Goal: Information Seeking & Learning: Learn about a topic

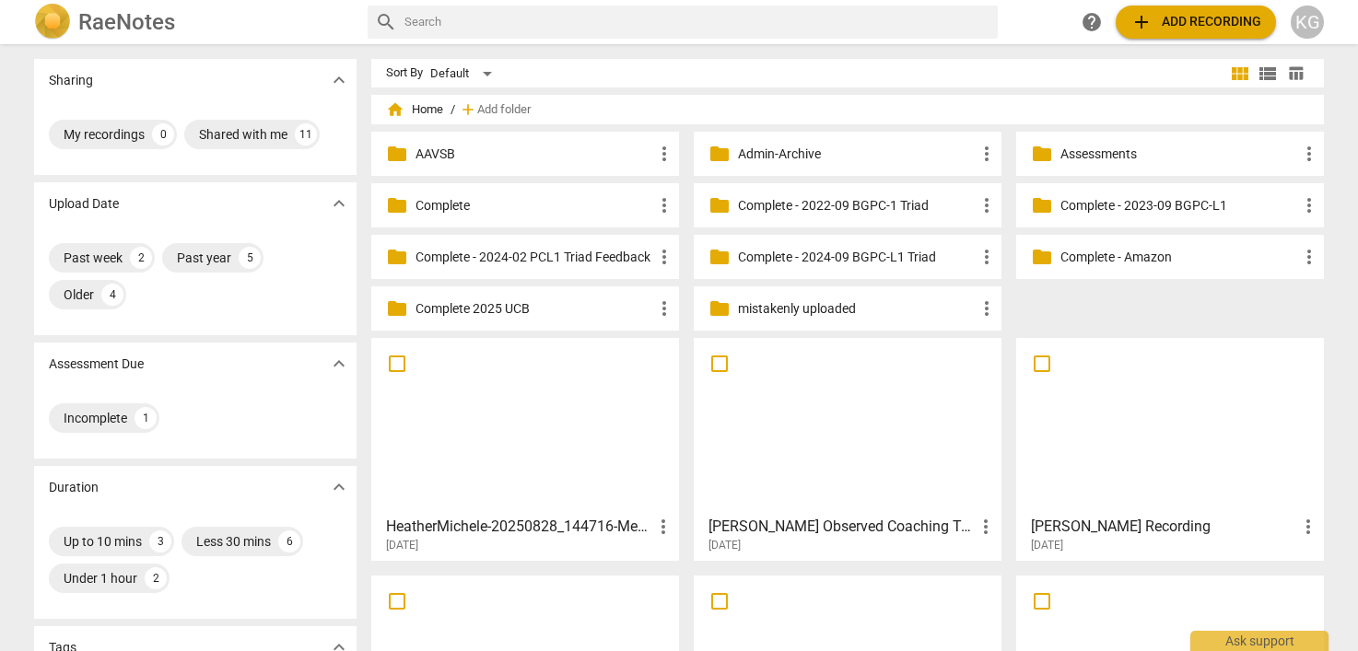
click at [773, 531] on h3 "[PERSON_NAME] Observed Coaching Triad Round 2" at bounding box center [841, 527] width 266 height 22
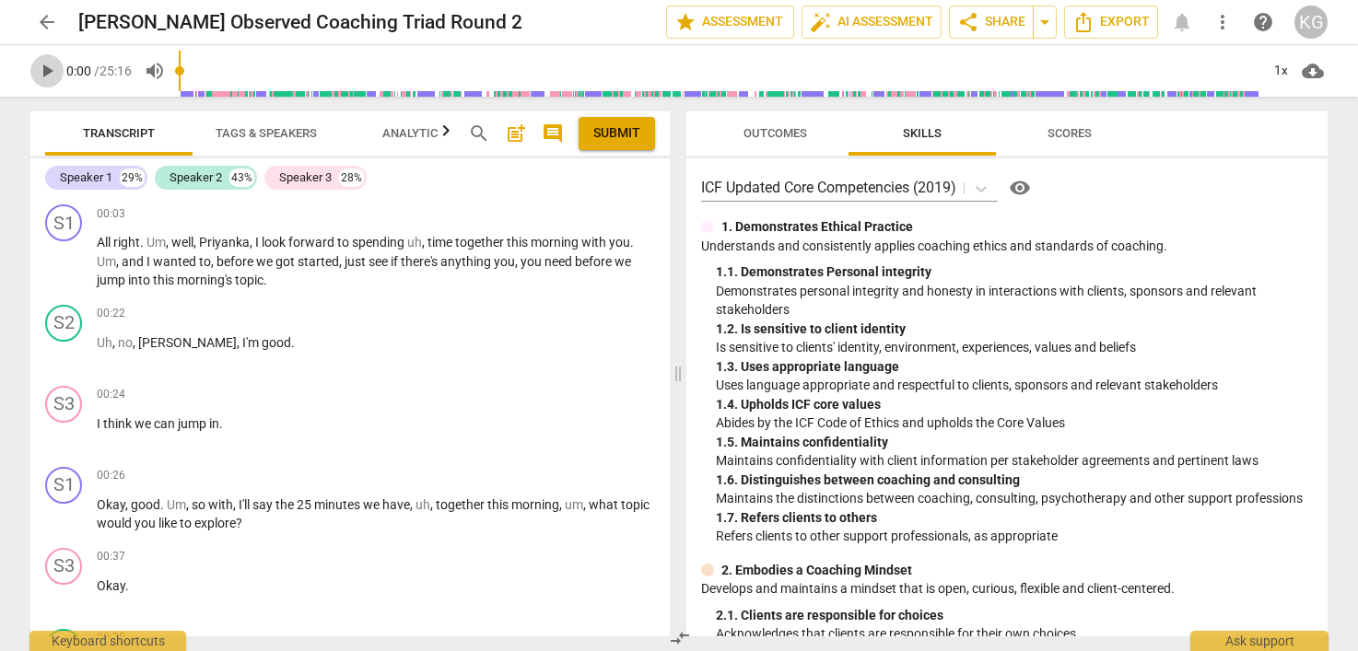
click at [47, 65] on span "play_arrow" at bounding box center [47, 71] width 22 height 22
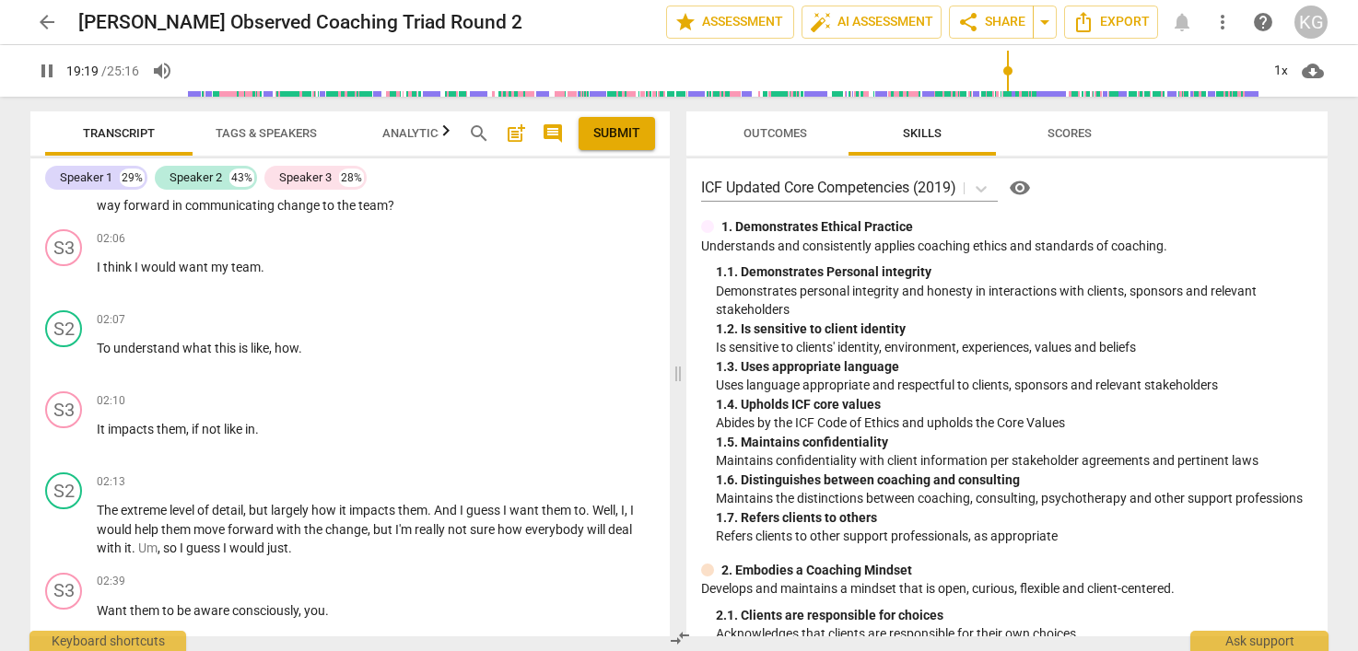
scroll to position [14049, 0]
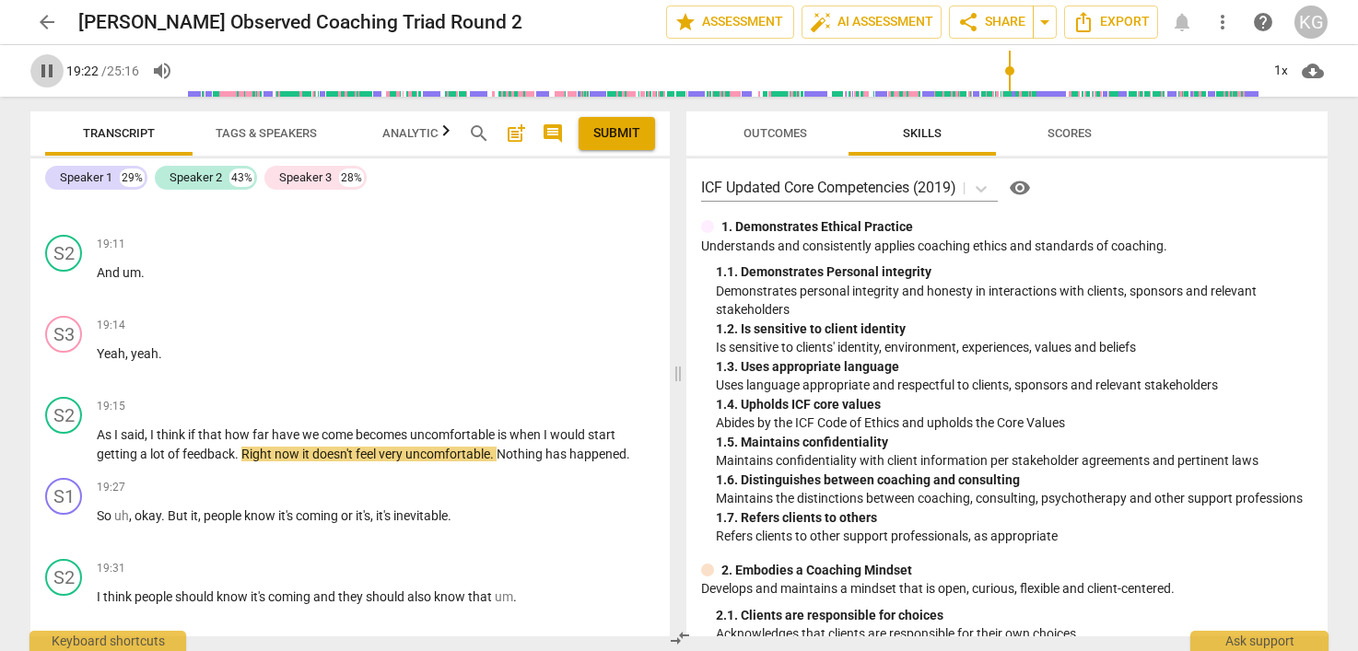
click at [53, 79] on span "pause" at bounding box center [47, 71] width 22 height 22
click at [49, 71] on span "play_arrow" at bounding box center [47, 71] width 22 height 22
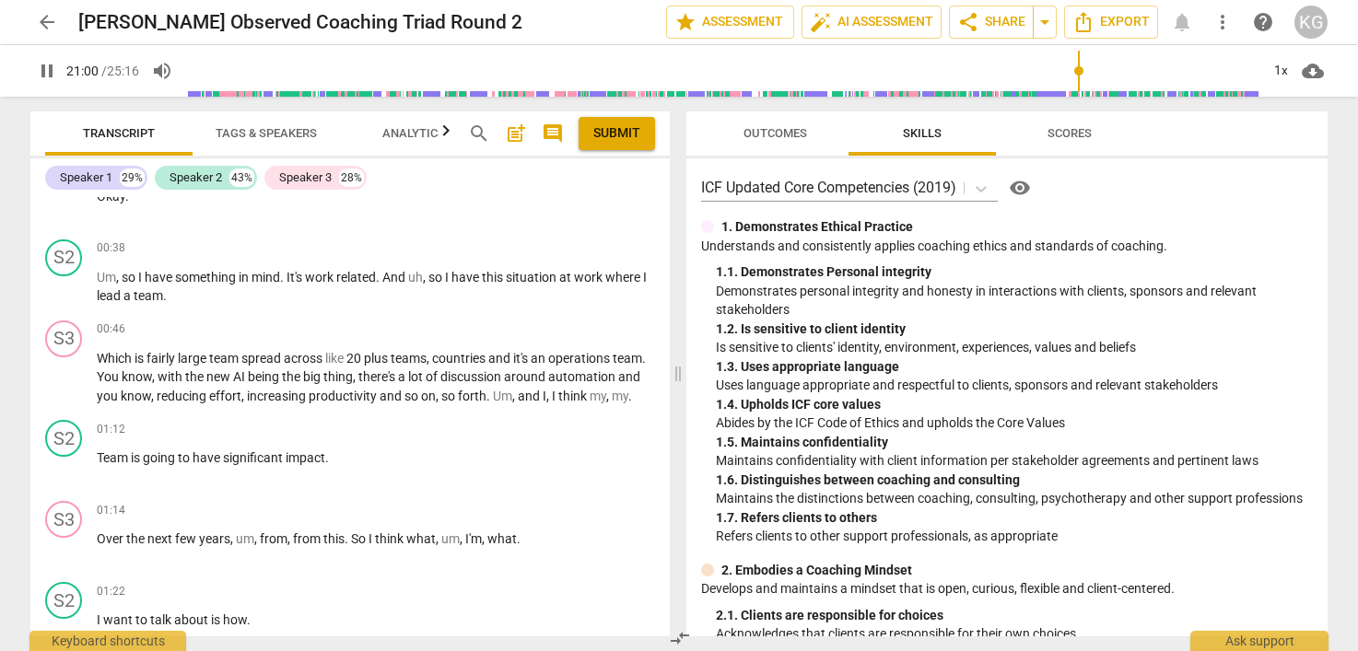
scroll to position [0, 0]
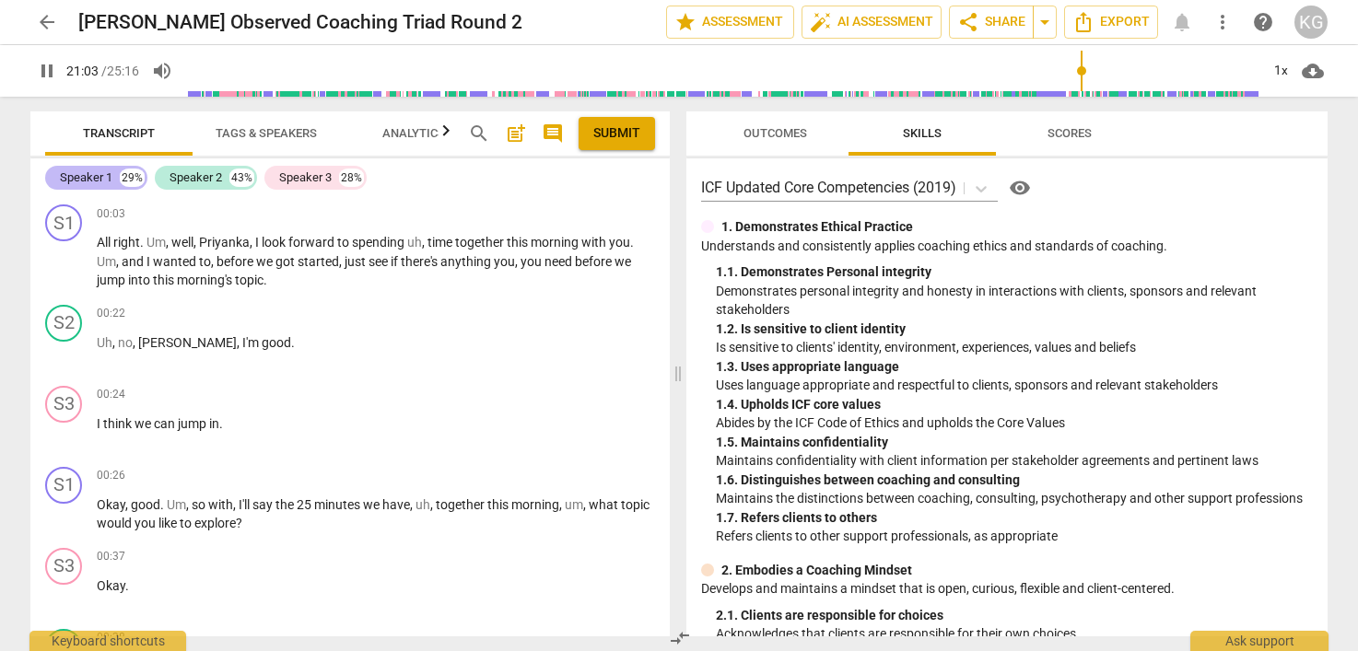
click at [109, 180] on div "Speaker 1" at bounding box center [86, 178] width 53 height 18
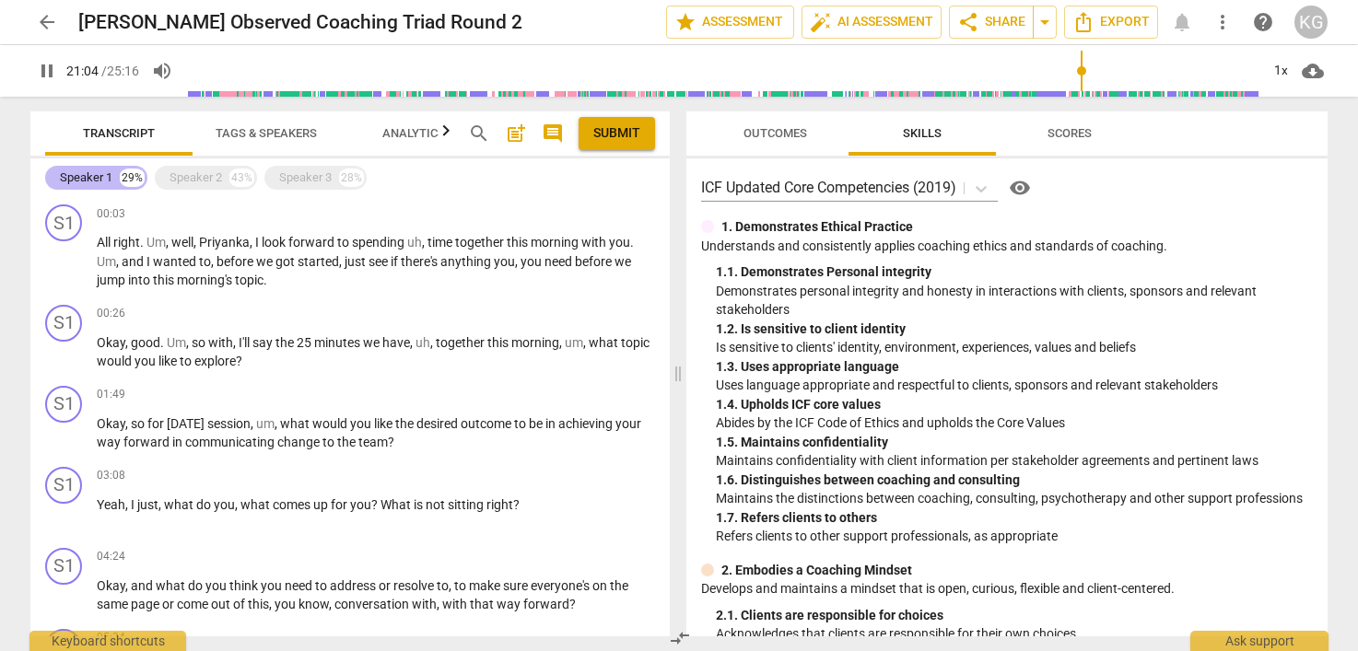
click at [109, 180] on div "Speaker 1" at bounding box center [86, 178] width 53 height 18
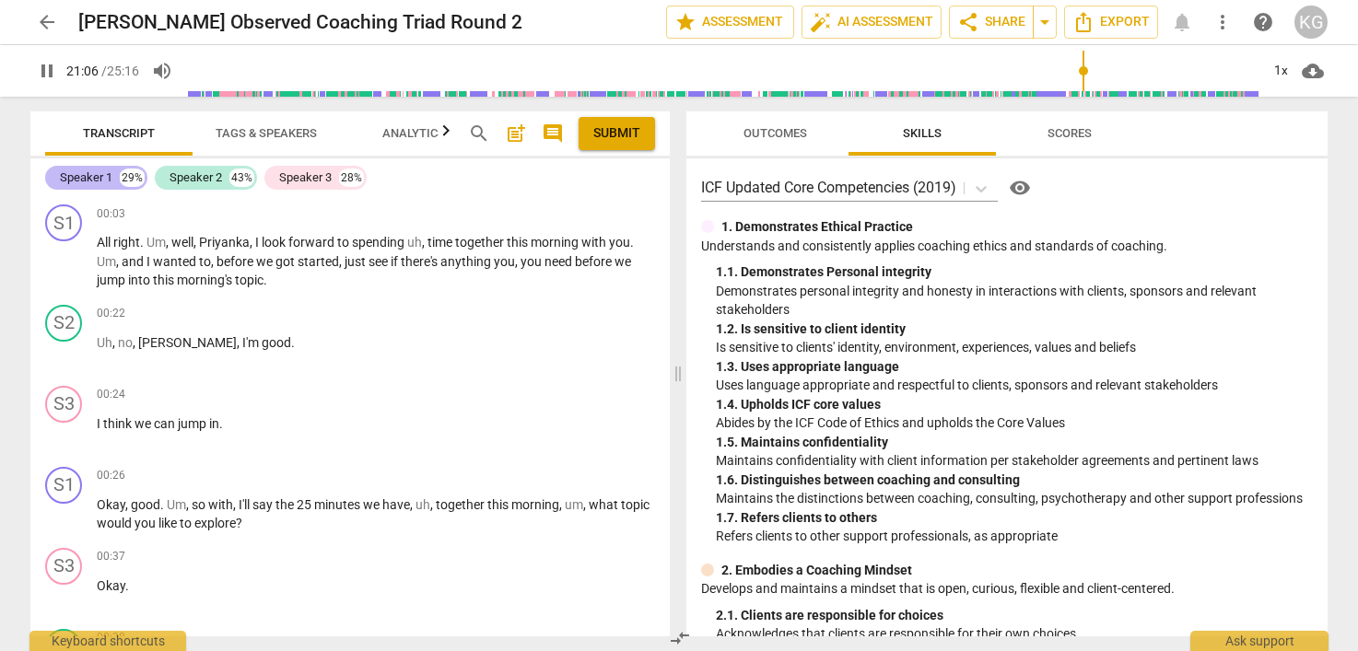
click at [103, 180] on div "Speaker 1" at bounding box center [86, 178] width 53 height 18
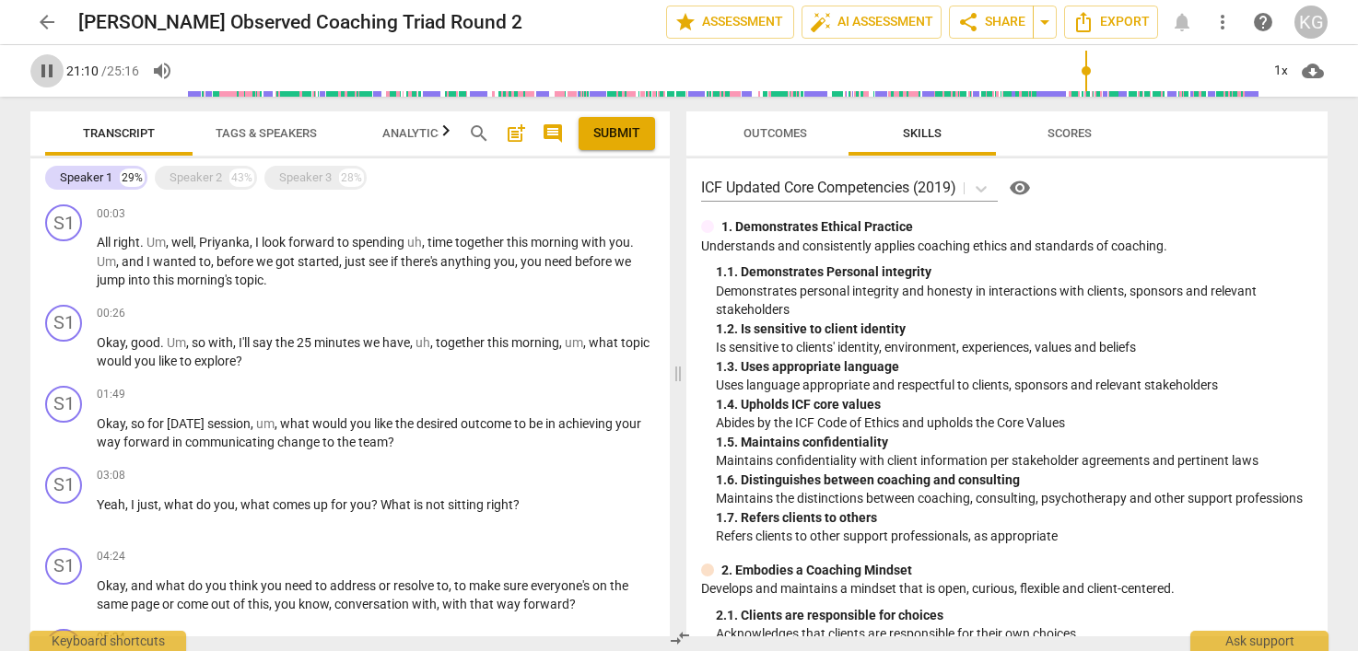
click at [49, 76] on span "pause" at bounding box center [47, 71] width 22 height 22
type input "1271"
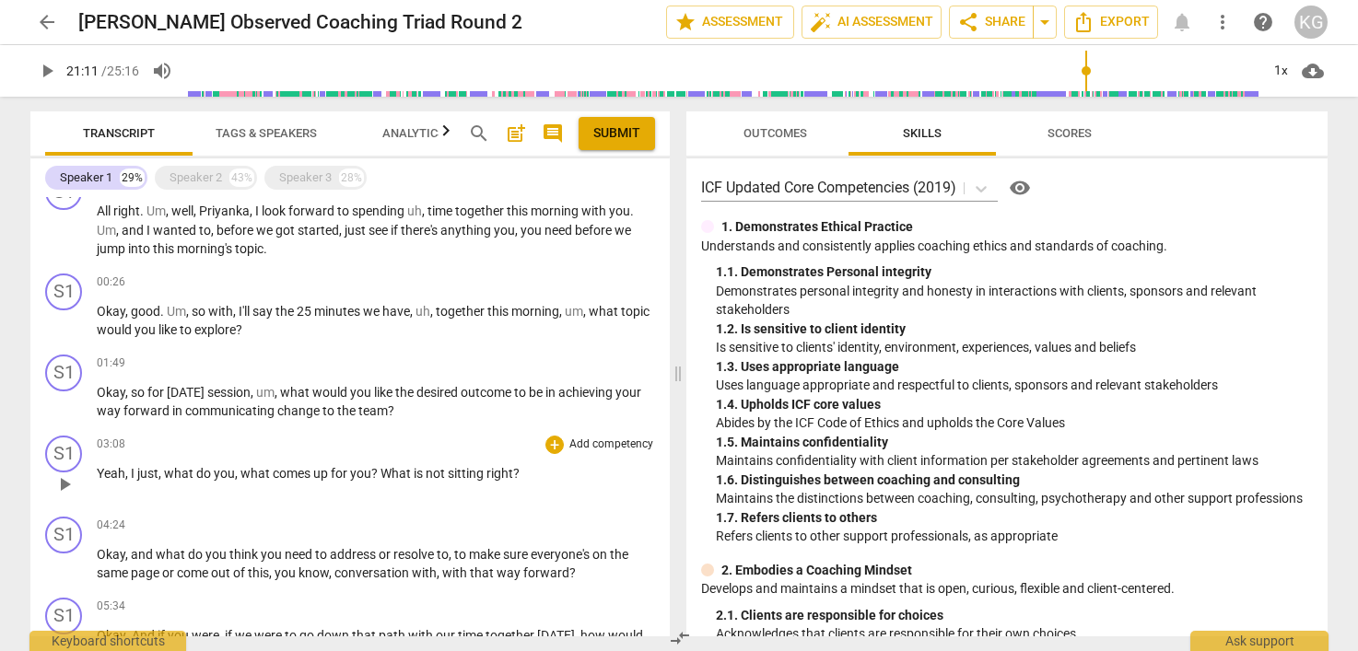
scroll to position [43, 0]
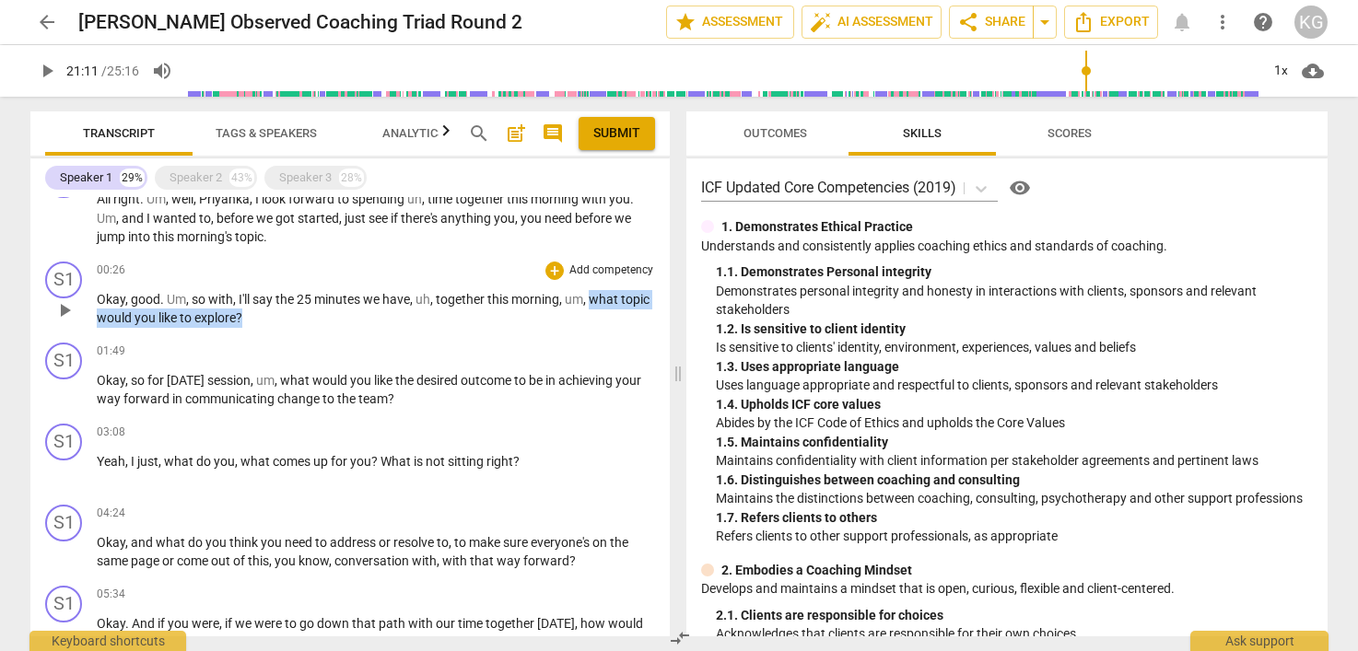
drag, startPoint x: 592, startPoint y: 298, endPoint x: 603, endPoint y: 332, distance: 35.8
click at [603, 332] on div "S1 play_arrow pause 00:26 + Add competency keyboard_arrow_right Okay , good . U…" at bounding box center [349, 294] width 639 height 81
click at [551, 270] on div "+" at bounding box center [554, 271] width 18 height 18
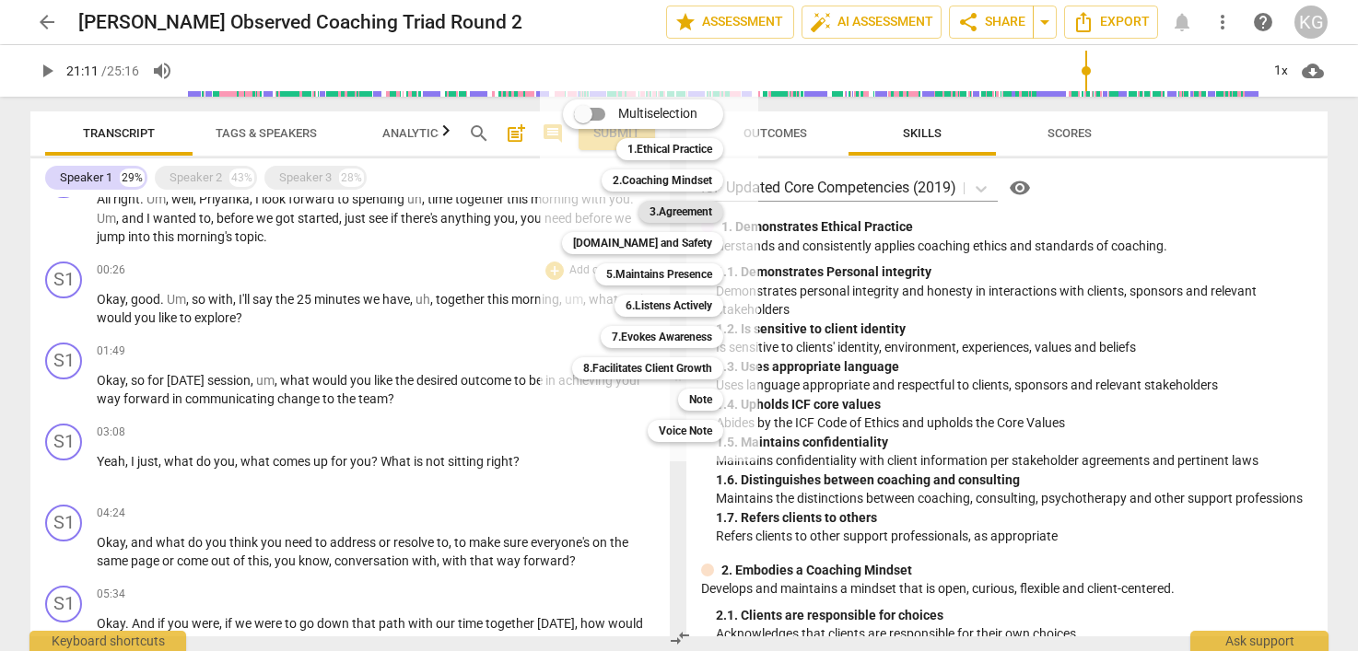
click at [665, 213] on b "3.Agreement" at bounding box center [681, 212] width 63 height 22
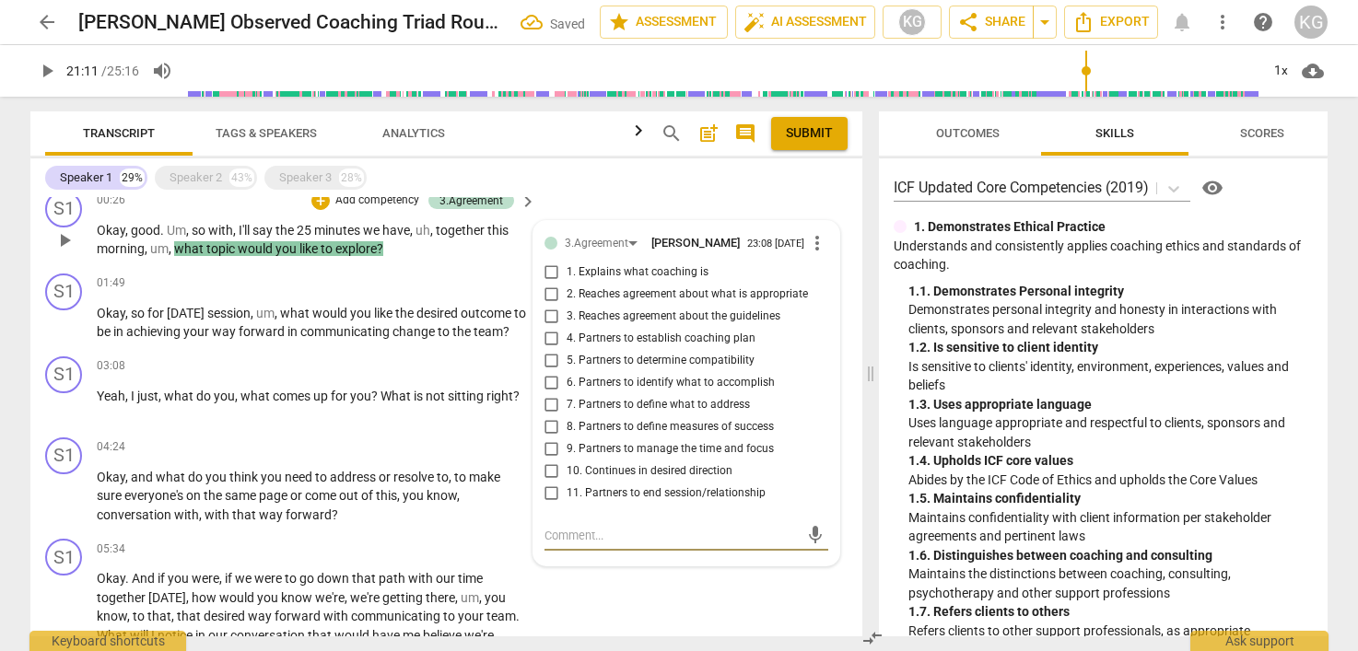
scroll to position [121, 0]
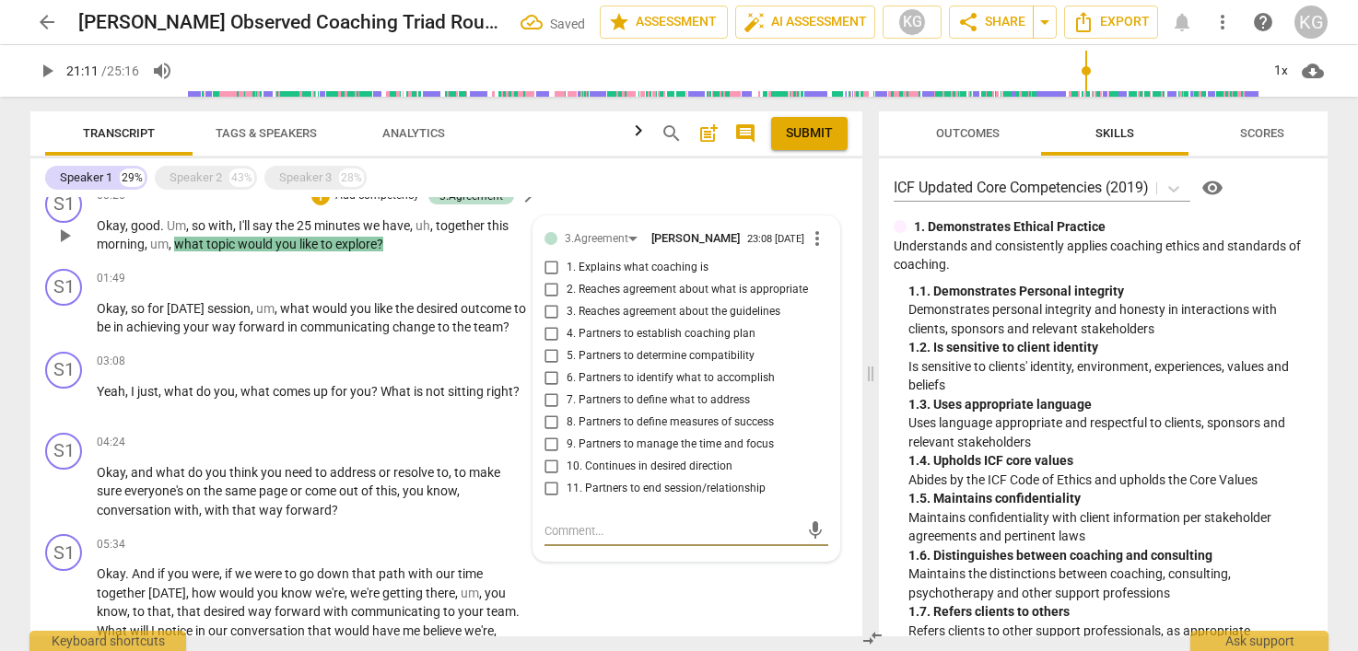
type textarea "T"
type textarea "To"
type textarea "Top"
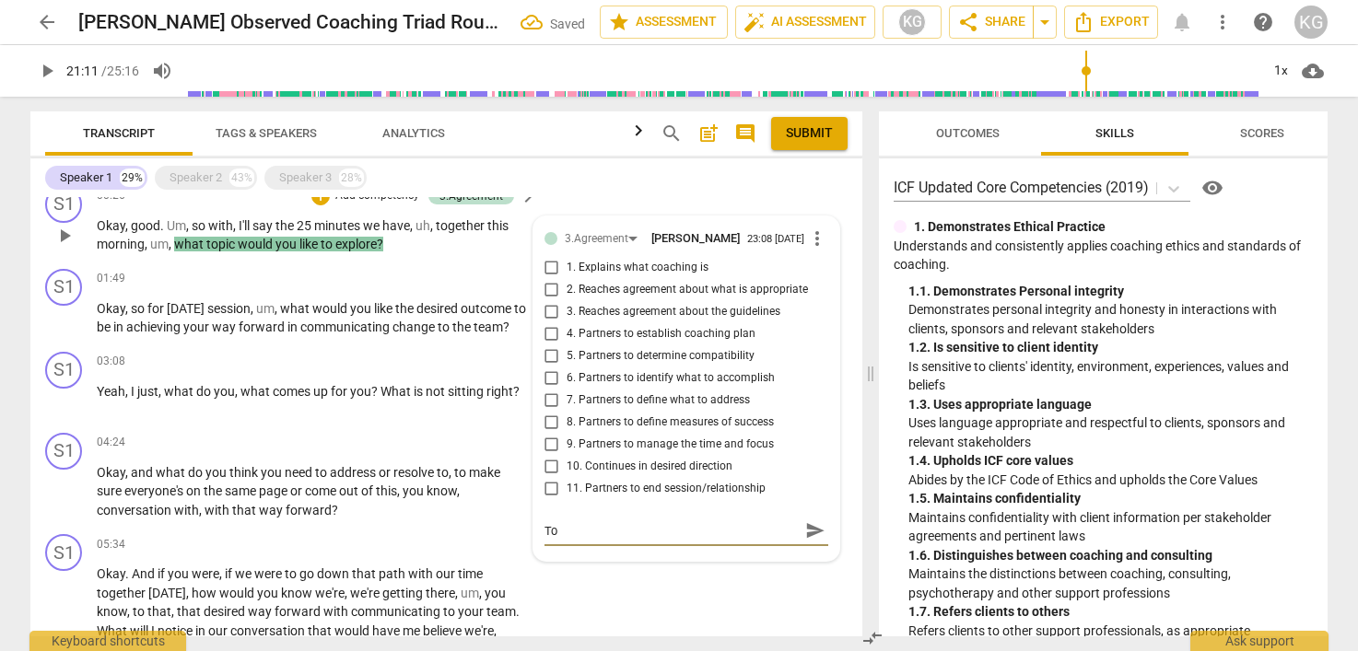
type textarea "Top"
type textarea "Topi"
type textarea "Topic"
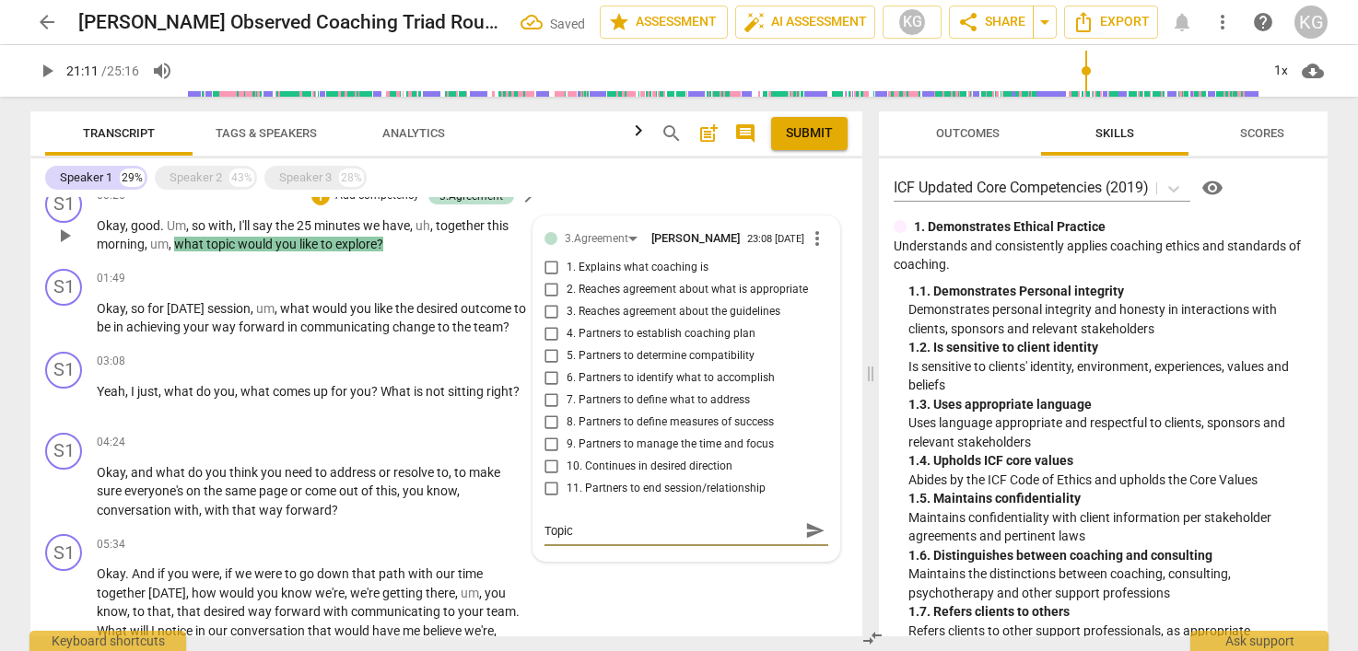
type textarea "Topic"
click at [805, 548] on span "send" at bounding box center [815, 540] width 20 height 20
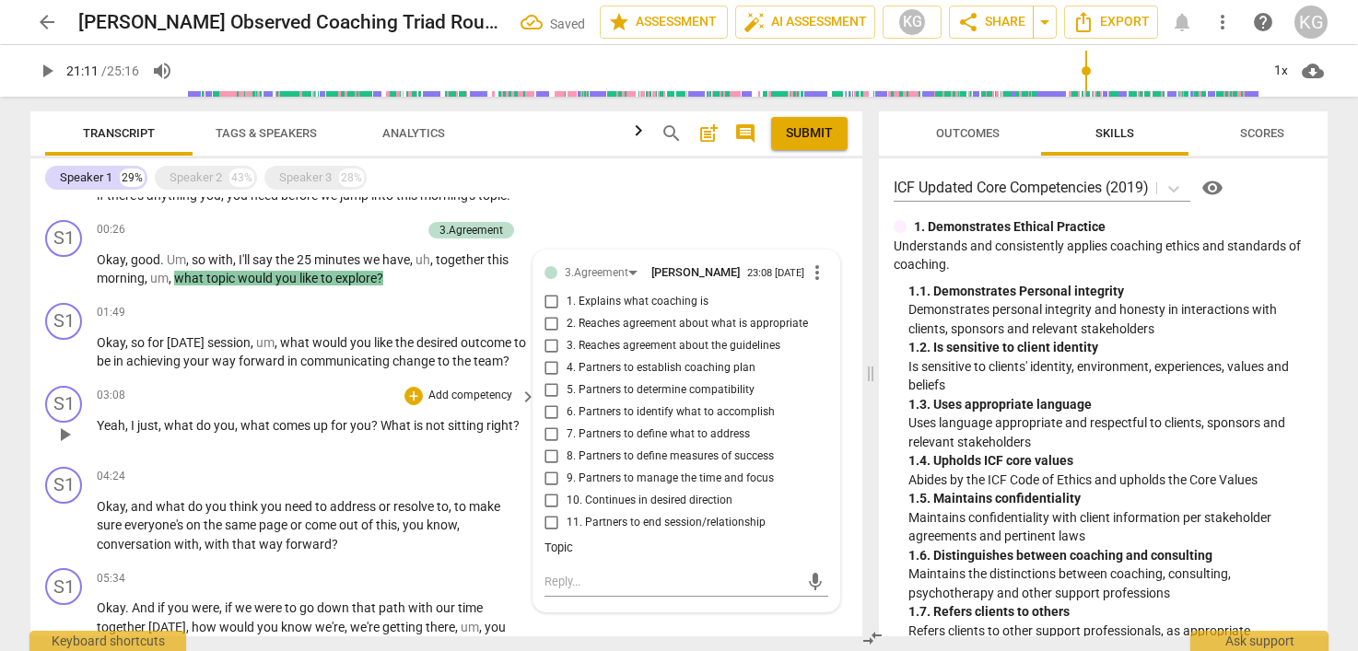
scroll to position [90, 0]
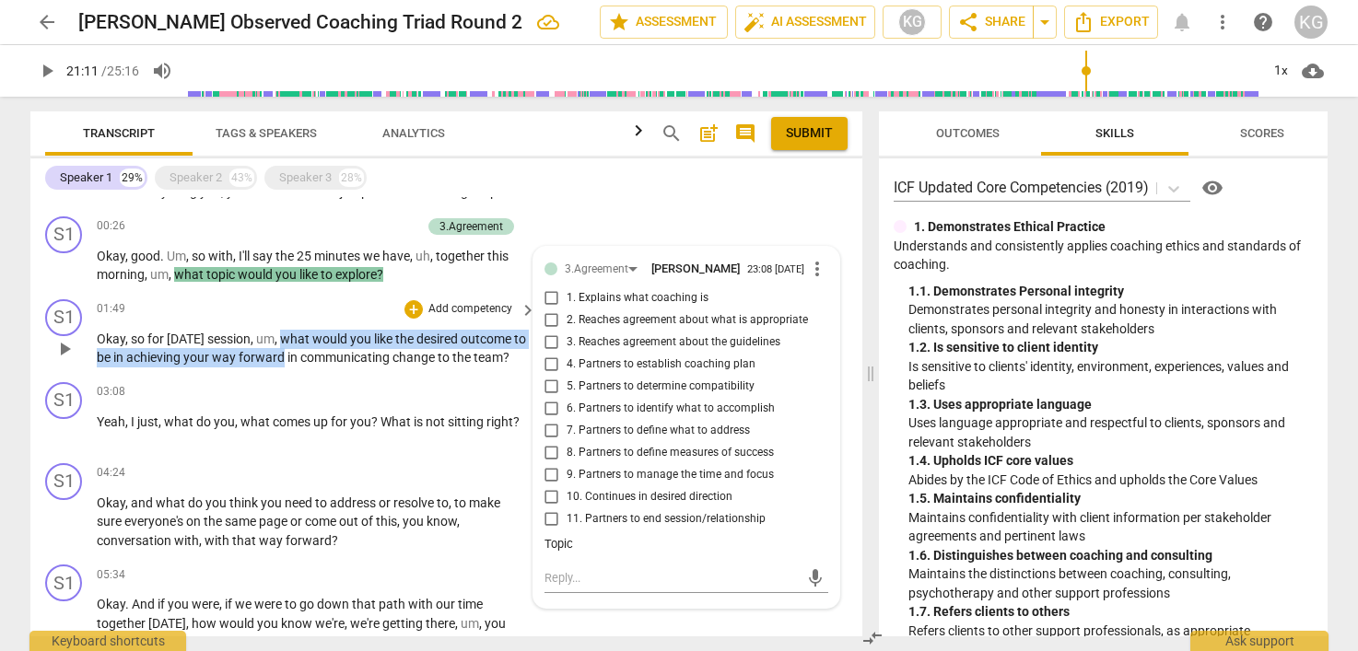
drag, startPoint x: 284, startPoint y: 339, endPoint x: 299, endPoint y: 363, distance: 28.1
click at [299, 363] on p "Okay , so for [DATE] session , um , what would you like the desired outcome to …" at bounding box center [312, 349] width 430 height 38
drag, startPoint x: 98, startPoint y: 335, endPoint x: 158, endPoint y: 379, distance: 74.6
click at [158, 368] on p "Okay , so for [DATE] session , um , what would you like the desired outcome to …" at bounding box center [312, 349] width 430 height 38
click at [409, 310] on div "+" at bounding box center [413, 309] width 18 height 18
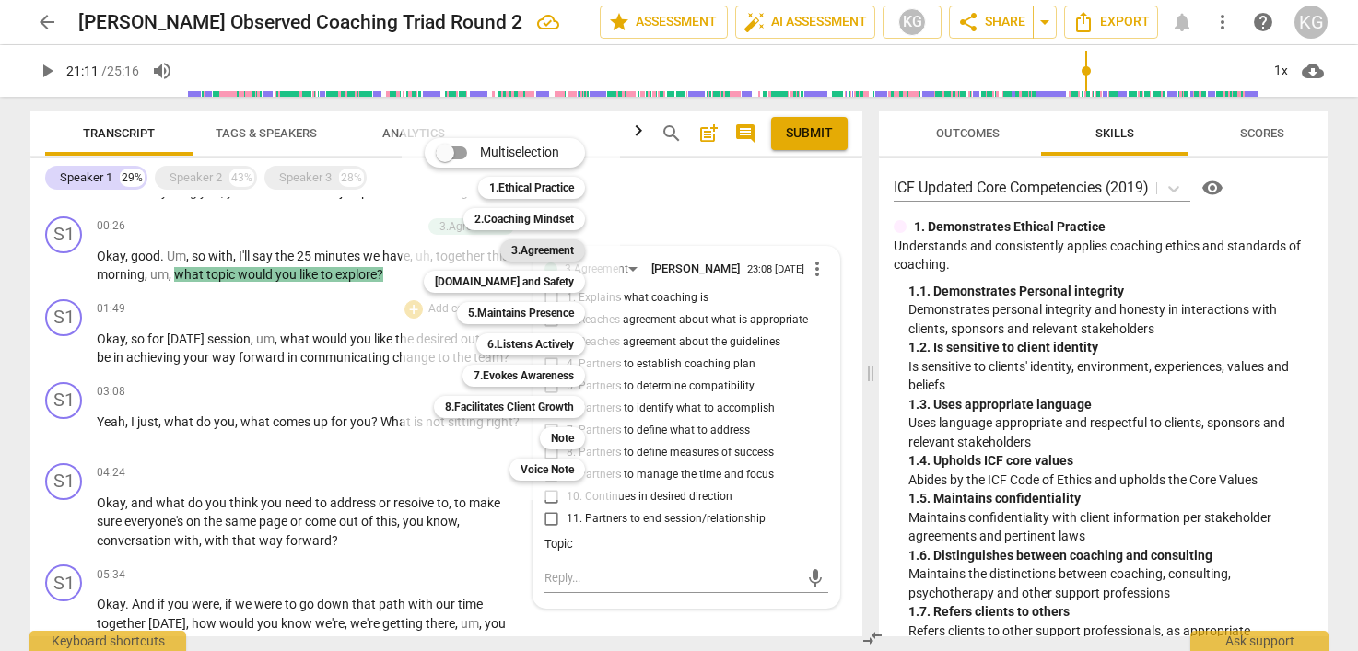
click at [555, 251] on b "3.Agreement" at bounding box center [542, 251] width 63 height 22
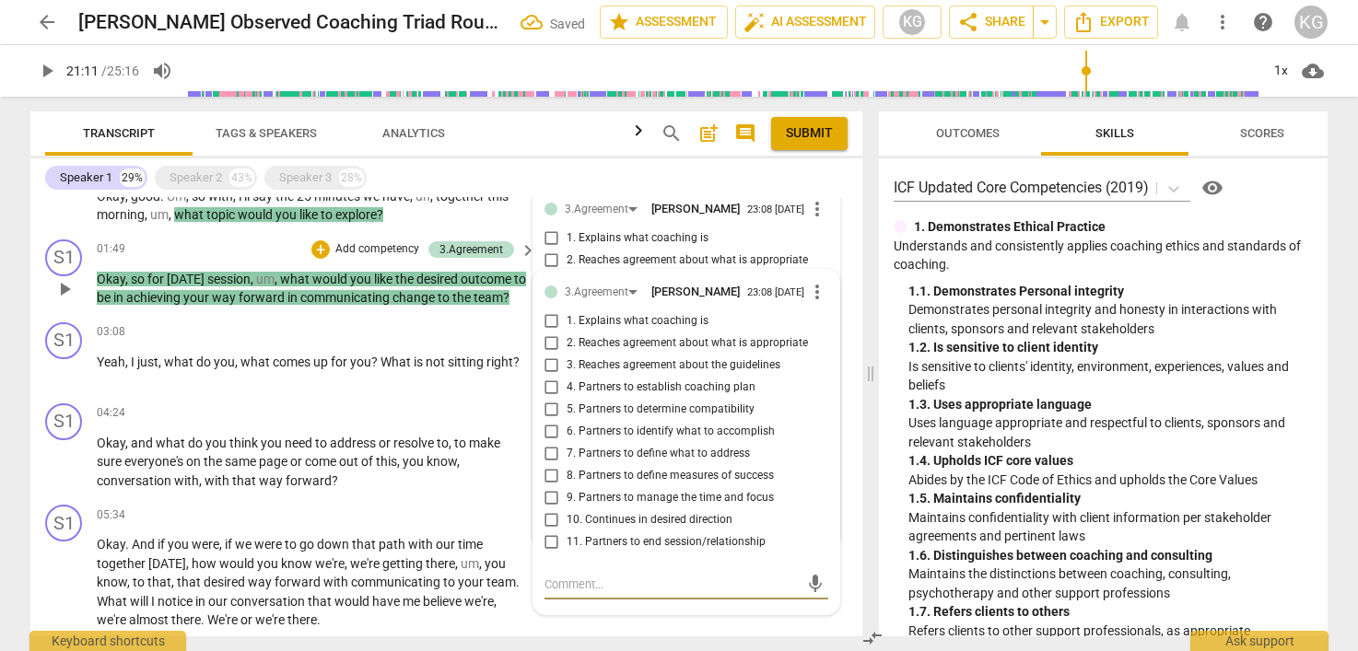
scroll to position [164, 0]
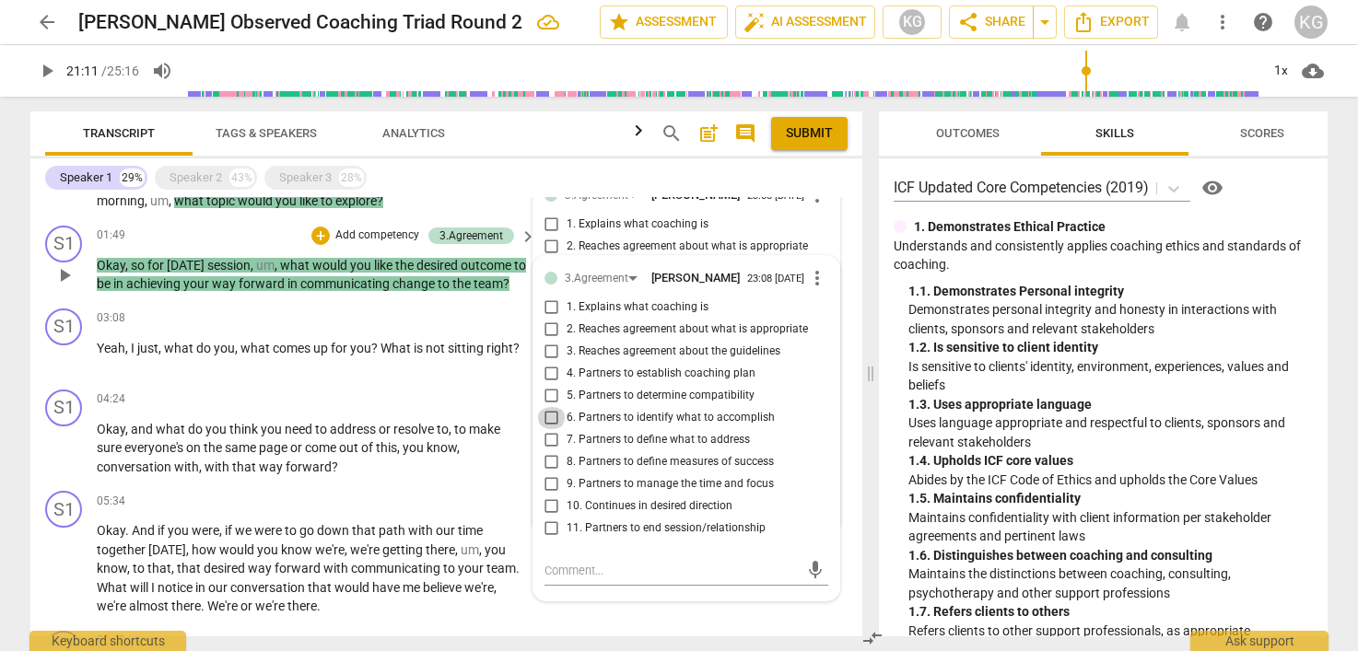
click at [553, 422] on input "6. Partners to identify what to accomplish" at bounding box center [551, 418] width 29 height 22
checkbox input "true"
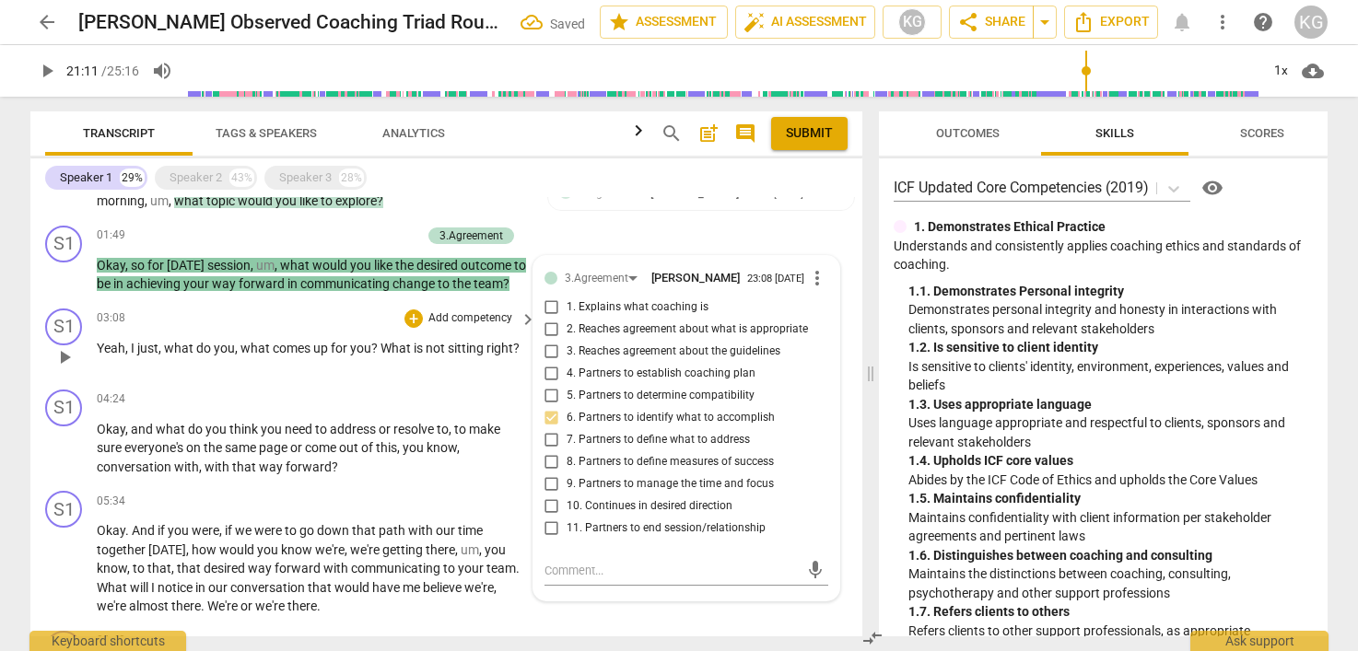
click at [268, 356] on span "what" at bounding box center [256, 348] width 32 height 15
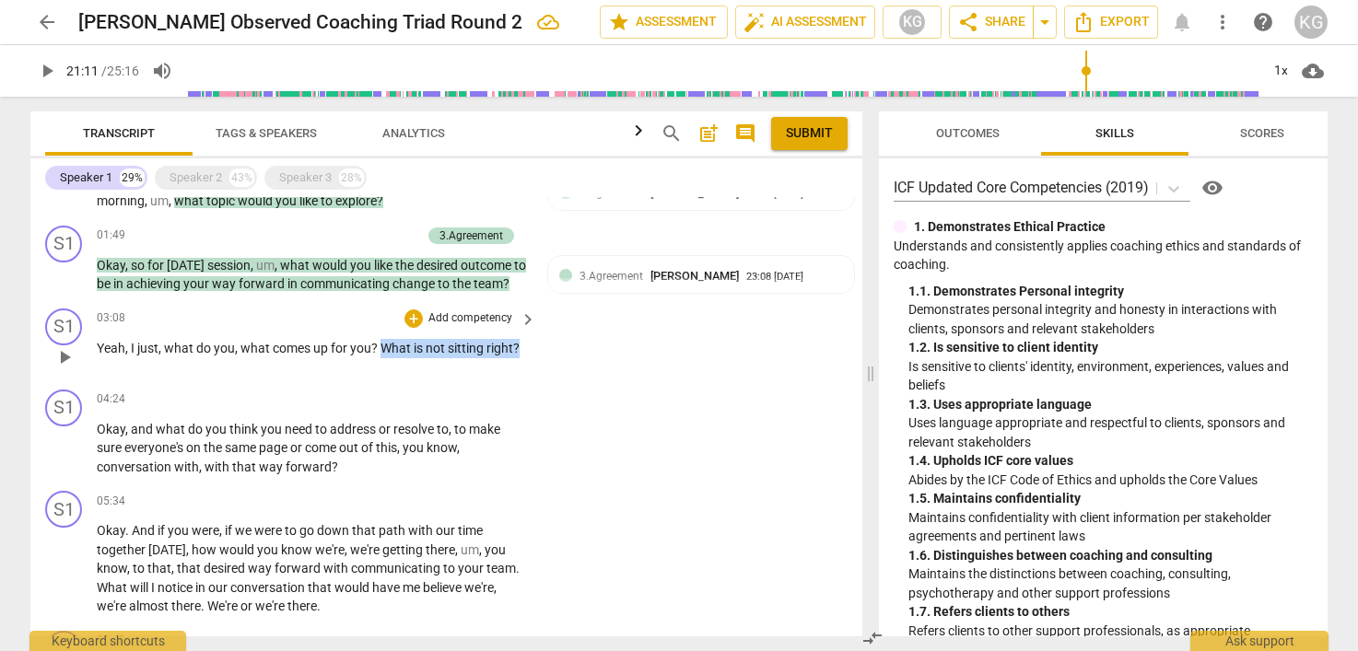
drag, startPoint x: 521, startPoint y: 365, endPoint x: 381, endPoint y: 360, distance: 140.1
click at [380, 358] on p "Yeah , I just , what do you , what comes up for you ? What is not sitting right…" at bounding box center [312, 348] width 430 height 19
click at [406, 328] on div "+" at bounding box center [413, 319] width 18 height 18
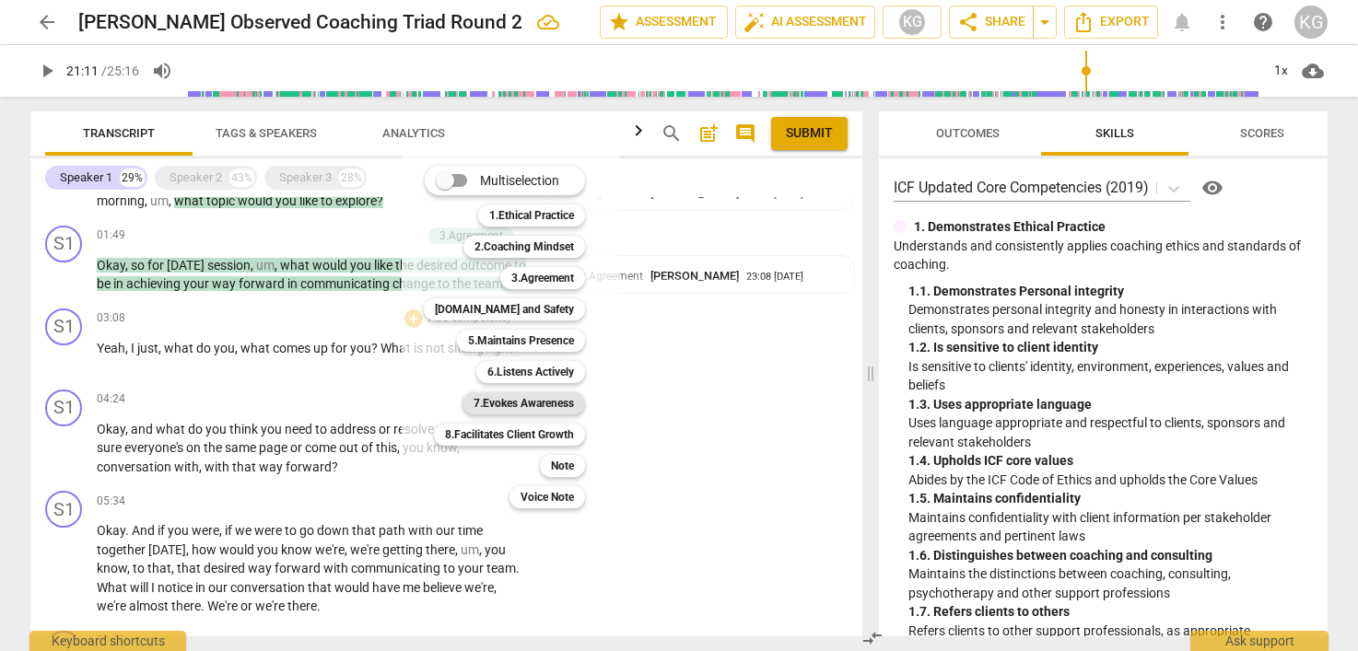
click at [546, 411] on b "7.Evokes Awareness" at bounding box center [524, 403] width 100 height 22
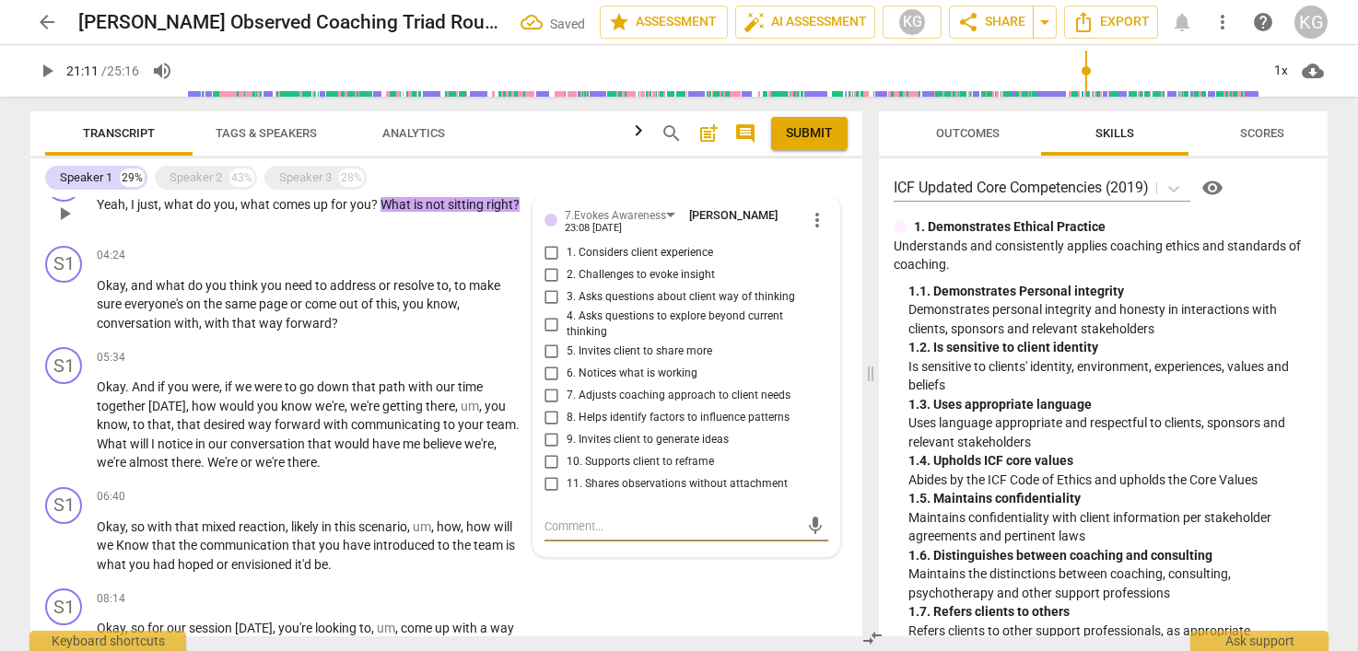
scroll to position [296, 0]
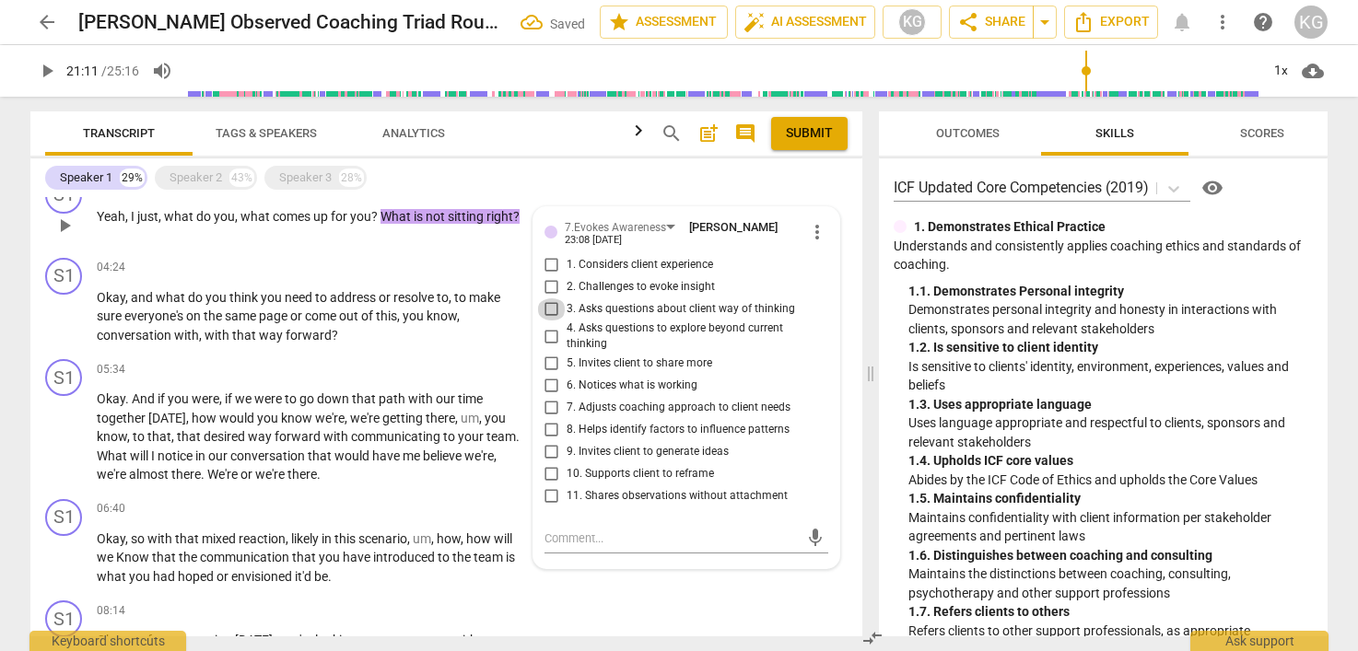
click at [554, 321] on input "3. Asks questions about client way of thinking" at bounding box center [551, 310] width 29 height 22
checkbox input "true"
click at [237, 343] on span "that" at bounding box center [245, 335] width 27 height 15
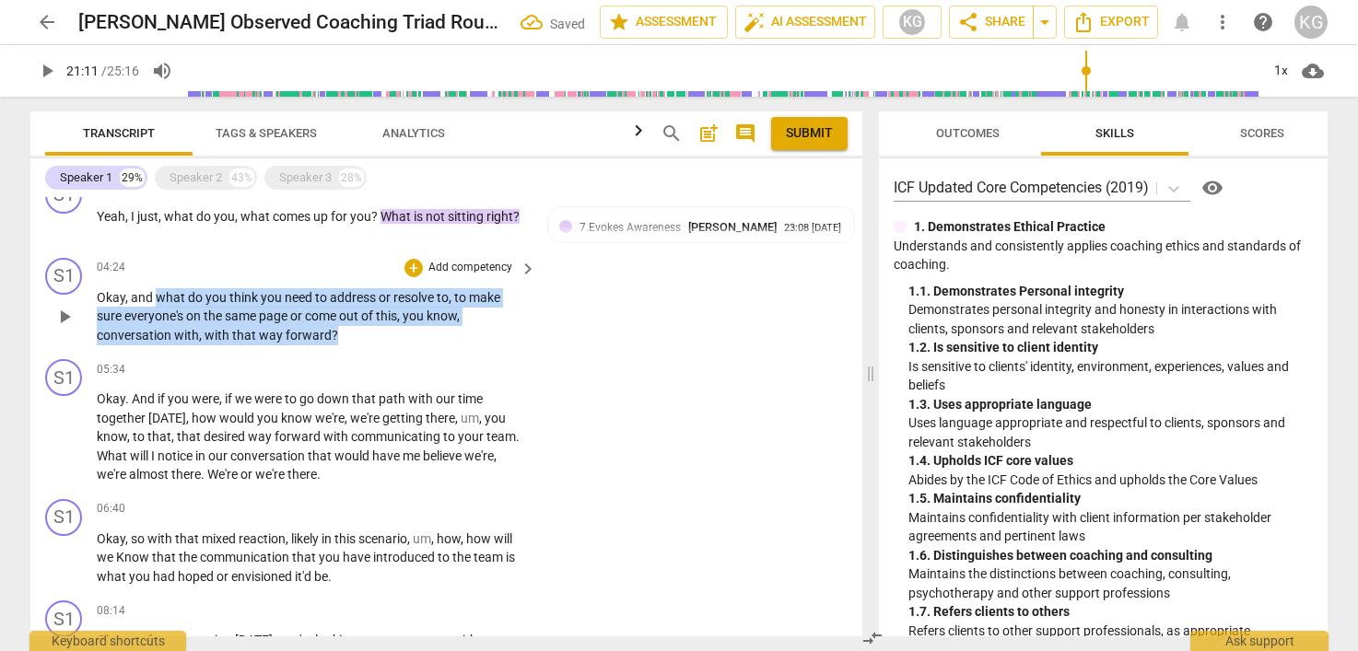
drag, startPoint x: 156, startPoint y: 312, endPoint x: 345, endPoint y: 358, distance: 194.4
click at [345, 345] on p "Okay , and what do you think you need to address or resolve to , to make sure e…" at bounding box center [312, 316] width 430 height 57
click at [409, 277] on div "+" at bounding box center [413, 268] width 18 height 18
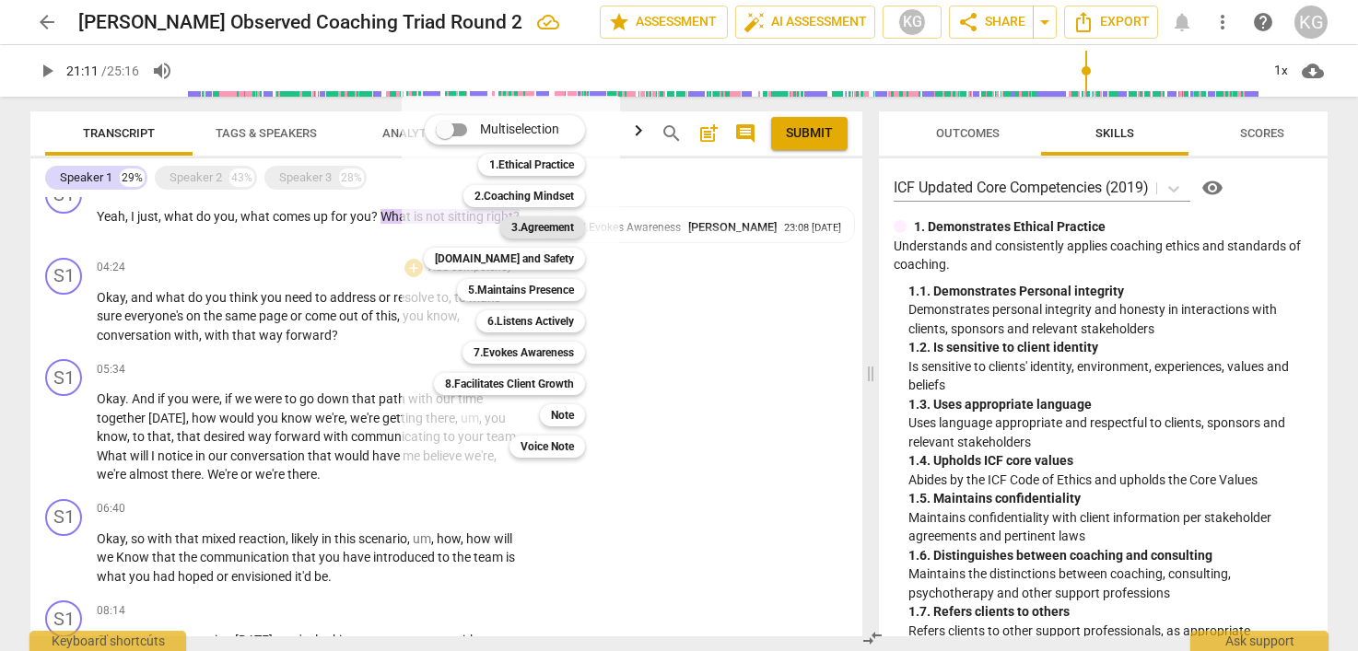
click at [539, 230] on b "3.Agreement" at bounding box center [542, 228] width 63 height 22
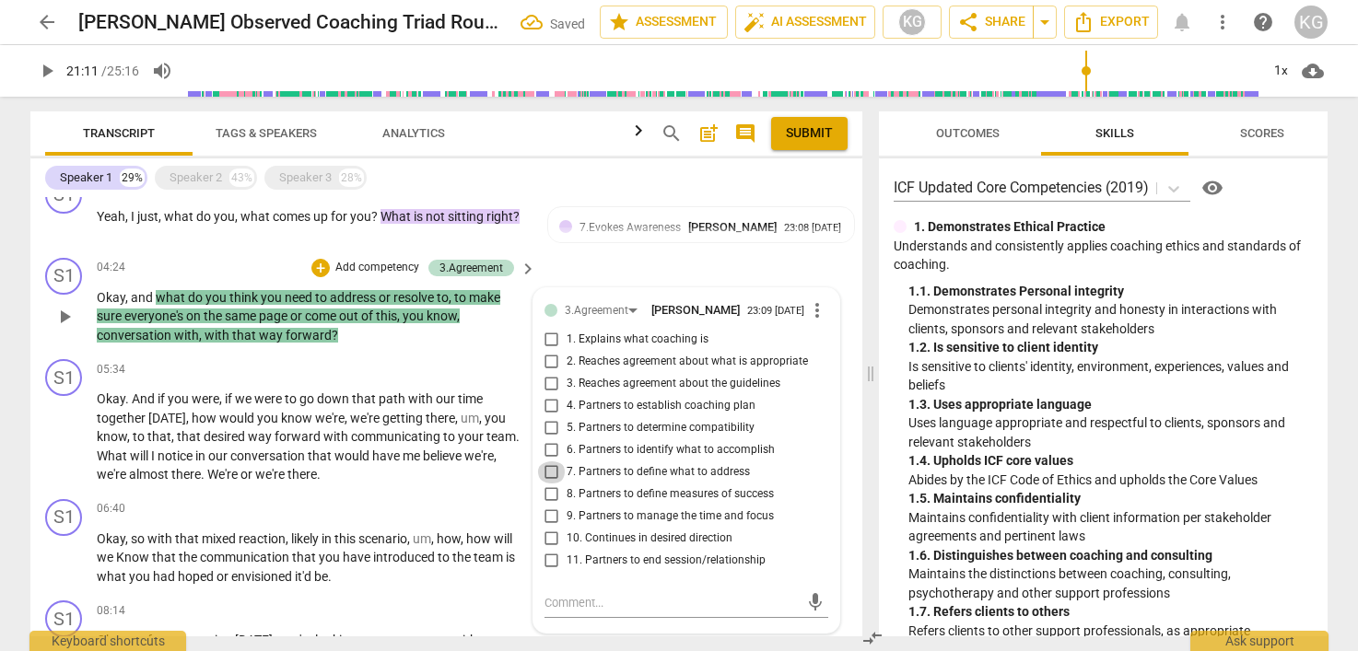
click at [548, 484] on input "7. Partners to define what to address" at bounding box center [551, 473] width 29 height 22
checkbox input "true"
click at [252, 444] on span "way" at bounding box center [261, 436] width 27 height 15
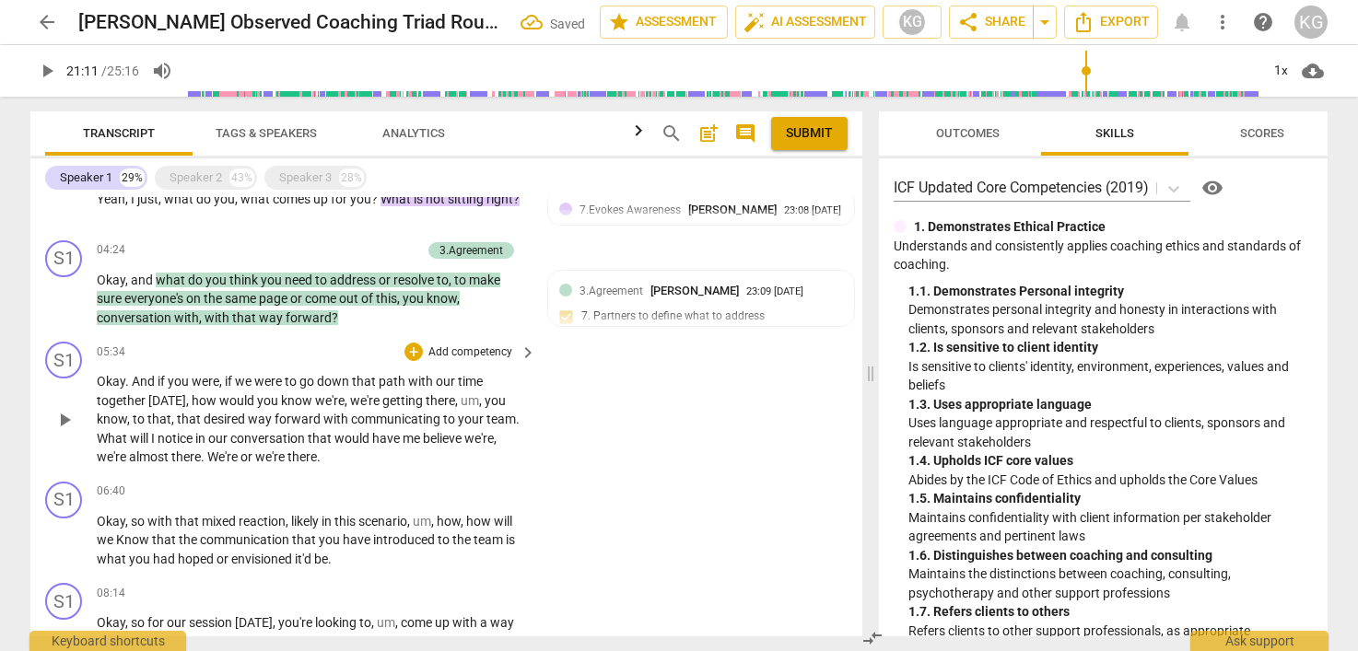
scroll to position [314, 0]
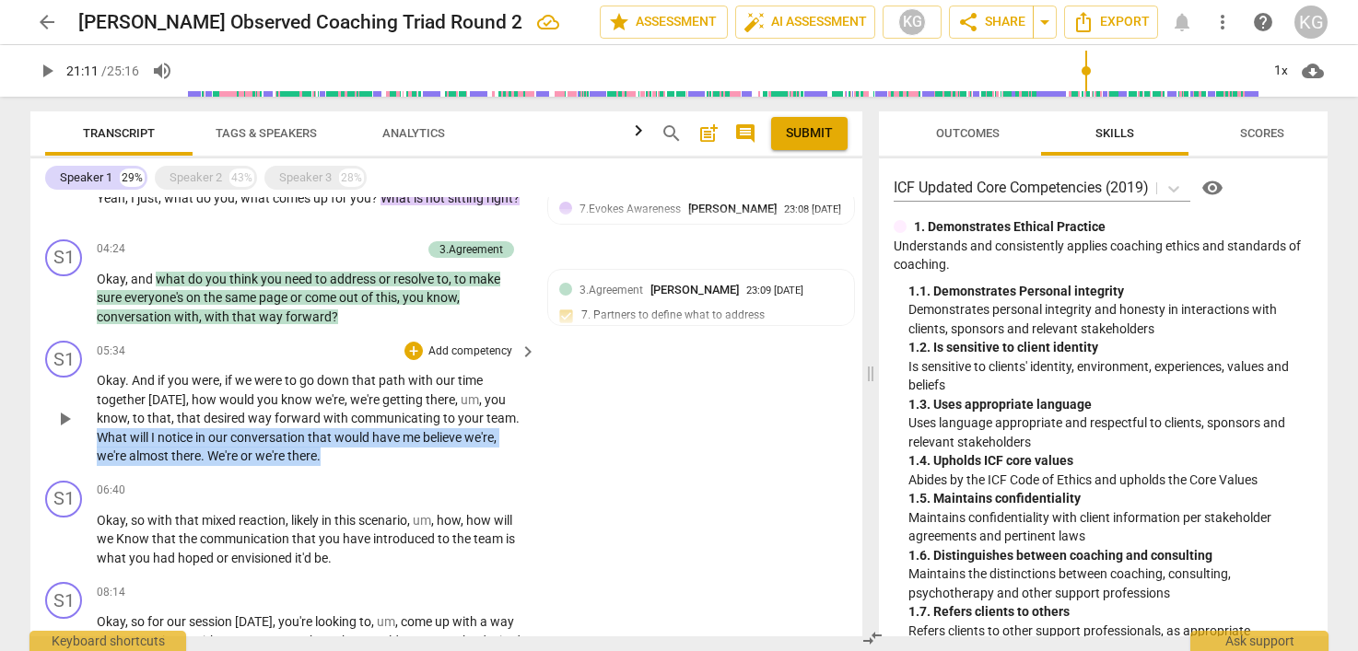
drag, startPoint x: 344, startPoint y: 477, endPoint x: 96, endPoint y: 450, distance: 249.4
click at [95, 450] on div "S1 play_arrow pause 05:34 + Add competency keyboard_arrow_right Okay . And if y…" at bounding box center [446, 404] width 832 height 140
click at [404, 360] on div "+" at bounding box center [413, 351] width 18 height 18
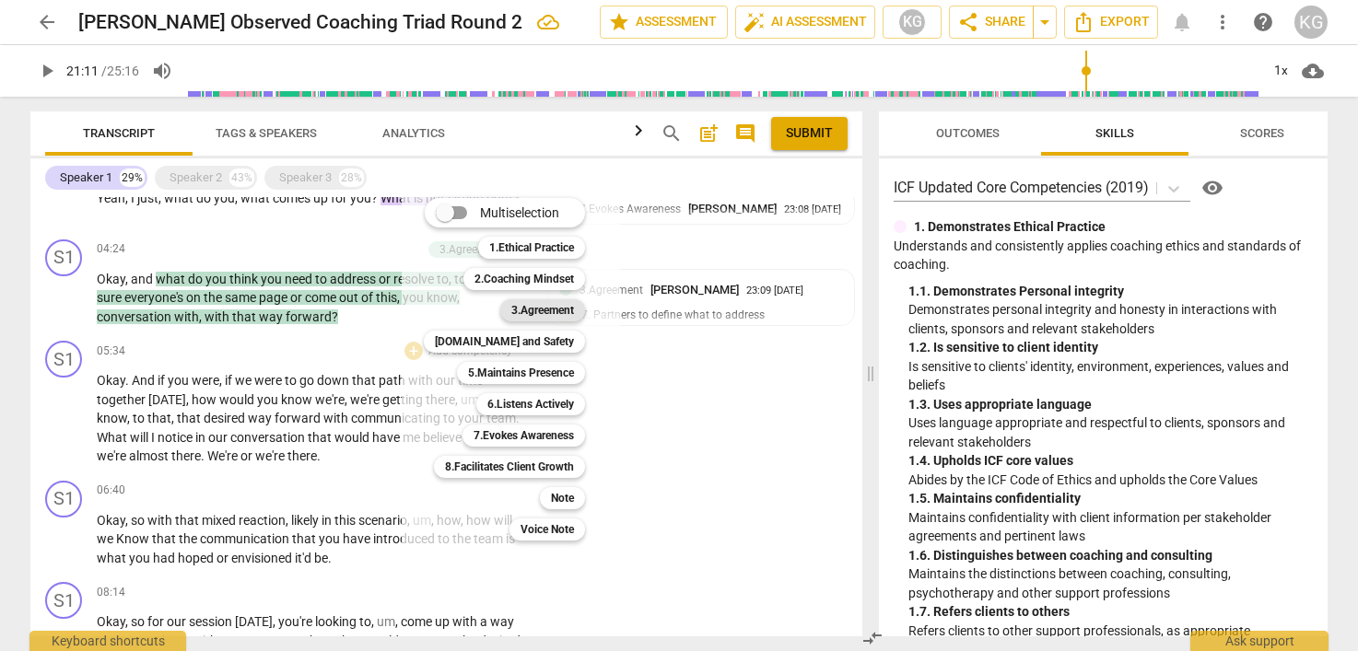
click at [539, 305] on b "3.Agreement" at bounding box center [542, 310] width 63 height 22
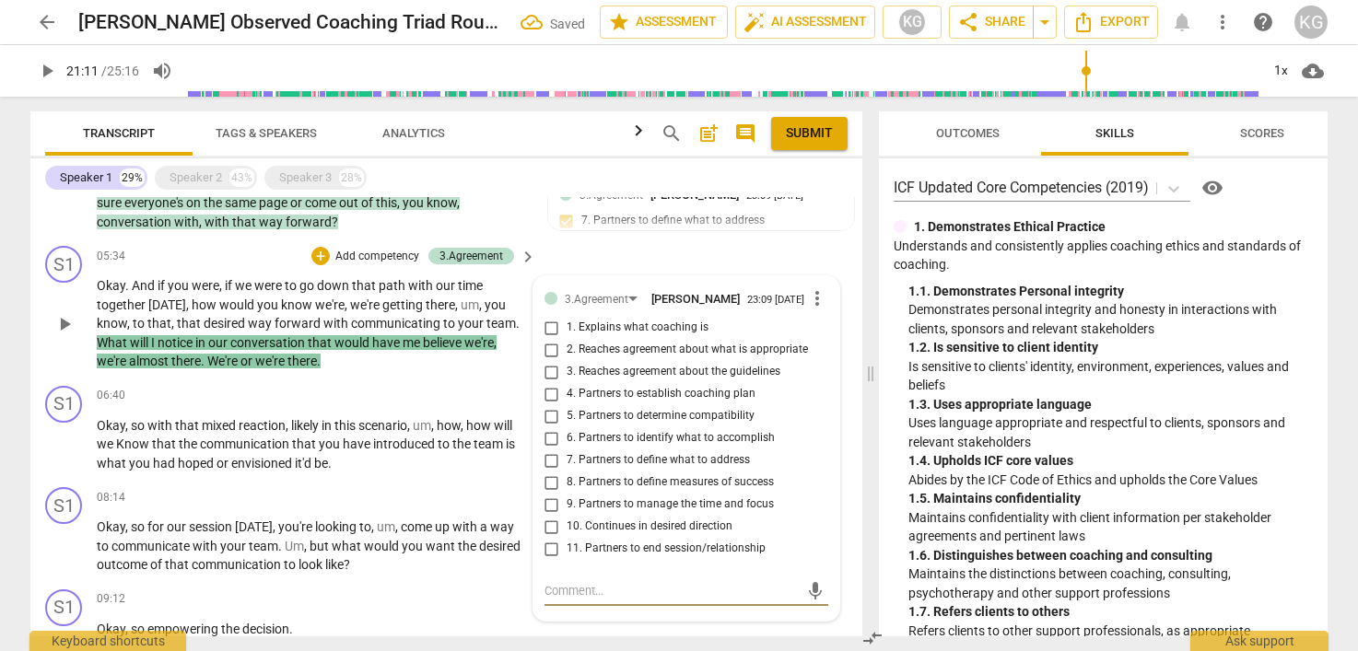
scroll to position [441, 0]
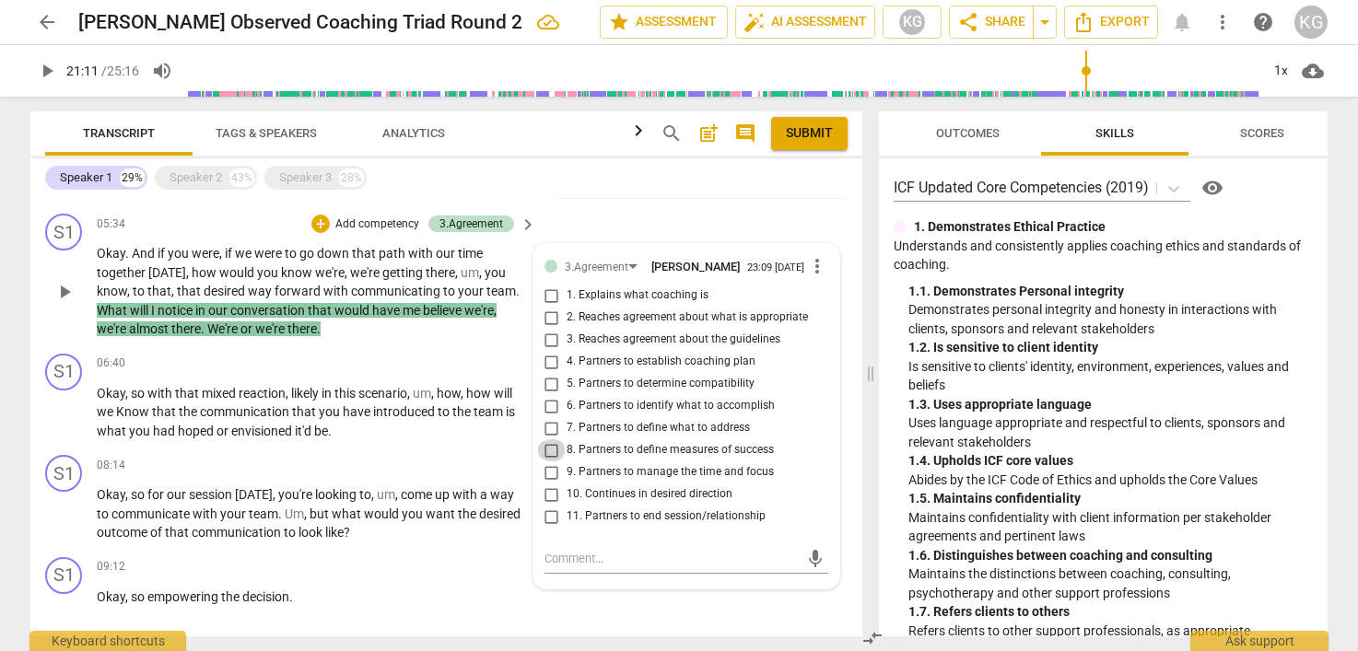
click at [546, 462] on input "8. Partners to define measures of success" at bounding box center [551, 450] width 29 height 22
checkbox input "true"
click at [272, 439] on span "envisioned" at bounding box center [263, 431] width 64 height 15
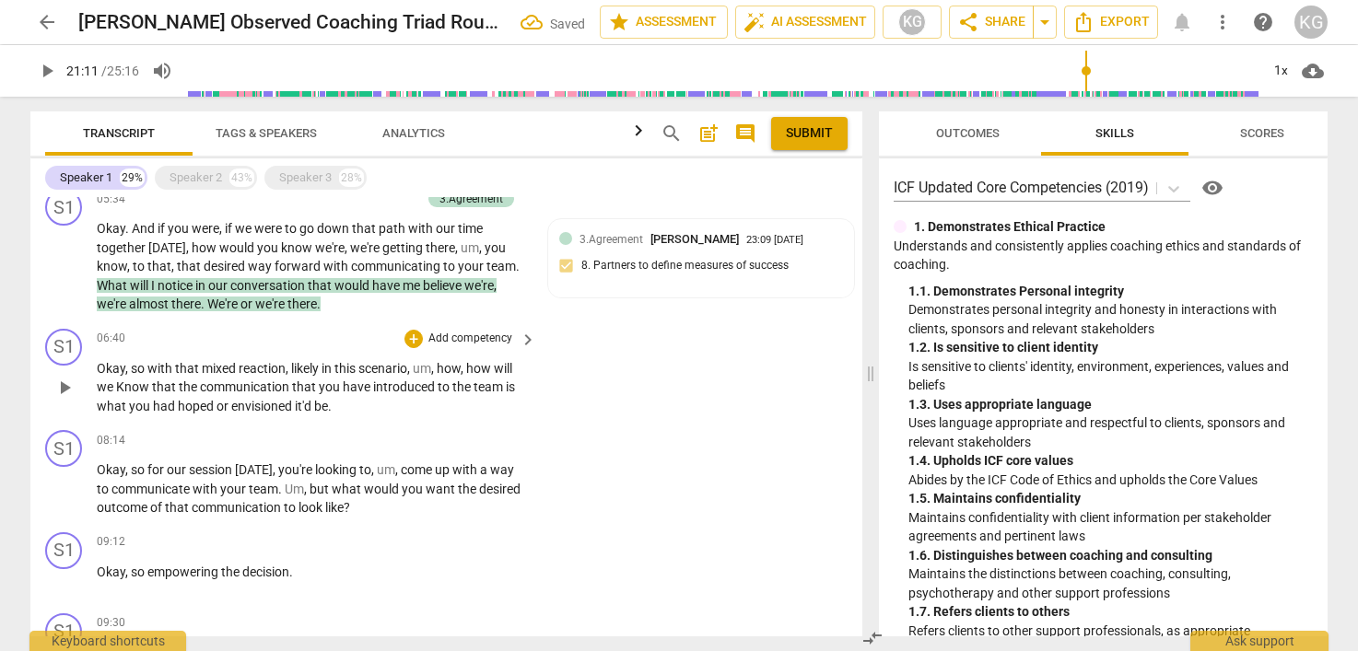
scroll to position [468, 0]
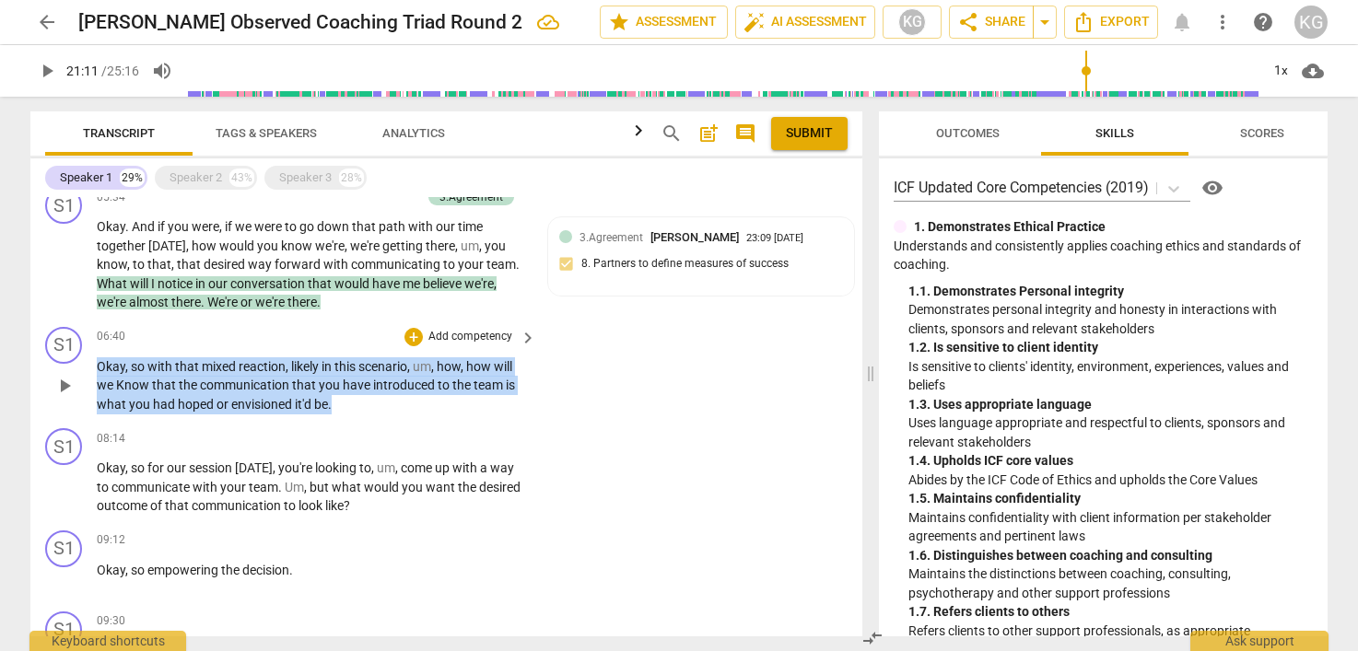
drag, startPoint x: 360, startPoint y: 425, endPoint x: 85, endPoint y: 387, distance: 278.0
click at [85, 384] on div "S1 play_arrow pause 06:40 + Add competency keyboard_arrow_right Okay , so with …" at bounding box center [446, 371] width 832 height 102
click at [410, 346] on div "+" at bounding box center [413, 337] width 18 height 18
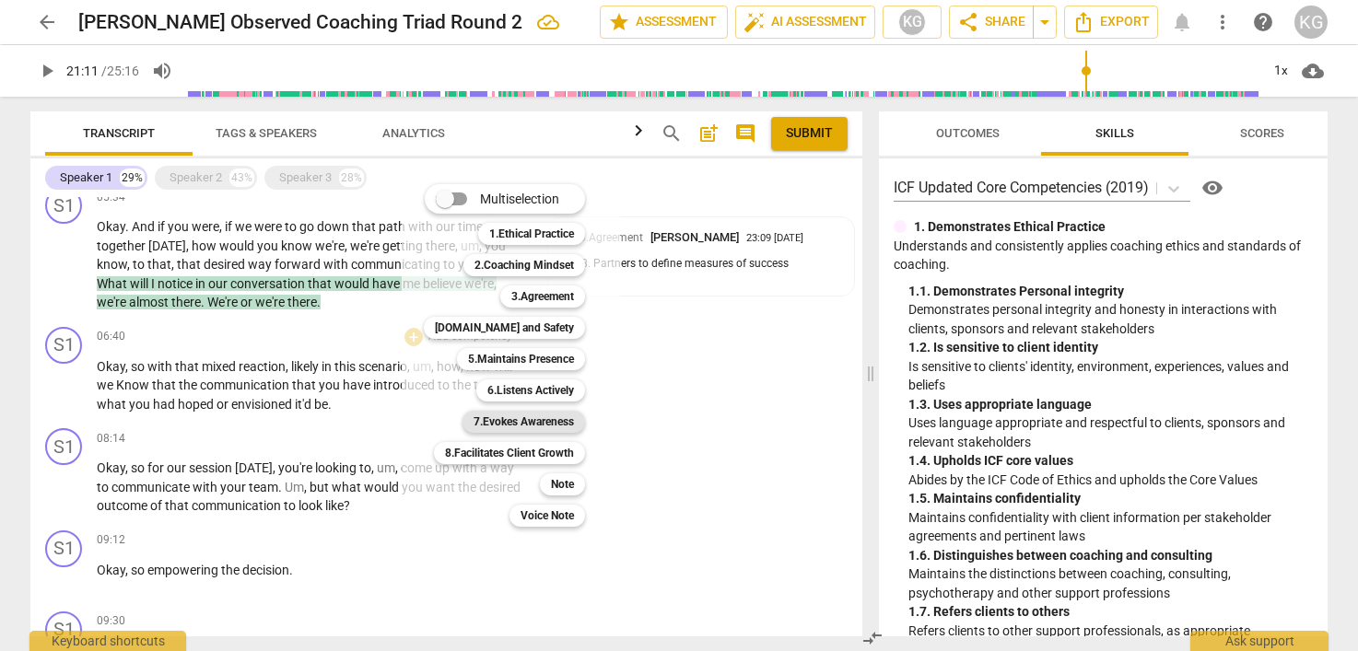
click at [543, 416] on b "7.Evokes Awareness" at bounding box center [524, 422] width 100 height 22
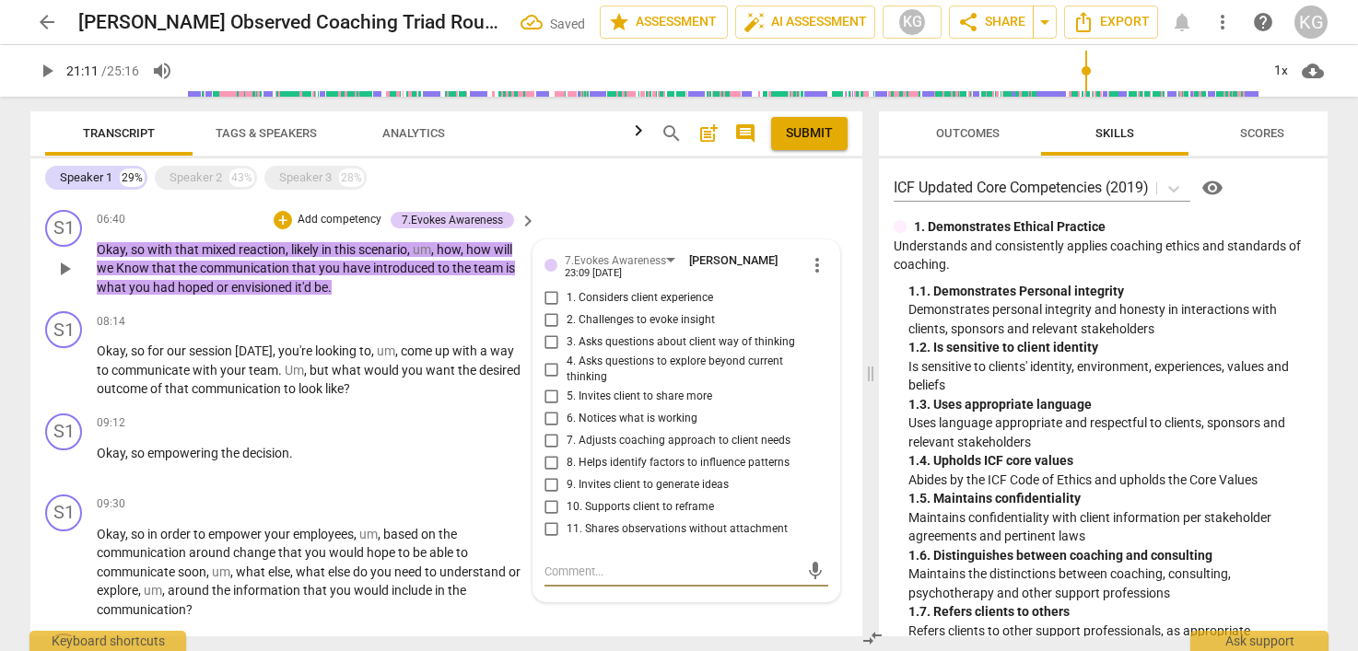
scroll to position [580, 0]
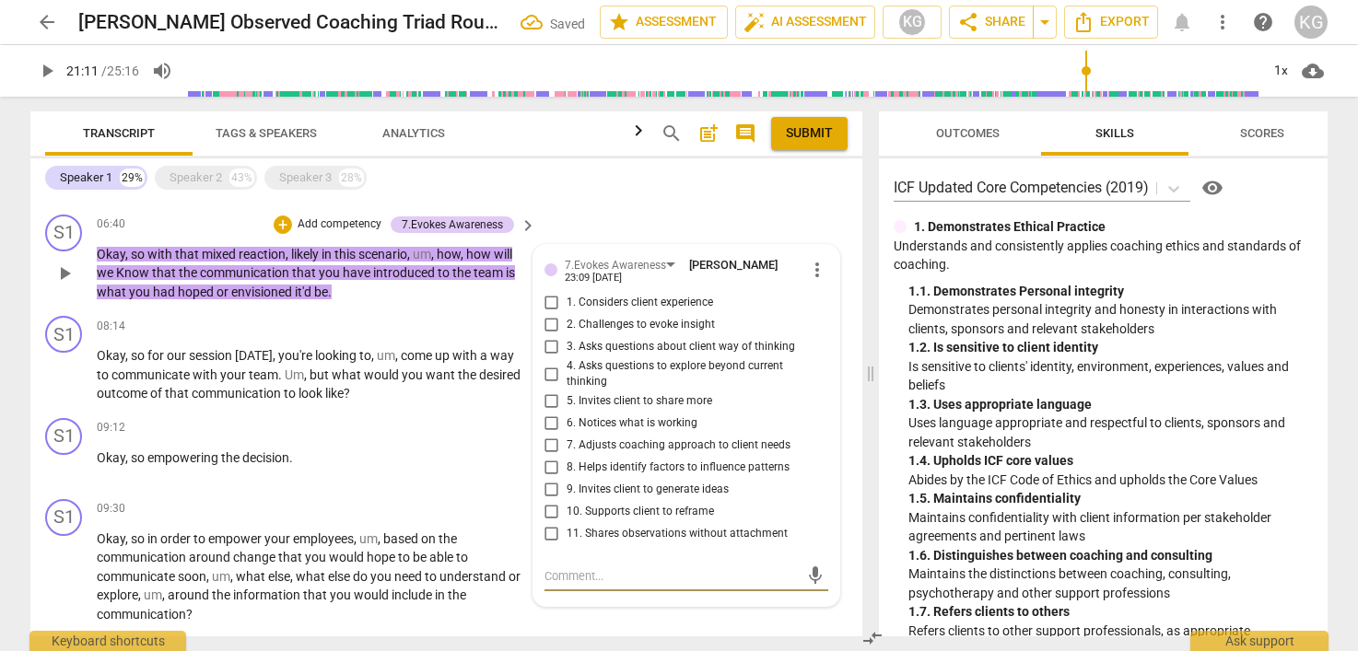
click at [546, 358] on input "3. Asks questions about client way of thinking" at bounding box center [551, 347] width 29 height 22
checkbox input "true"
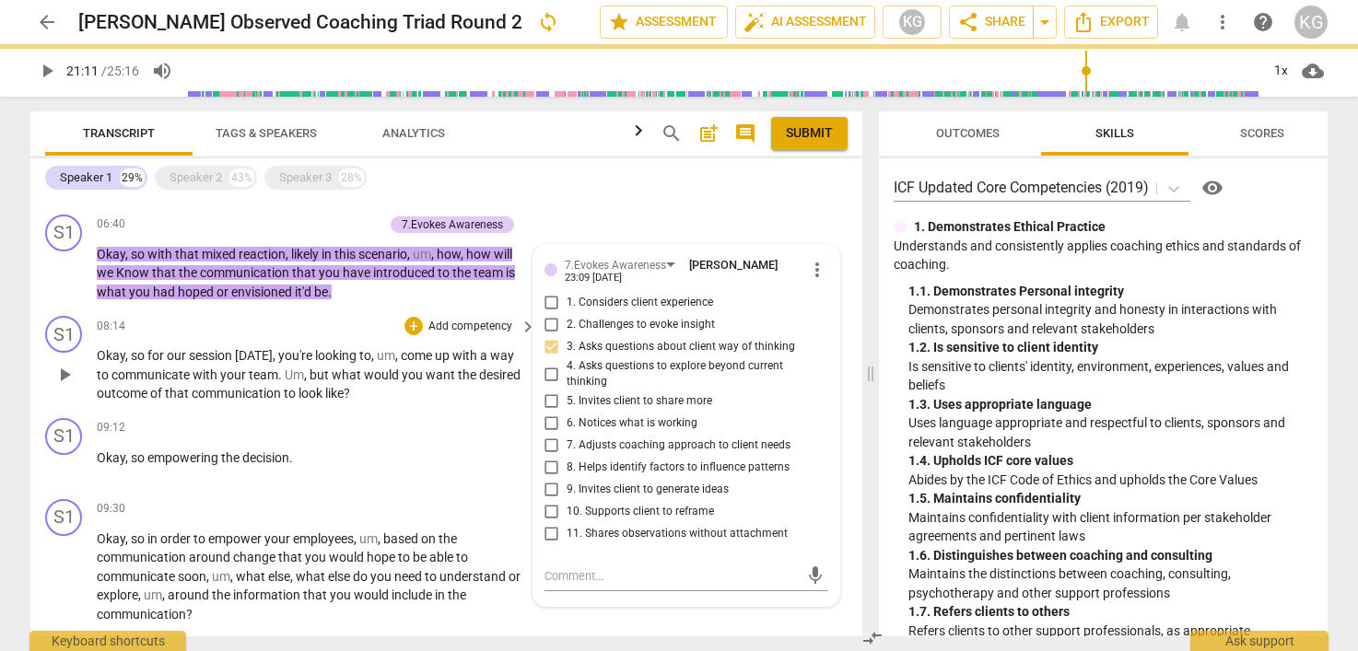
click at [287, 401] on span "to" at bounding box center [291, 393] width 15 height 15
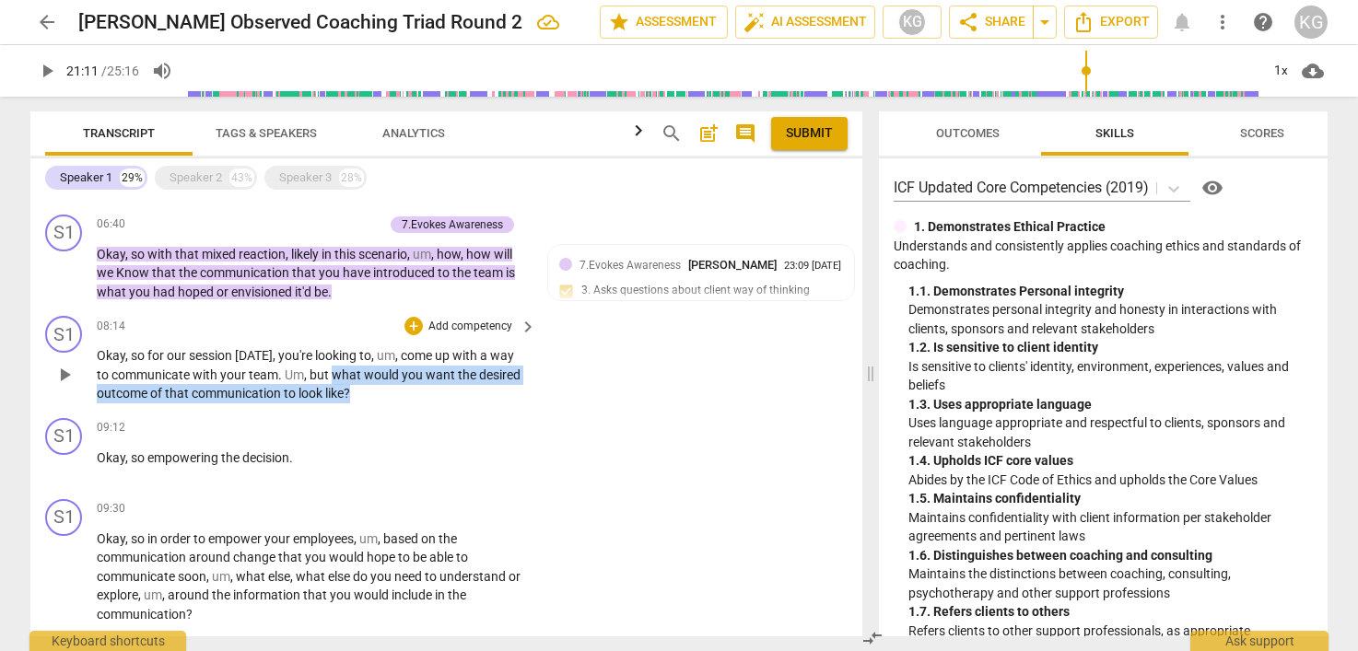
drag, startPoint x: 382, startPoint y: 412, endPoint x: 332, endPoint y: 391, distance: 54.9
click at [332, 391] on p "Okay , so for our session [DATE] , you're looking to , um , come up with a way …" at bounding box center [312, 374] width 430 height 57
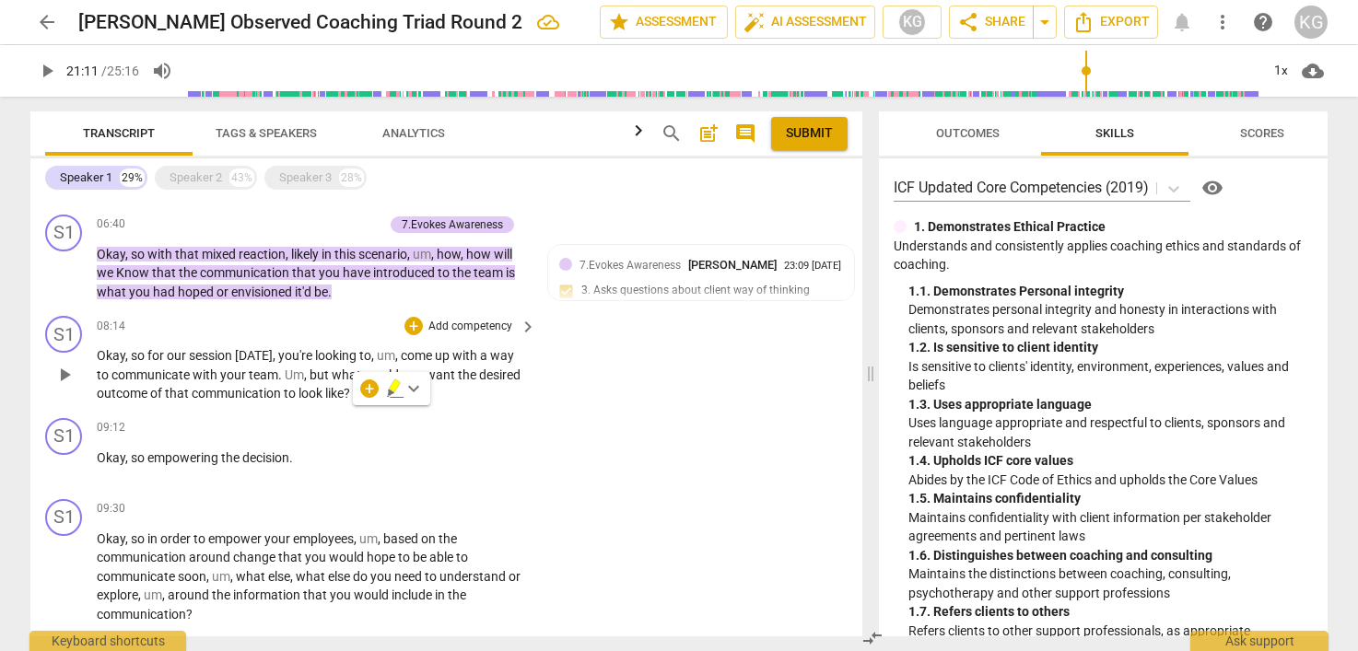
click at [173, 363] on span "our" at bounding box center [178, 355] width 22 height 15
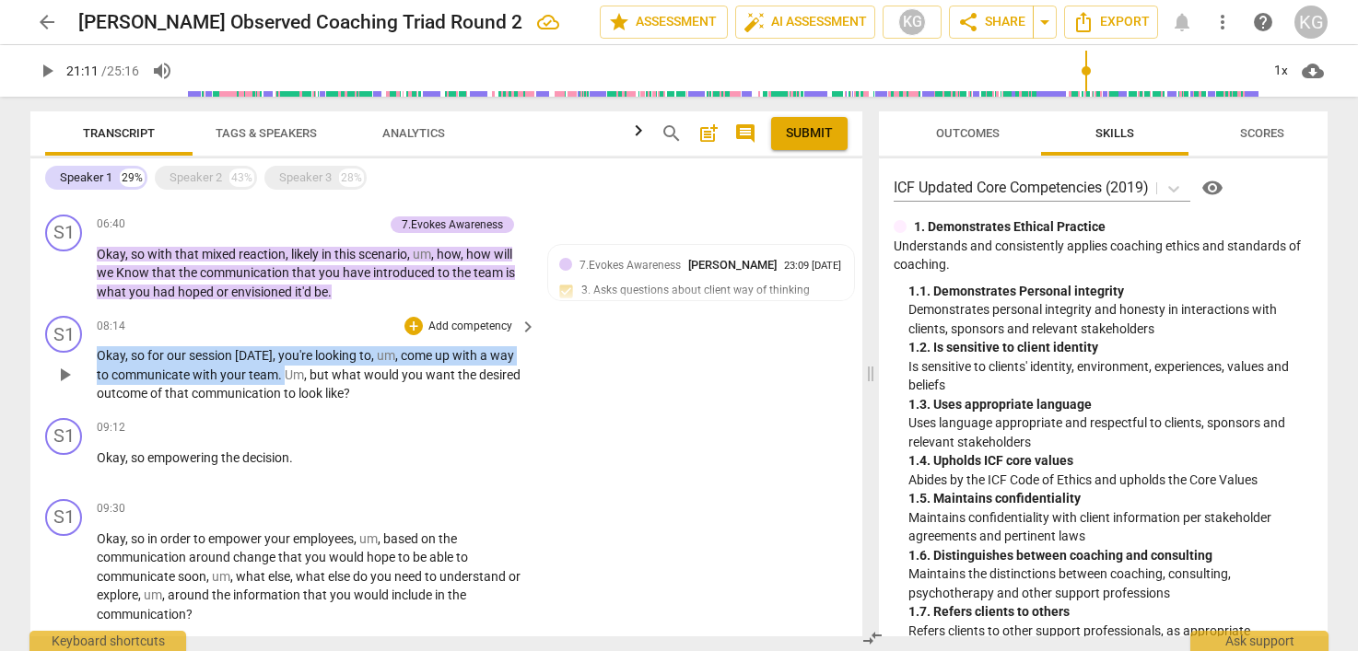
drag, startPoint x: 99, startPoint y: 376, endPoint x: 287, endPoint y: 391, distance: 188.5
click at [287, 391] on p "Okay , so for our session [DATE] , you're looking to , um , come up with a way …" at bounding box center [312, 374] width 430 height 57
click at [411, 335] on div "+" at bounding box center [413, 326] width 18 height 18
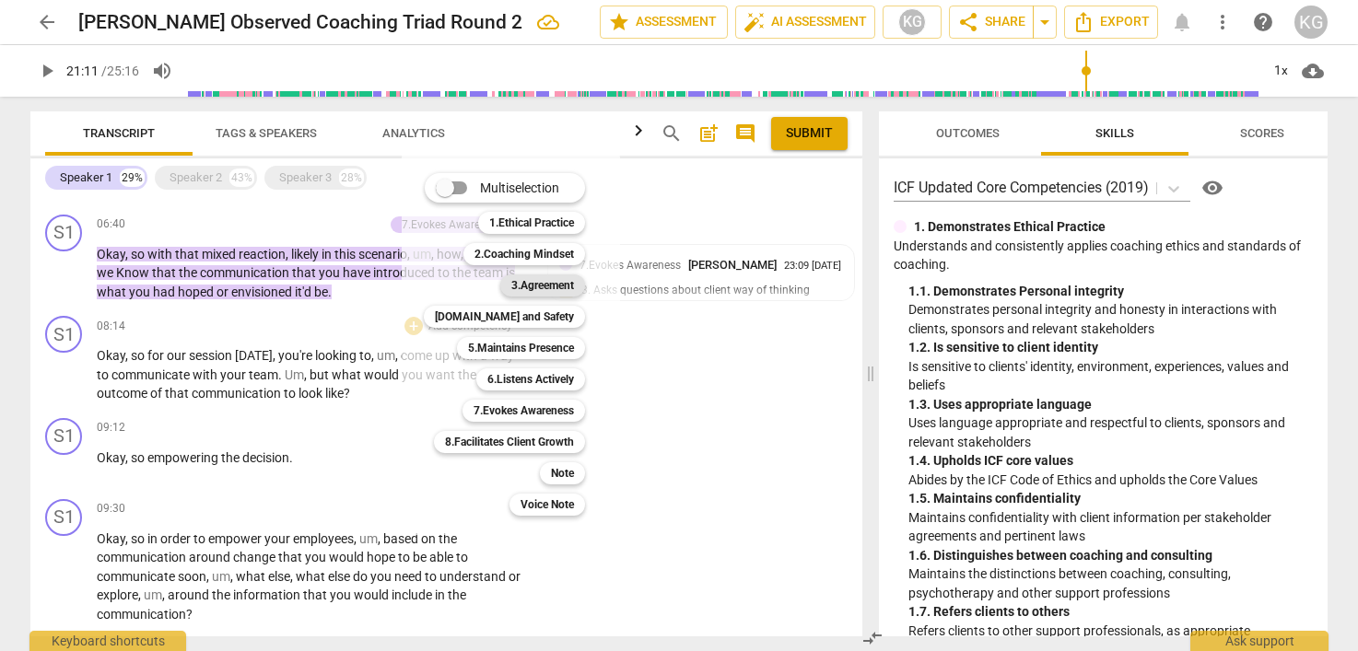
click at [544, 289] on b "3.Agreement" at bounding box center [542, 286] width 63 height 22
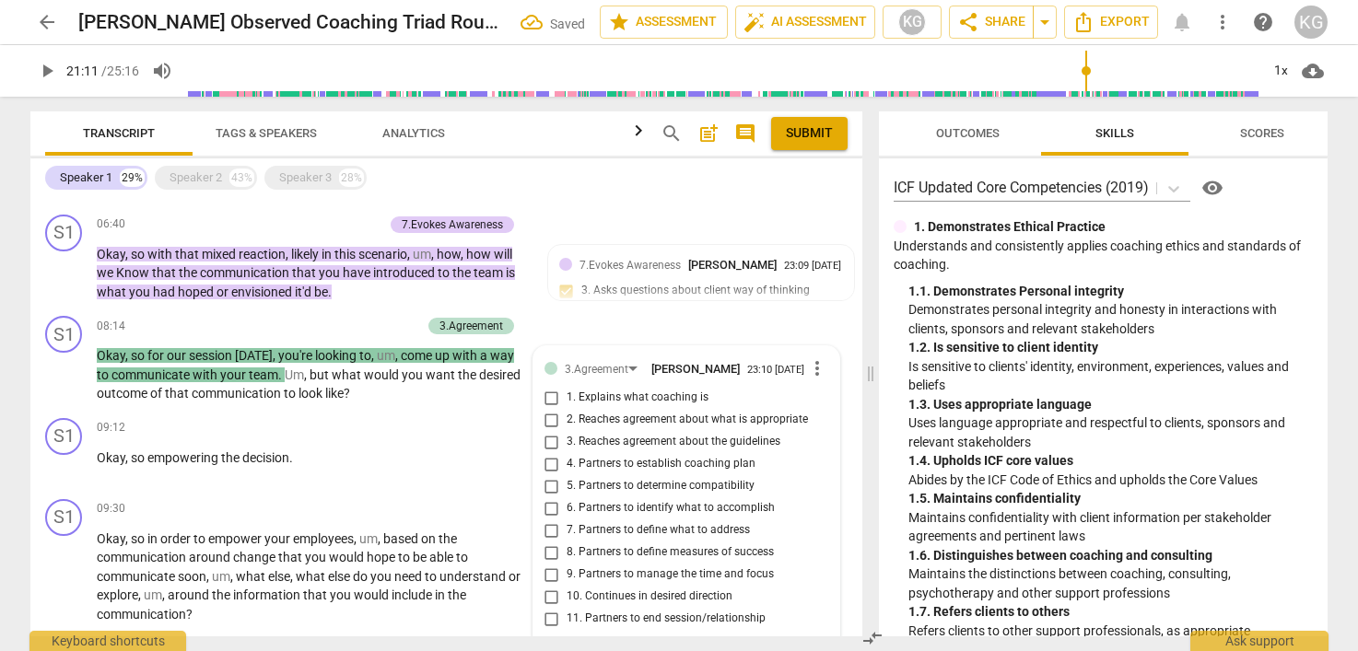
scroll to position [850, 0]
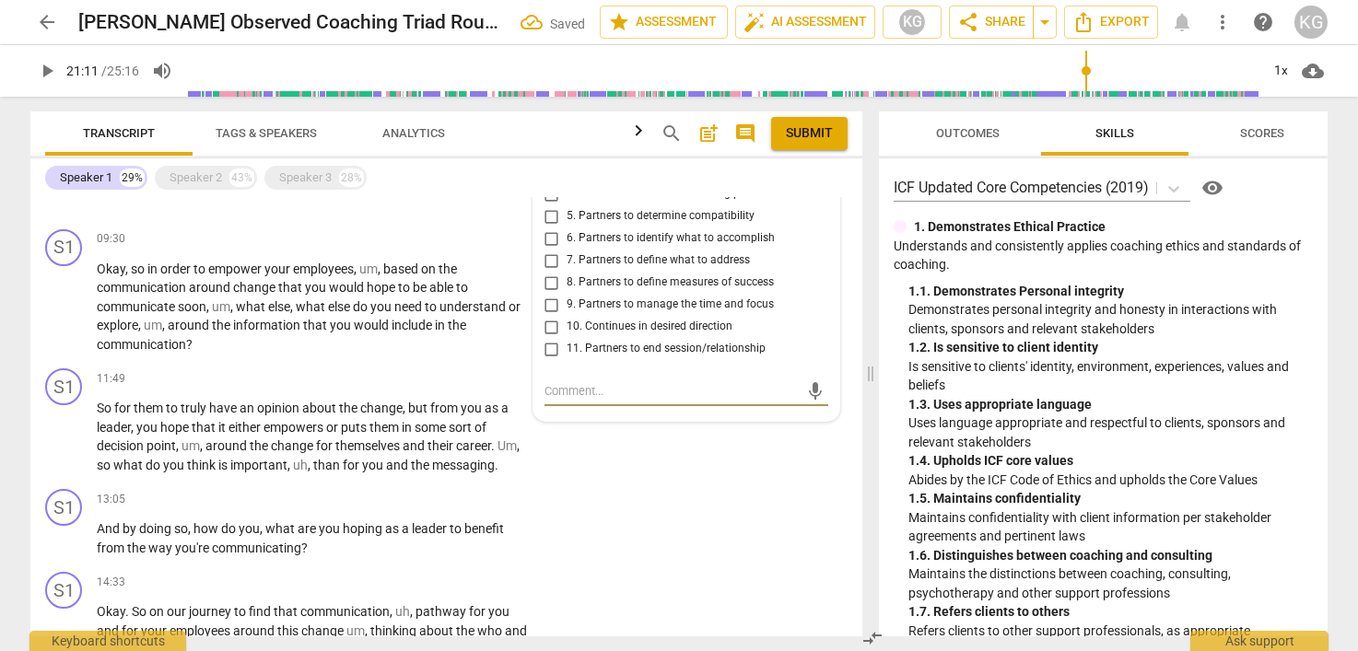
type textarea "C"
type textarea "Co"
type textarea "Con"
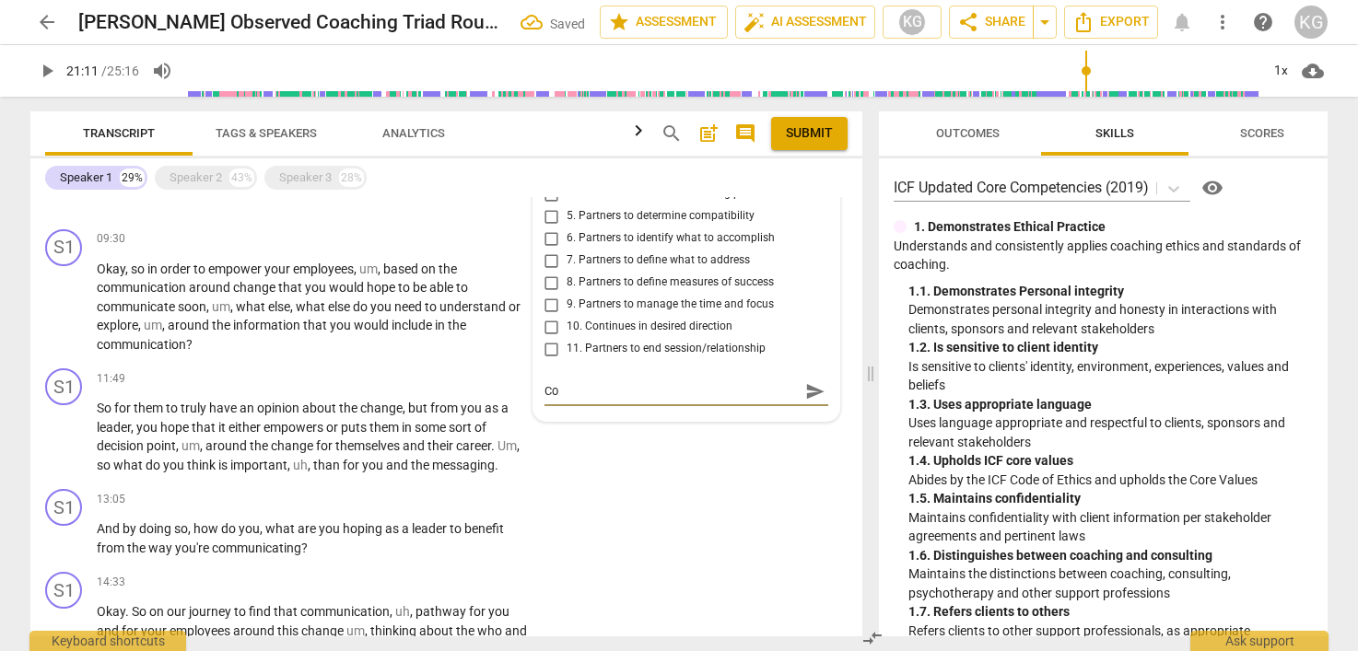
type textarea "Con"
type textarea "Conf"
type textarea "Confi"
type textarea "Confir"
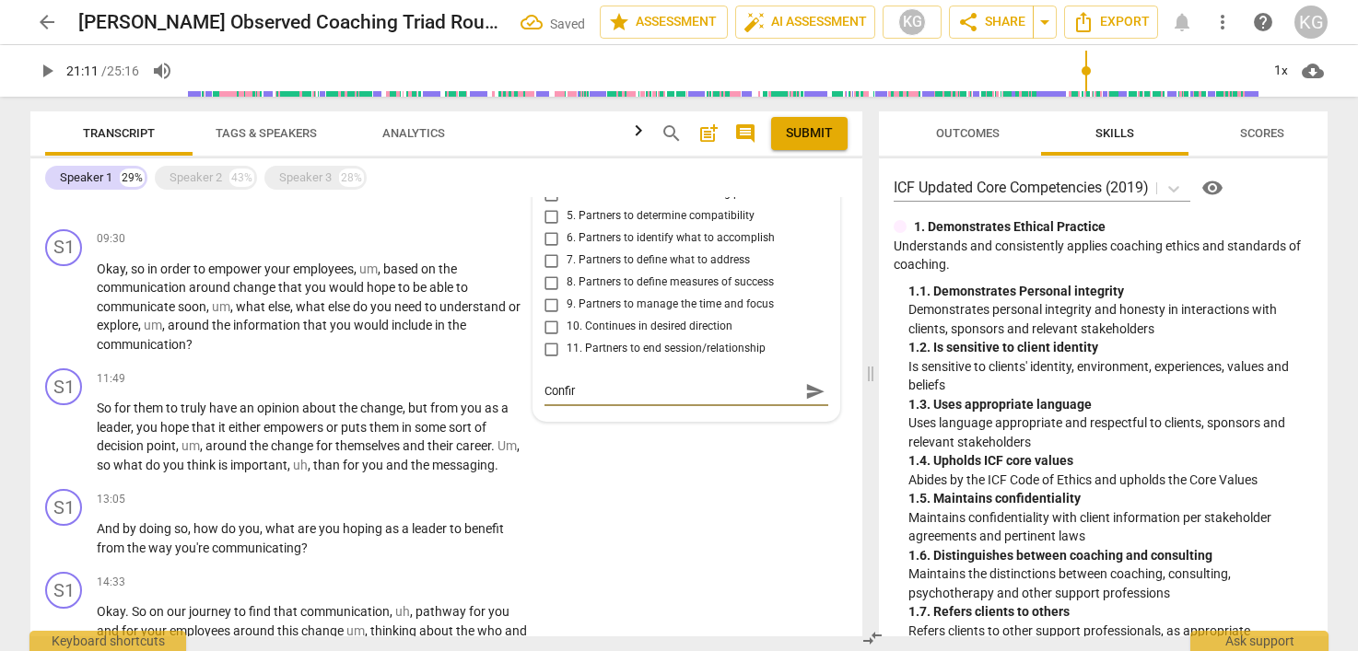
type textarea "Confirm"
type textarea "Confirmi"
type textarea "Confirmin"
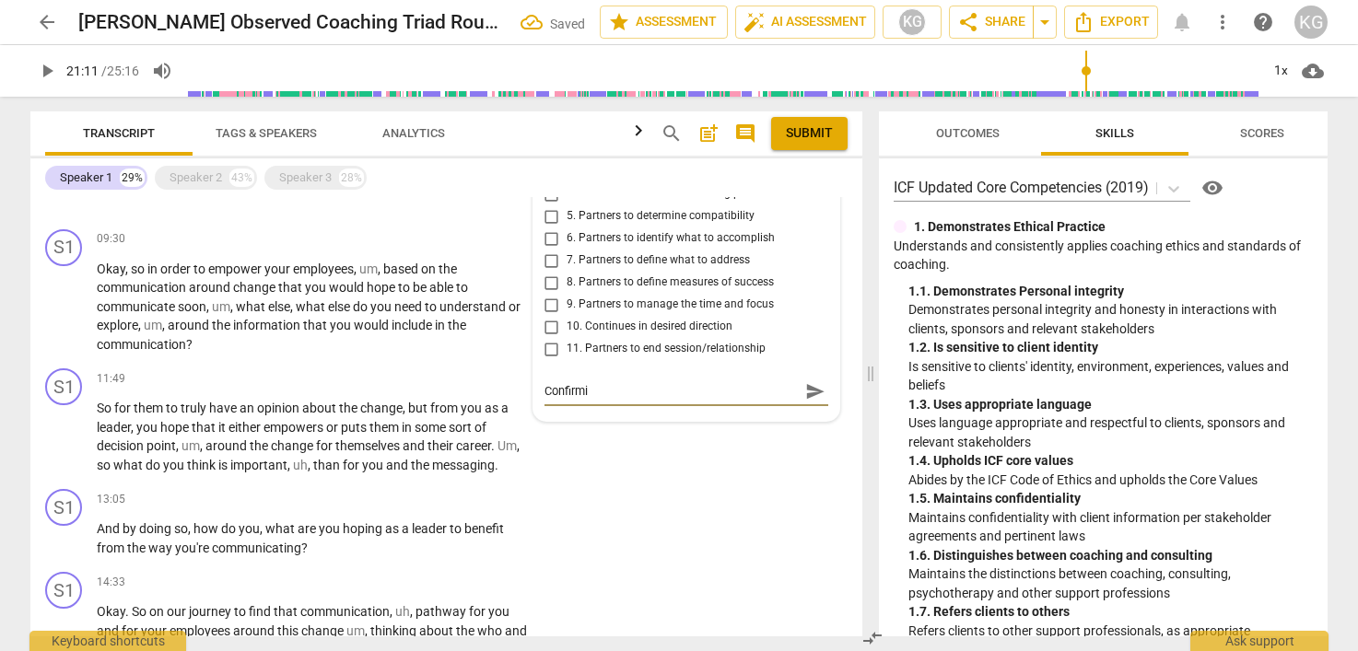
type textarea "Confirmin"
type textarea "Confirming"
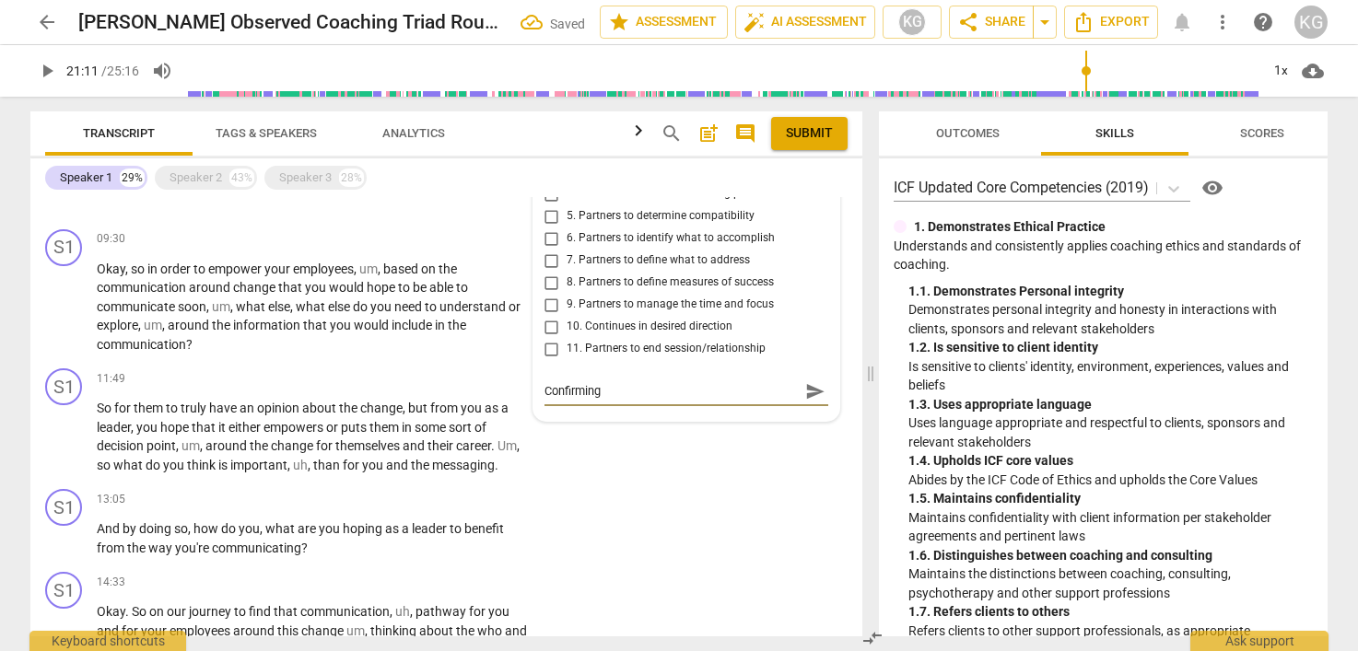
type textarea "Confirming t"
type textarea "Confirming to"
type textarea "Confirming top"
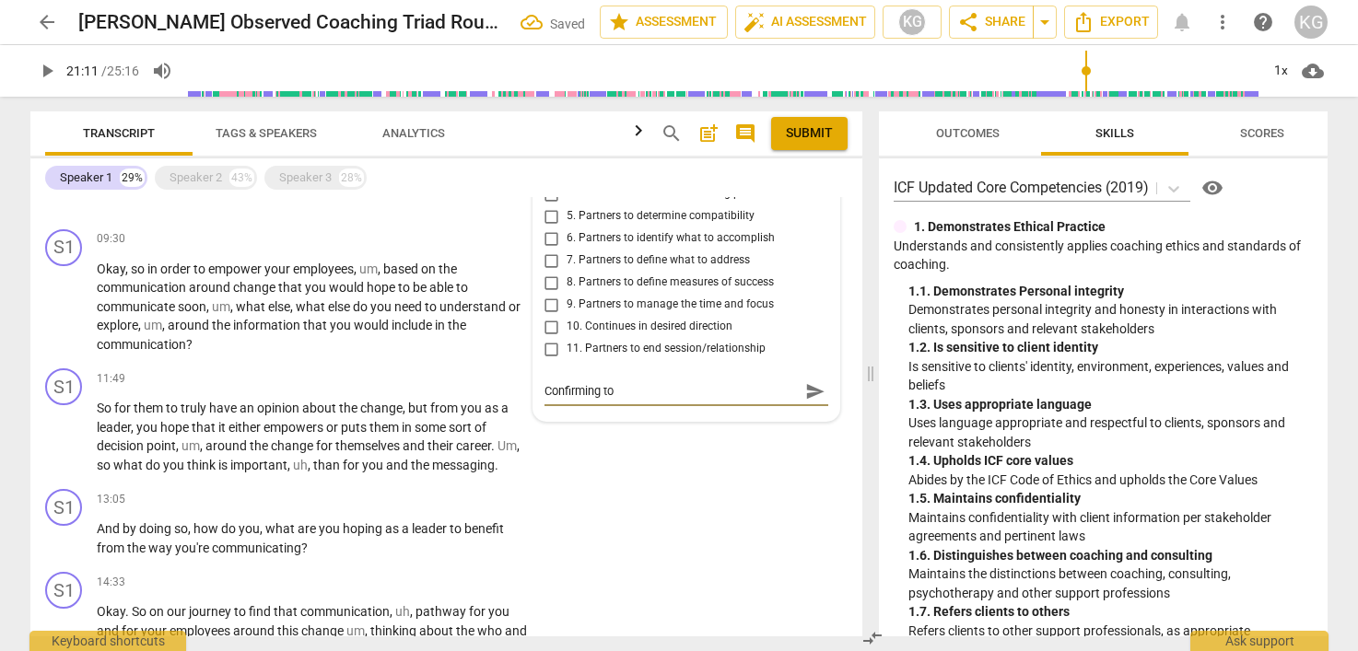
type textarea "Confirming top"
type textarea "Confirming topi"
type textarea "Confirming topic"
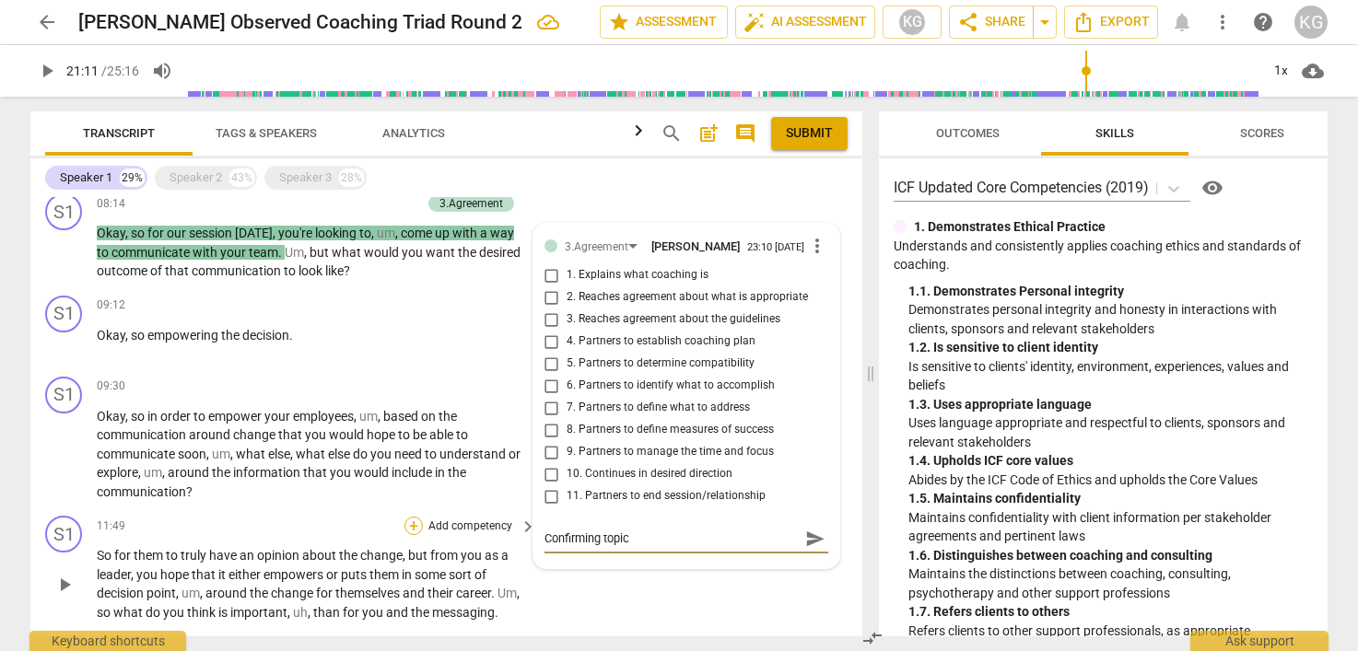
scroll to position [704, 0]
type textarea "Confirming topi"
type textarea "Confirming top"
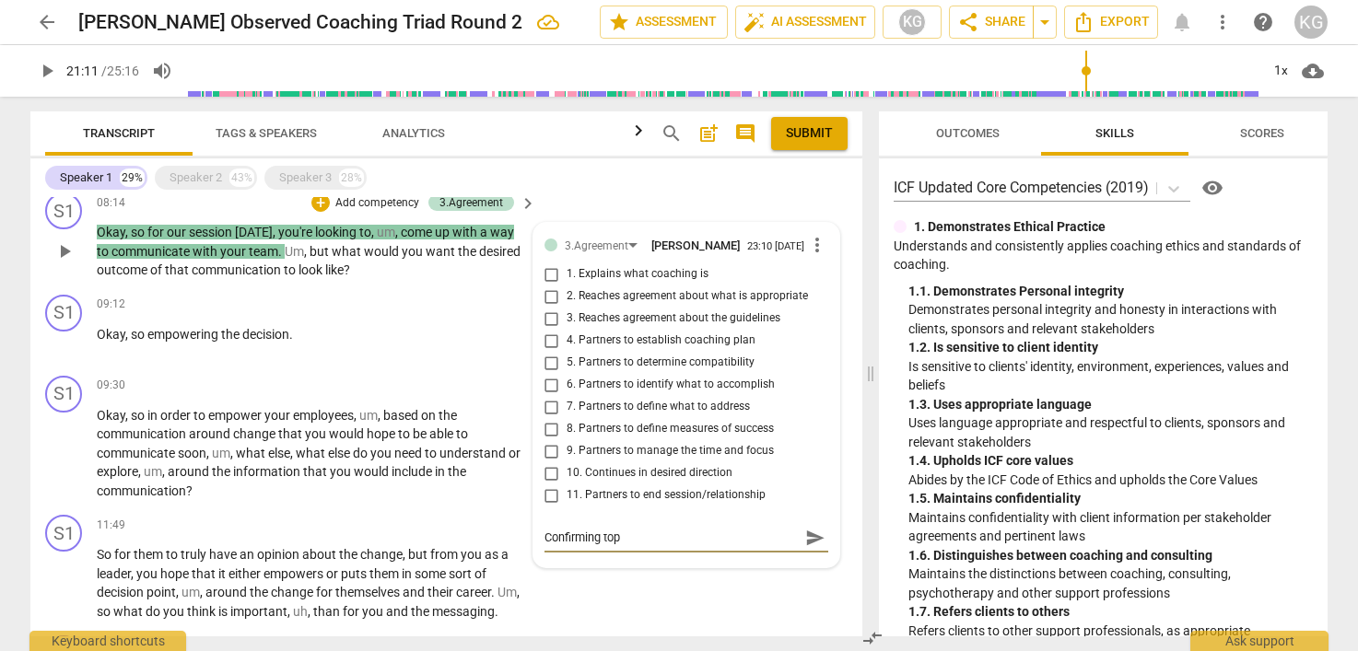
type textarea "Confirming to"
type textarea "Confirming t"
type textarea "Confirming"
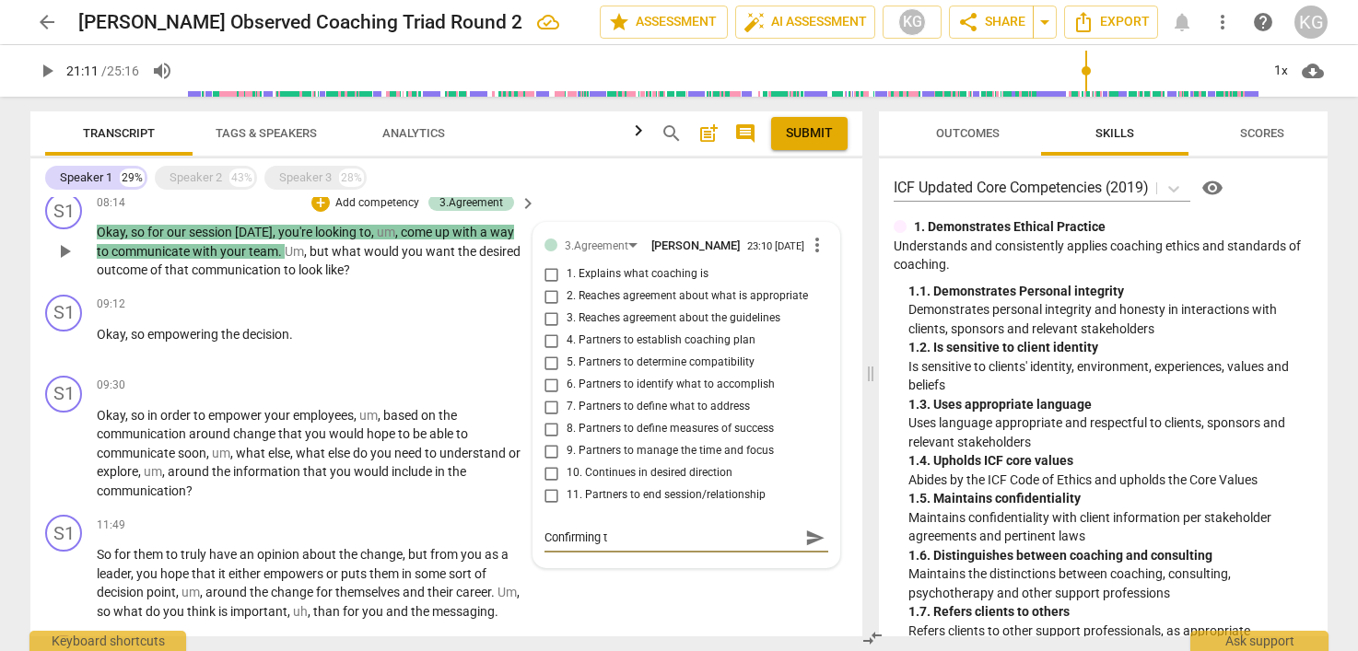
type textarea "Confirming"
click at [545, 396] on input "6. Partners to identify what to accomplish" at bounding box center [551, 385] width 29 height 22
checkbox input "true"
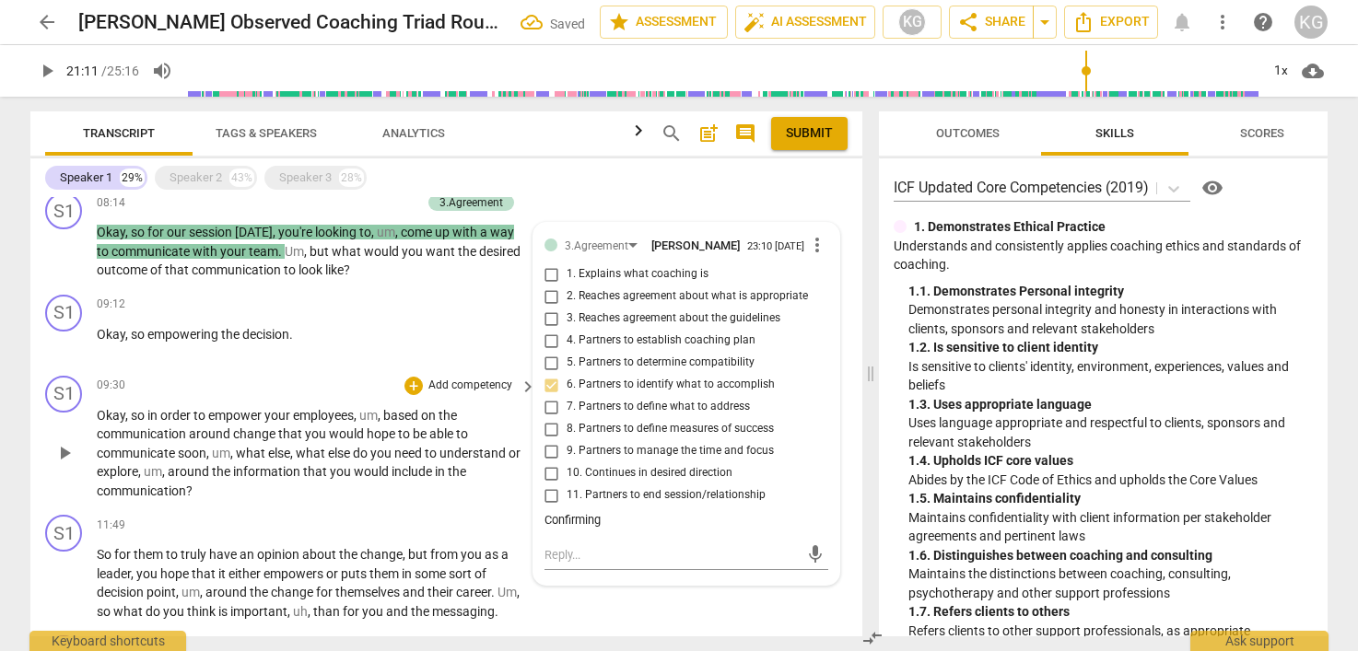
click at [292, 441] on span "that" at bounding box center [291, 434] width 27 height 15
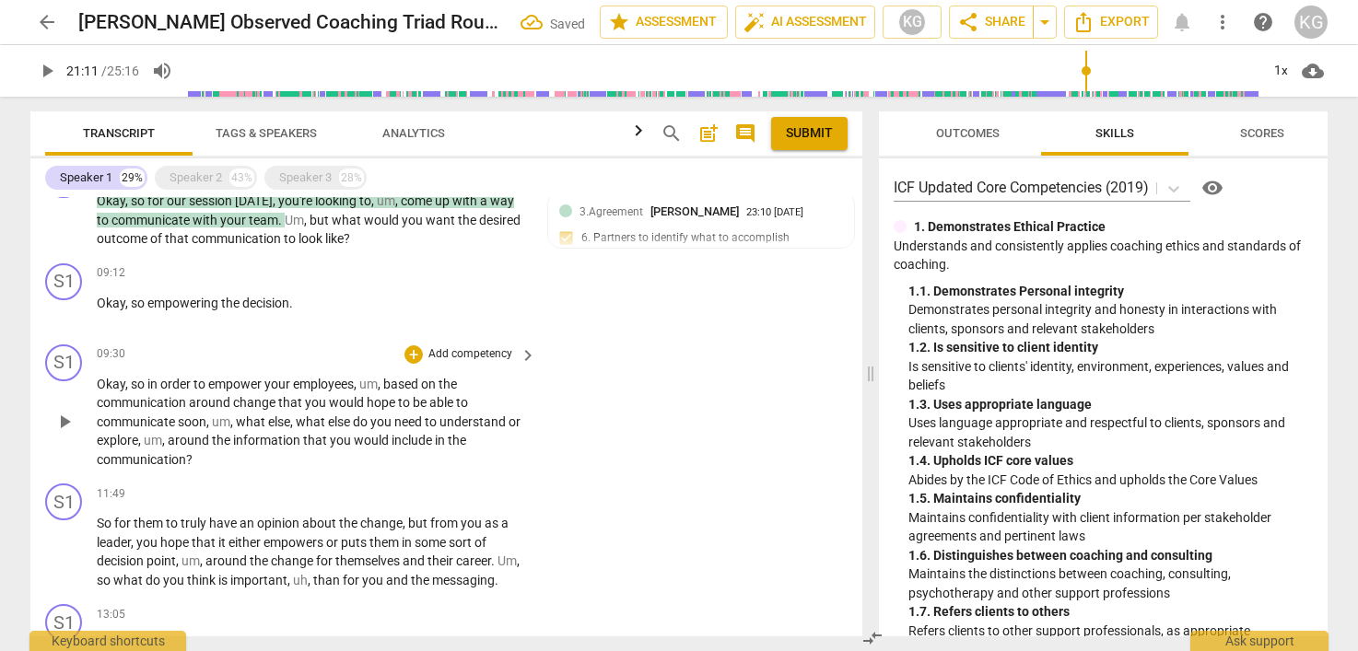
scroll to position [736, 0]
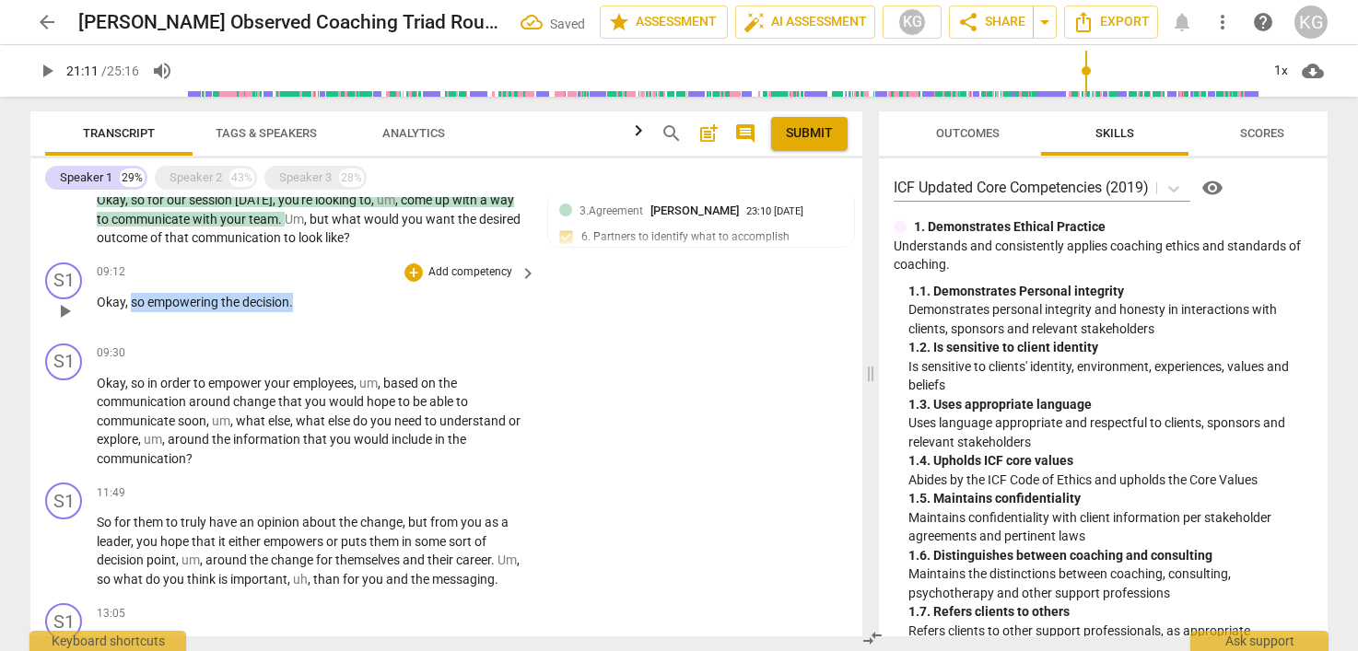
drag, startPoint x: 296, startPoint y: 322, endPoint x: 133, endPoint y: 322, distance: 163.1
click at [133, 312] on p "Okay , so empowering the decision ." at bounding box center [312, 302] width 430 height 19
click at [412, 282] on div "+" at bounding box center [413, 272] width 18 height 18
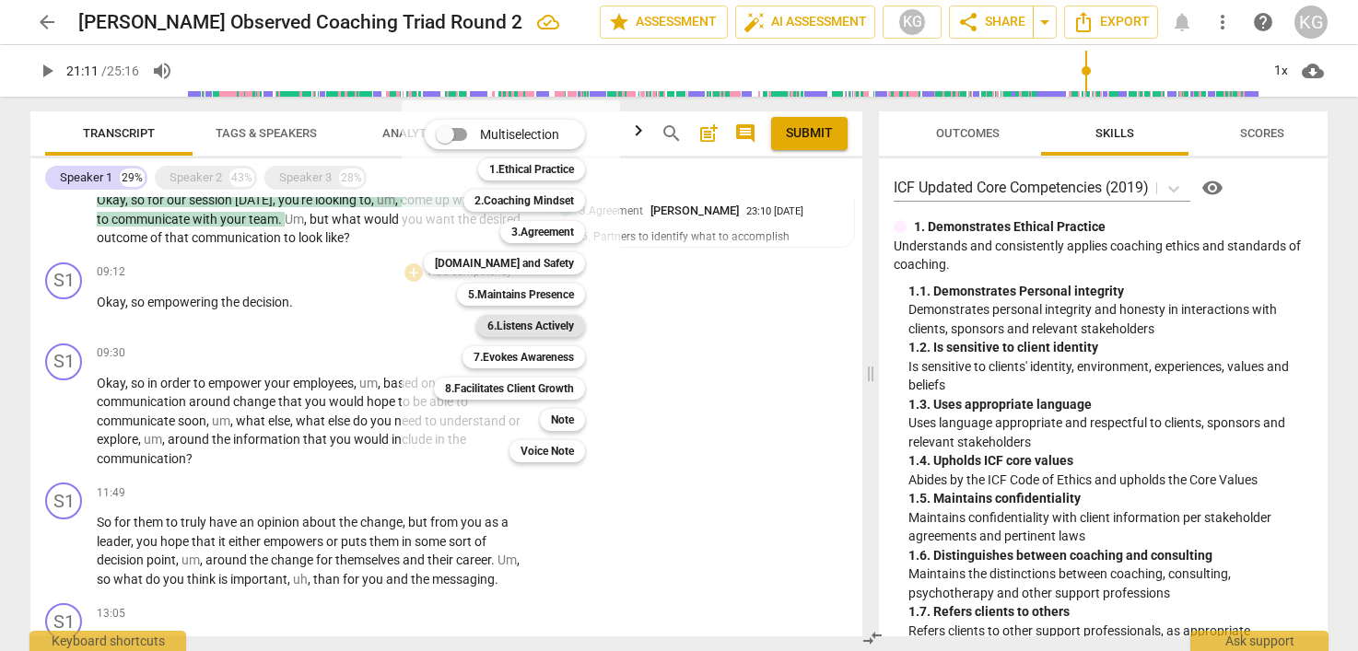
click at [521, 319] on b "6.Listens Actively" at bounding box center [530, 326] width 87 height 22
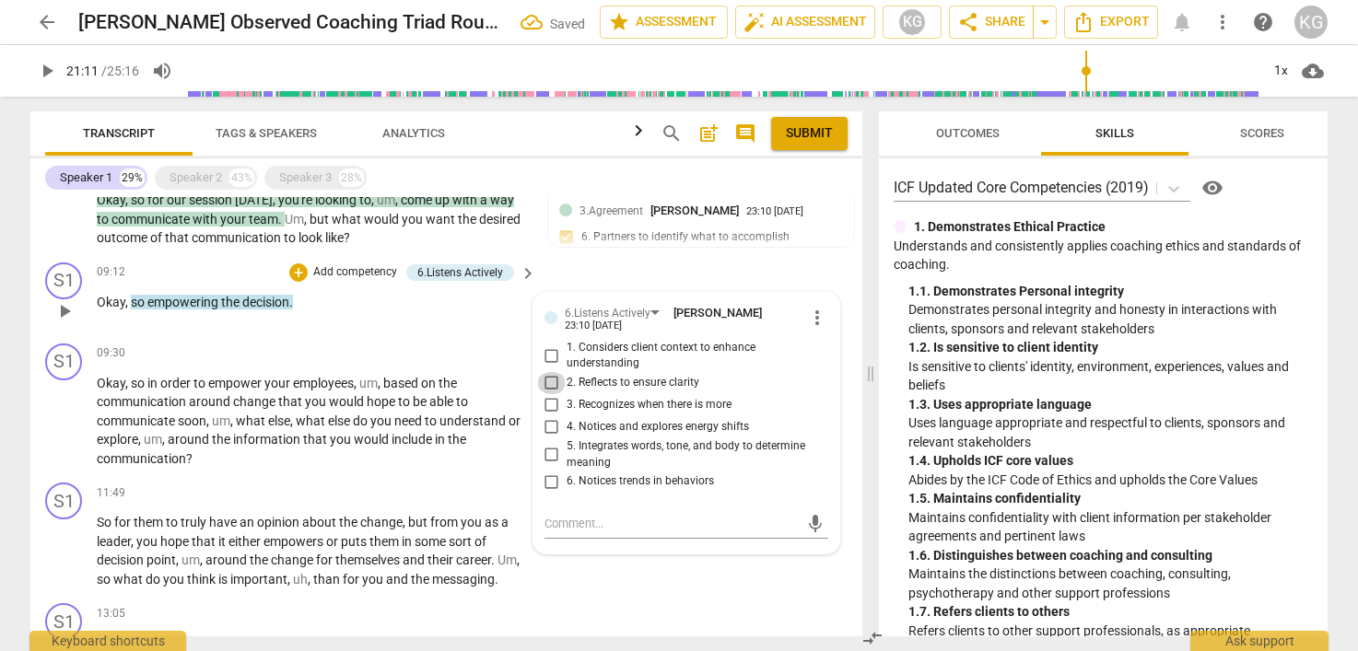
click at [555, 394] on input "2. Reflects to ensure clarity" at bounding box center [551, 383] width 29 height 22
checkbox input "true"
click at [436, 447] on span "in" at bounding box center [441, 439] width 13 height 15
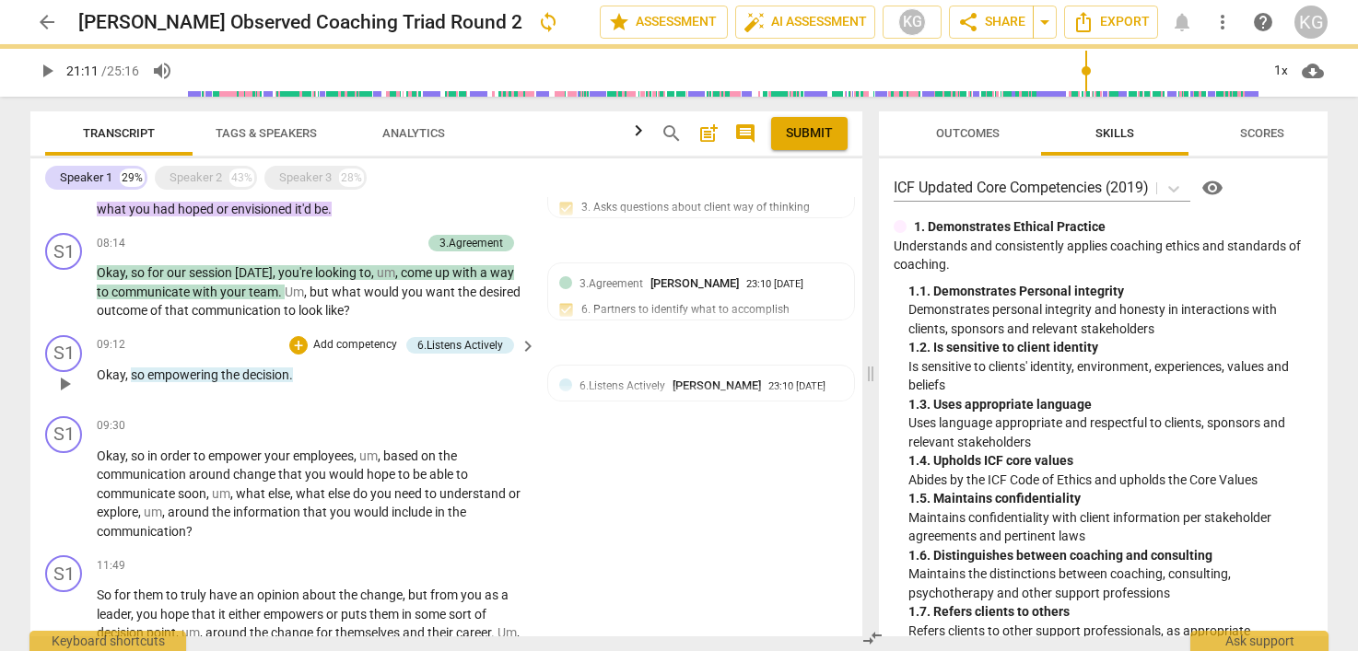
scroll to position [654, 0]
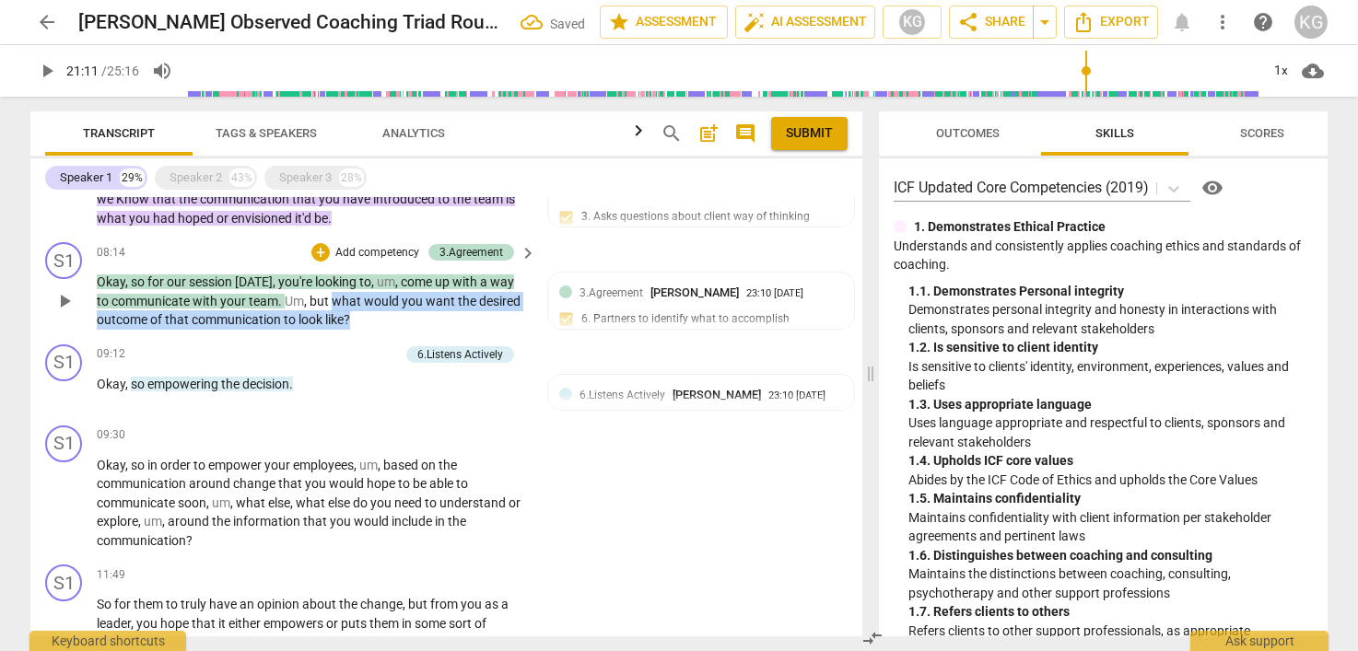
drag, startPoint x: 334, startPoint y: 320, endPoint x: 353, endPoint y: 335, distance: 24.9
click at [353, 330] on p "Okay , so for our session [DATE] , you're looking to , um , come up with a way …" at bounding box center [312, 301] width 430 height 57
click at [373, 315] on div "+" at bounding box center [369, 315] width 18 height 18
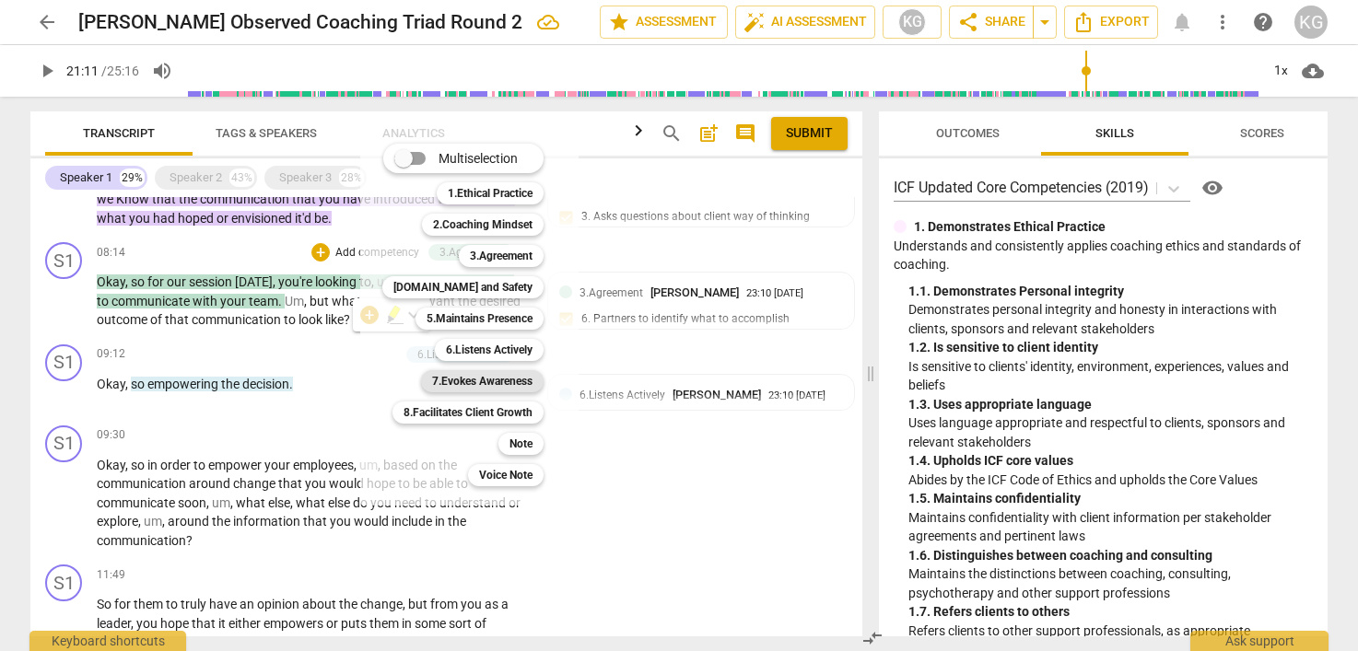
click at [520, 390] on b "7.Evokes Awareness" at bounding box center [482, 381] width 100 height 22
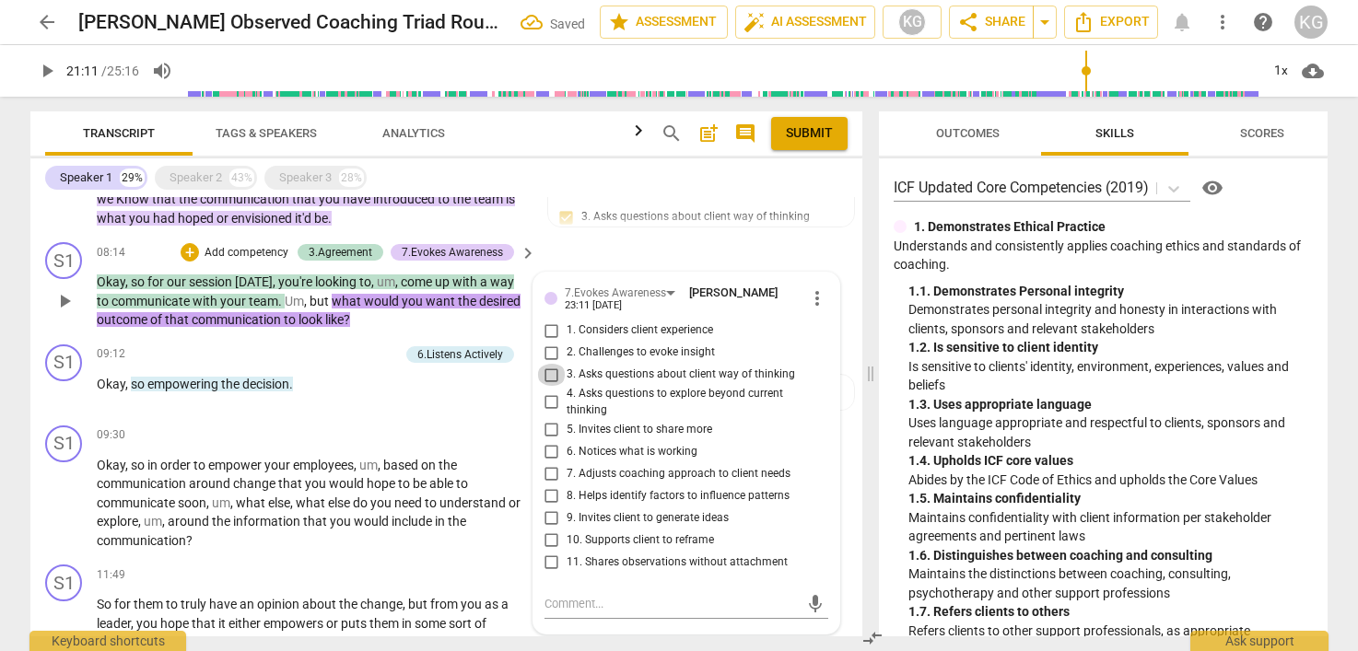
click at [550, 386] on input "3. Asks questions about client way of thinking" at bounding box center [551, 375] width 29 height 22
checkbox input "true"
click at [381, 531] on p "Okay , so in order to empower your employees , um , based on the communication …" at bounding box center [312, 503] width 430 height 95
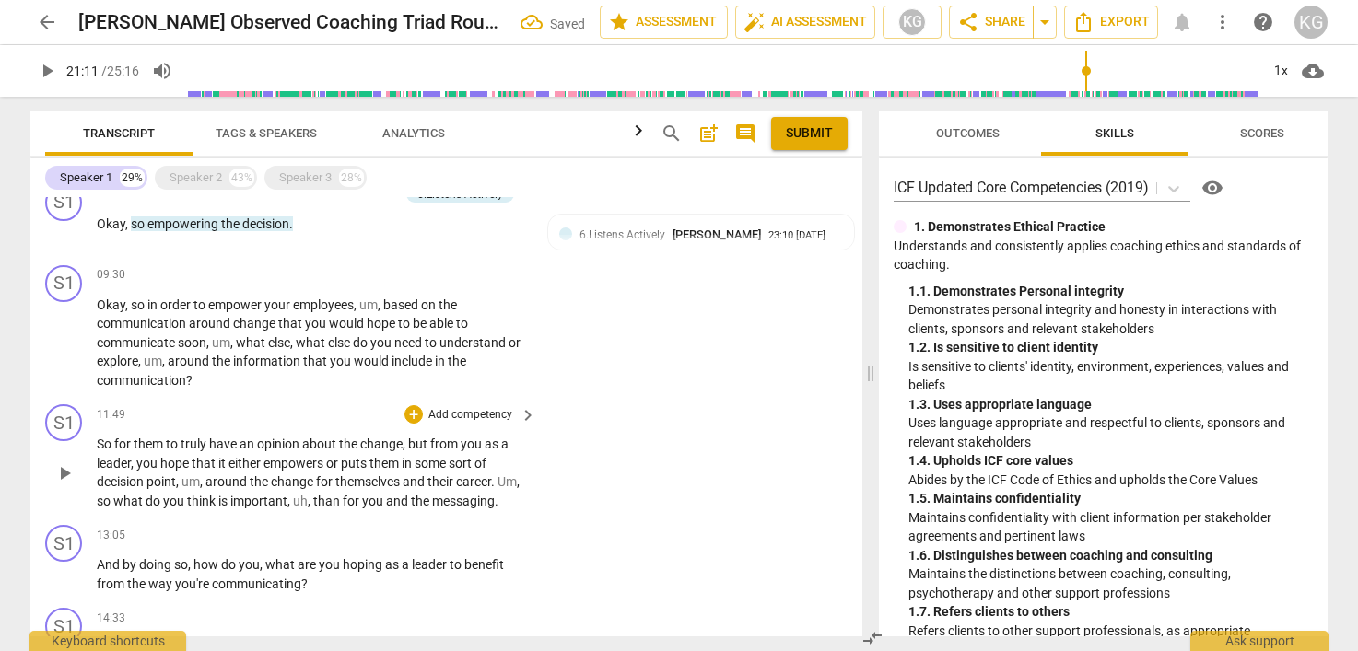
scroll to position [816, 0]
drag, startPoint x: 351, startPoint y: 239, endPoint x: 141, endPoint y: 230, distance: 210.2
click at [141, 229] on div "09:12 + Add competency 6.Listens Actively keyboard_arrow_right Okay , so empowe…" at bounding box center [317, 215] width 441 height 66
click at [322, 329] on span "you" at bounding box center [317, 321] width 24 height 15
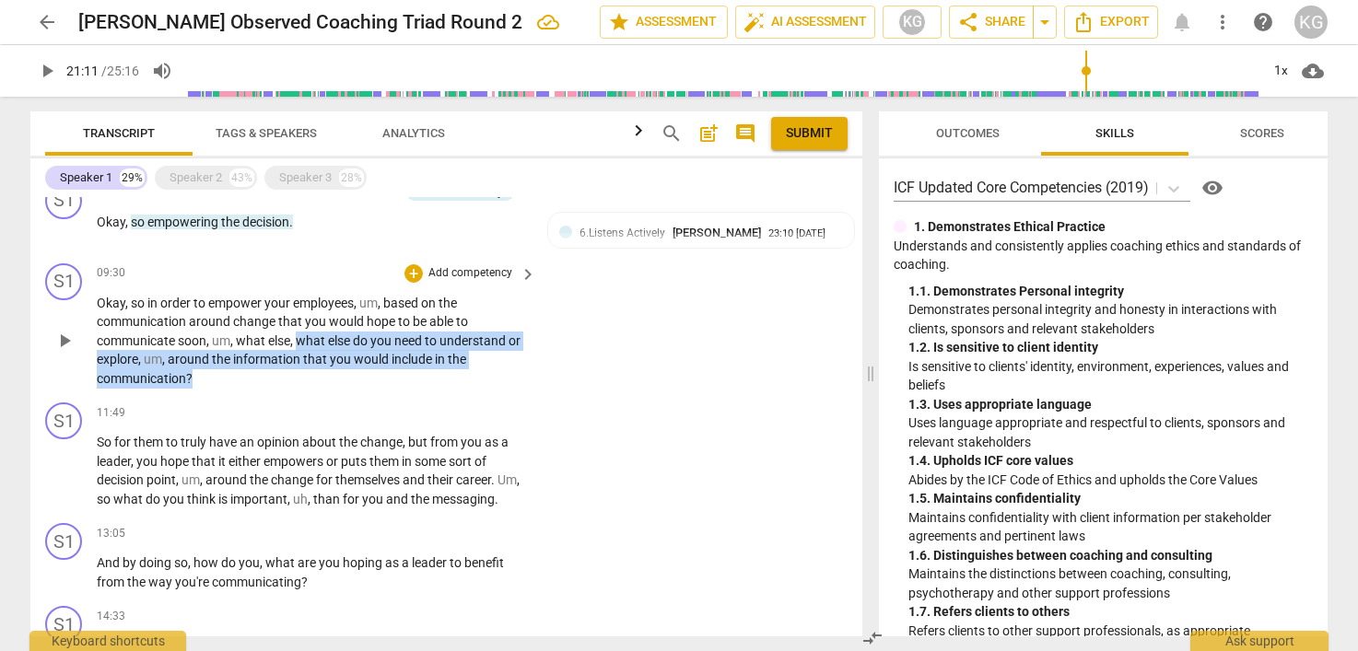
drag, startPoint x: 299, startPoint y: 355, endPoint x: 261, endPoint y: 396, distance: 56.7
click at [261, 389] on p "Okay , so in order to empower your employees , um , based on the communication …" at bounding box center [312, 341] width 430 height 95
click at [405, 283] on div "+" at bounding box center [413, 273] width 18 height 18
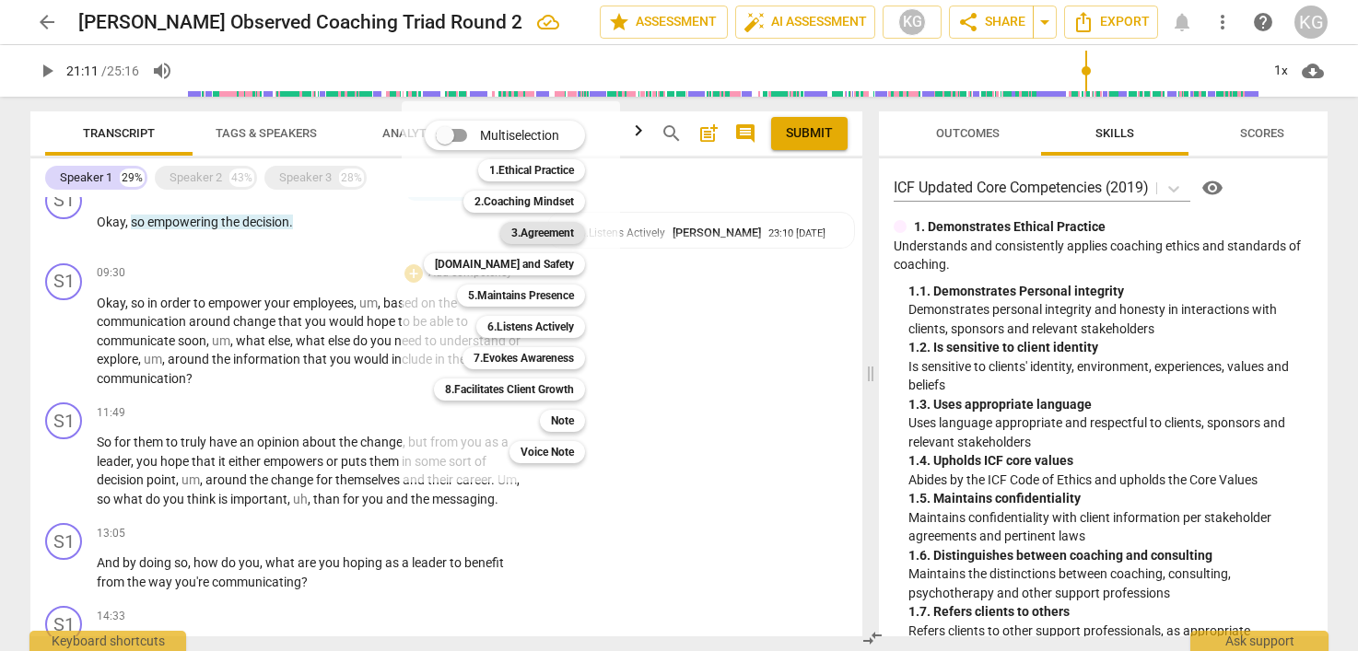
click at [567, 228] on b "3.Agreement" at bounding box center [542, 233] width 63 height 22
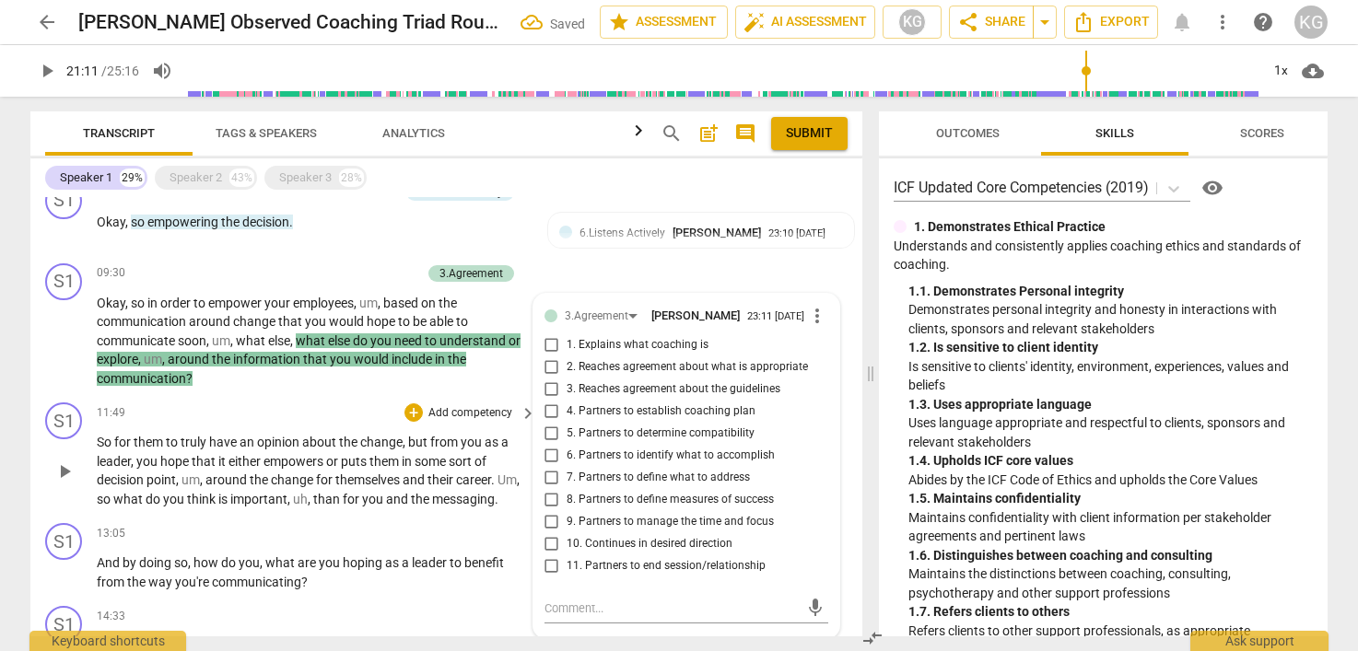
scroll to position [820, 0]
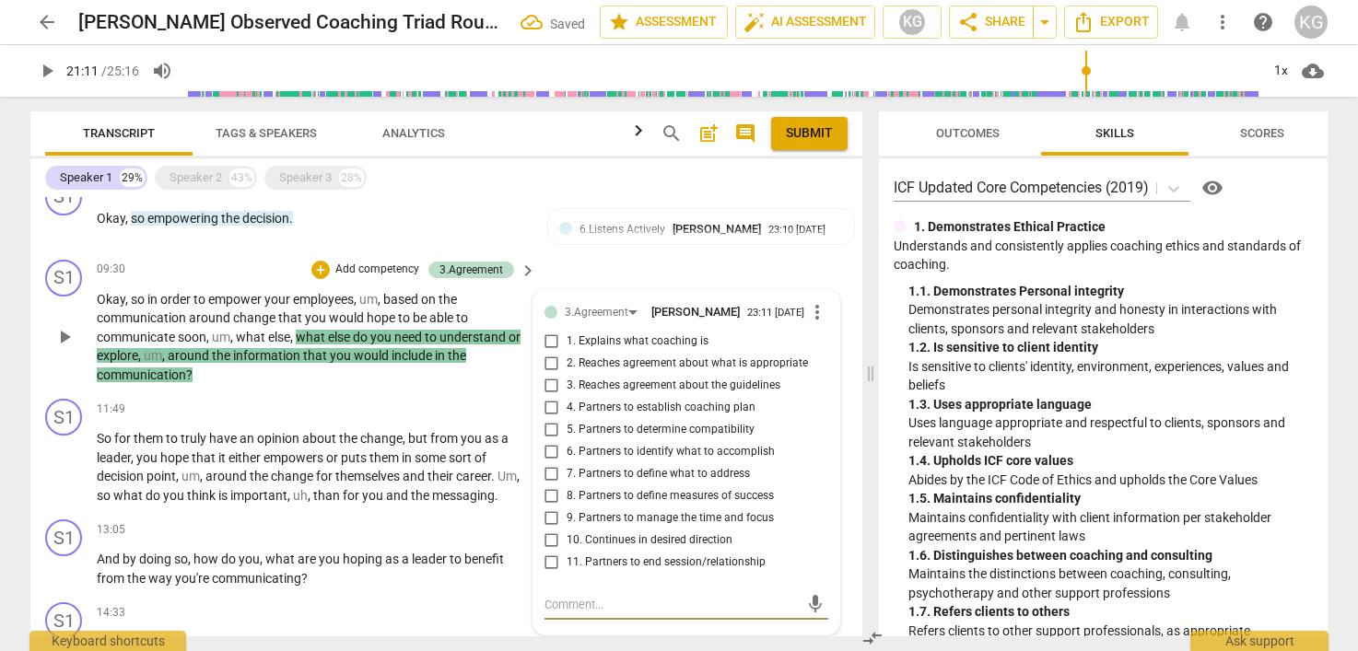
click at [553, 552] on input "10. Continues in desired direction" at bounding box center [551, 541] width 29 height 22
checkbox input "true"
click at [288, 503] on span "," at bounding box center [290, 495] width 6 height 15
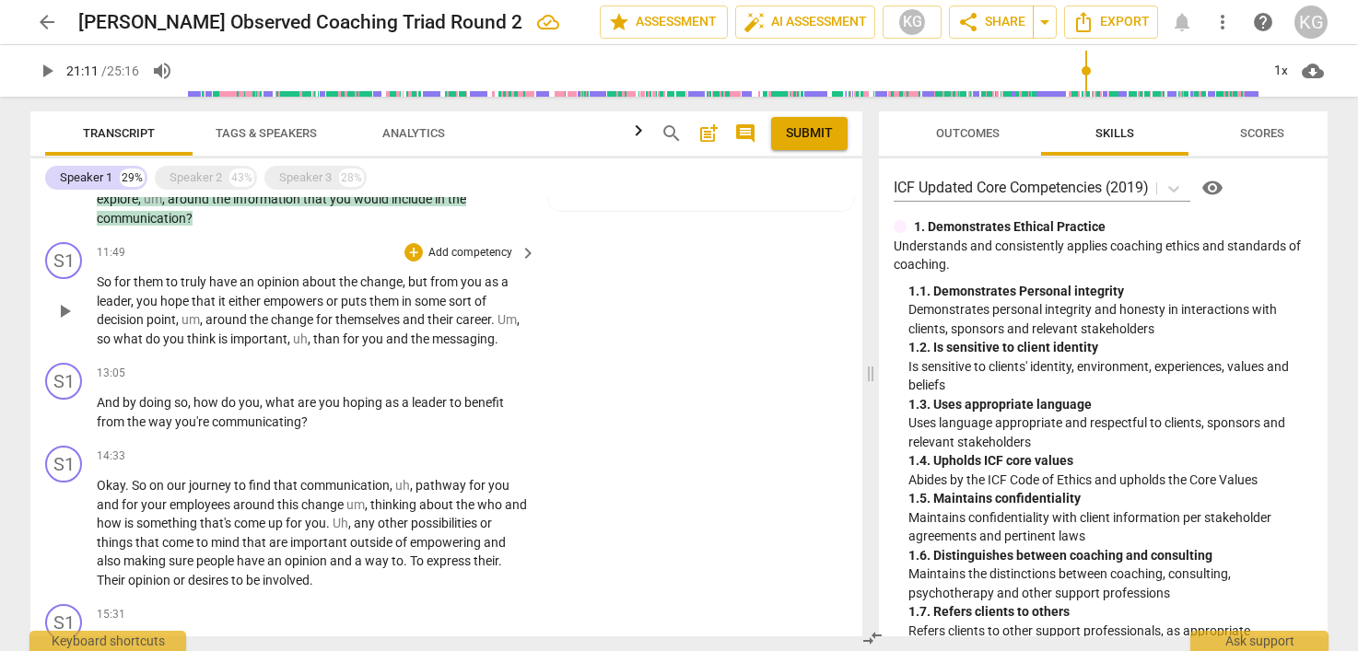
scroll to position [990, 0]
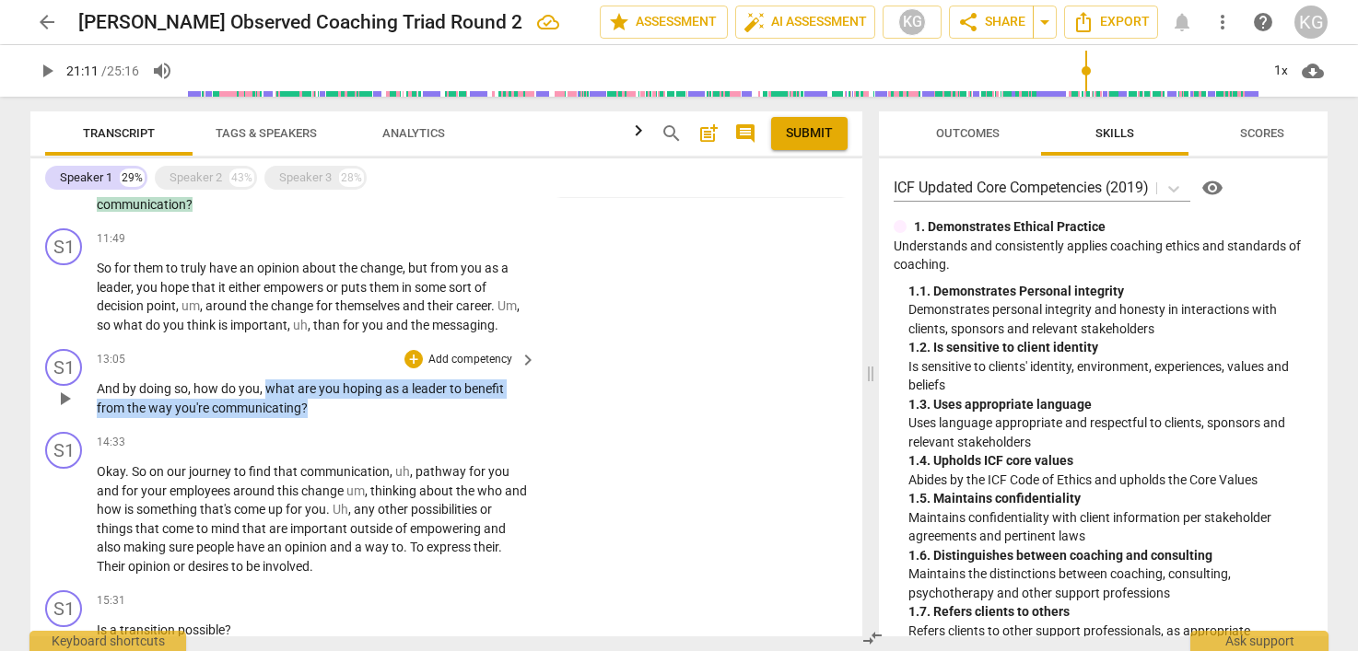
drag, startPoint x: 321, startPoint y: 430, endPoint x: 264, endPoint y: 406, distance: 61.1
click at [264, 406] on p "And by doing so , how do you , what are you hoping as a leader to benefit from …" at bounding box center [312, 399] width 430 height 38
click at [412, 369] on div "+" at bounding box center [413, 359] width 18 height 18
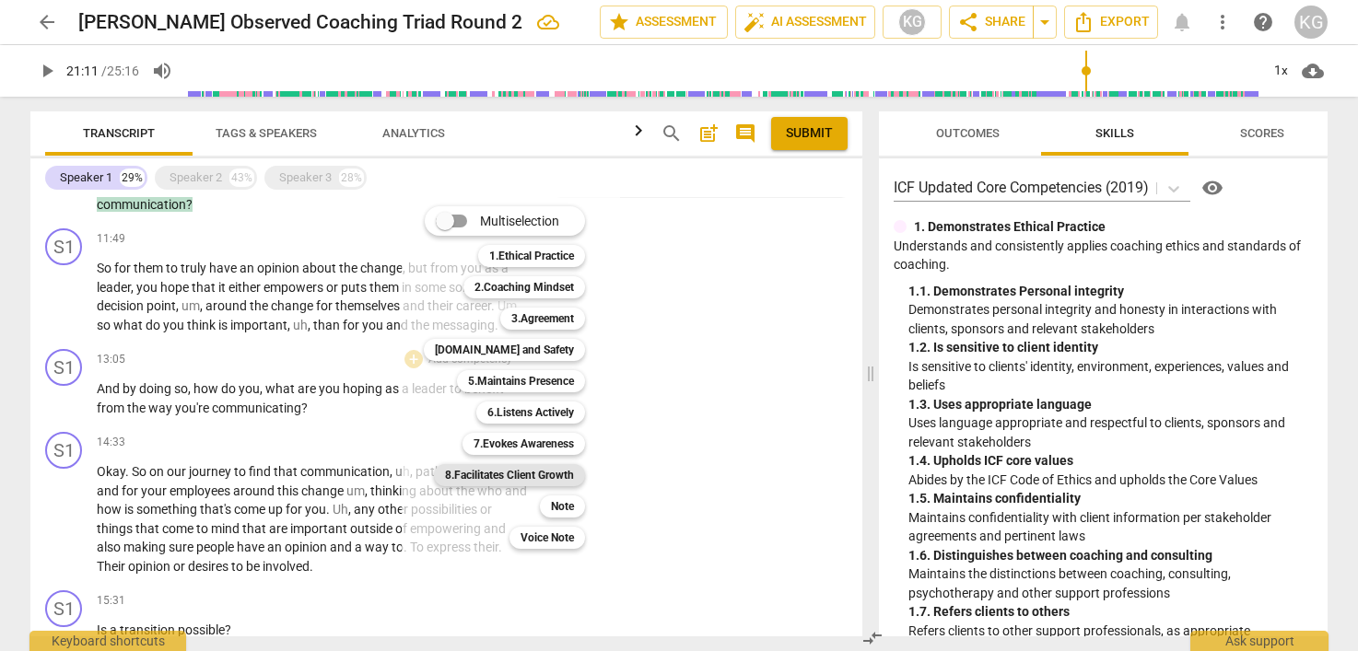
click at [525, 470] on b "8.Facilitates Client Growth" at bounding box center [509, 475] width 129 height 22
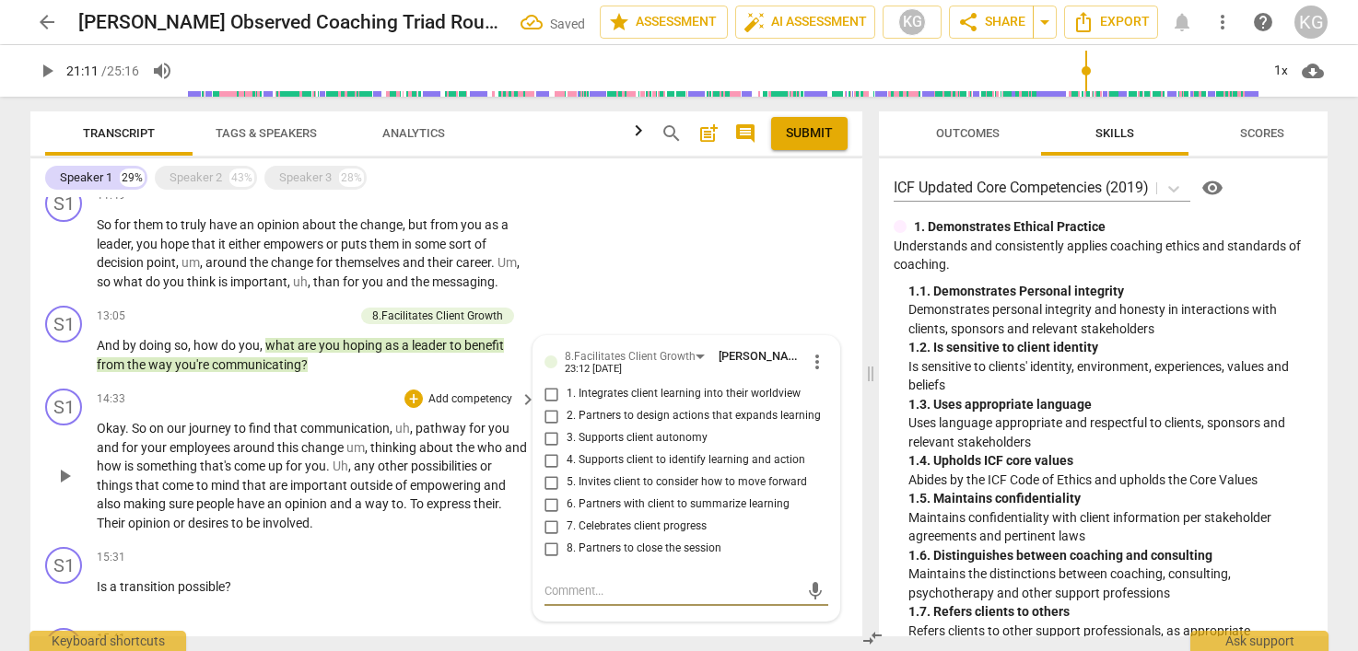
scroll to position [1044, 0]
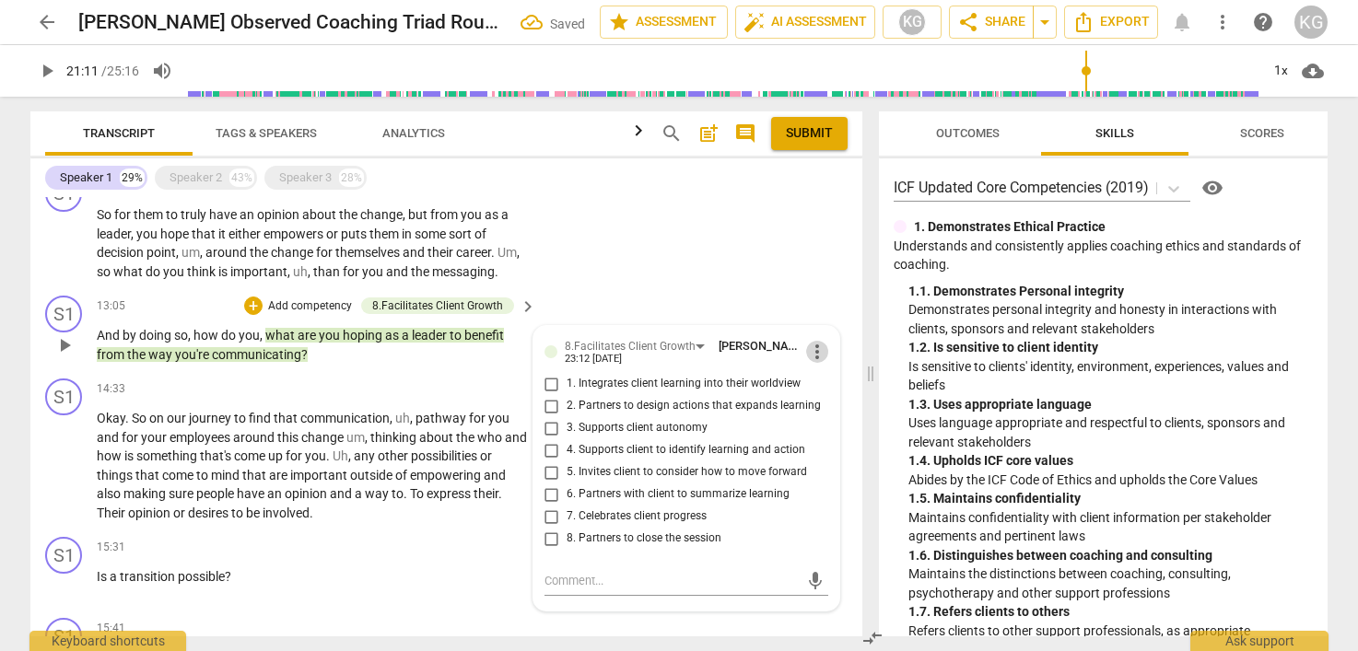
click at [816, 363] on span "more_vert" at bounding box center [817, 352] width 22 height 22
click at [820, 396] on li "Delete" at bounding box center [832, 405] width 64 height 35
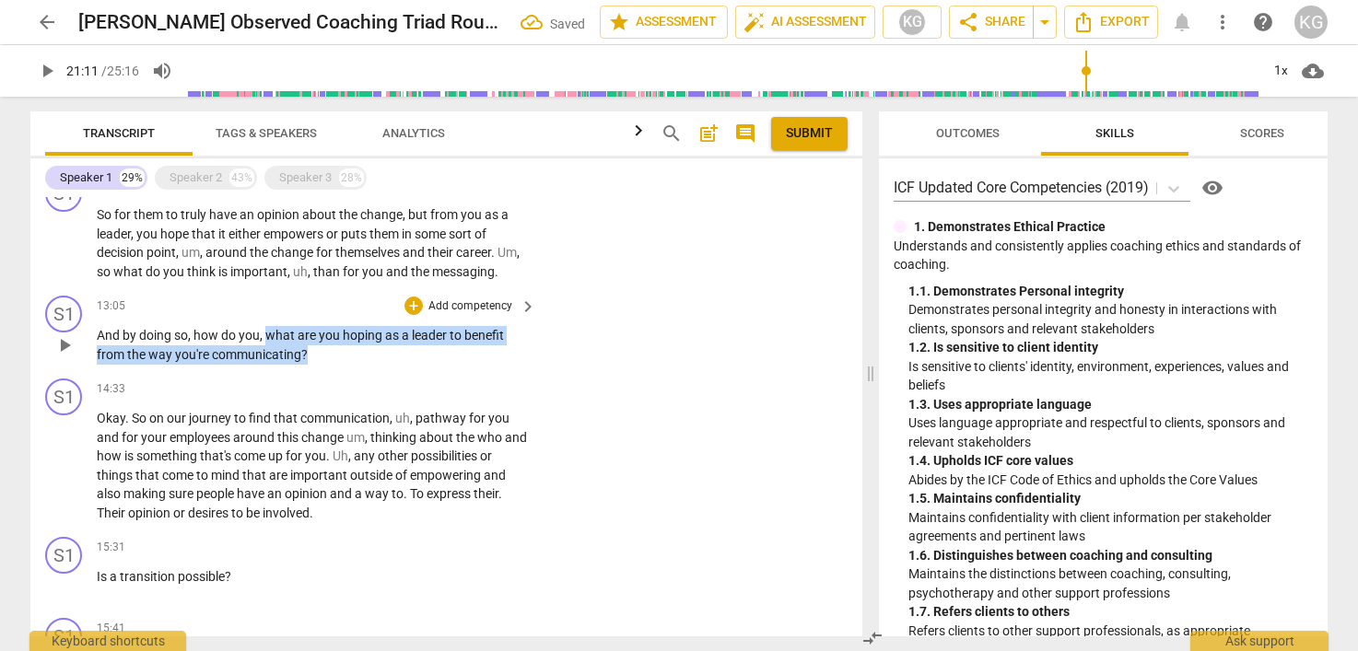
drag, startPoint x: 266, startPoint y: 353, endPoint x: 312, endPoint y: 375, distance: 51.1
click at [312, 364] on p "And by doing so , how do you , what are you hoping as a leader to benefit from …" at bounding box center [312, 345] width 430 height 38
click at [412, 315] on div "+" at bounding box center [413, 306] width 18 height 18
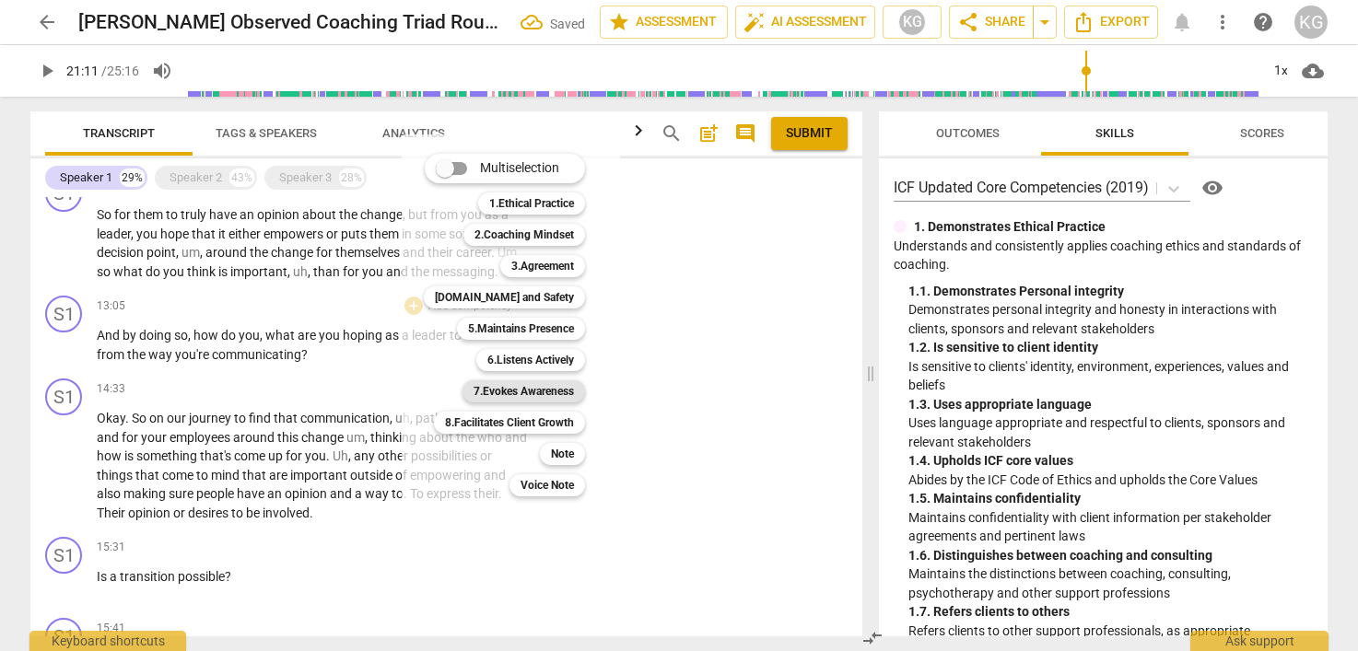
click at [541, 392] on b "7.Evokes Awareness" at bounding box center [524, 391] width 100 height 22
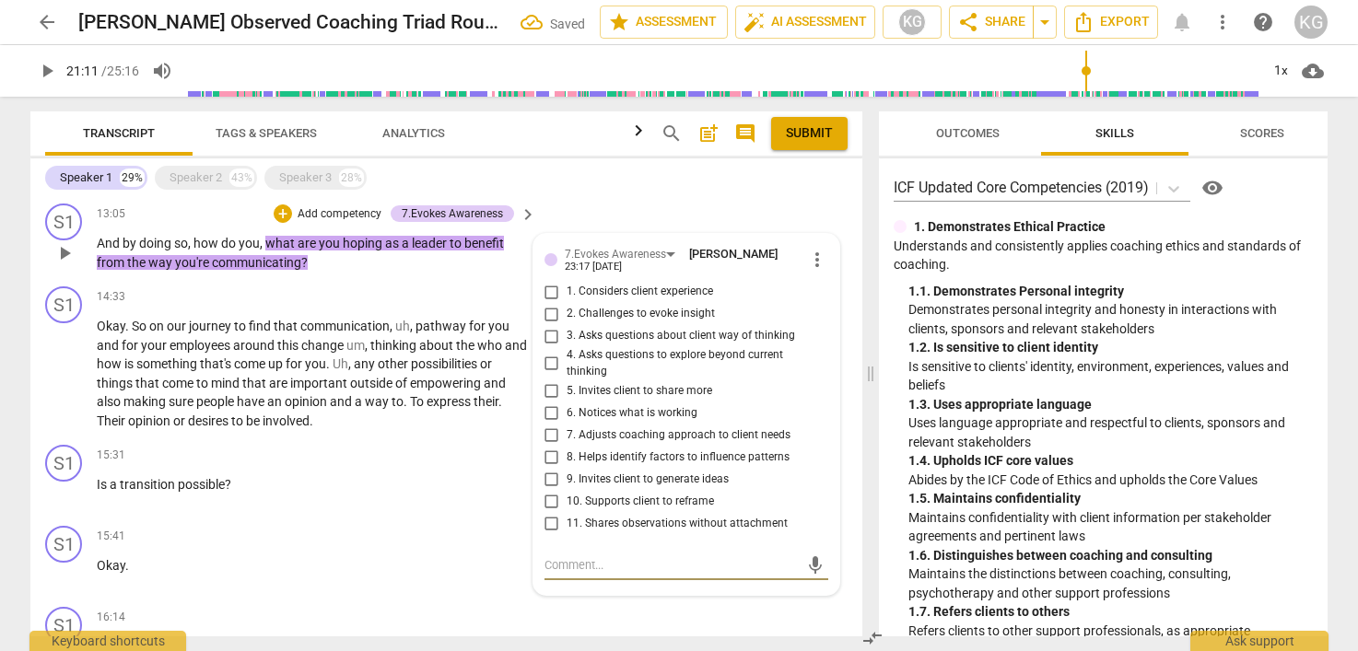
scroll to position [1126, 0]
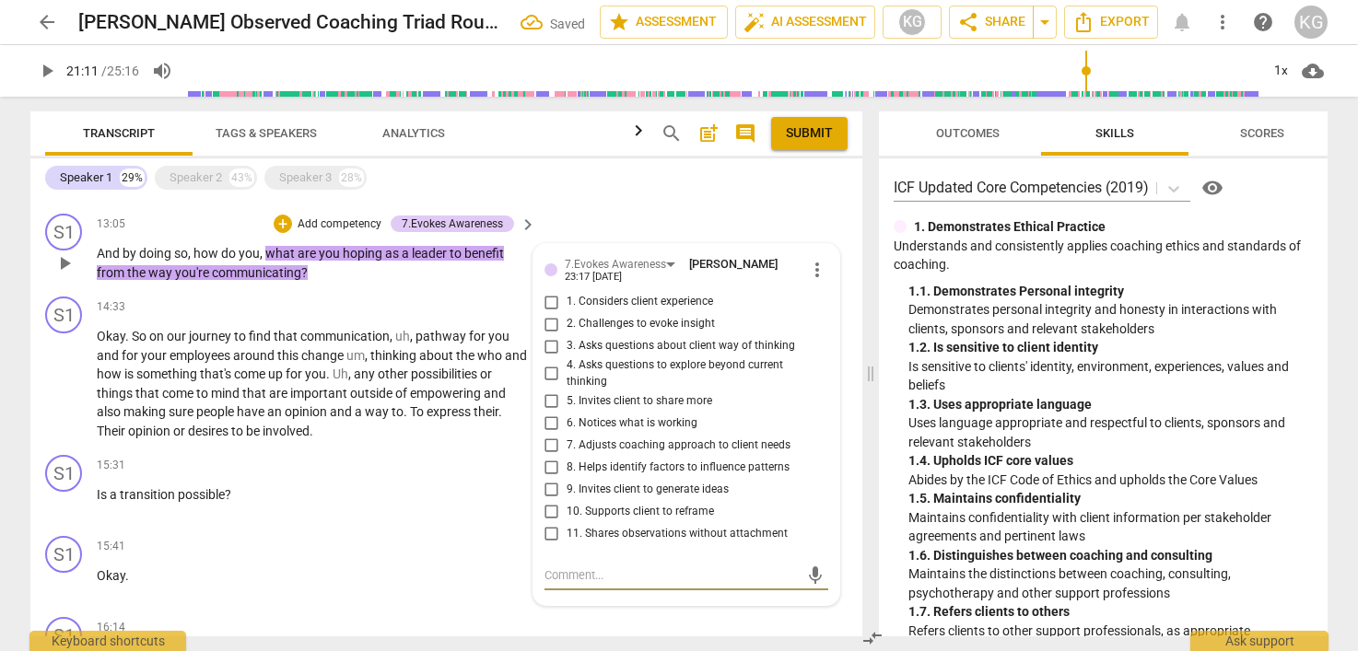
click at [548, 357] on input "3. Asks questions about client way of thinking" at bounding box center [551, 346] width 29 height 22
checkbox input "true"
click at [401, 401] on span "of" at bounding box center [402, 393] width 15 height 15
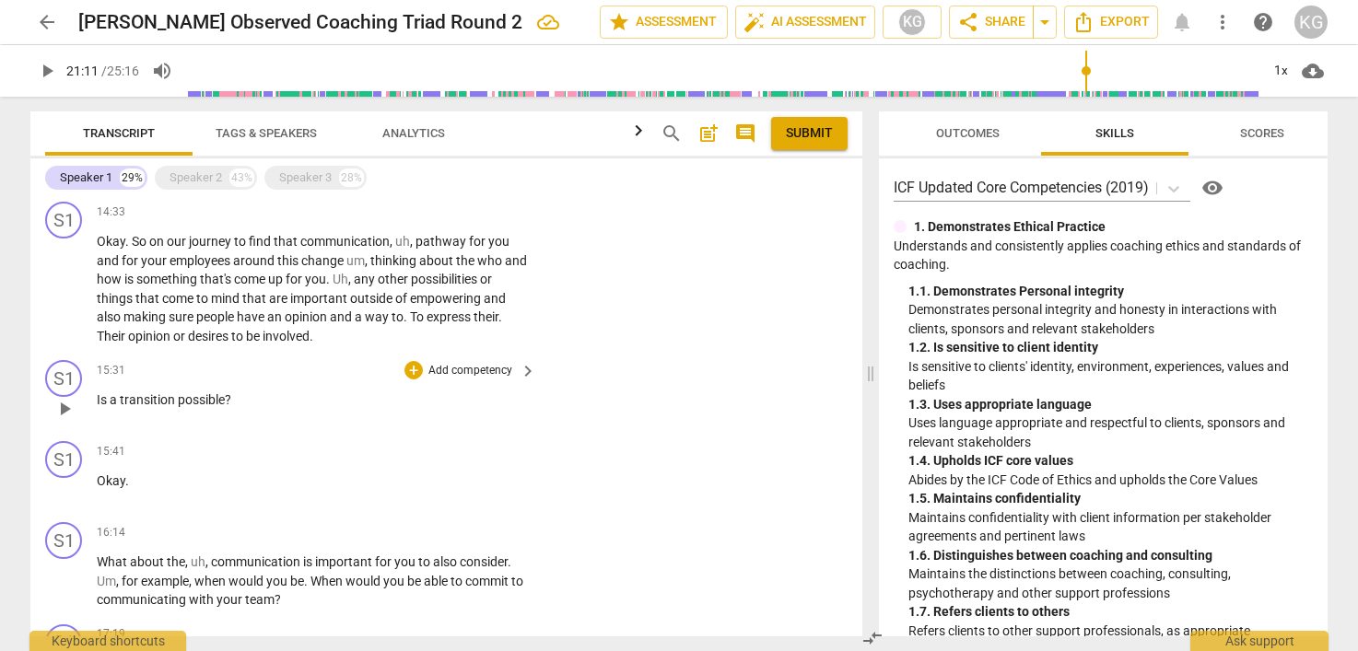
scroll to position [1267, 0]
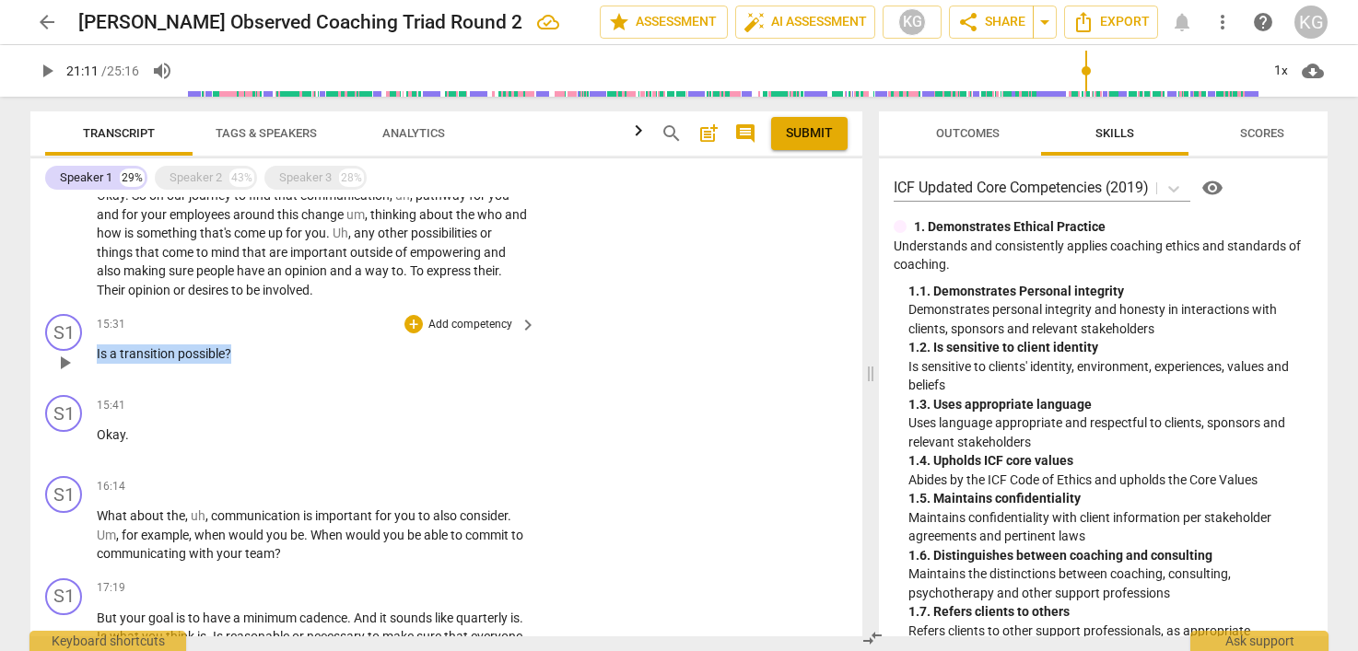
drag, startPoint x: 97, startPoint y: 372, endPoint x: 271, endPoint y: 386, distance: 174.7
click at [272, 380] on div "15:31 + Add competency keyboard_arrow_right Is a transition possible ?" at bounding box center [317, 347] width 441 height 66
click at [205, 525] on p "What about the , uh , communication is important for you to also consider . Um …" at bounding box center [312, 535] width 430 height 57
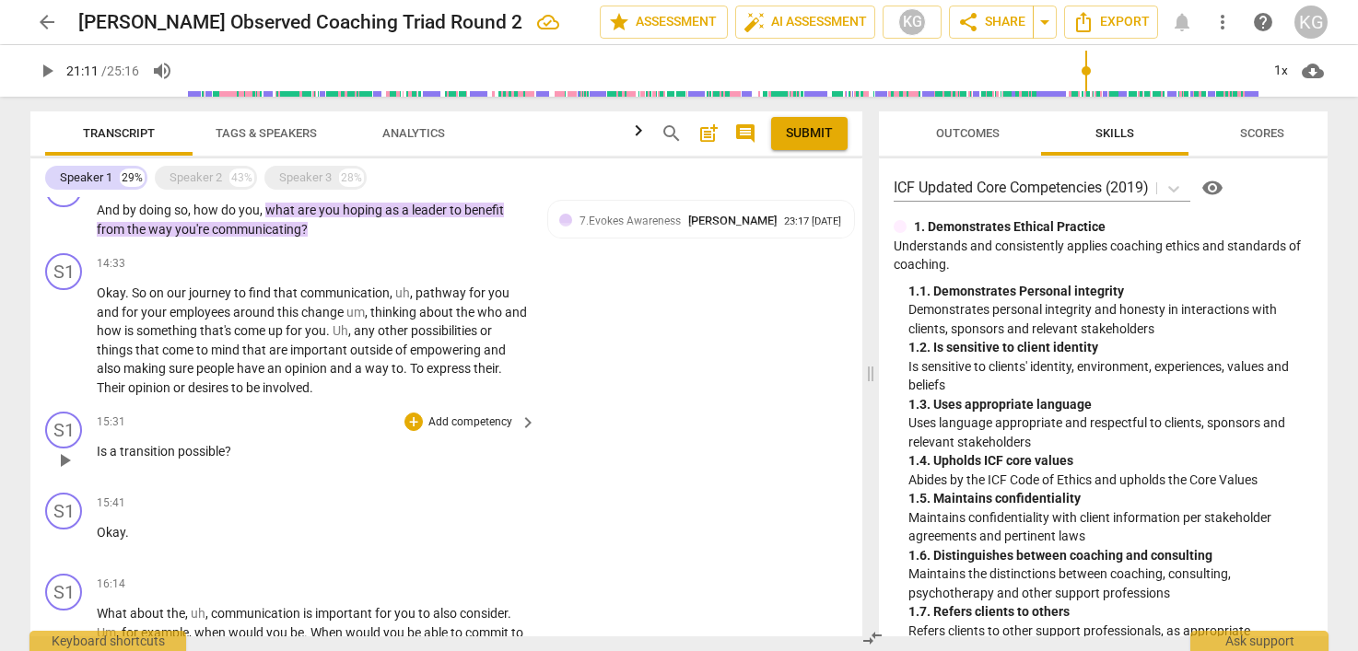
scroll to position [1177, 0]
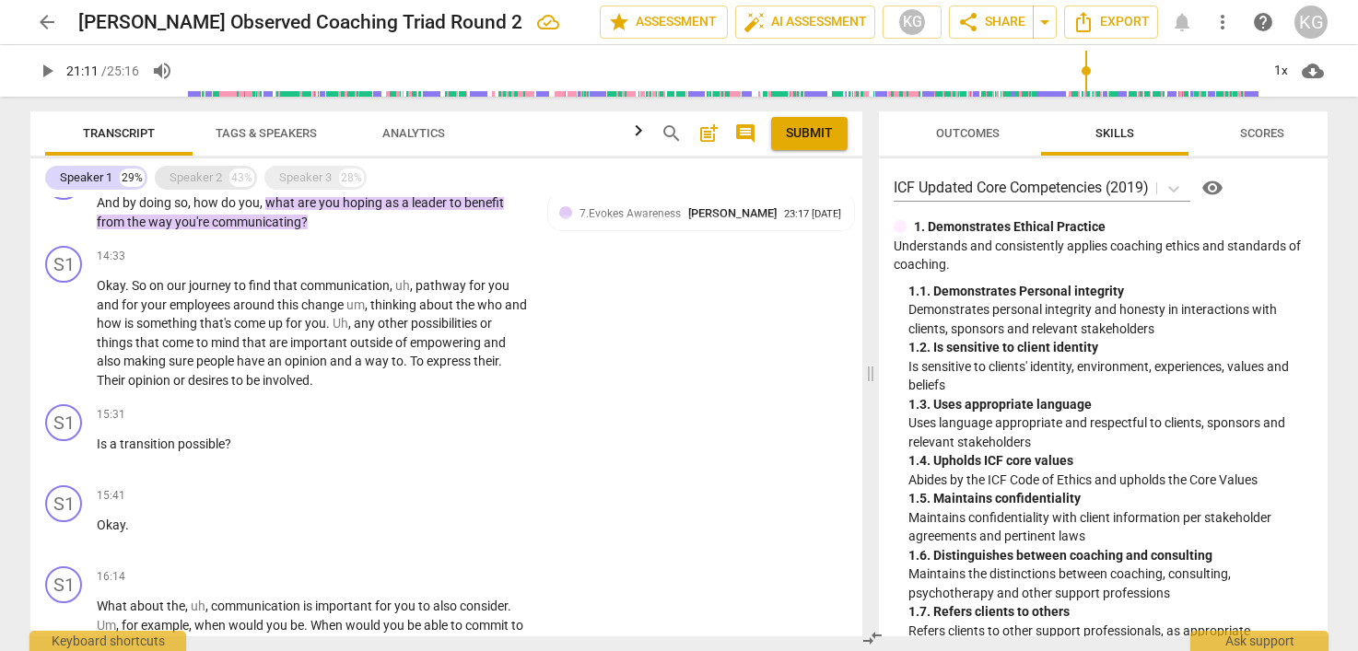
click at [212, 176] on div "Speaker 2" at bounding box center [196, 178] width 53 height 18
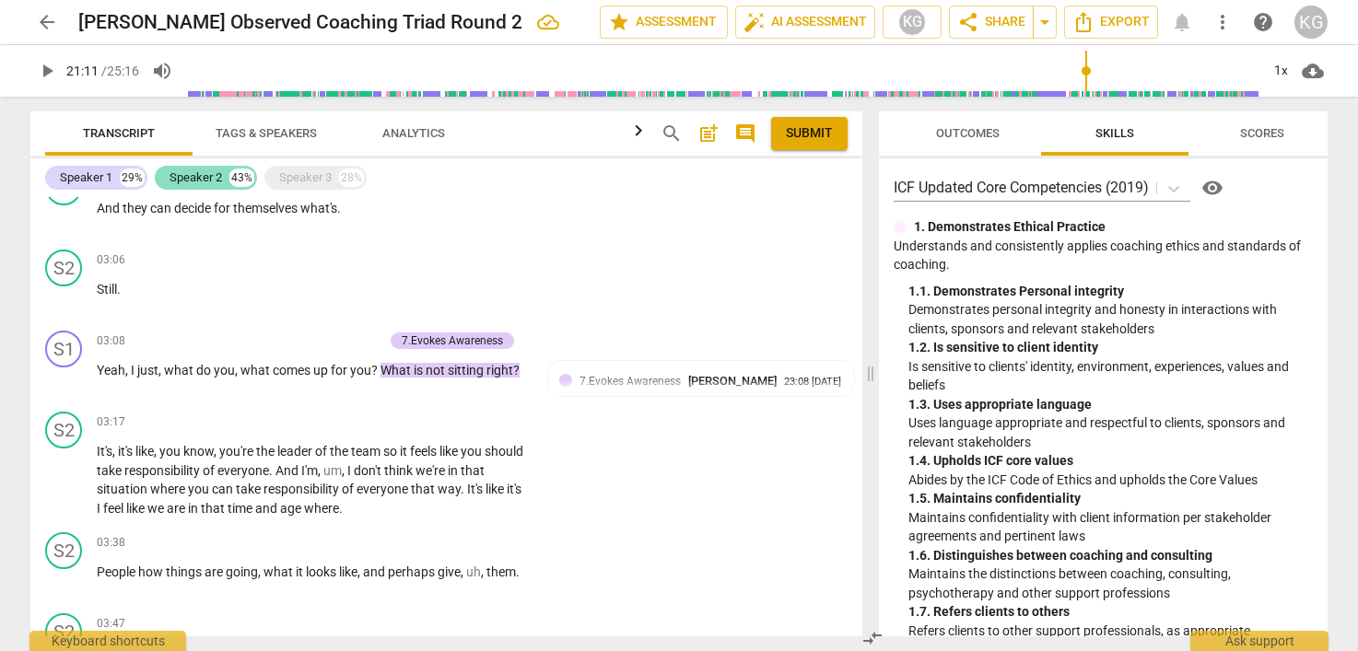
scroll to position [5573, 0]
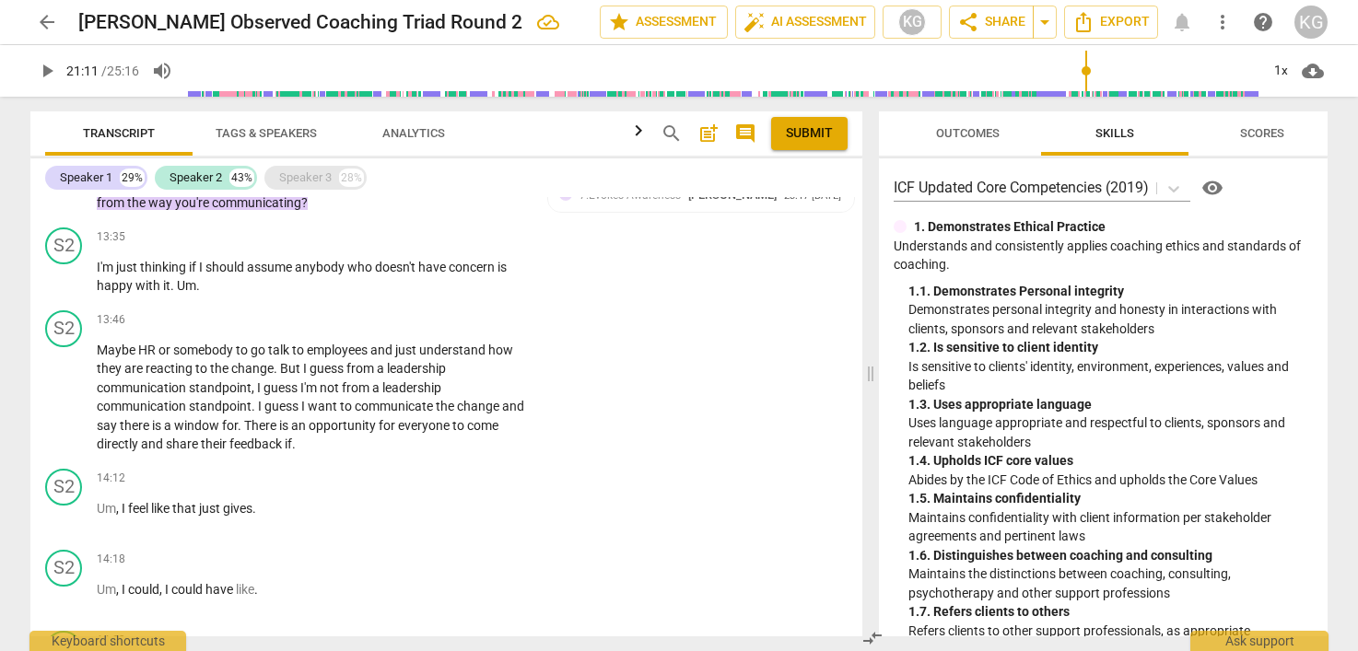
click at [316, 184] on div "Speaker 3" at bounding box center [305, 178] width 53 height 18
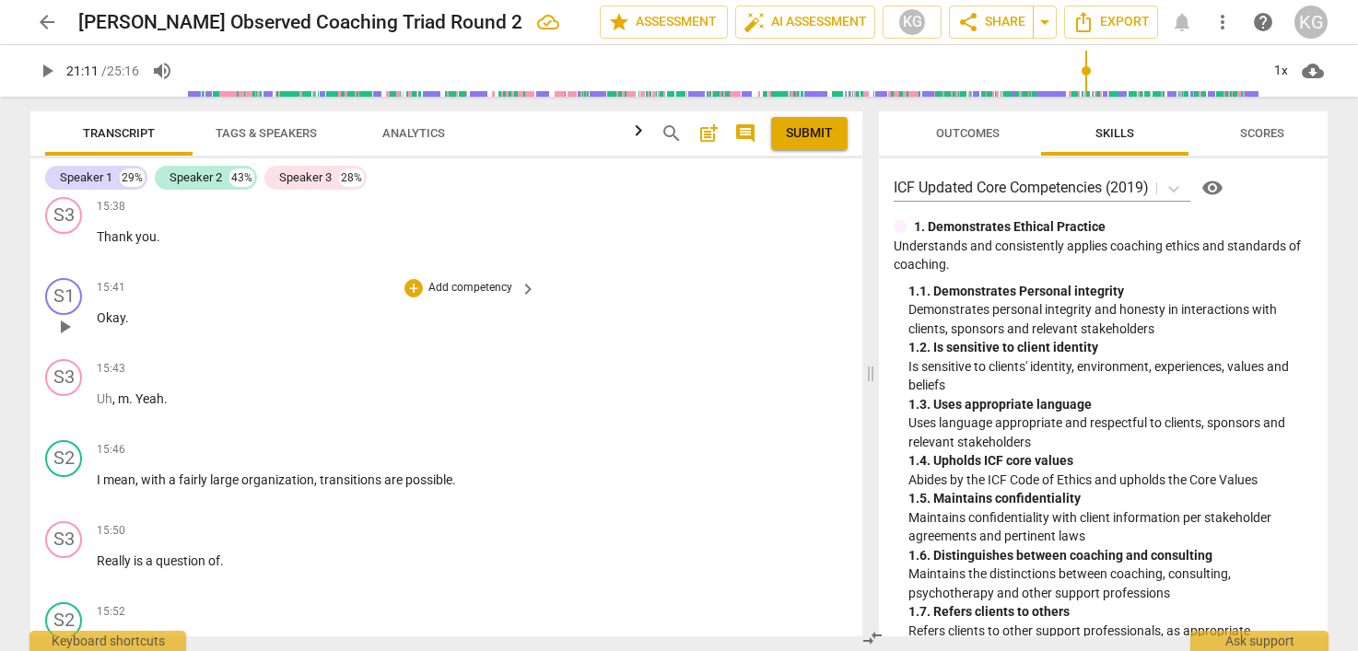
scroll to position [11365, 0]
click at [203, 181] on div "Speaker 2" at bounding box center [196, 178] width 53 height 18
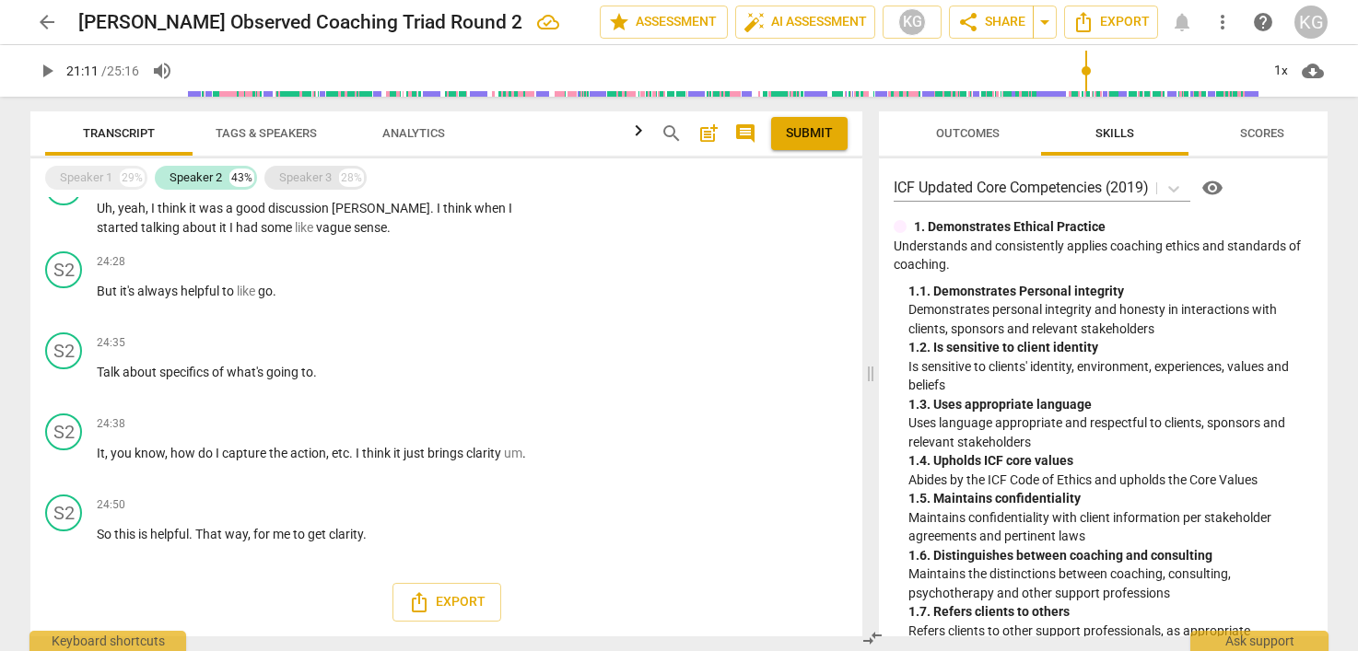
scroll to position [5135, 0]
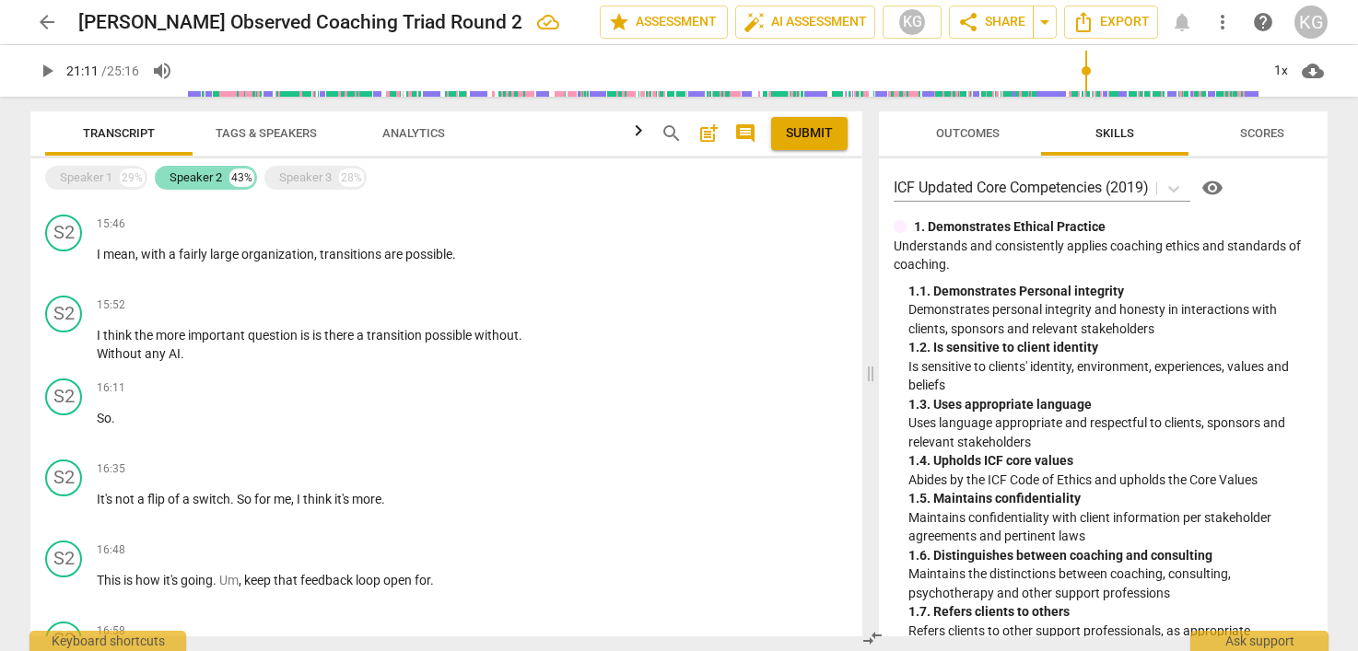
click at [195, 177] on div "Speaker 2" at bounding box center [196, 178] width 53 height 18
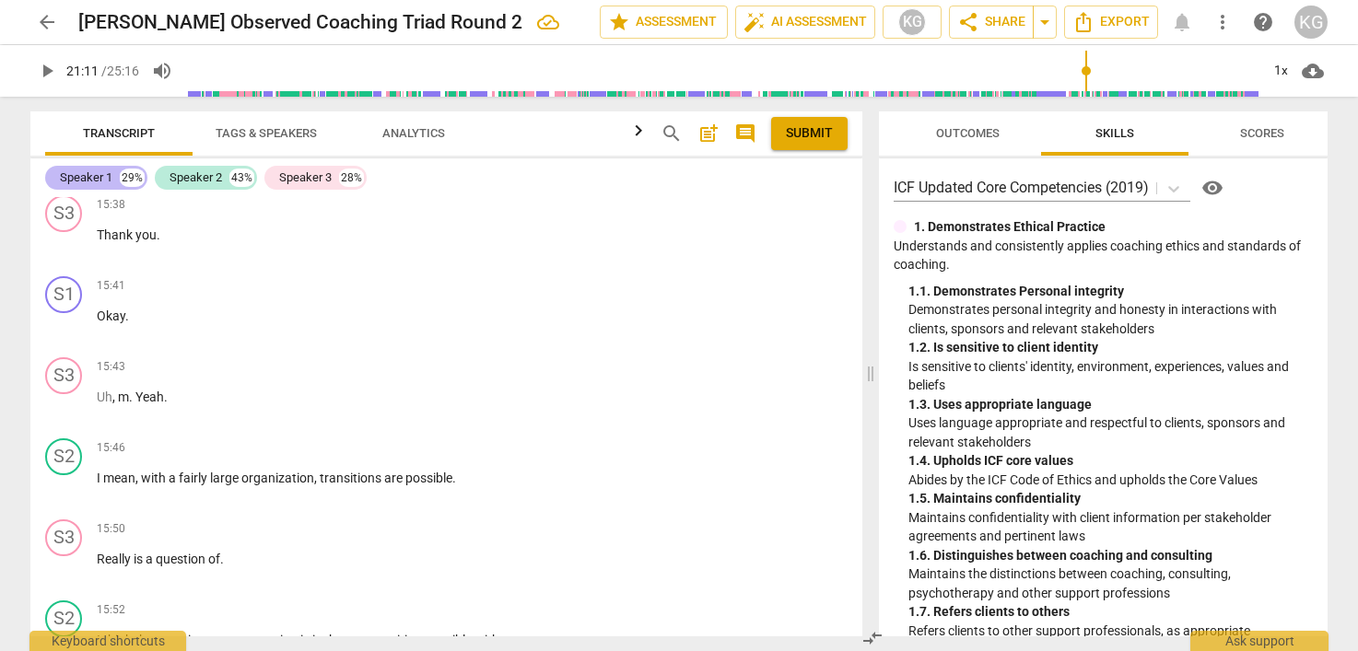
click at [100, 176] on div "Speaker 1" at bounding box center [86, 178] width 53 height 18
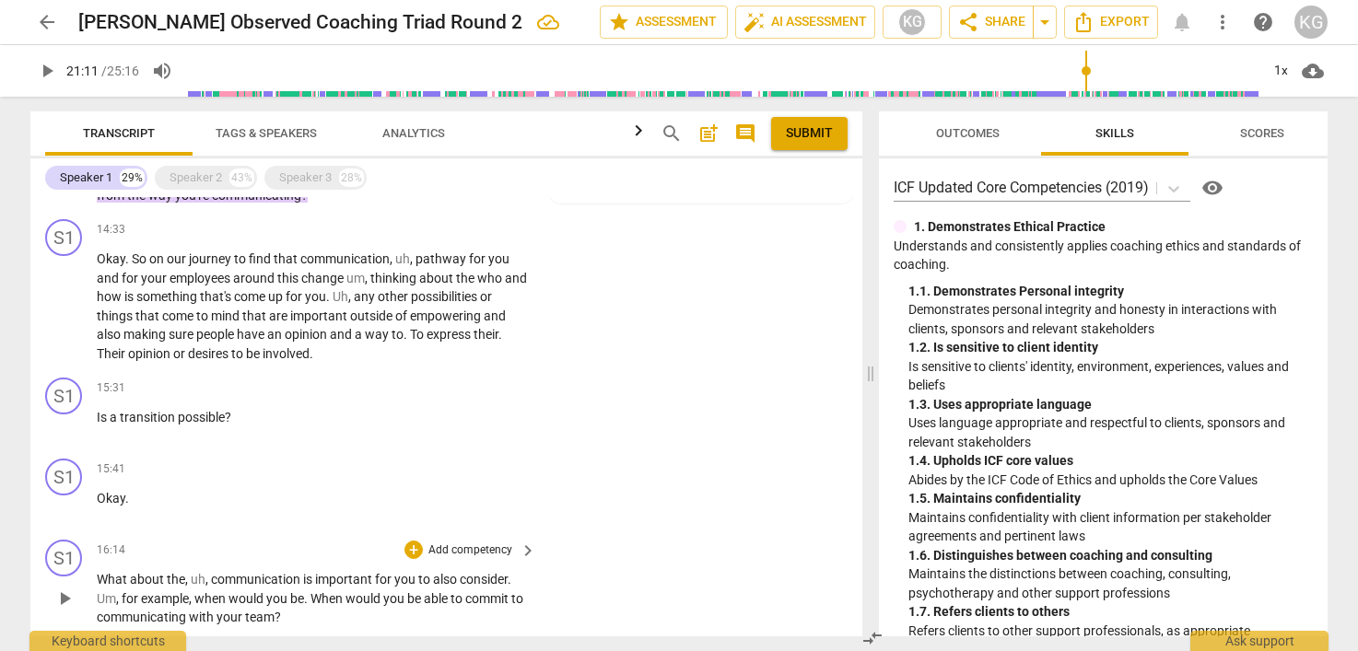
scroll to position [1194, 0]
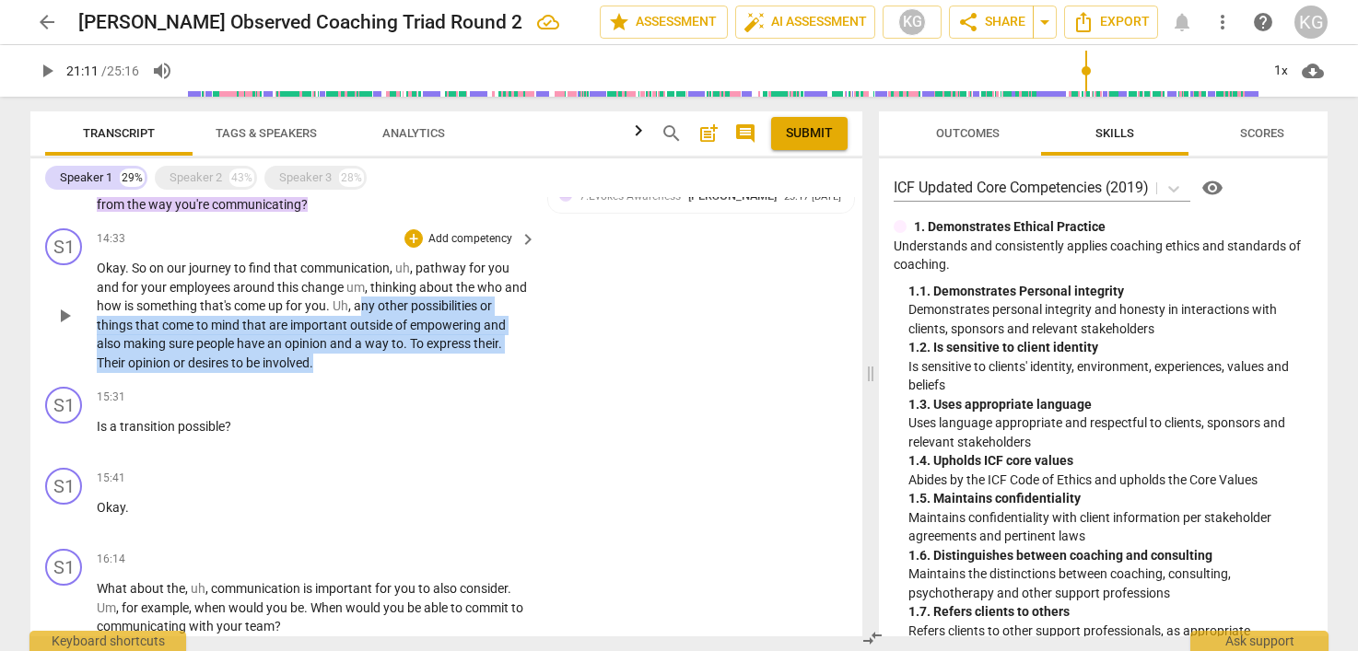
drag, startPoint x: 385, startPoint y: 322, endPoint x: 377, endPoint y: 377, distance: 55.0
click at [377, 372] on p "Okay . So on our journey to find that communication , uh , pathway for you and …" at bounding box center [312, 315] width 430 height 113
click at [413, 248] on div "+" at bounding box center [413, 238] width 18 height 18
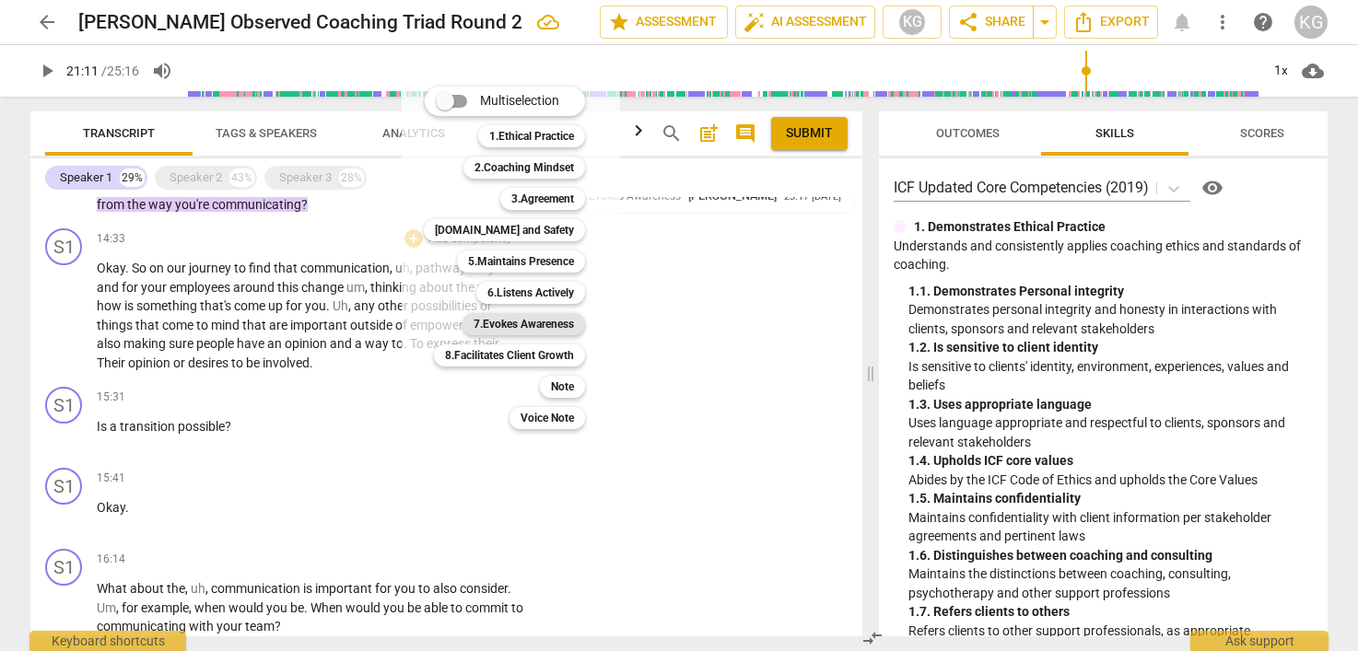
click at [541, 319] on b "7.Evokes Awareness" at bounding box center [524, 324] width 100 height 22
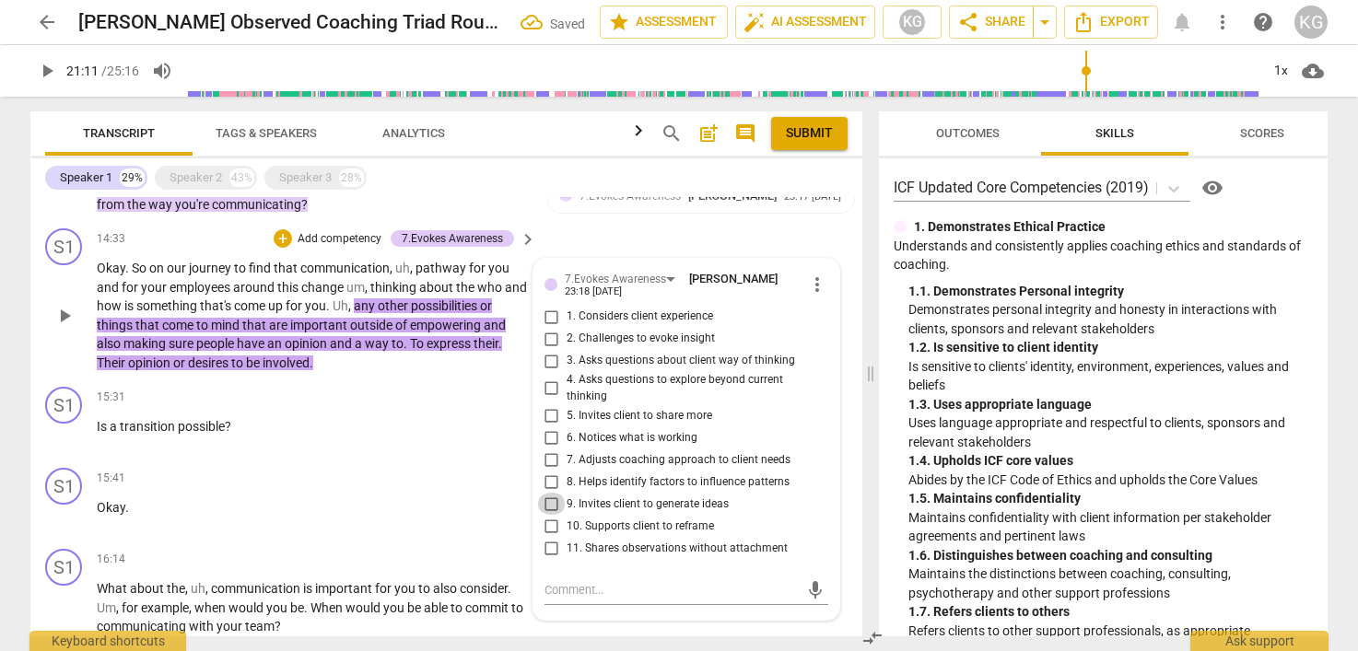
click at [550, 515] on input "9. Invites client to generate ideas" at bounding box center [551, 504] width 29 height 22
checkbox input "true"
click at [547, 427] on input "5. Invites client to share more" at bounding box center [551, 415] width 29 height 22
checkbox input "true"
click at [206, 542] on div "S1 play_arrow pause 15:41 + Add competency keyboard_arrow_right Okay ." at bounding box center [446, 501] width 832 height 81
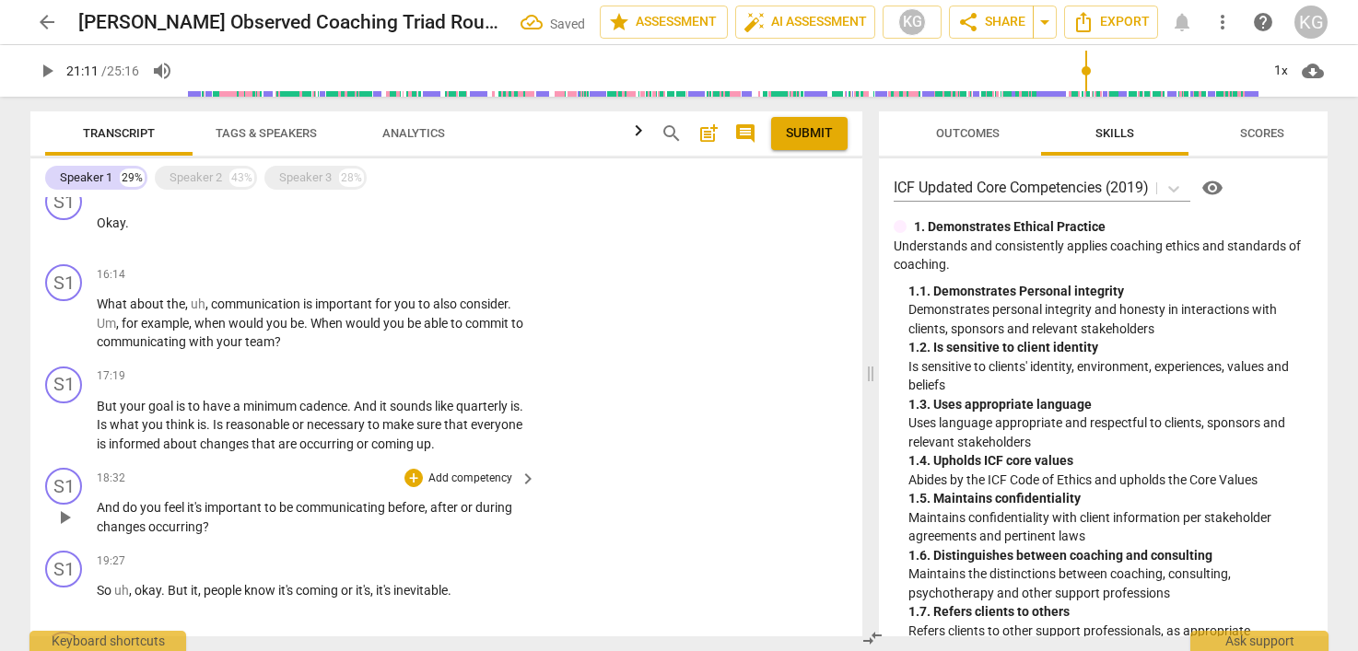
scroll to position [1484, 0]
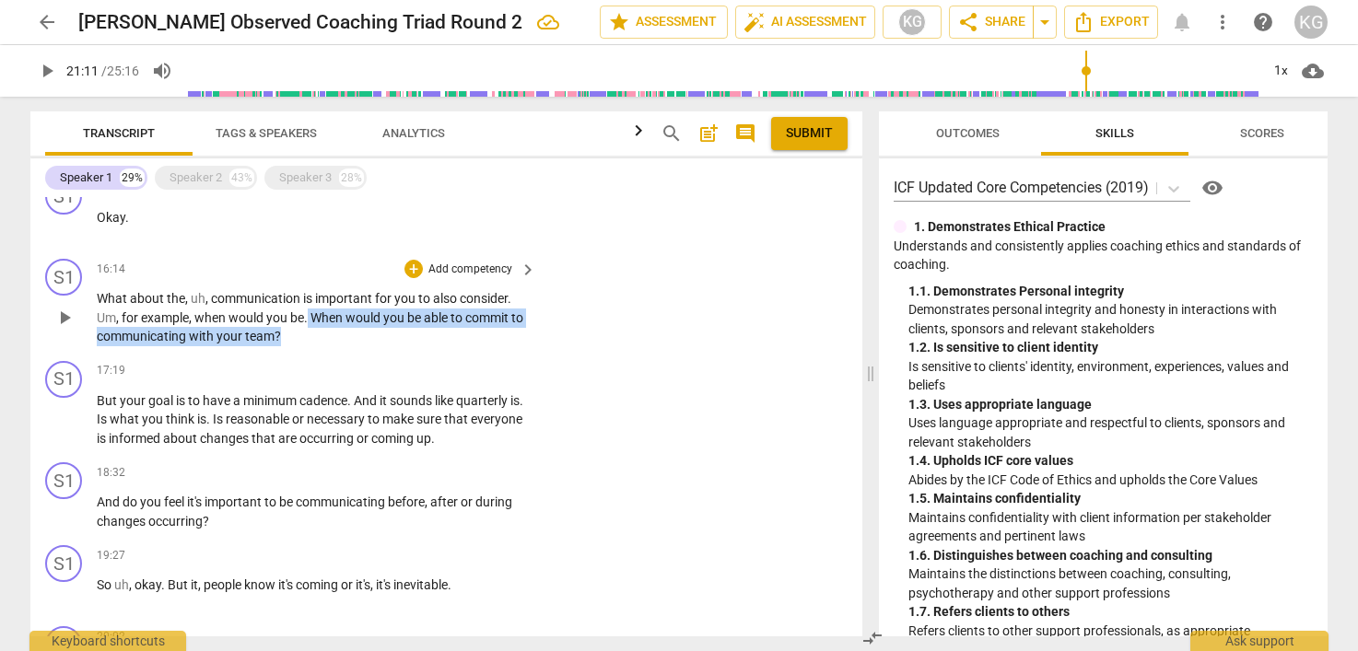
drag, startPoint x: 309, startPoint y: 334, endPoint x: 330, endPoint y: 362, distance: 35.6
click at [330, 346] on p "What about the , uh , communication is important for you to also consider . Um …" at bounding box center [312, 317] width 430 height 57
click at [404, 278] on div "+" at bounding box center [413, 269] width 18 height 18
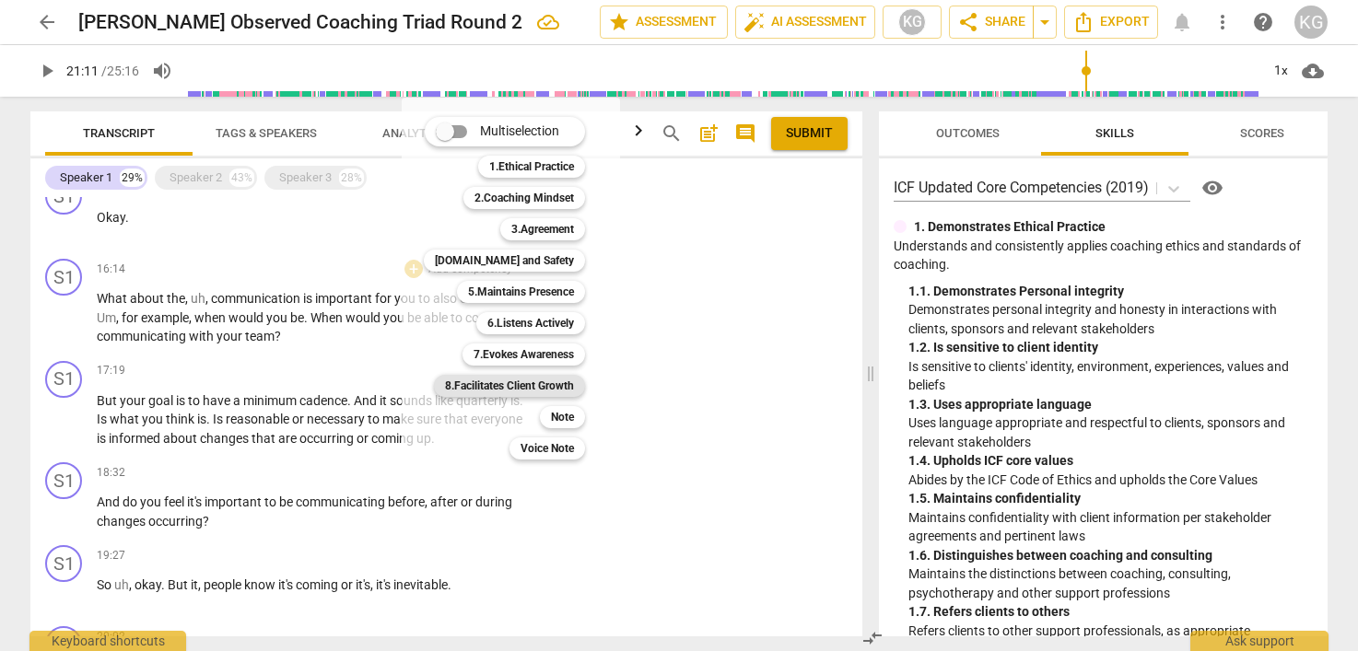
click at [536, 387] on b "8.Facilitates Client Growth" at bounding box center [509, 386] width 129 height 22
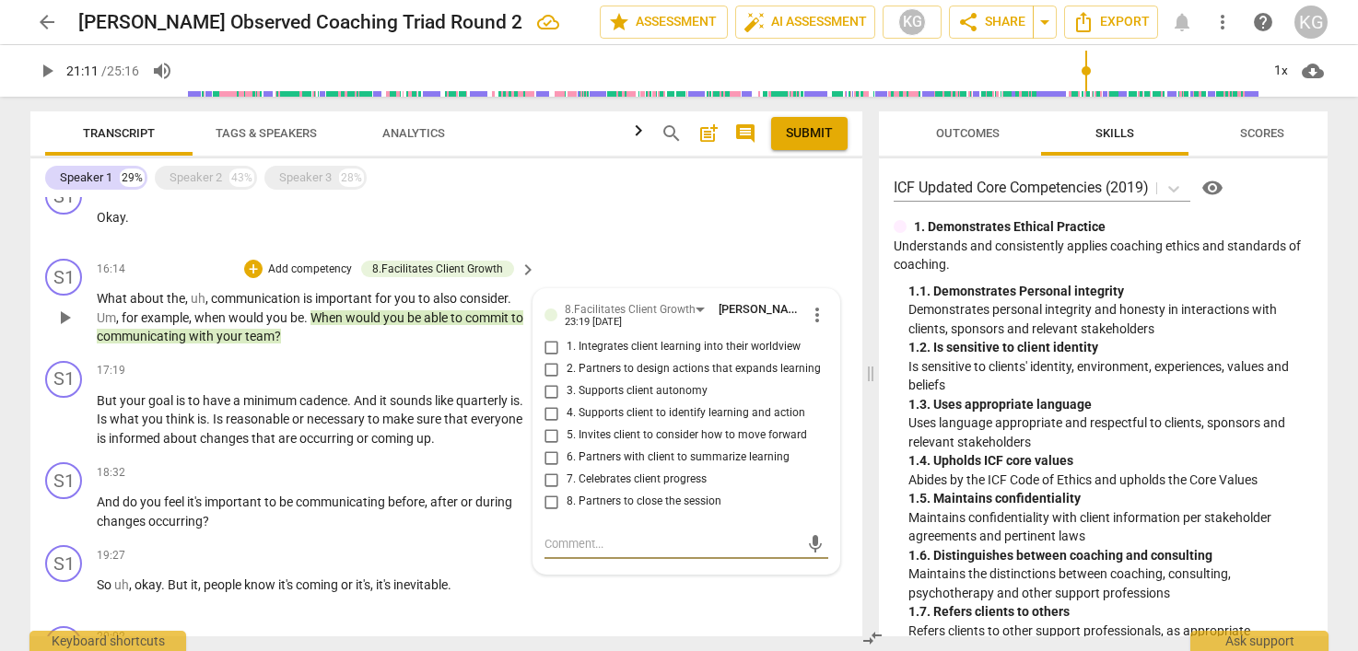
click at [552, 447] on input "5. Invites client to consider how to move forward" at bounding box center [551, 436] width 29 height 22
checkbox input "true"
click at [307, 427] on span "or" at bounding box center [299, 419] width 15 height 15
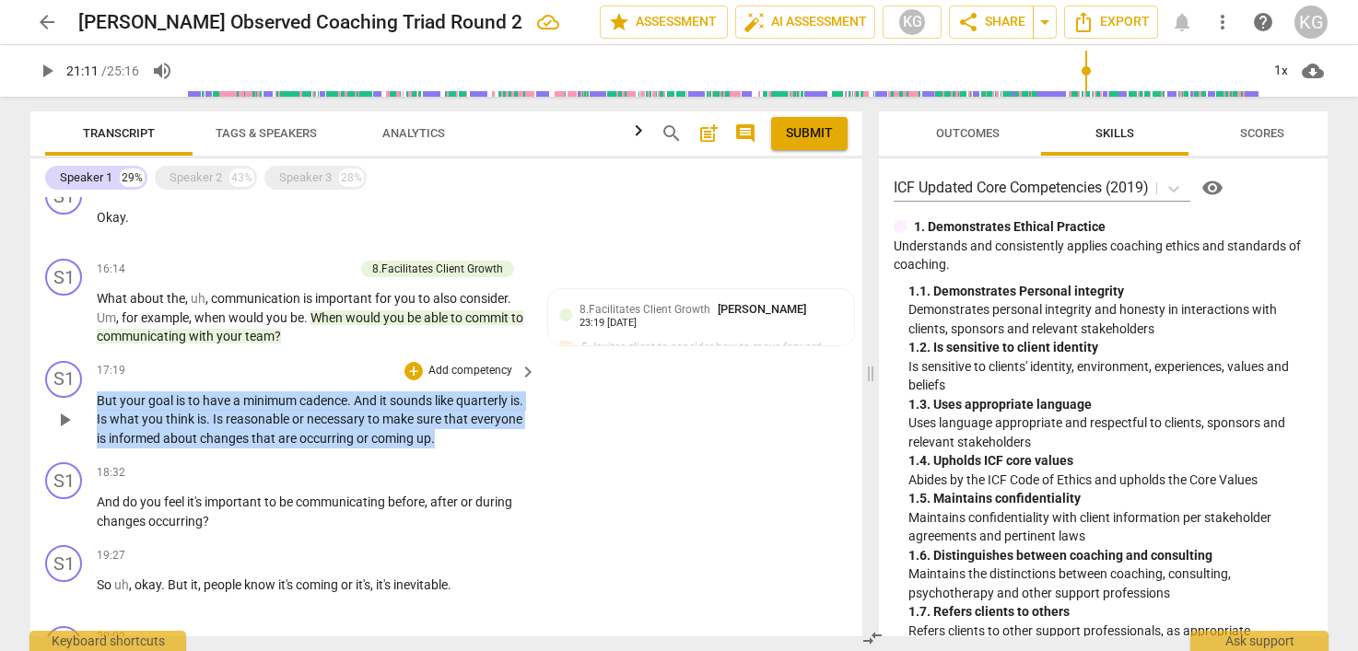
drag, startPoint x: 507, startPoint y: 455, endPoint x: 127, endPoint y: 401, distance: 383.4
click at [126, 401] on div "17:19 + Add competency keyboard_arrow_right But your goal is to have a minimum …" at bounding box center [317, 405] width 441 height 88
click at [409, 380] on div "+" at bounding box center [413, 371] width 18 height 18
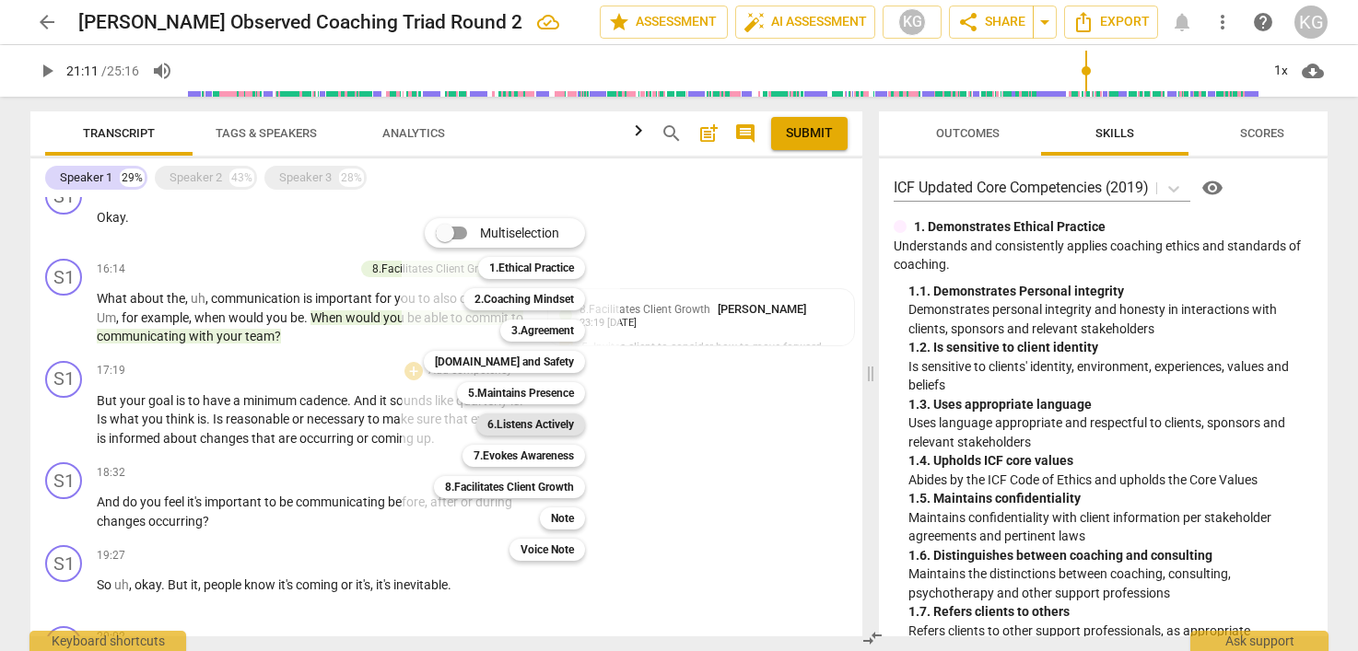
click at [546, 424] on b "6.Listens Actively" at bounding box center [530, 425] width 87 height 22
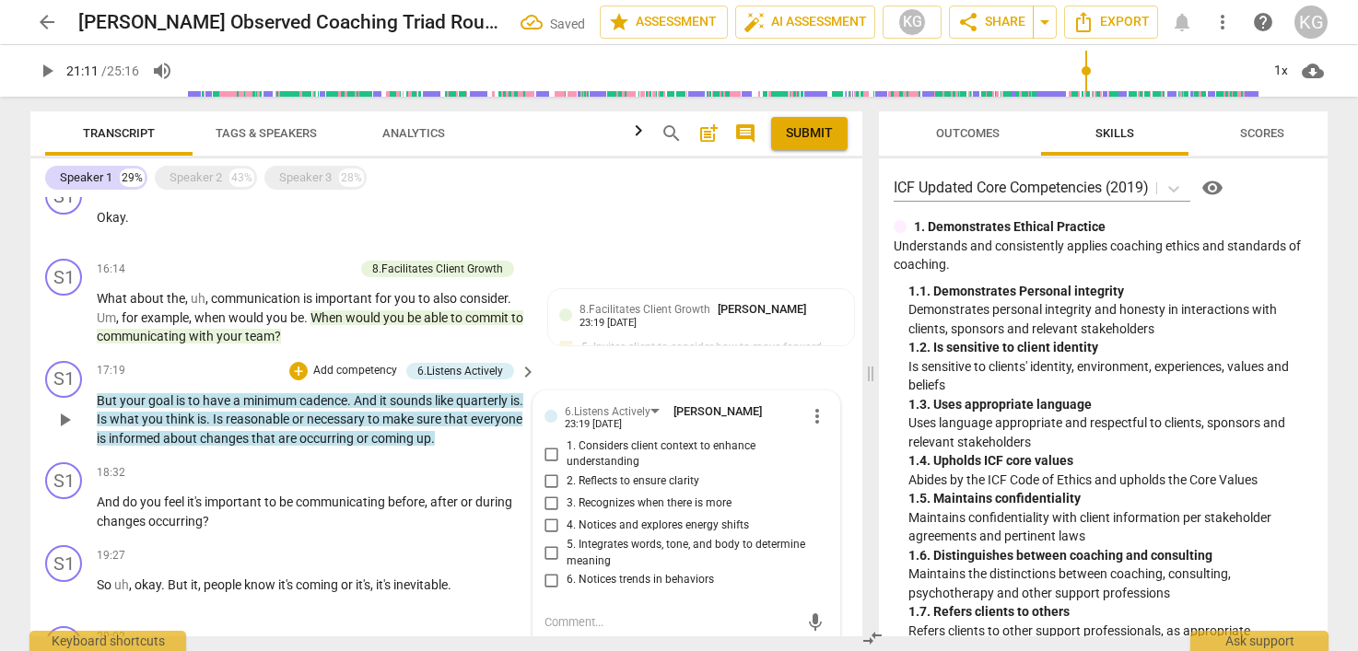
scroll to position [1496, 0]
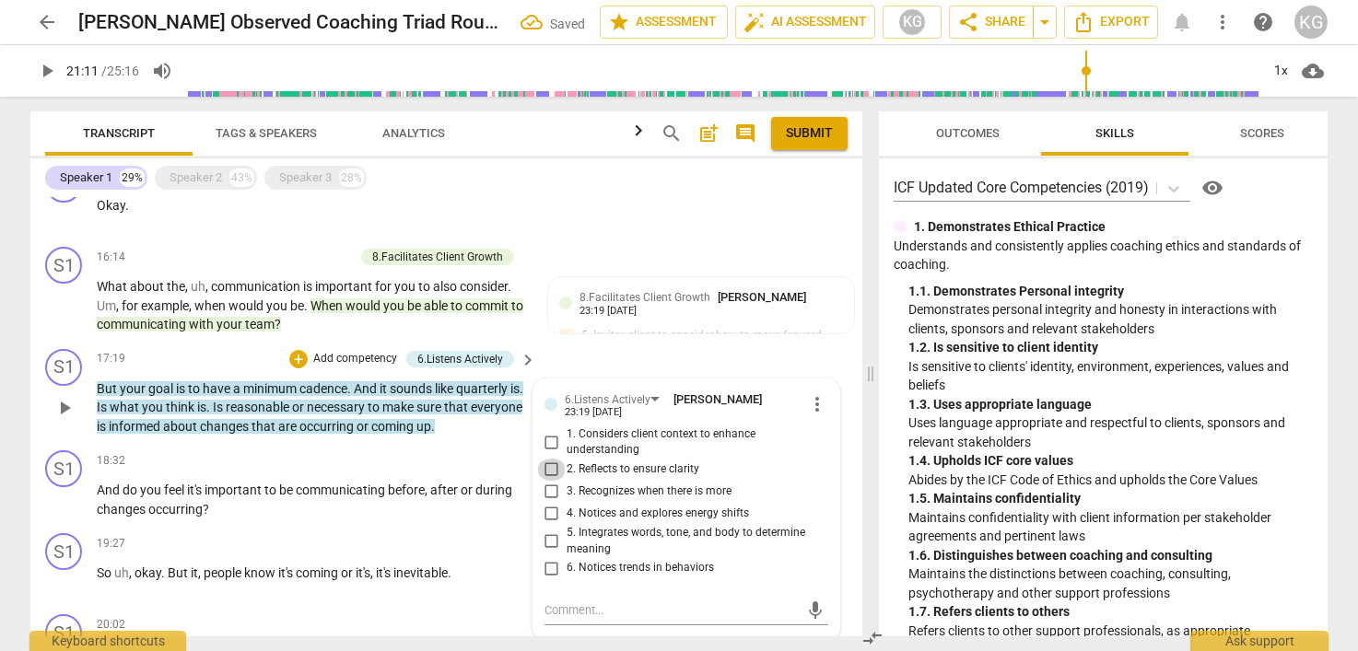
click at [549, 481] on input "2. Reflects to ensure clarity" at bounding box center [551, 470] width 29 height 22
checkbox input "true"
click at [372, 519] on p "And do you feel it's important to be communicating before , after or during cha…" at bounding box center [312, 500] width 430 height 38
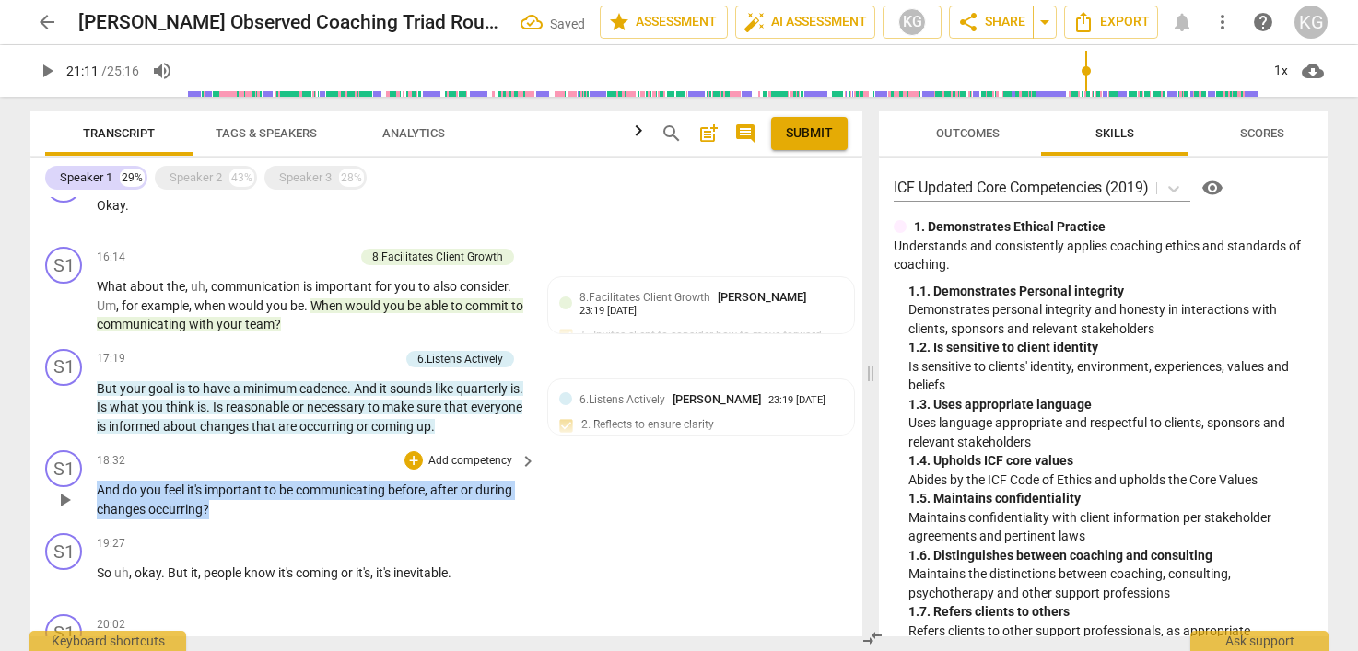
drag, startPoint x: 221, startPoint y: 527, endPoint x: 90, endPoint y: 508, distance: 132.2
click at [88, 507] on div "S1 play_arrow pause 18:32 + Add competency keyboard_arrow_right And do you feel…" at bounding box center [446, 484] width 832 height 83
click at [411, 470] on div "+" at bounding box center [413, 460] width 18 height 18
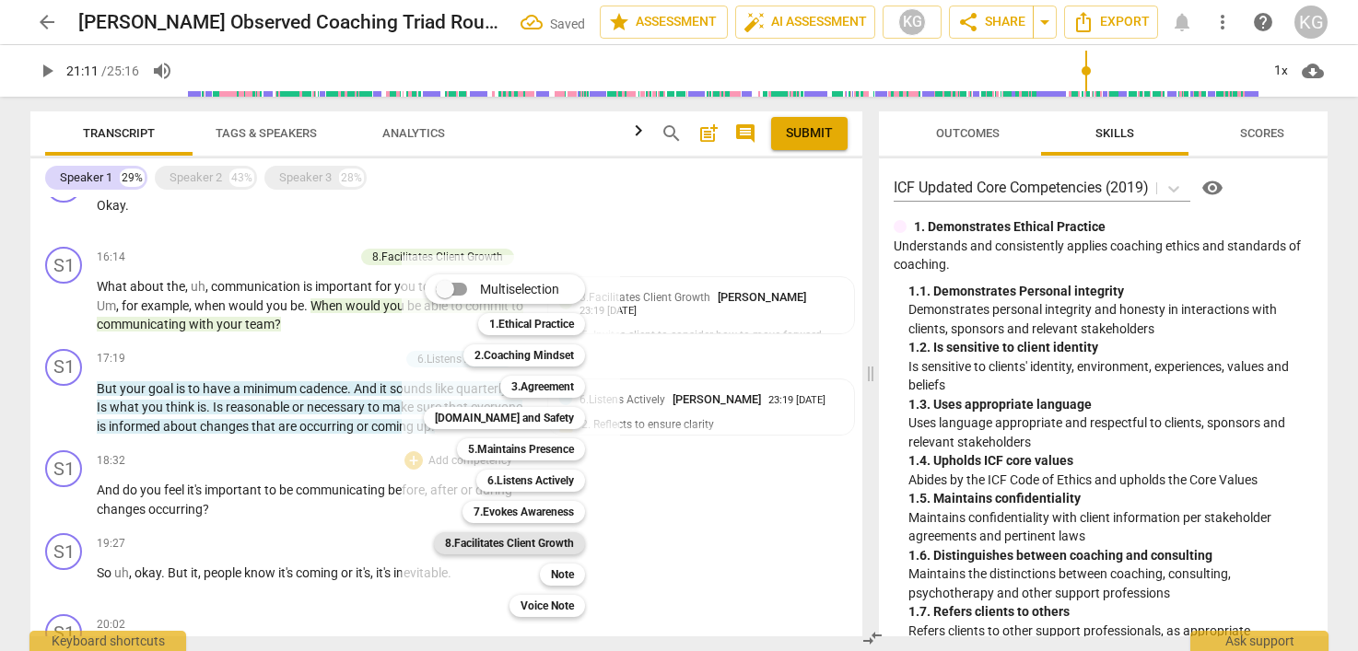
click at [535, 541] on b "8.Facilitates Client Growth" at bounding box center [509, 544] width 129 height 22
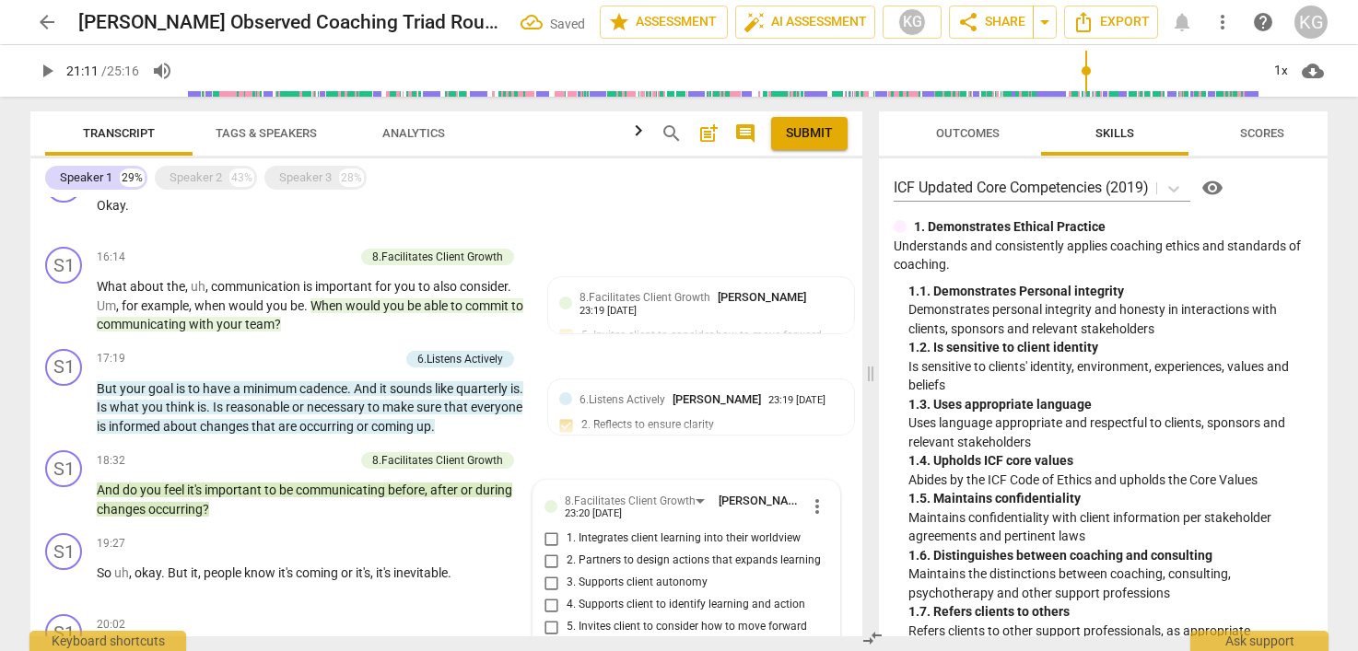
scroll to position [1834, 0]
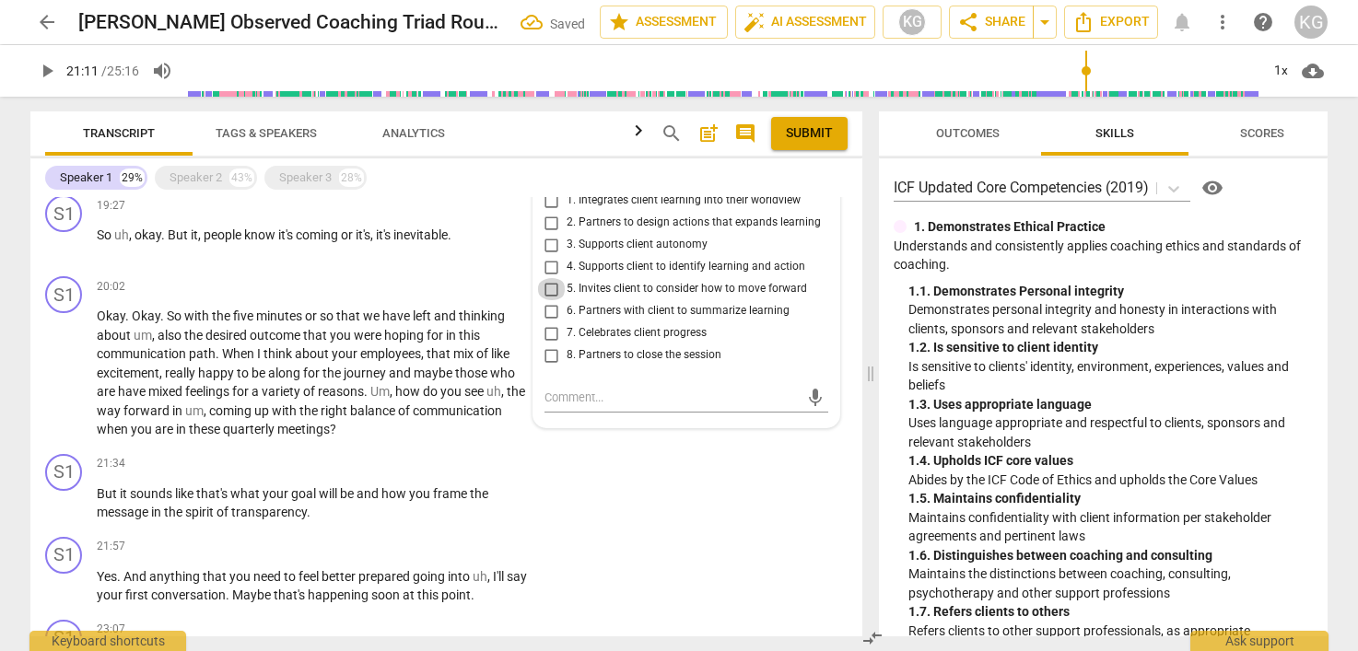
click at [548, 300] on input "5. Invites client to consider how to move forward" at bounding box center [551, 289] width 29 height 22
checkbox input "true"
click at [434, 380] on span "maybe" at bounding box center [434, 373] width 41 height 15
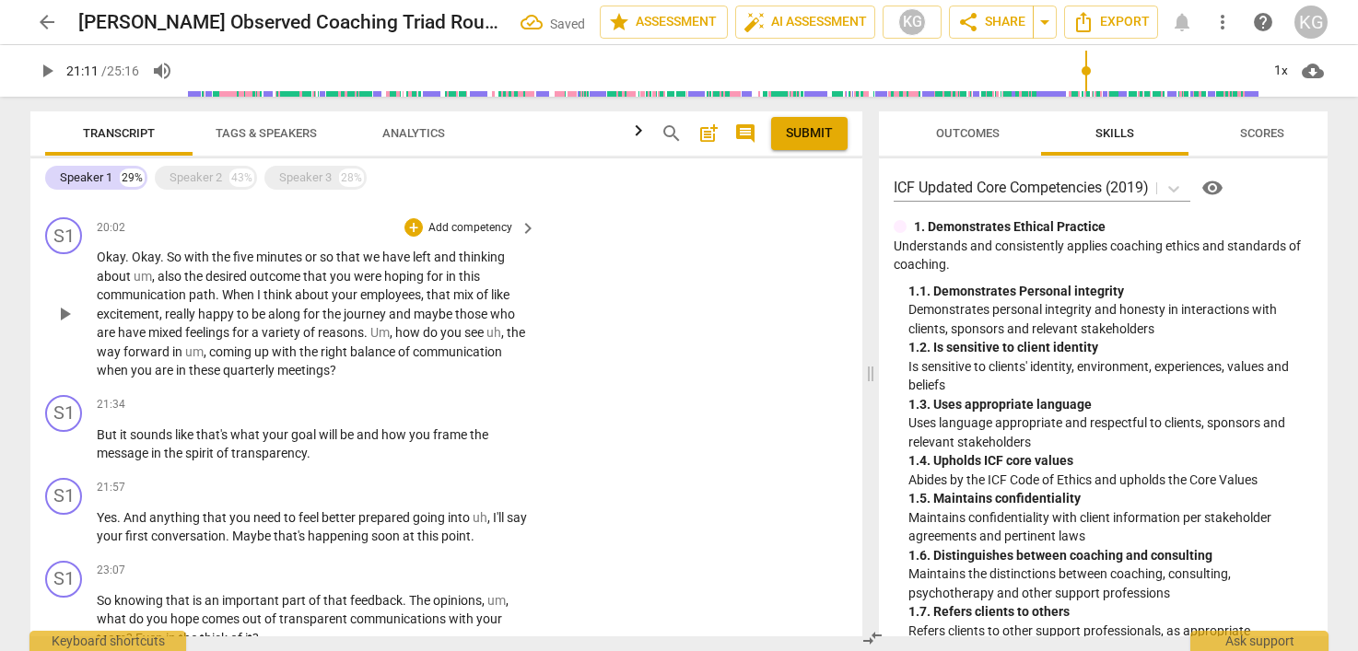
scroll to position [1894, 0]
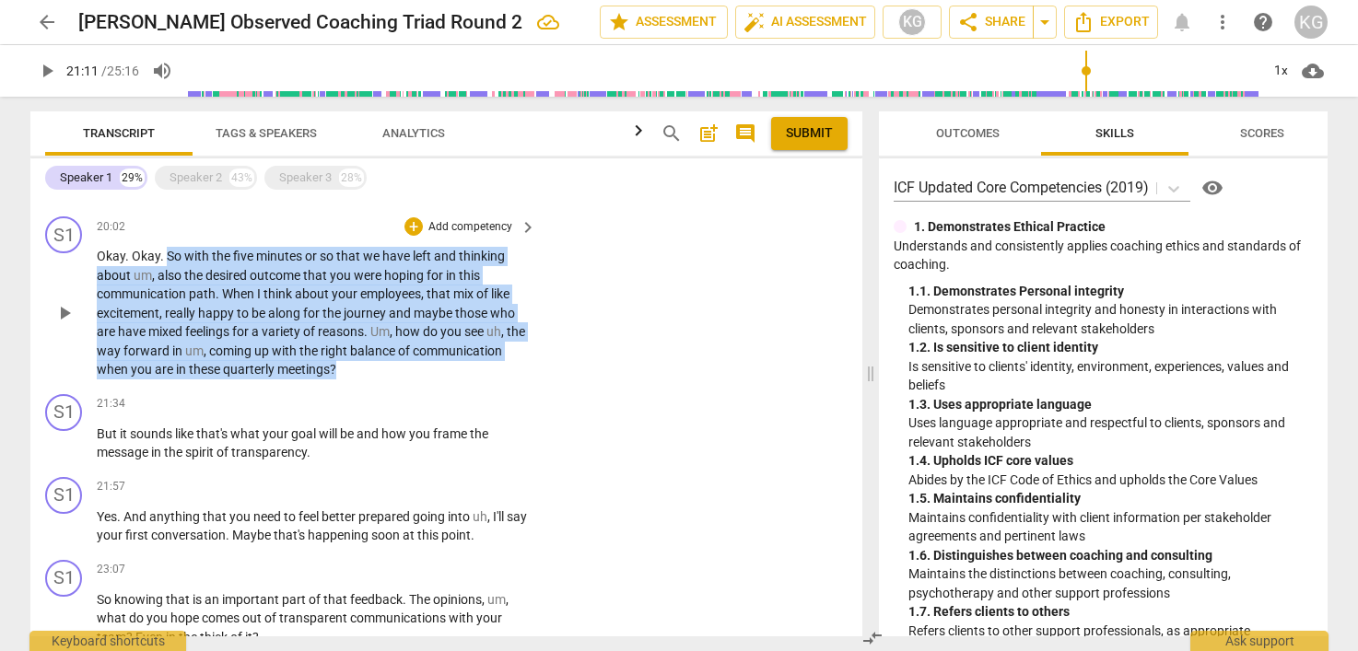
drag, startPoint x: 166, startPoint y: 274, endPoint x: 427, endPoint y: 400, distance: 289.7
click at [427, 387] on div "S1 play_arrow pause 20:02 + Add competency keyboard_arrow_right Okay . Okay . S…" at bounding box center [446, 298] width 832 height 178
click at [415, 236] on div "+" at bounding box center [413, 226] width 18 height 18
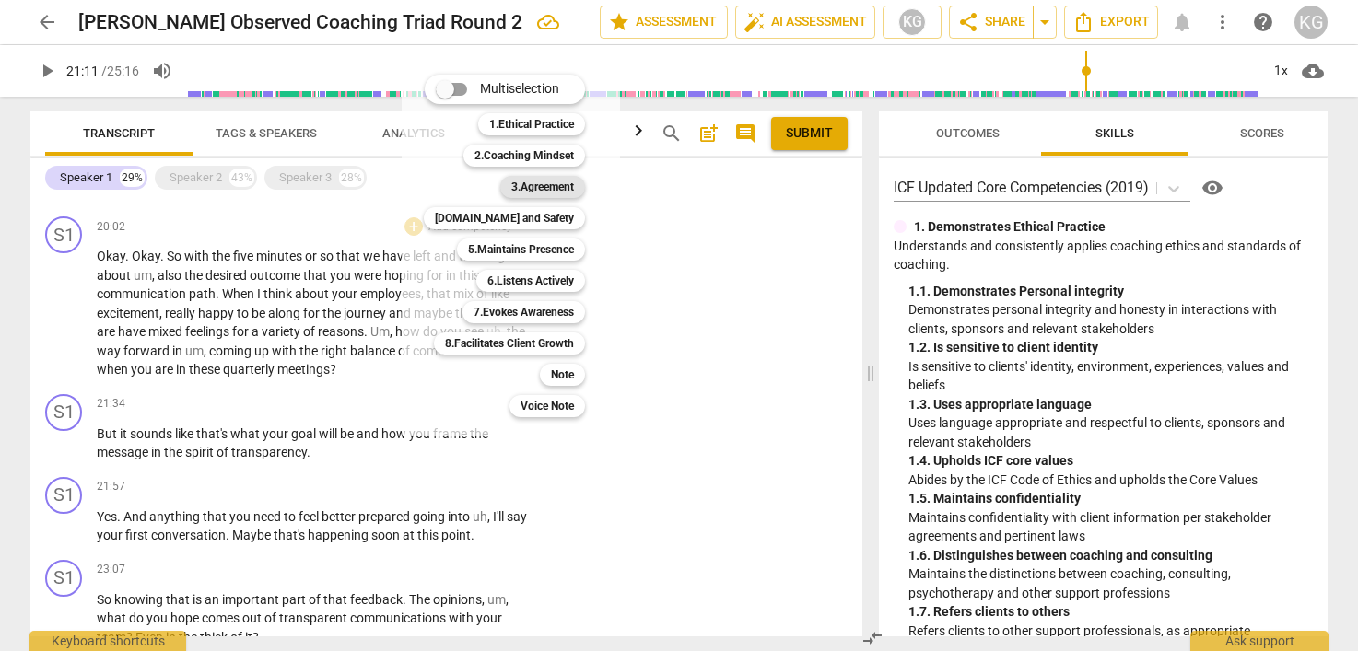
click at [533, 194] on b "3.Agreement" at bounding box center [542, 187] width 63 height 22
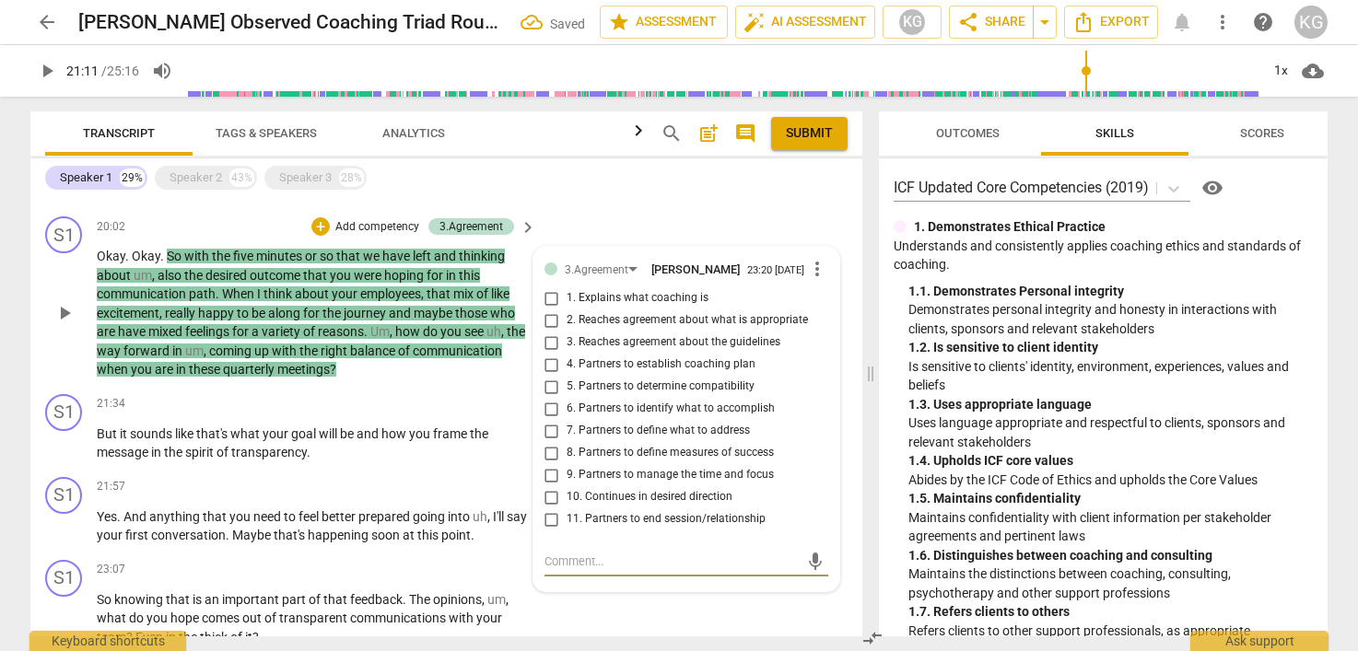
click at [553, 486] on input "9. Partners to manage the time and focus" at bounding box center [551, 475] width 29 height 22
checkbox input "true"
click at [551, 509] on input "10. Continues in desired direction" at bounding box center [551, 497] width 29 height 22
checkbox input "true"
click at [316, 236] on div "+" at bounding box center [320, 226] width 18 height 18
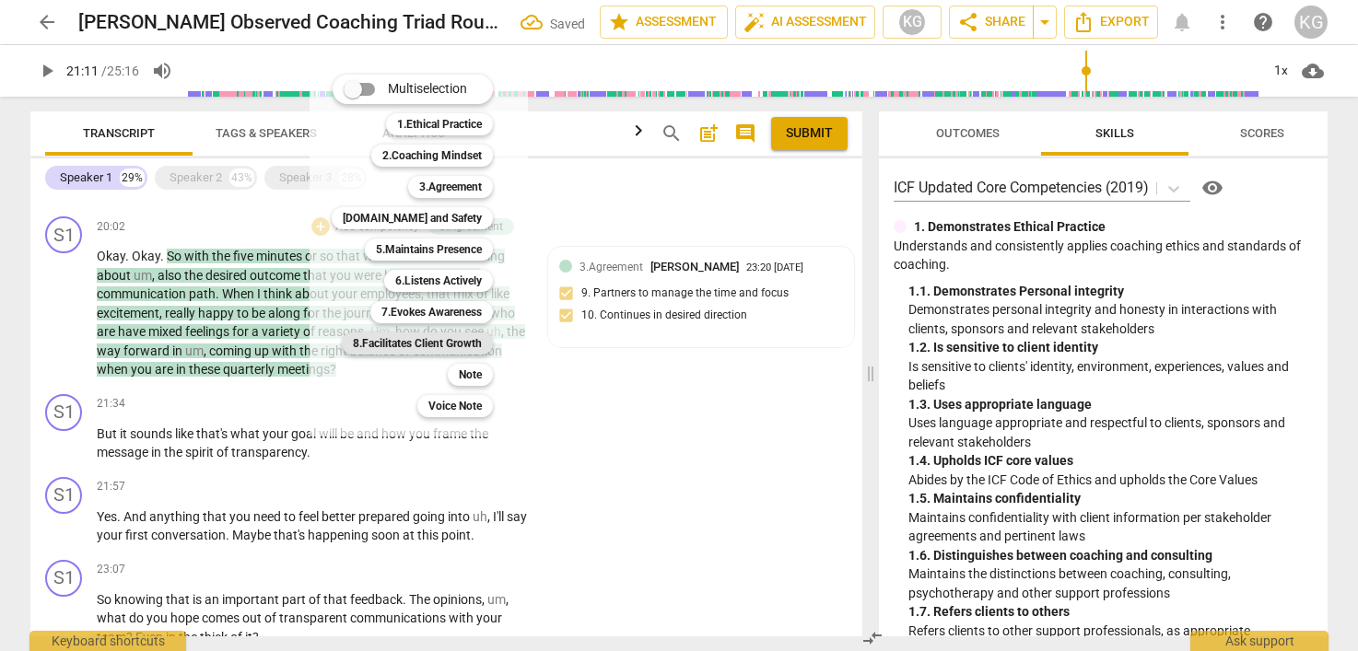
click at [462, 347] on b "8.Facilitates Client Growth" at bounding box center [417, 344] width 129 height 22
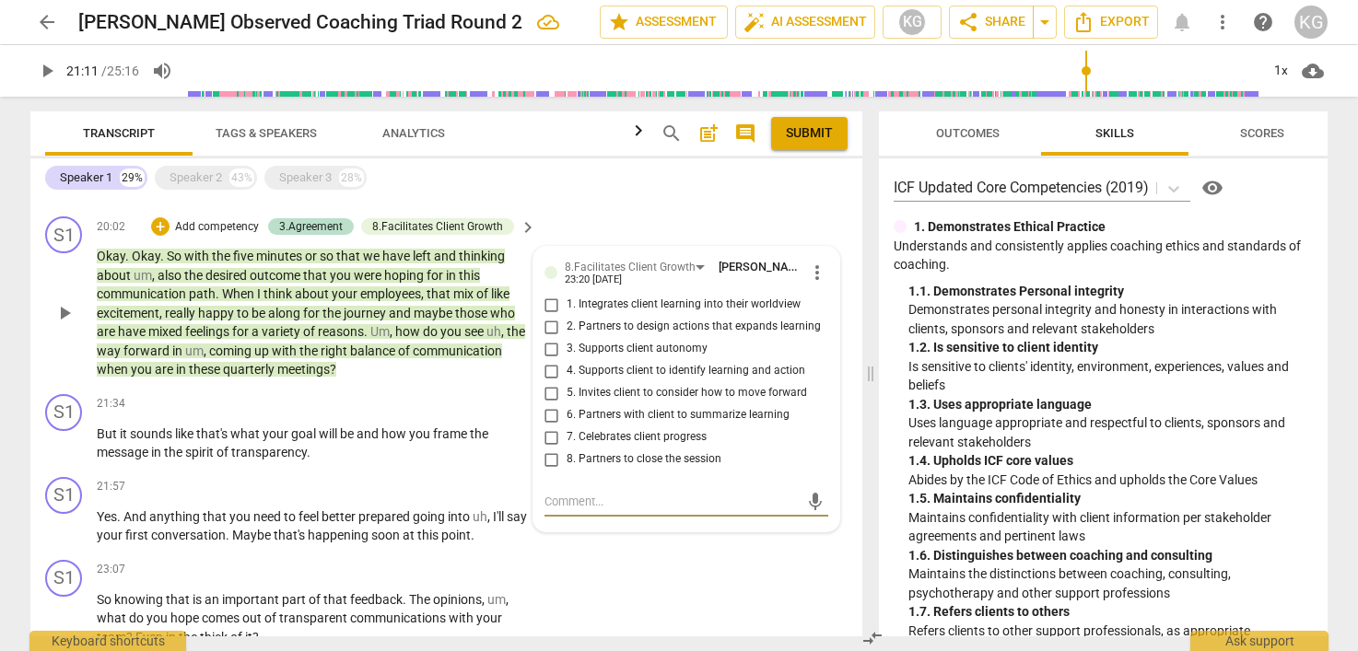
click at [546, 404] on input "5. Invites client to consider how to move forward" at bounding box center [551, 393] width 29 height 22
checkbox input "true"
click at [364, 462] on p "But it sounds like that's what your goal will be and how you frame the message …" at bounding box center [312, 444] width 430 height 38
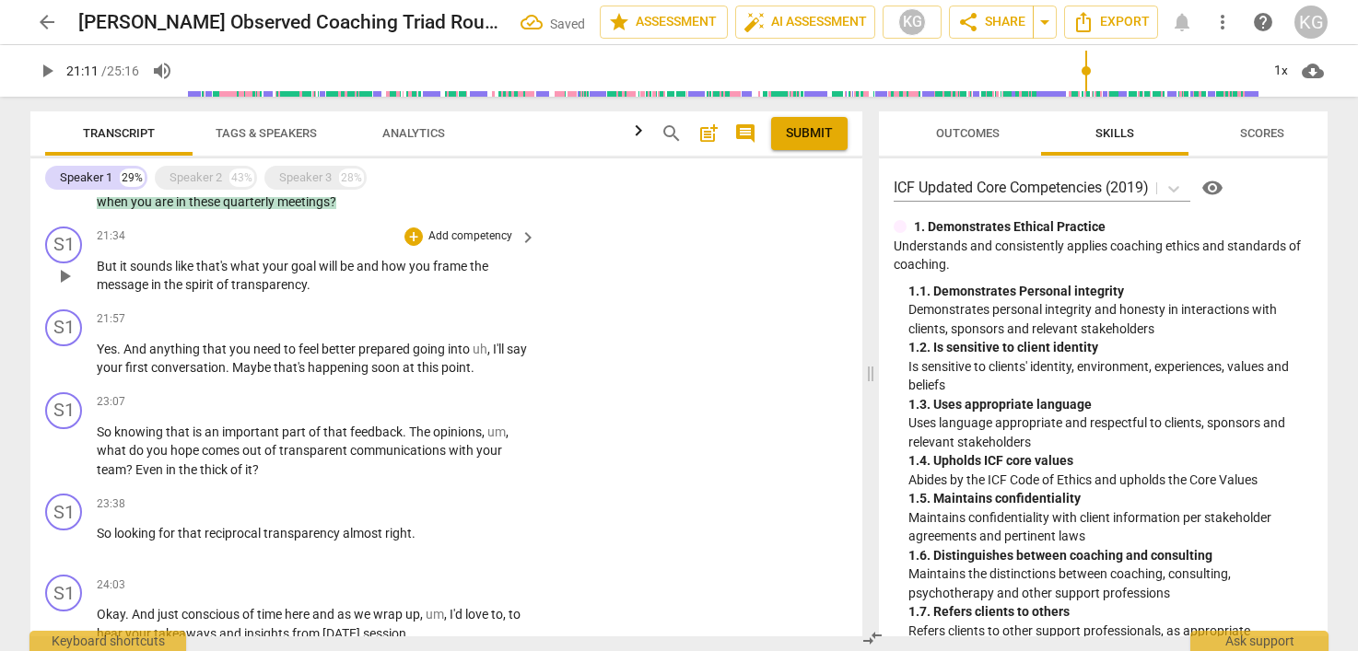
scroll to position [2067, 0]
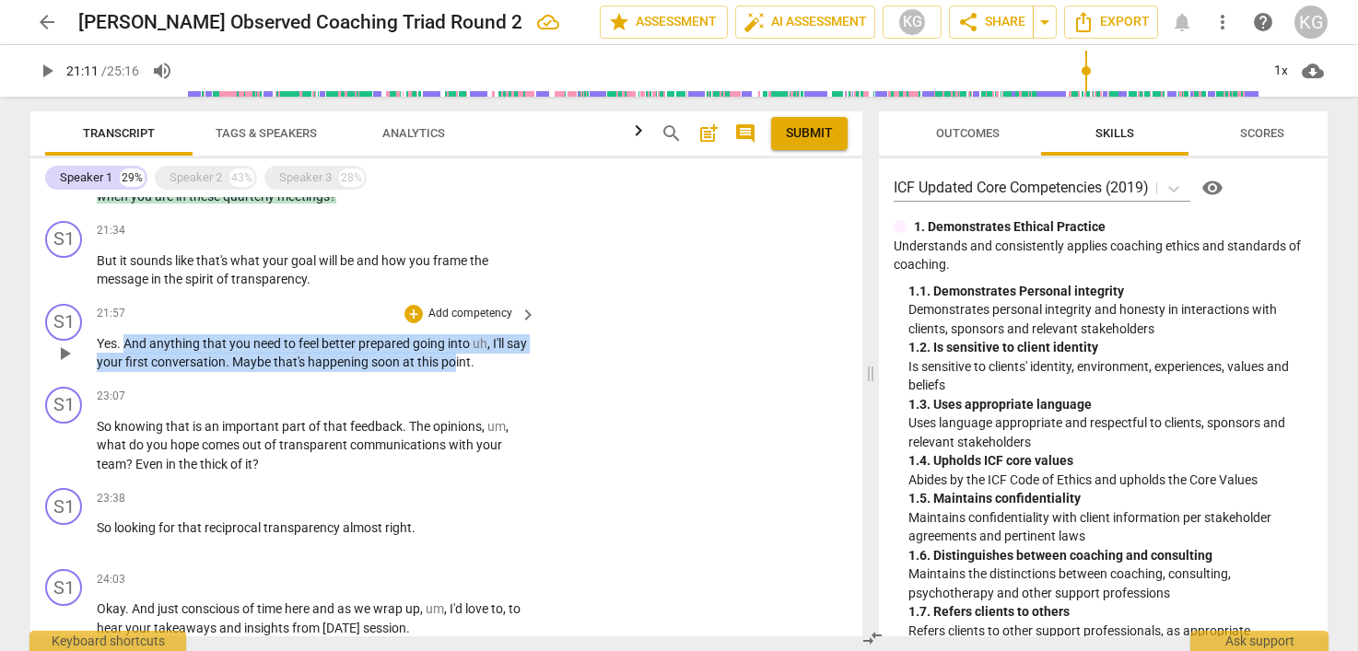
drag, startPoint x: 127, startPoint y: 366, endPoint x: 475, endPoint y: 380, distance: 348.6
click at [475, 372] on p "Yes . And anything that you need to feel better prepared going into uh , I'll s…" at bounding box center [312, 353] width 430 height 38
click at [474, 369] on span "." at bounding box center [473, 362] width 4 height 15
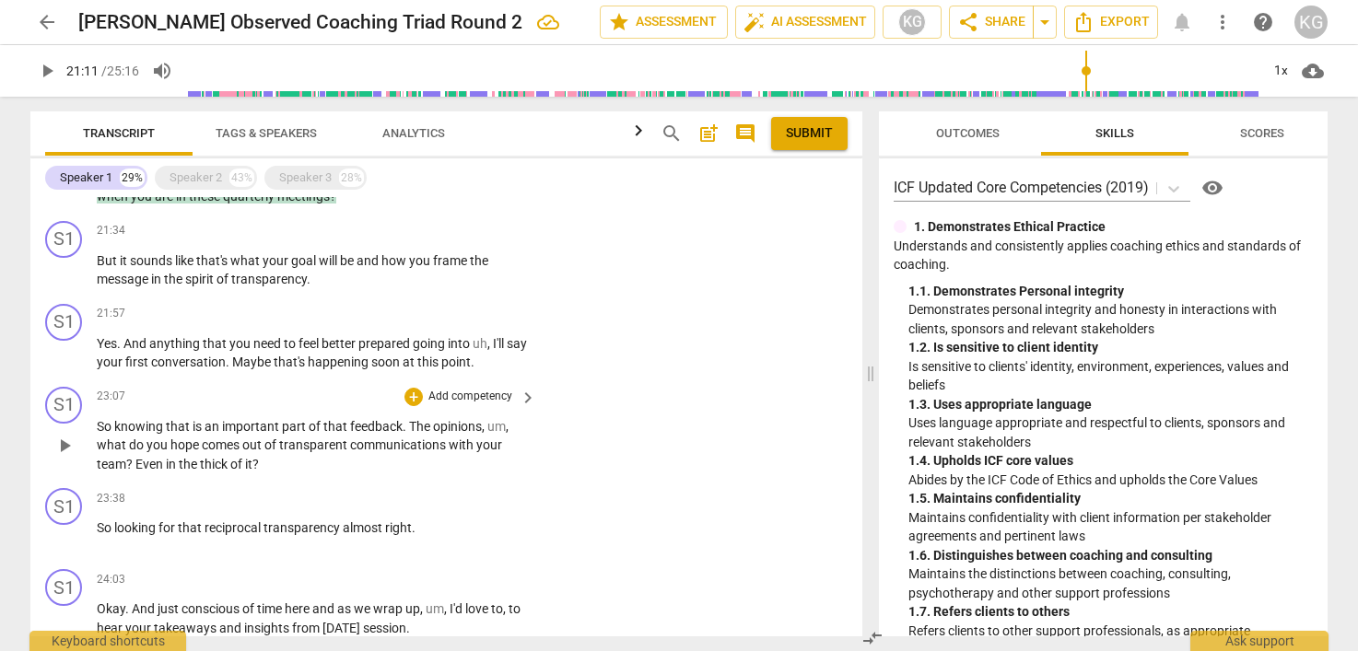
click at [326, 482] on div "S1 play_arrow pause 23:07 + Add competency keyboard_arrow_right So knowing that…" at bounding box center [446, 431] width 832 height 102
click at [326, 434] on span "that" at bounding box center [336, 426] width 27 height 15
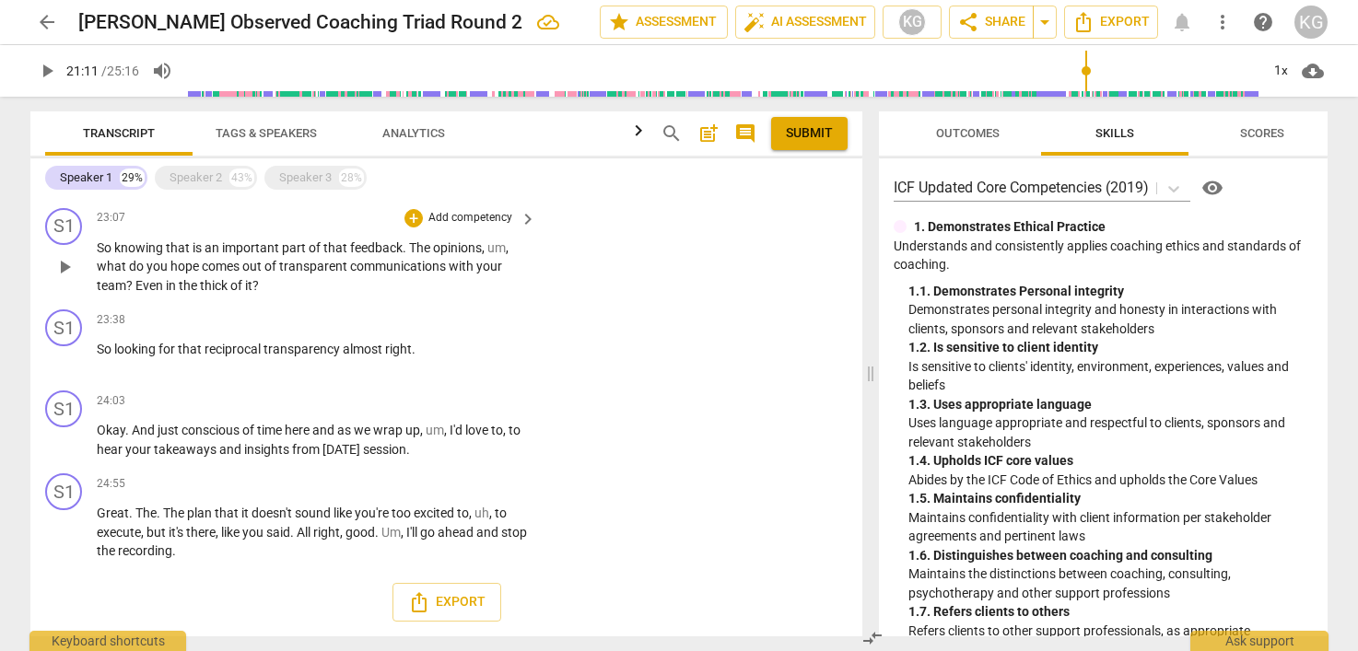
scroll to position [2265, 0]
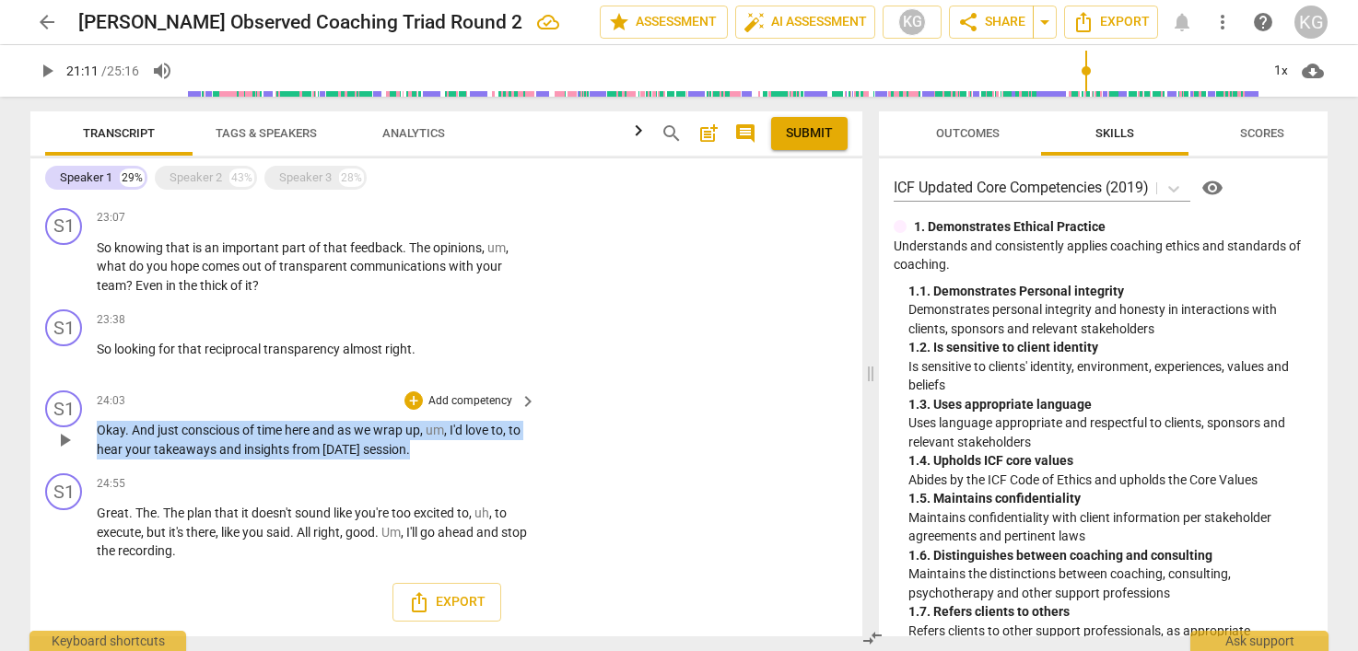
drag, startPoint x: 413, startPoint y: 450, endPoint x: 88, endPoint y: 416, distance: 326.1
click at [88, 416] on div "S1 play_arrow pause 24:03 + Add competency keyboard_arrow_right Okay . And just…" at bounding box center [446, 424] width 832 height 83
click at [414, 398] on div "+" at bounding box center [413, 401] width 18 height 18
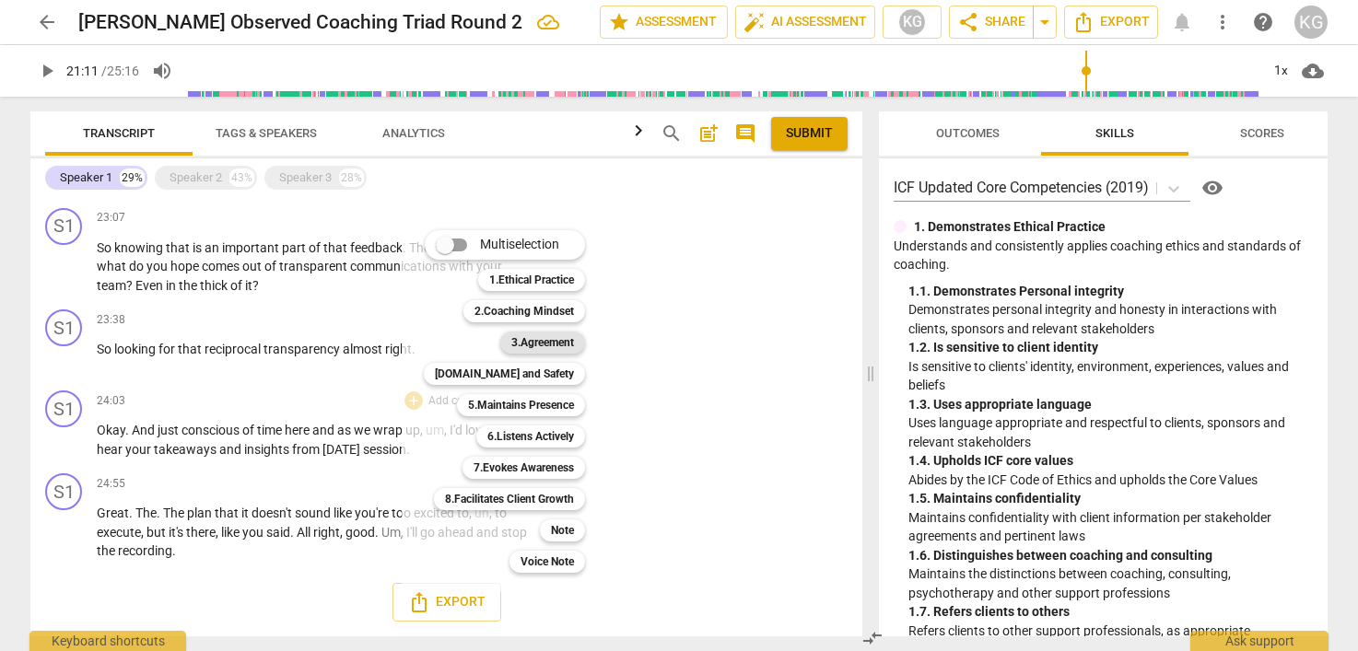
click at [551, 343] on b "3.Agreement" at bounding box center [542, 343] width 63 height 22
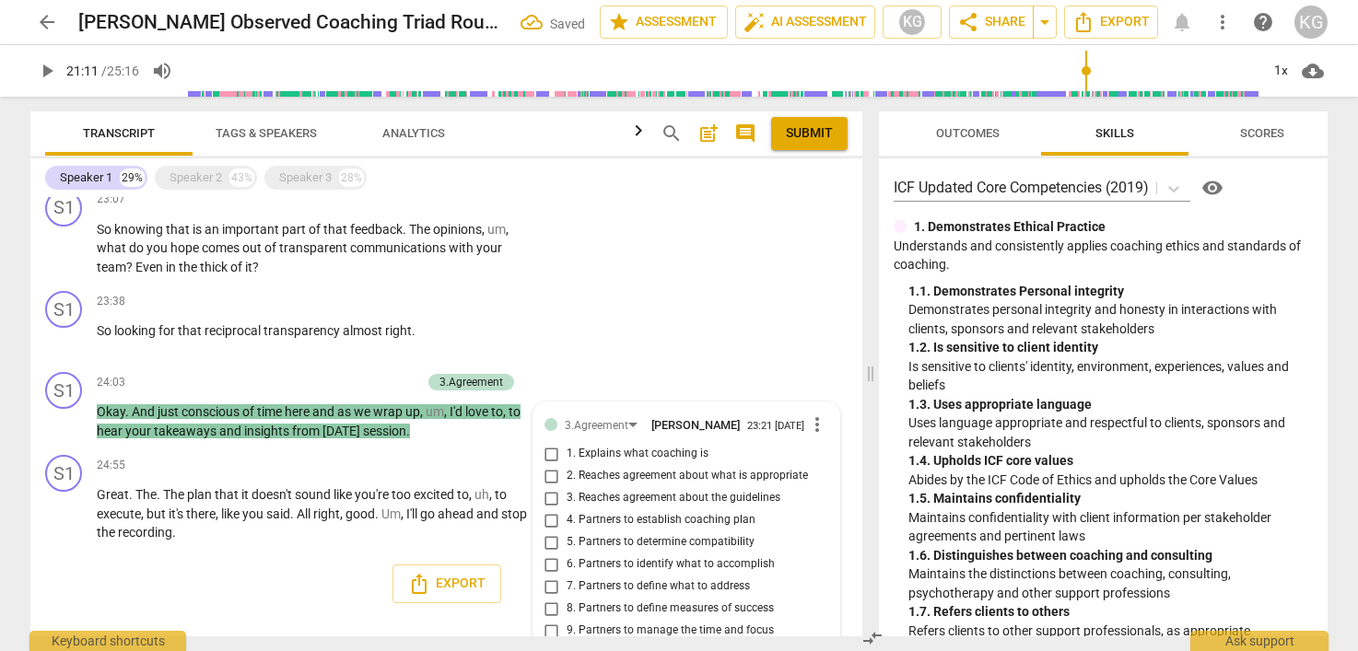
scroll to position [2402, 0]
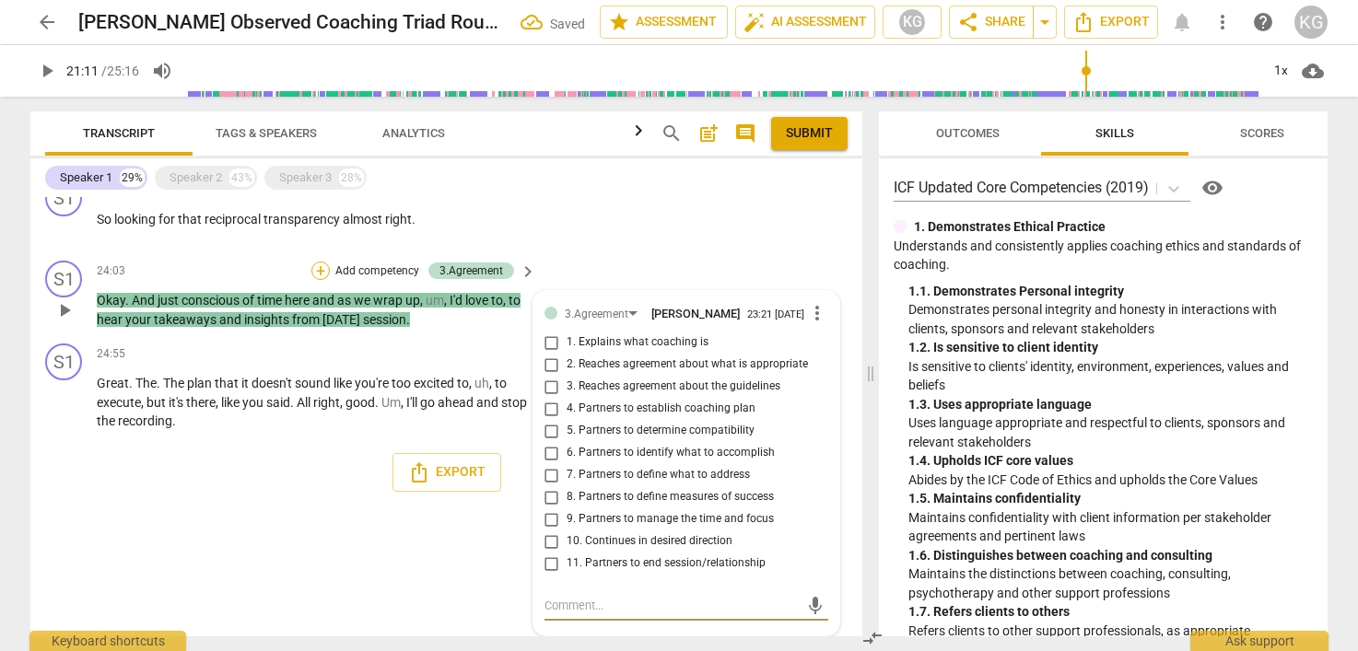
click at [325, 265] on div "+" at bounding box center [320, 271] width 18 height 18
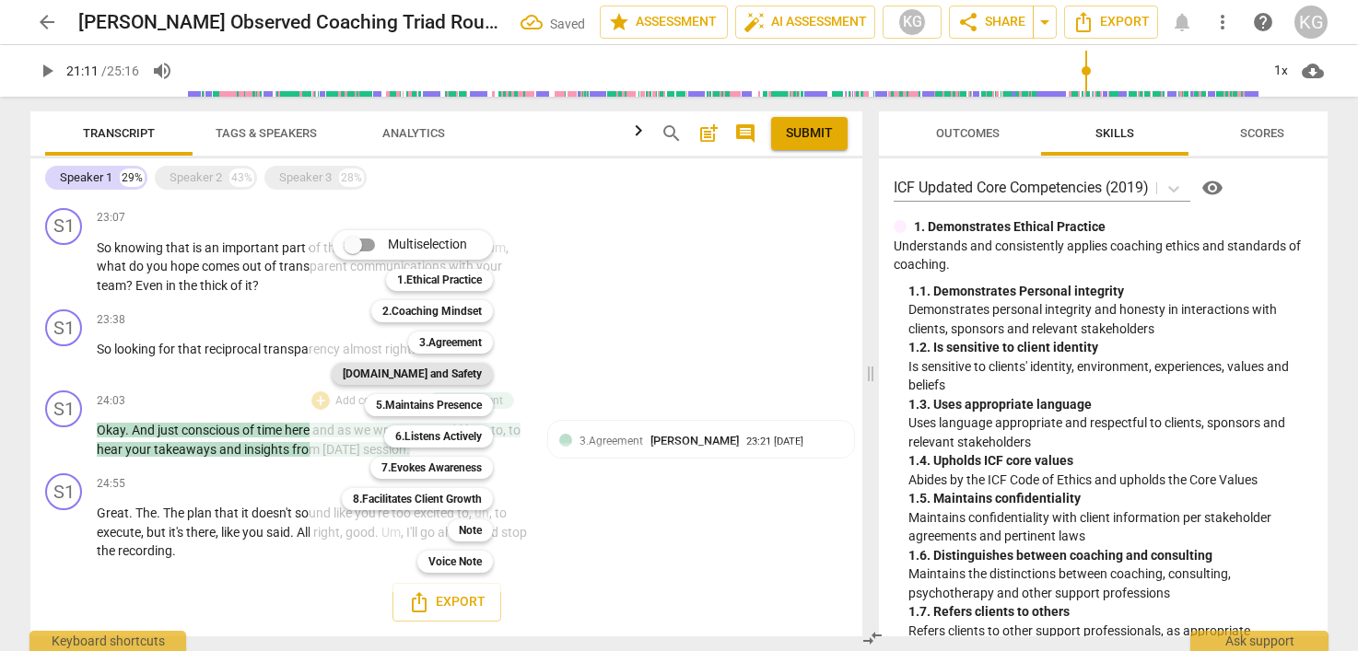
scroll to position [2265, 0]
click at [436, 504] on b "8.Facilitates Client Growth" at bounding box center [417, 499] width 129 height 22
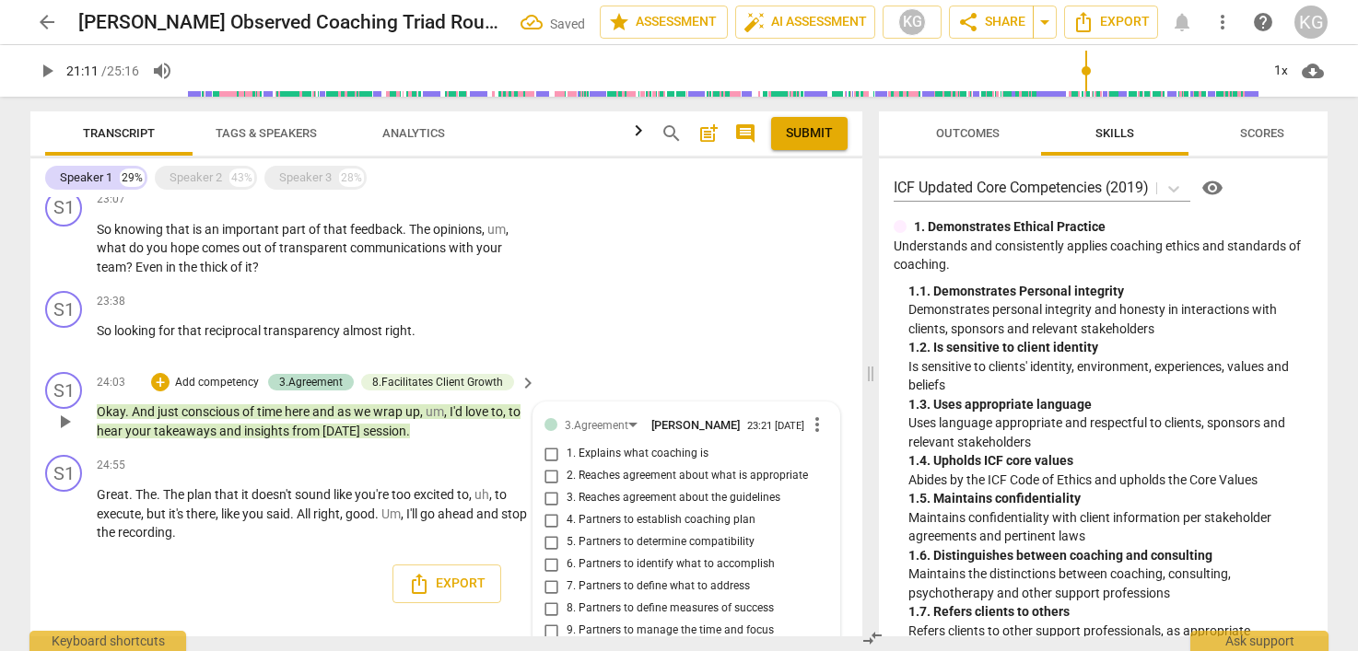
scroll to position [2402, 0]
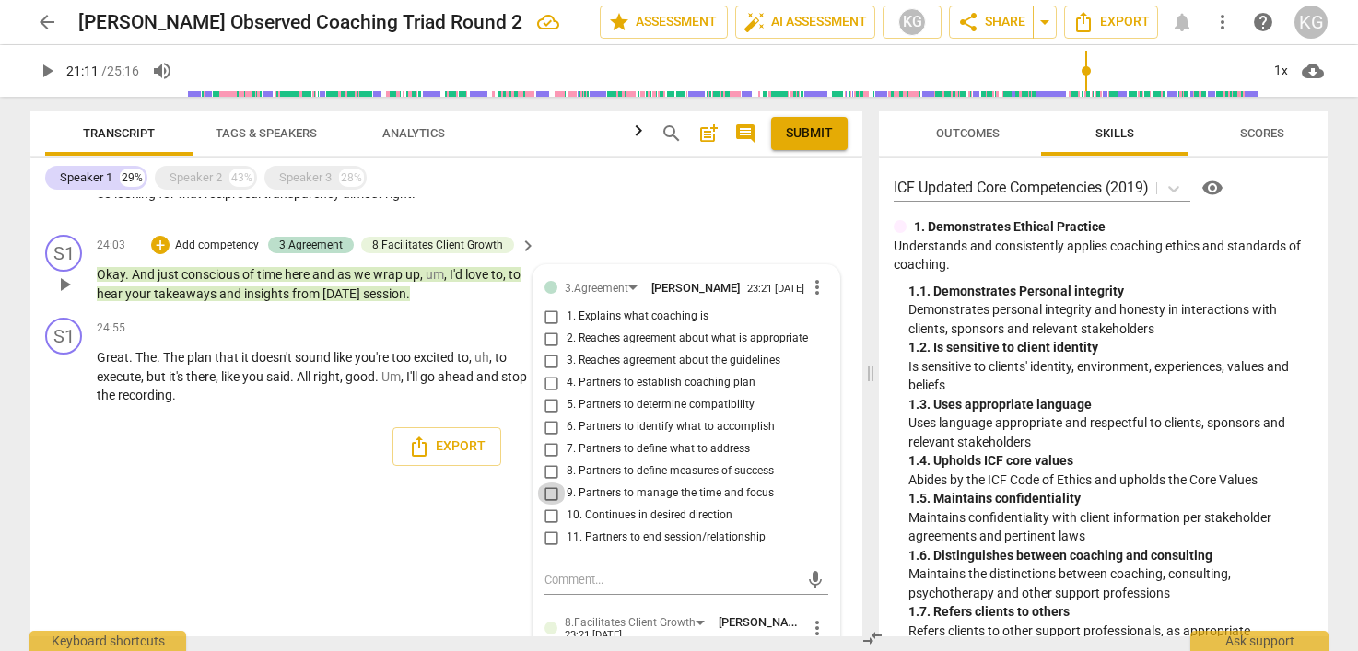
click at [549, 505] on input "9. Partners to manage the time and focus" at bounding box center [551, 494] width 29 height 22
checkbox input "true"
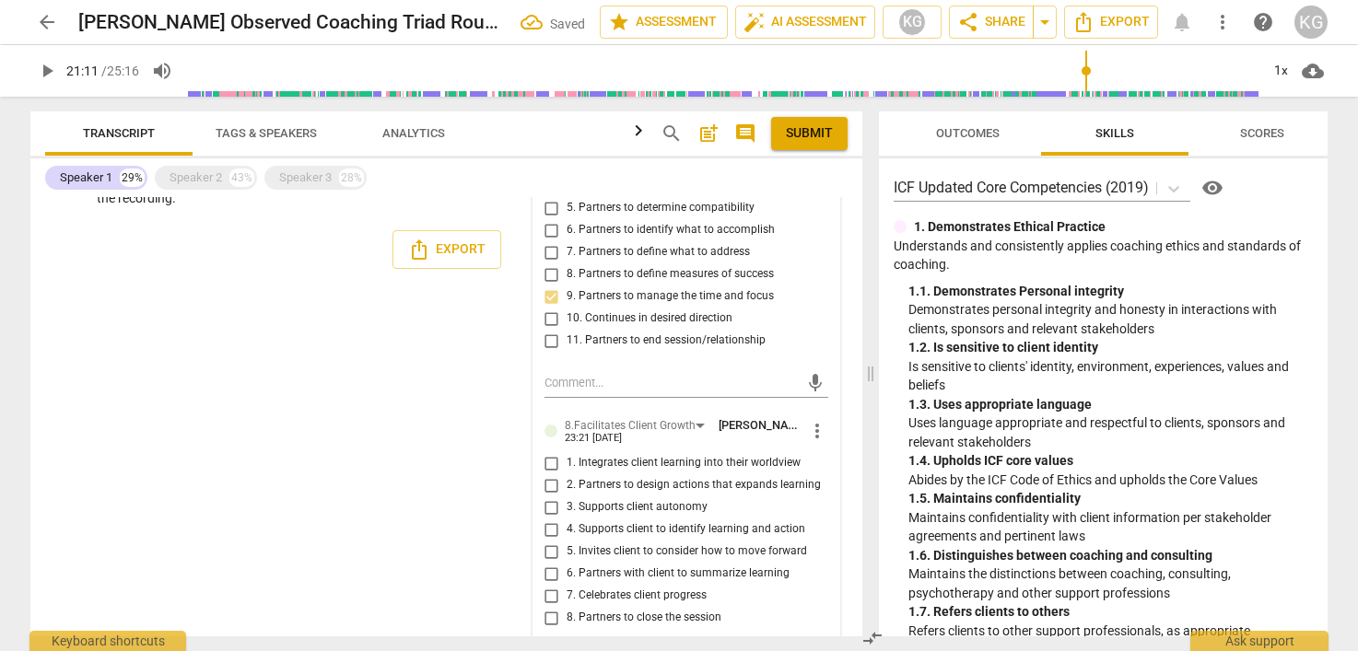
scroll to position [2679, 0]
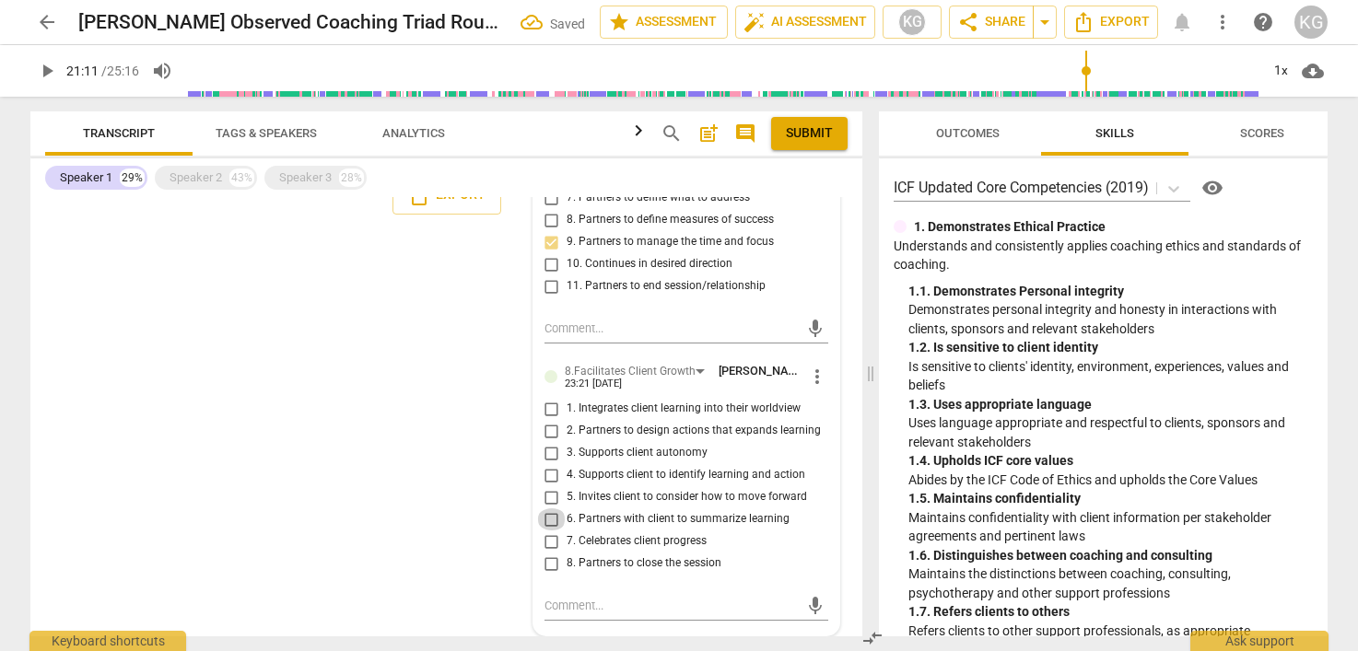
click at [546, 520] on input "6. Partners with client to summarize learning" at bounding box center [551, 520] width 29 height 22
checkbox input "true"
click at [364, 461] on div "S1 play_arrow pause 00:03 + Add competency keyboard_arrow_right All right . Um …" at bounding box center [446, 416] width 832 height 439
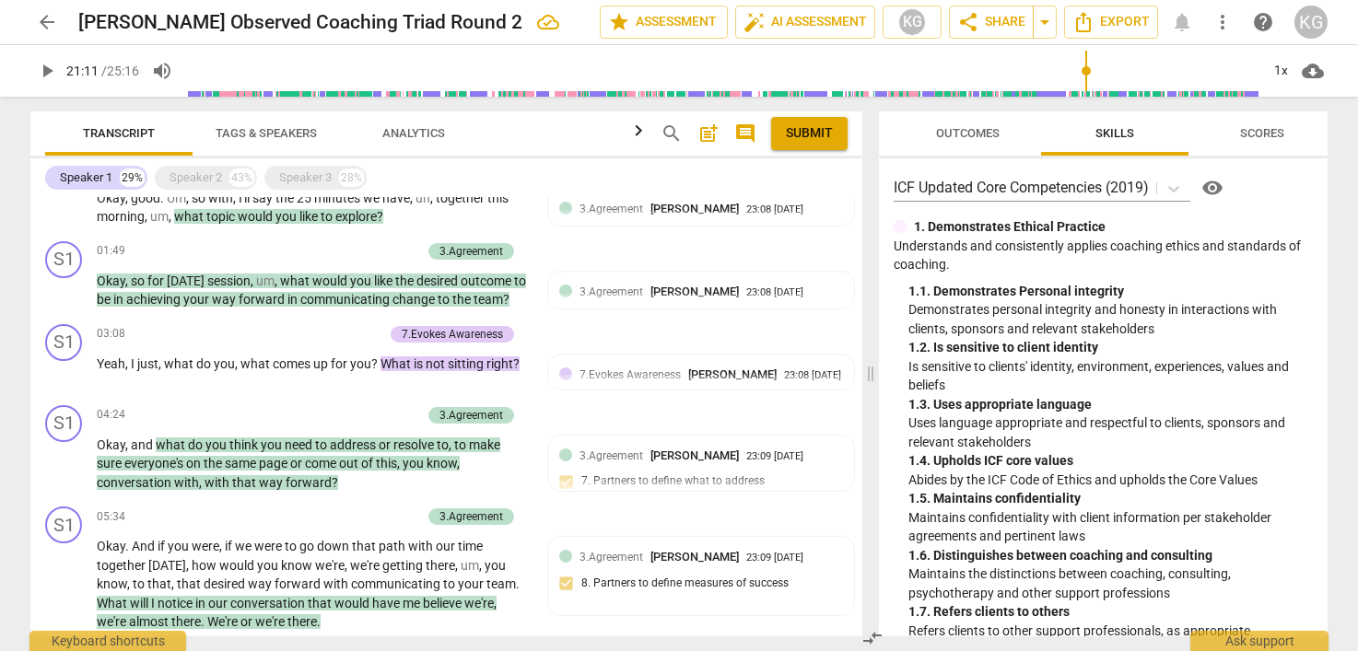
scroll to position [0, 0]
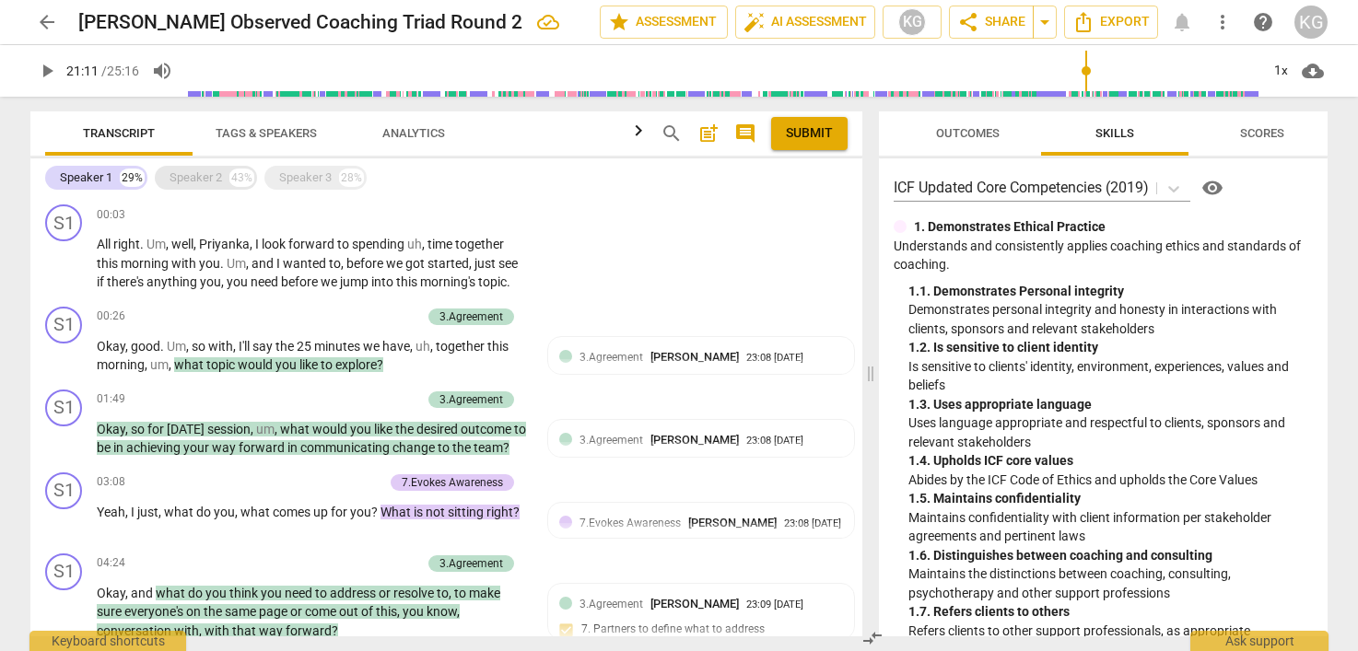
click at [217, 182] on div "Speaker 2" at bounding box center [196, 178] width 53 height 18
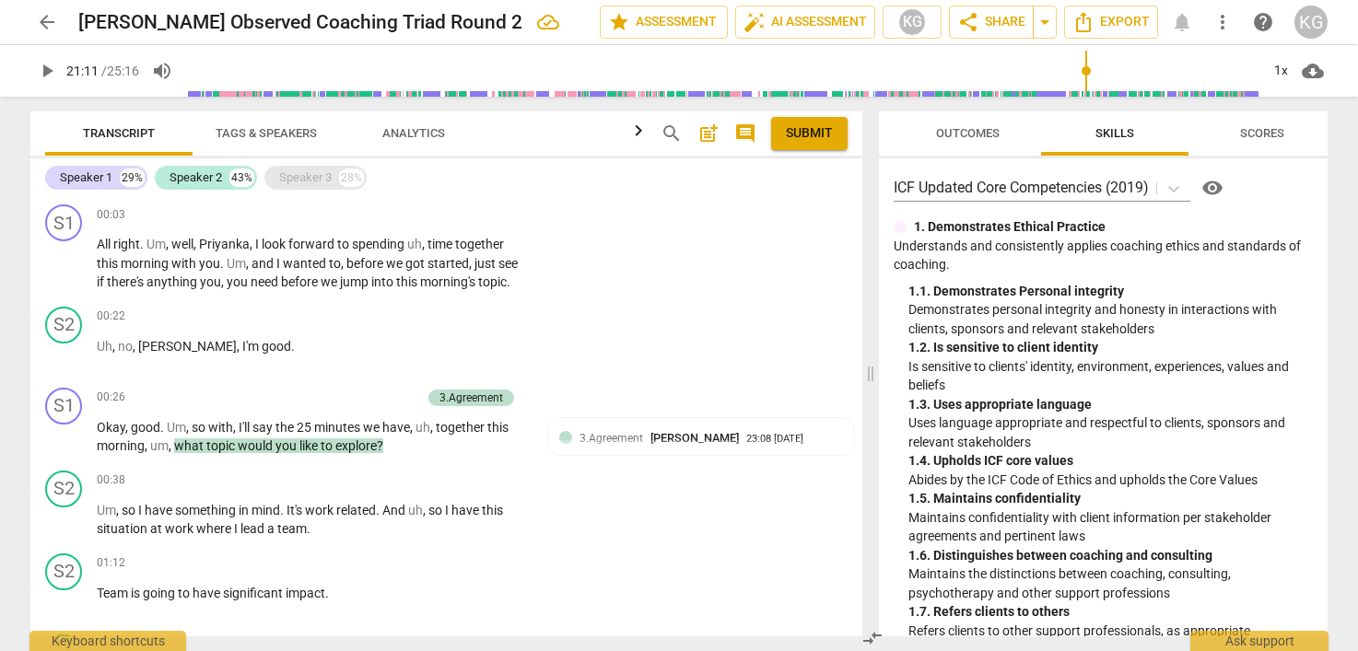
click at [310, 174] on div "Speaker 3" at bounding box center [305, 178] width 53 height 18
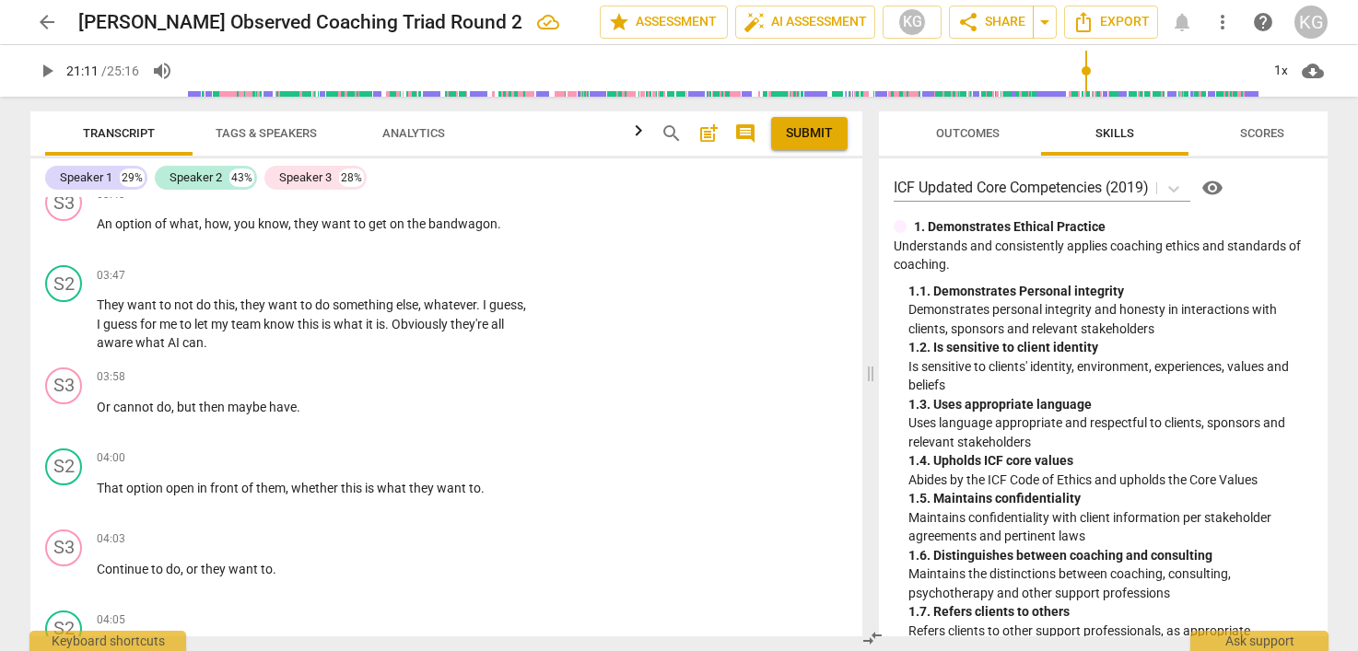
scroll to position [2714, 0]
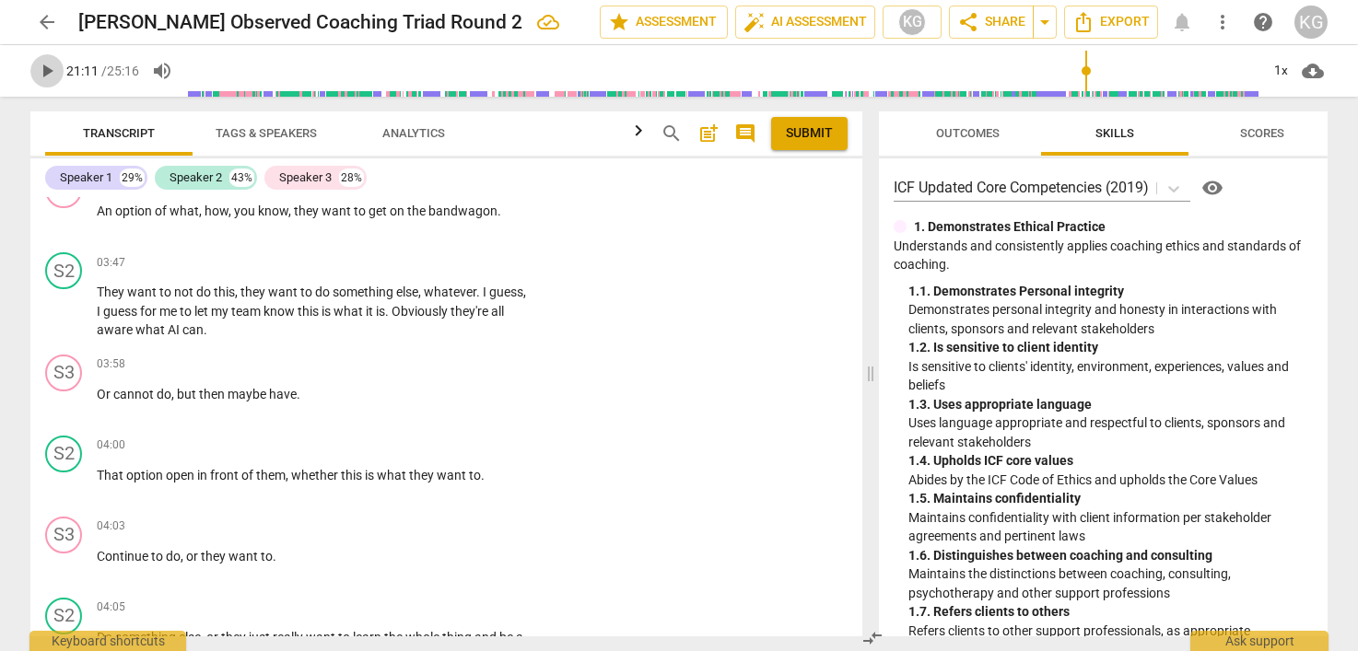
click at [46, 64] on span "play_arrow" at bounding box center [47, 71] width 22 height 22
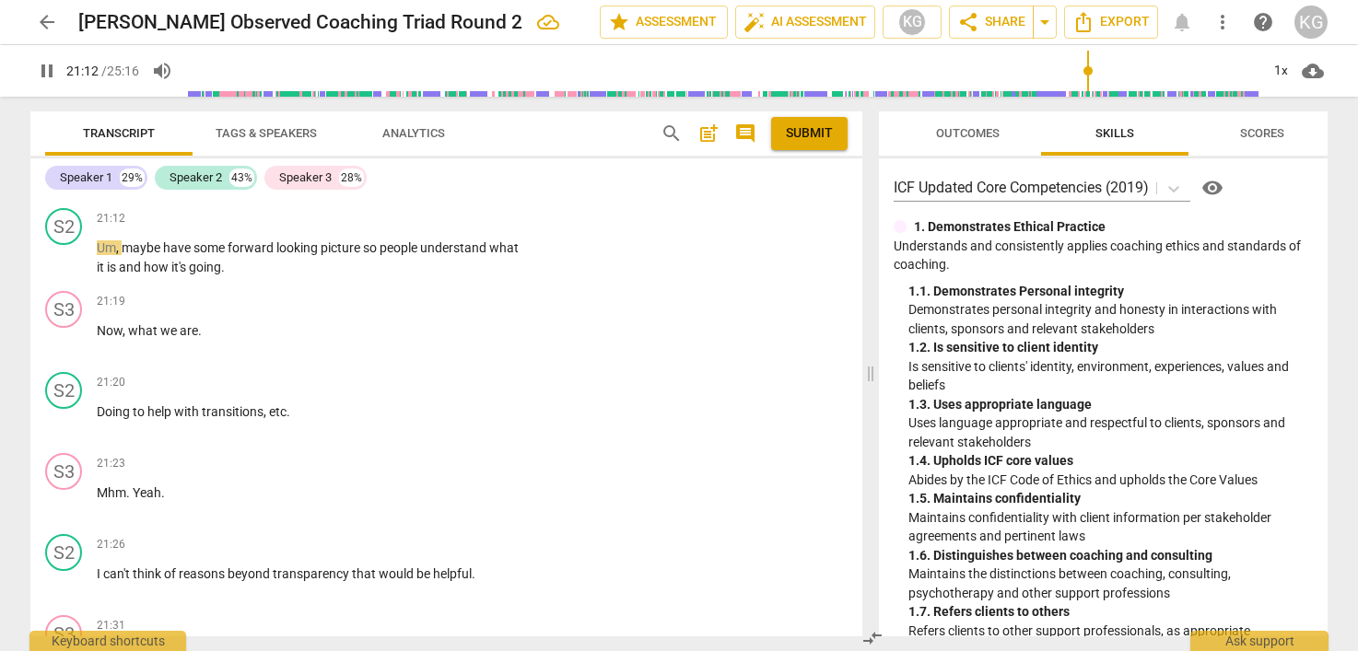
scroll to position [16093, 0]
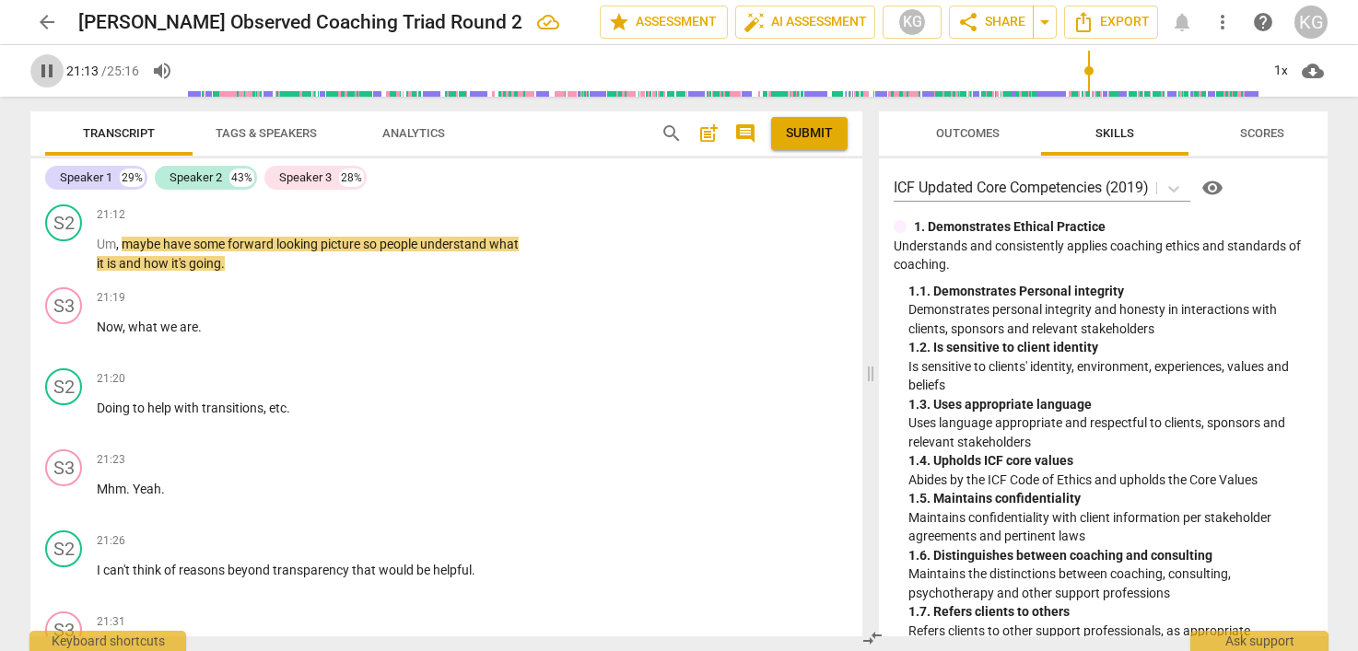
click at [43, 69] on span "pause" at bounding box center [47, 71] width 22 height 22
type input "1274"
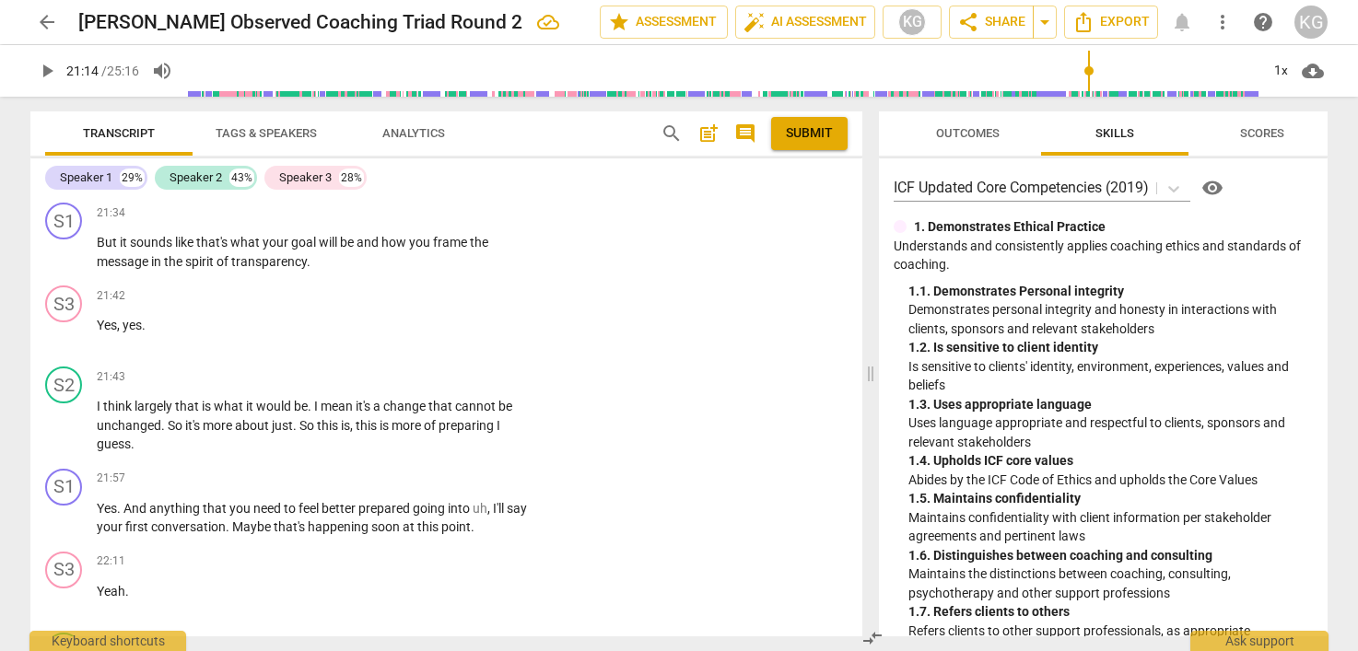
scroll to position [16587, 0]
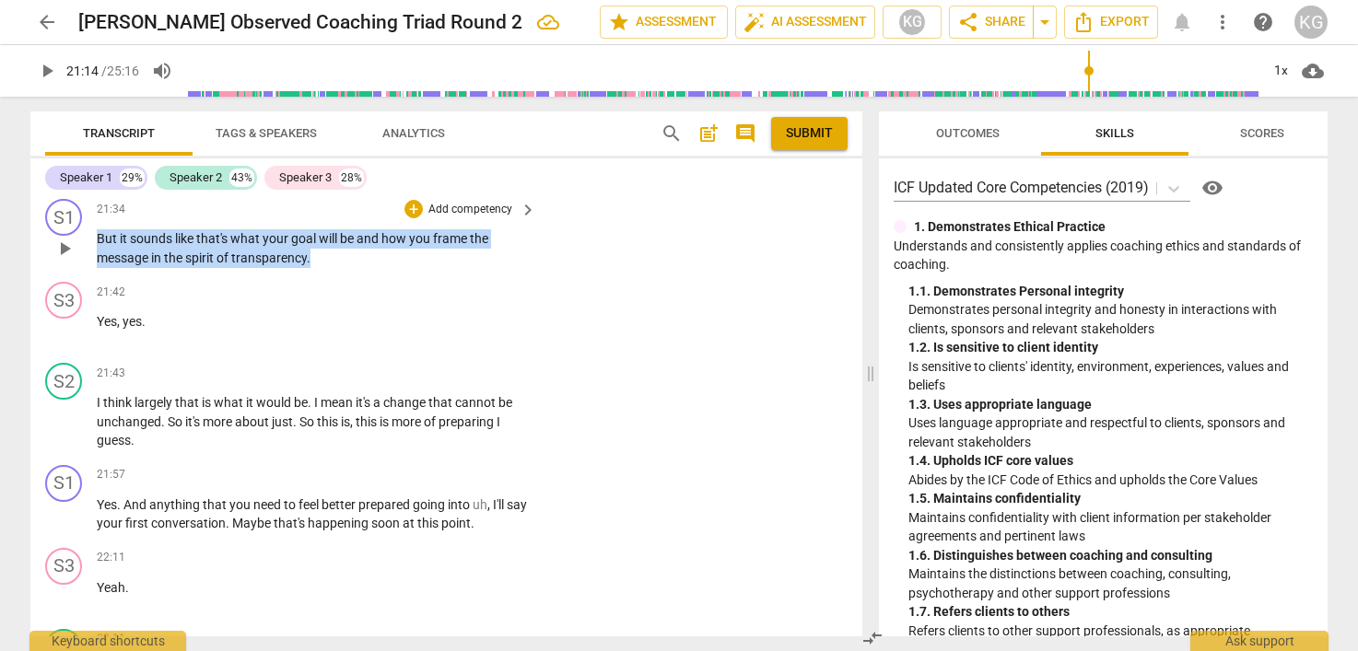
drag, startPoint x: 322, startPoint y: 294, endPoint x: 88, endPoint y: 265, distance: 234.8
click at [88, 265] on div "S1 play_arrow pause 21:34 + Add competency keyboard_arrow_right But it sounds l…" at bounding box center [446, 233] width 832 height 83
click at [415, 218] on div "+" at bounding box center [413, 209] width 18 height 18
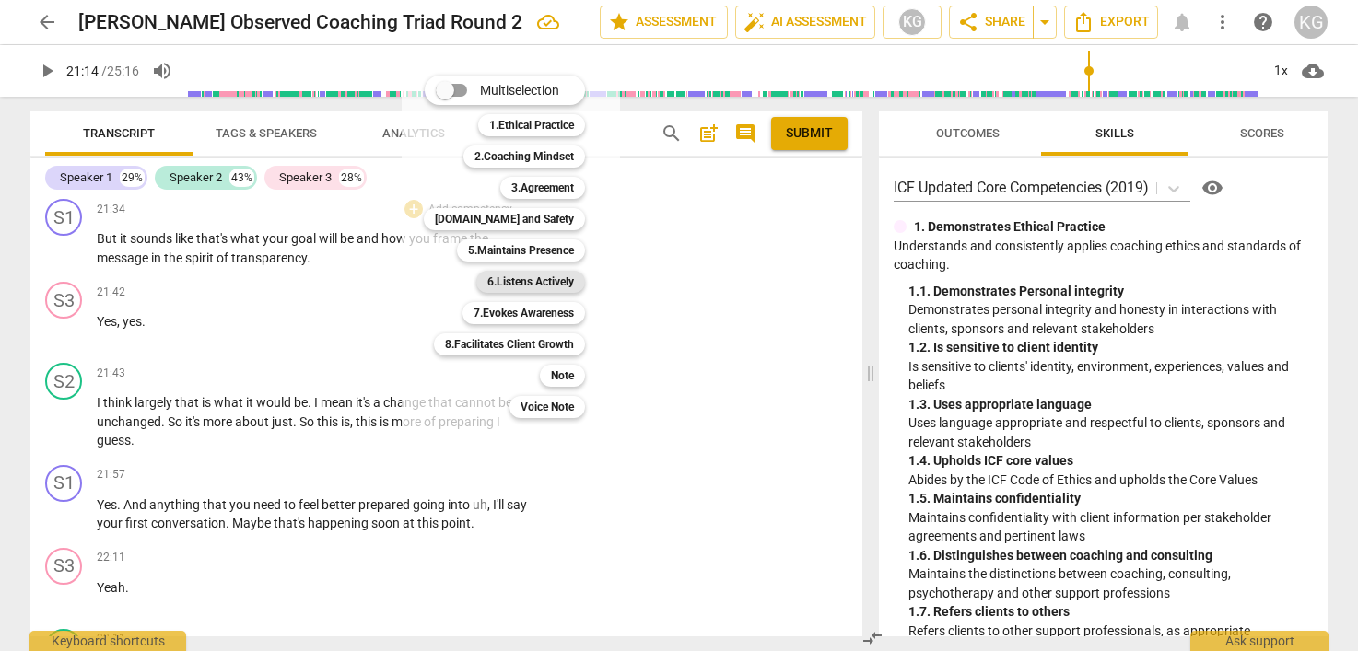
click at [564, 287] on b "6.Listens Actively" at bounding box center [530, 282] width 87 height 22
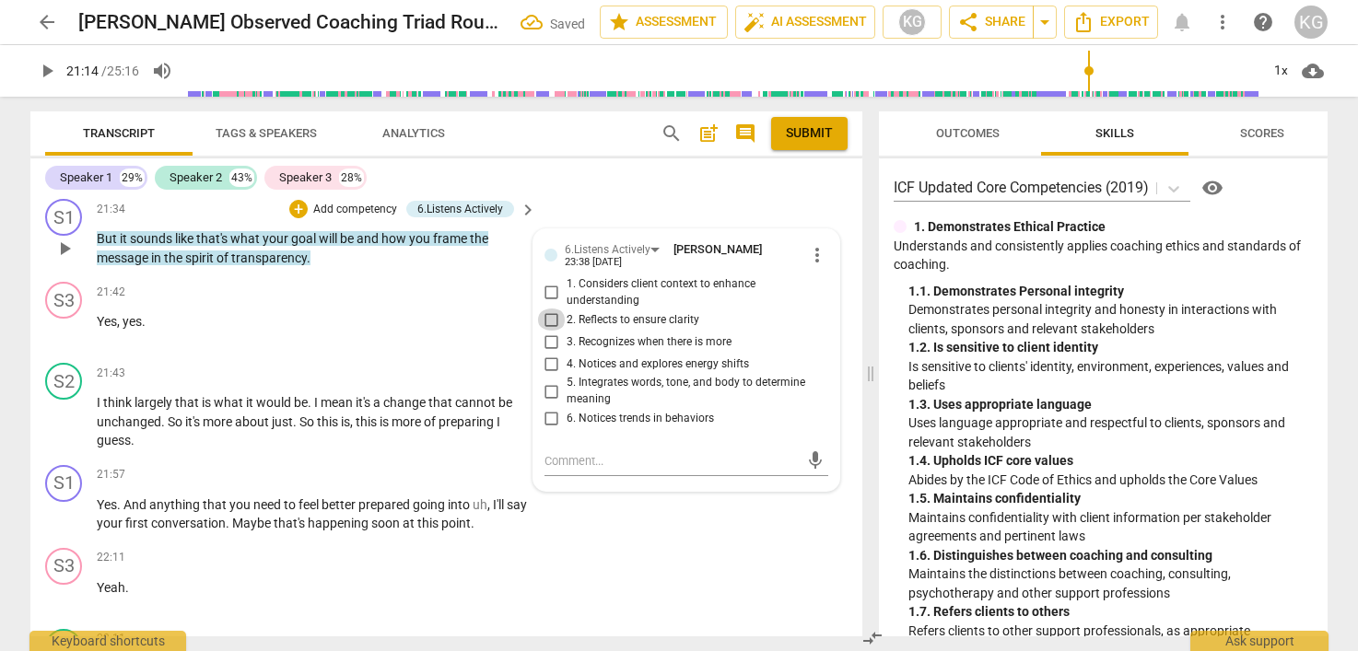
click at [546, 331] on input "2. Reflects to ensure clarity" at bounding box center [551, 320] width 29 height 22
checkbox input "true"
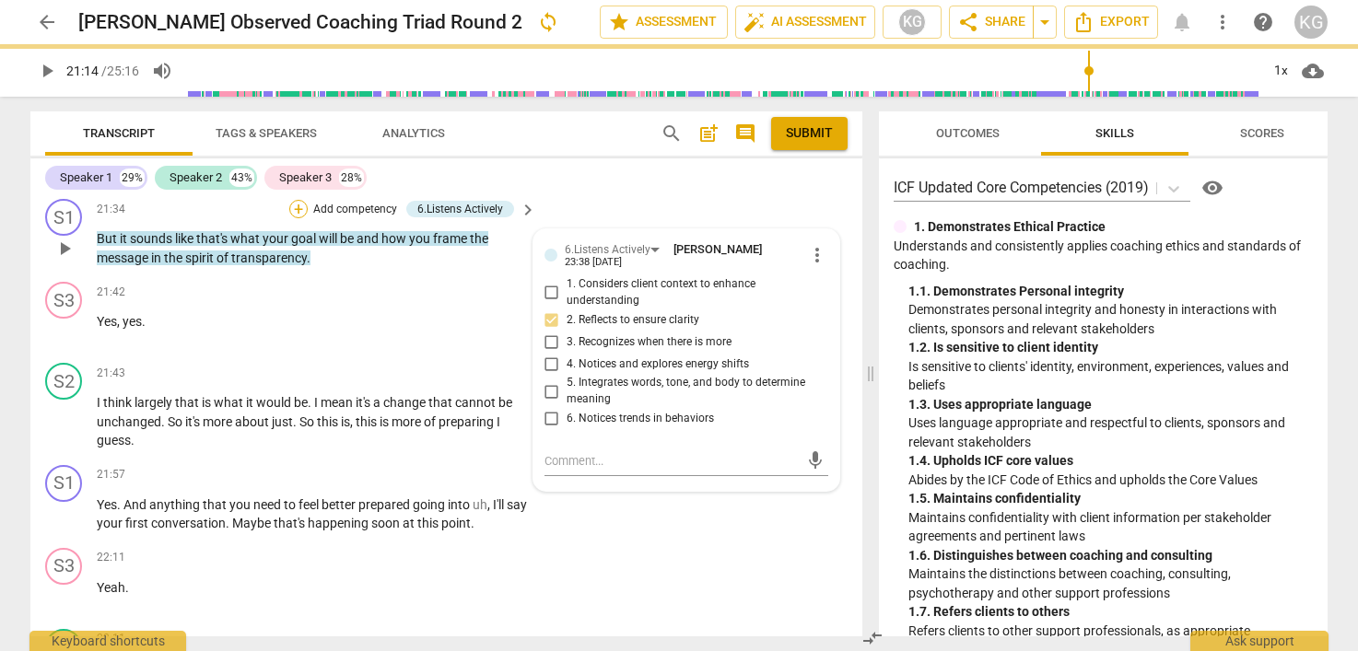
click at [295, 218] on div "+" at bounding box center [298, 209] width 18 height 18
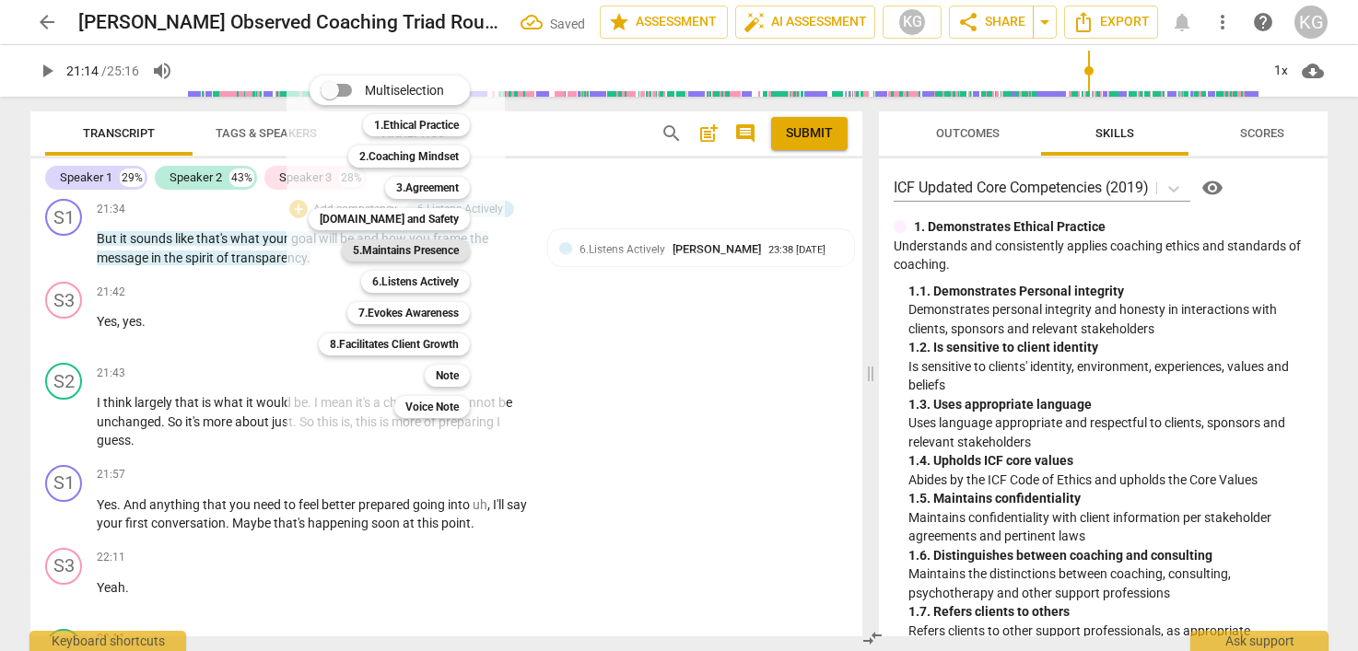
click at [407, 249] on b "5.Maintains Presence" at bounding box center [406, 251] width 106 height 22
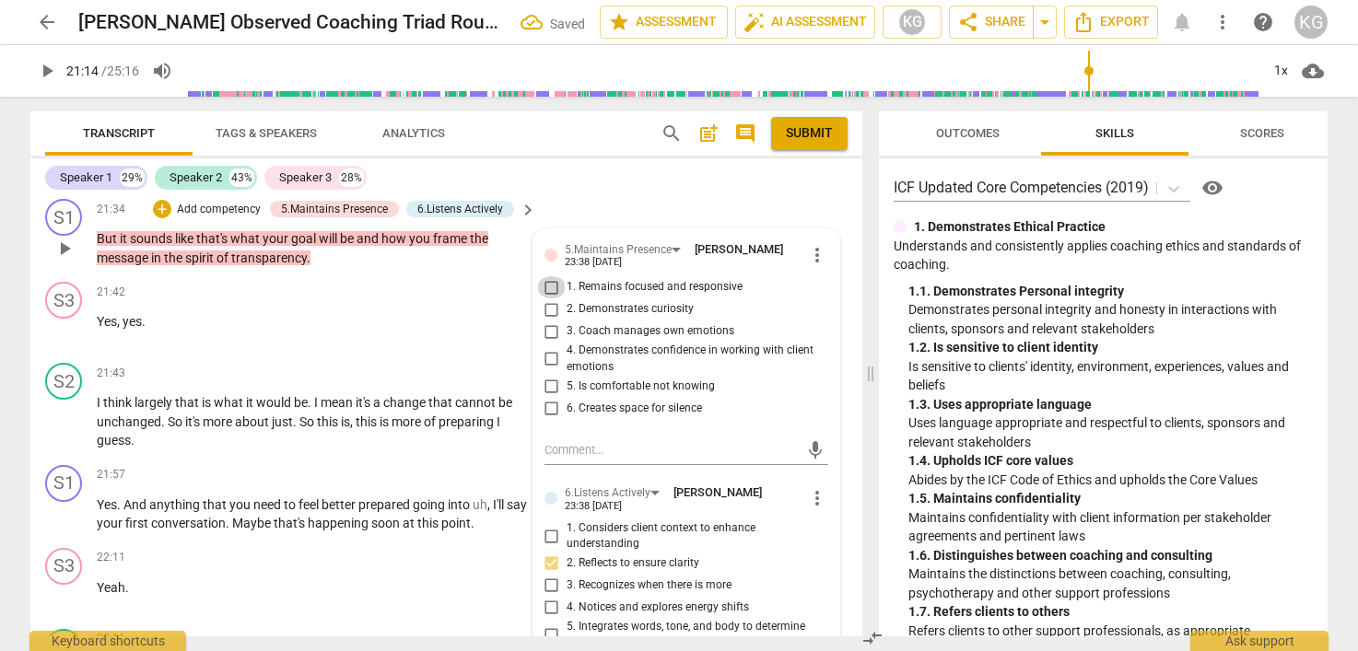
click at [557, 299] on input "1. Remains focused and responsive" at bounding box center [551, 287] width 29 height 22
checkbox input "true"
click at [396, 246] on span "how" at bounding box center [395, 238] width 28 height 15
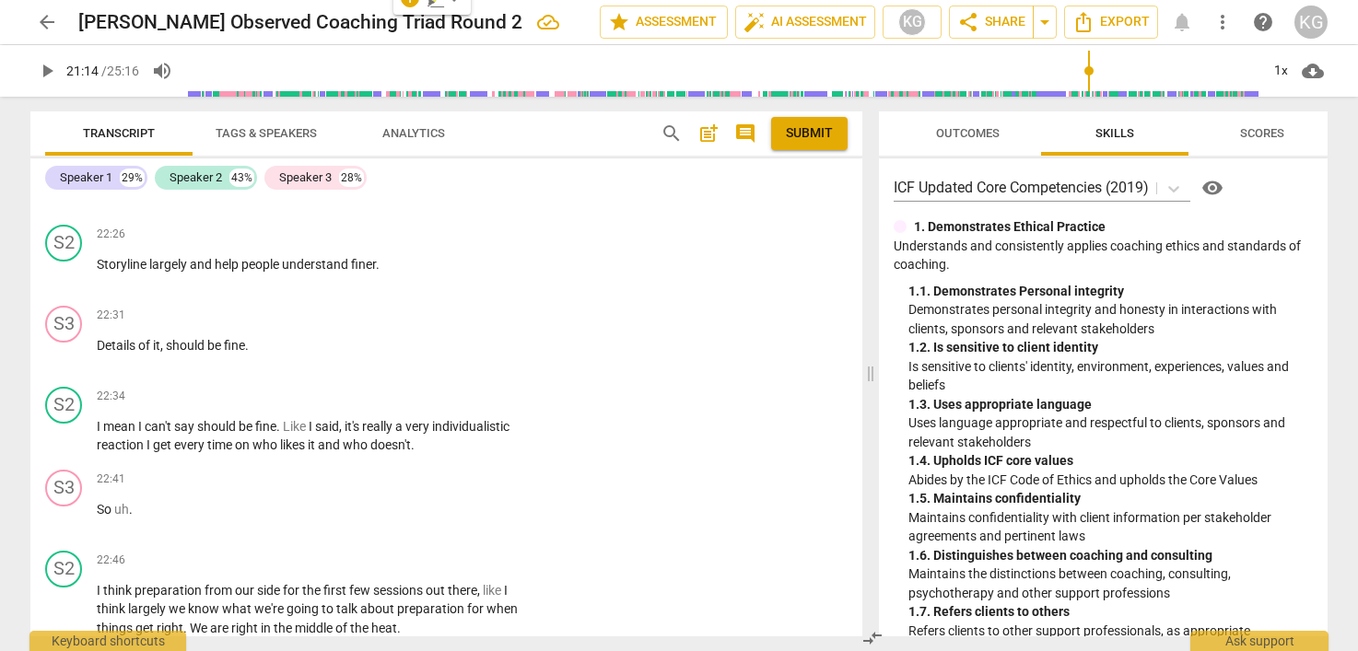
scroll to position [17159, 0]
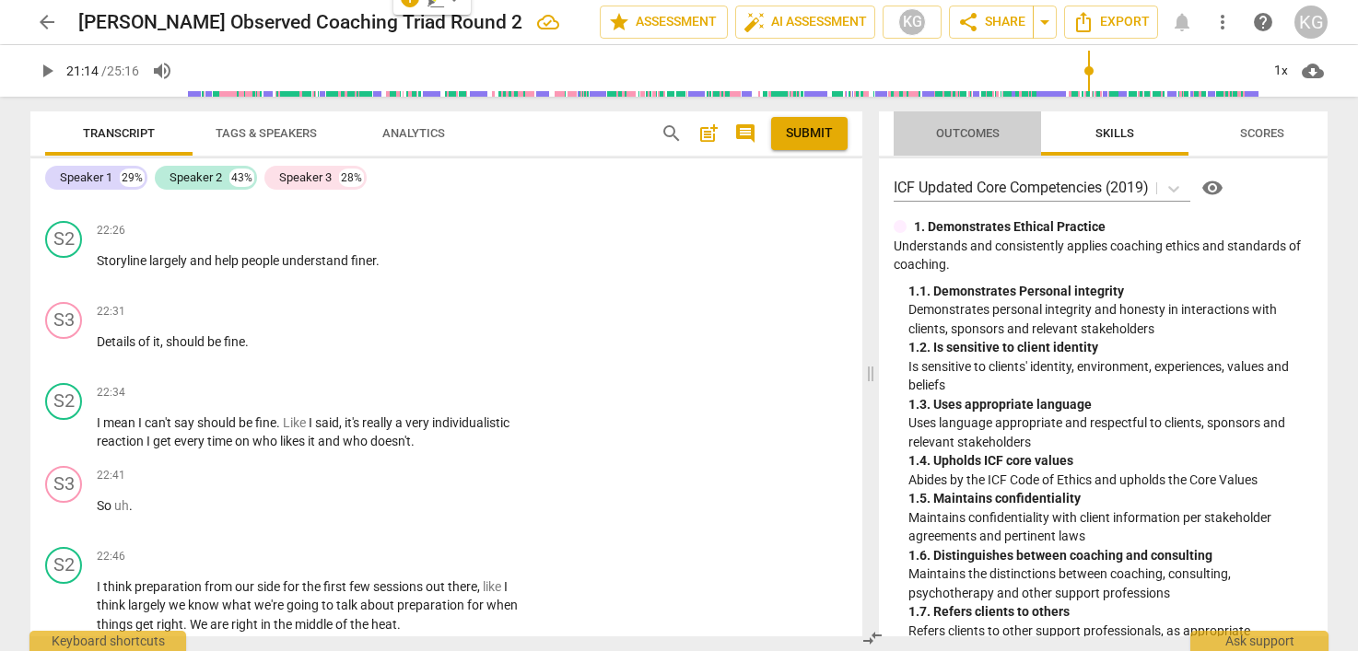
click at [990, 137] on span "Outcomes" at bounding box center [968, 133] width 64 height 14
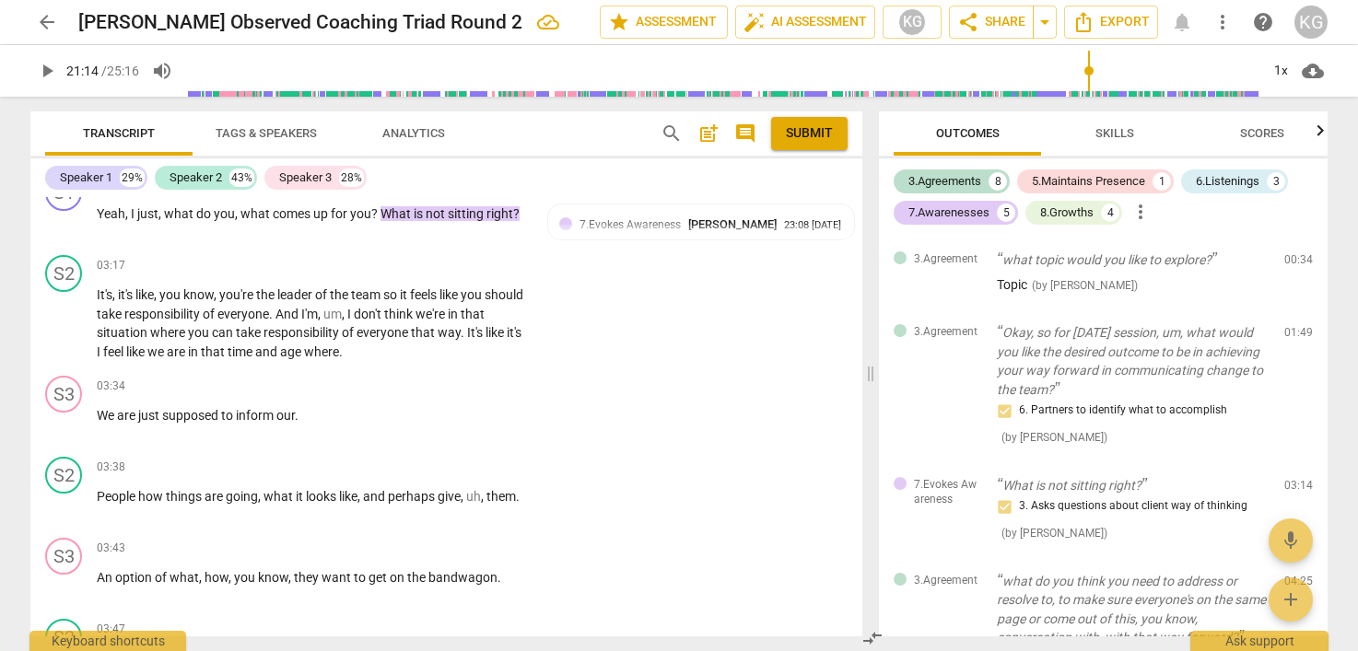
scroll to position [2350, 0]
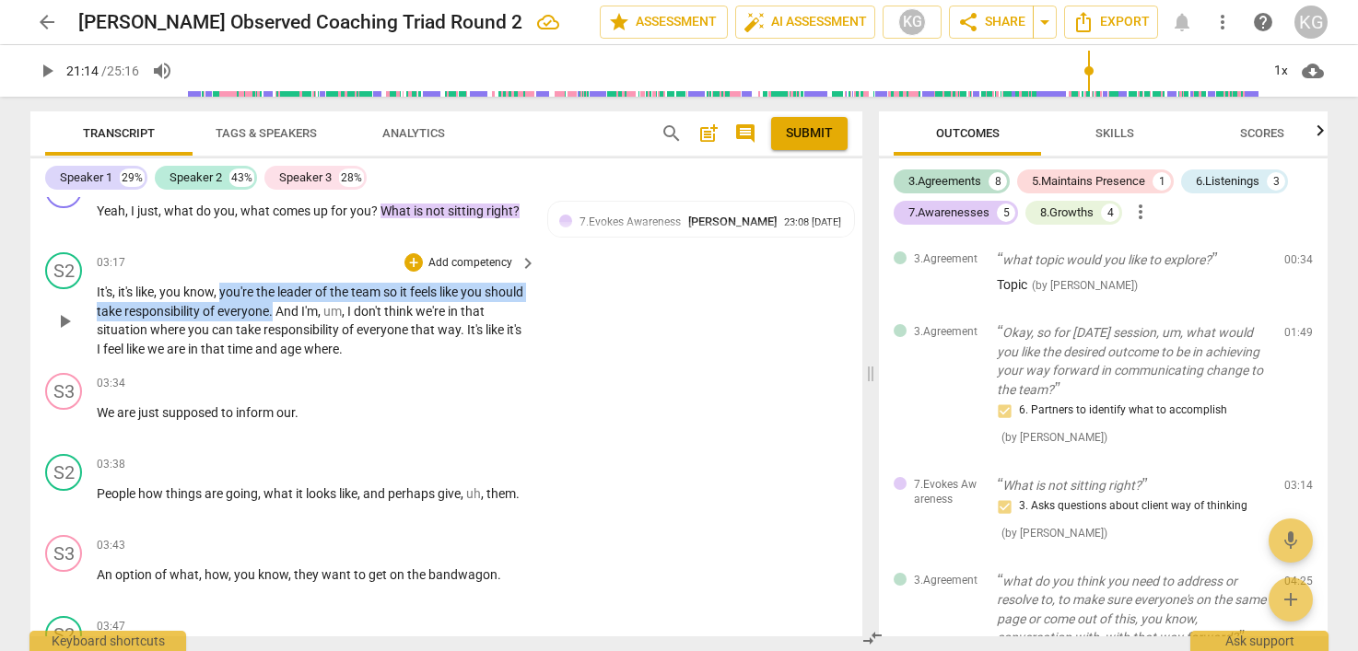
drag, startPoint x: 223, startPoint y: 311, endPoint x: 317, endPoint y: 331, distance: 95.9
click at [317, 331] on p "It's , it's like , you know , you're the leader of the team so it feels like yo…" at bounding box center [312, 321] width 430 height 76
click at [415, 272] on div "+" at bounding box center [413, 262] width 18 height 18
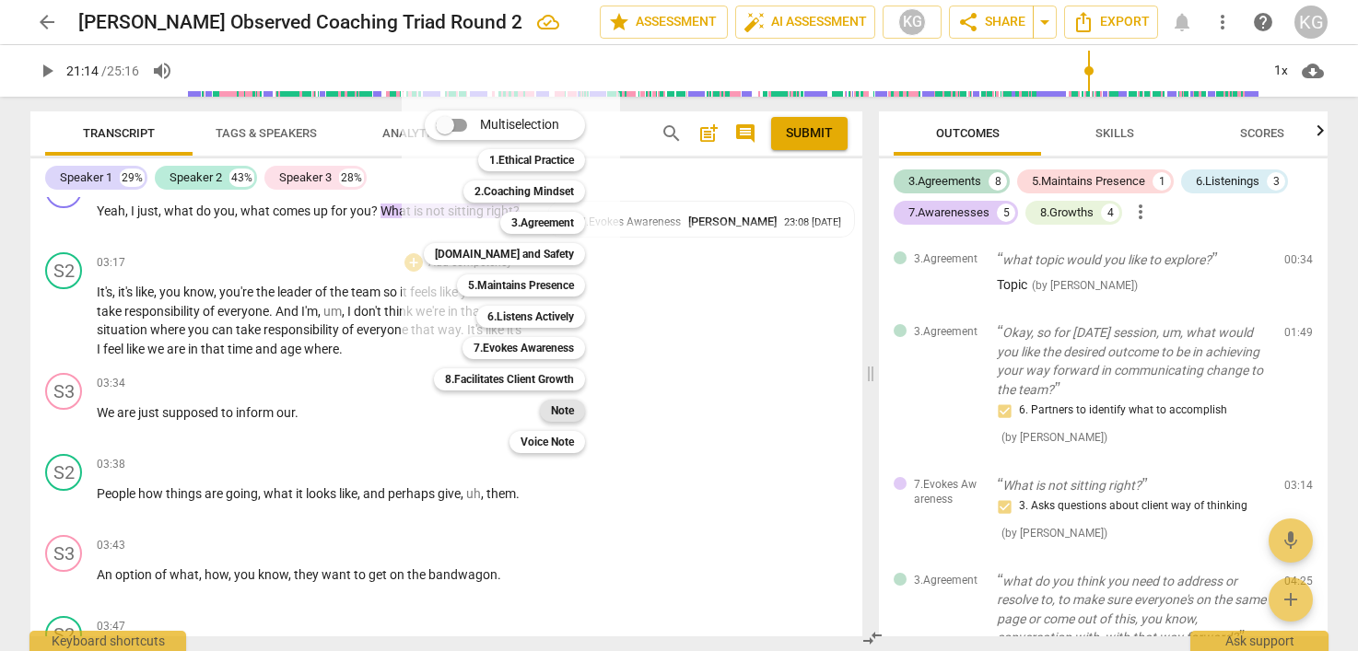
click at [571, 412] on b "Note" at bounding box center [562, 411] width 23 height 22
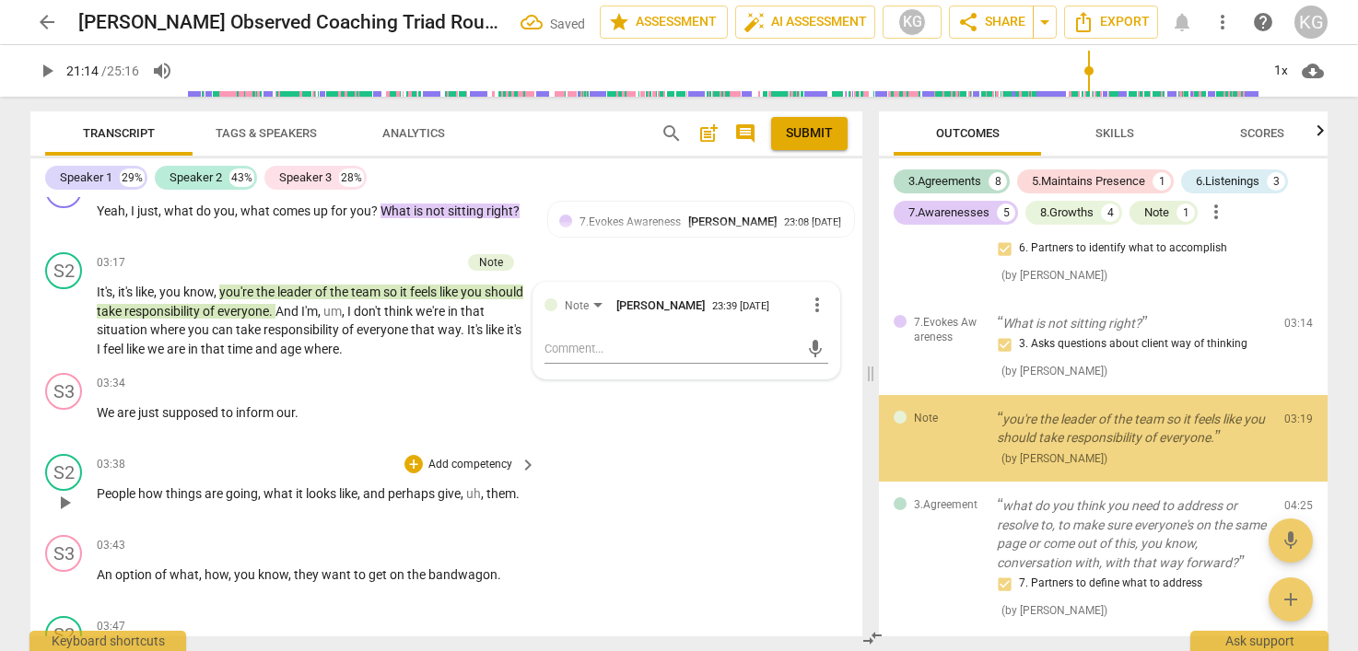
scroll to position [164, 0]
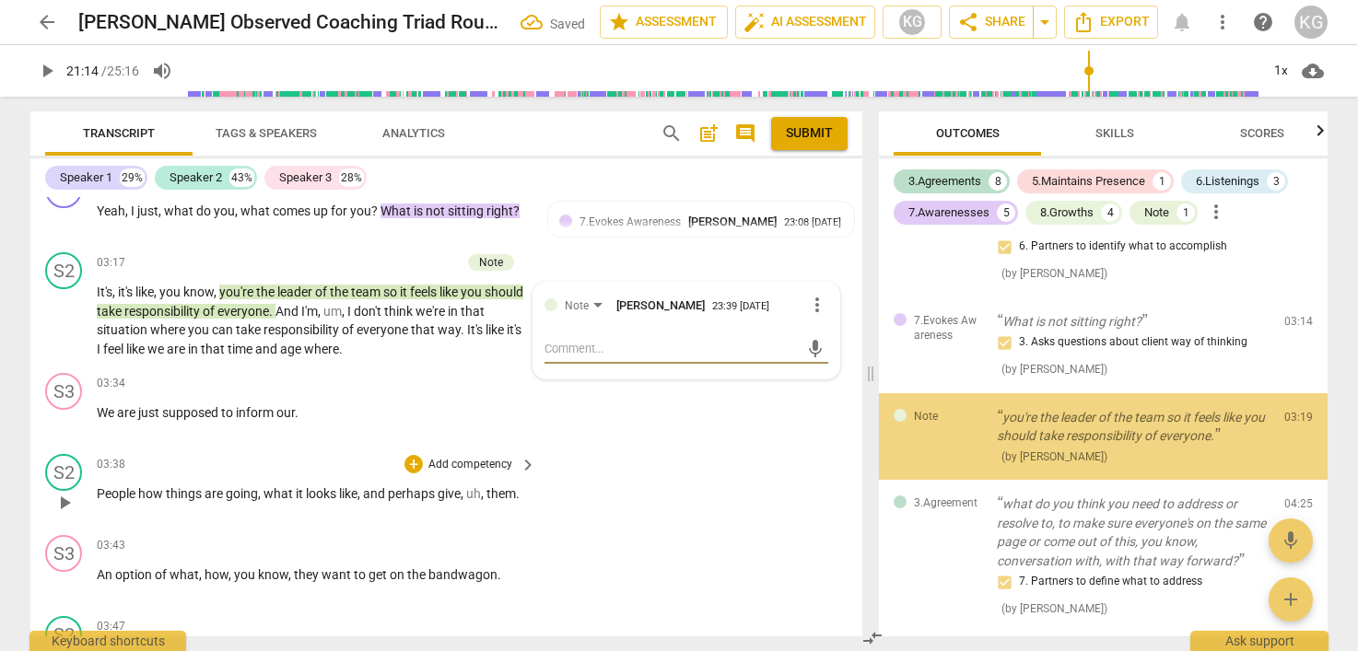
type textarea "H"
type textarea "Hm"
type textarea "Hmm"
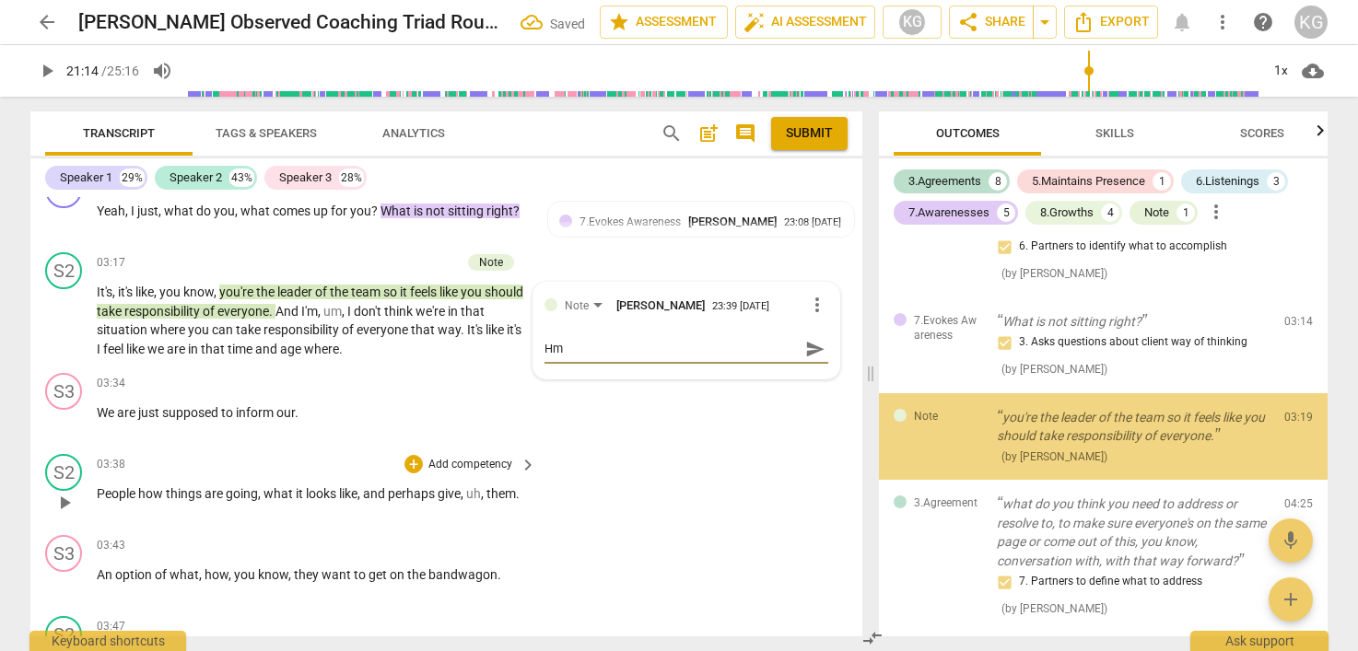
type textarea "Hmm"
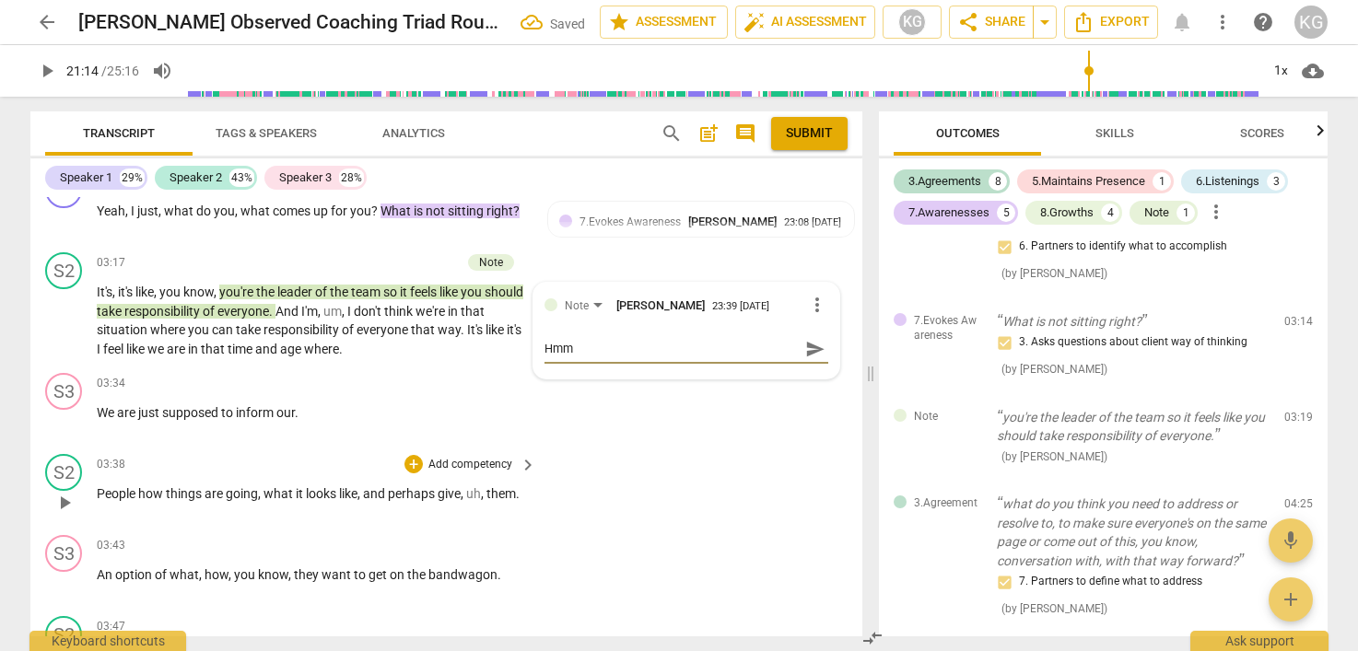
type textarea "Hmmm"
type textarea "Hmmm -"
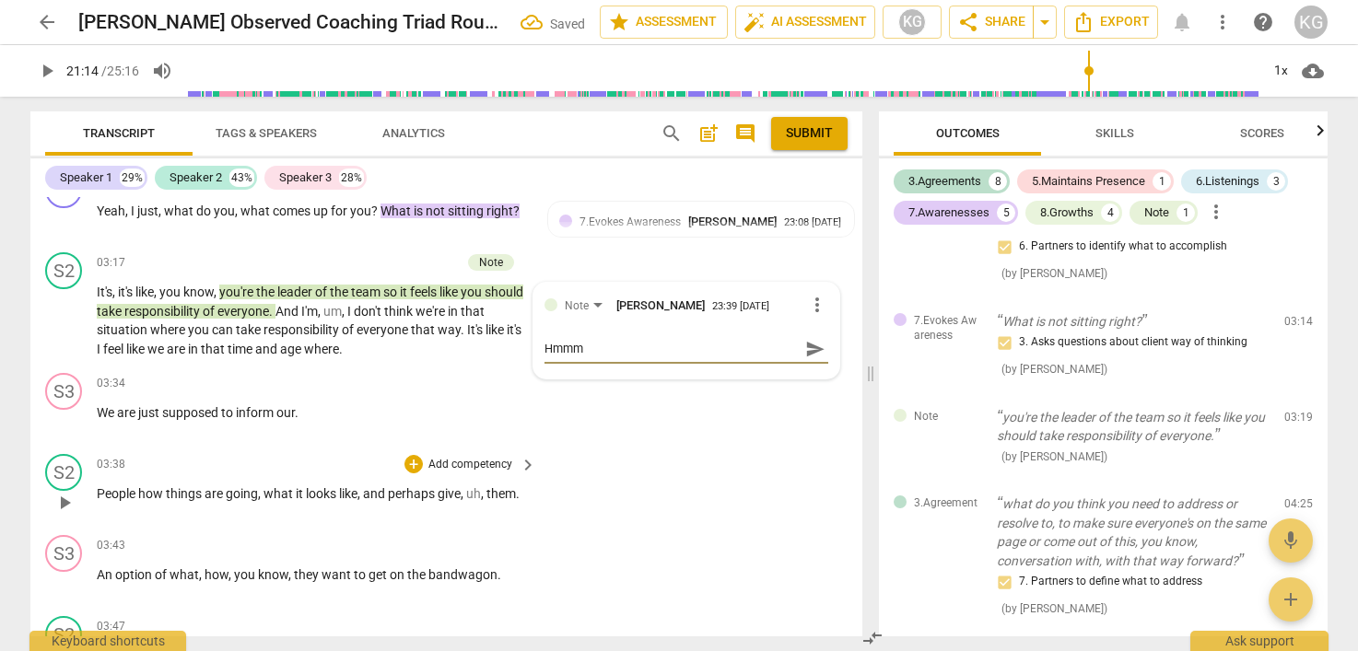
type textarea "Hmmm -"
type textarea "Hmmm - i"
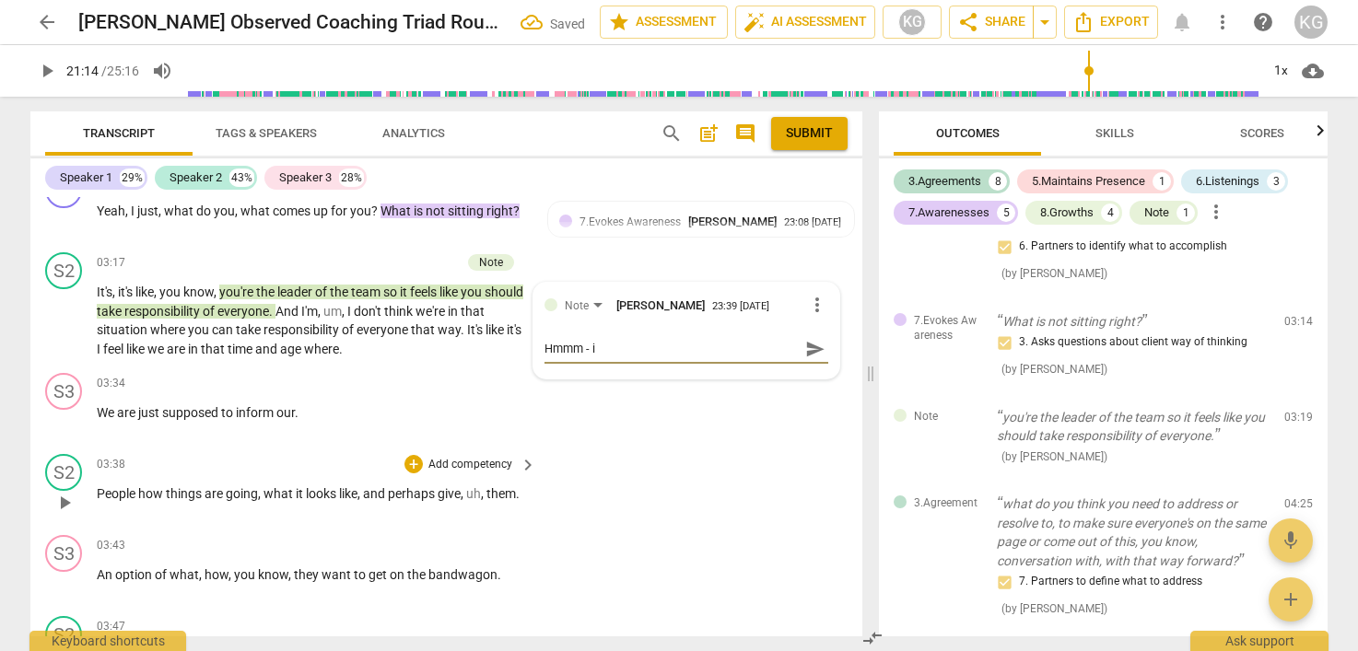
type textarea "Hmmm - in"
type textarea "Hmmm - int"
type textarea "Hmmm - inte"
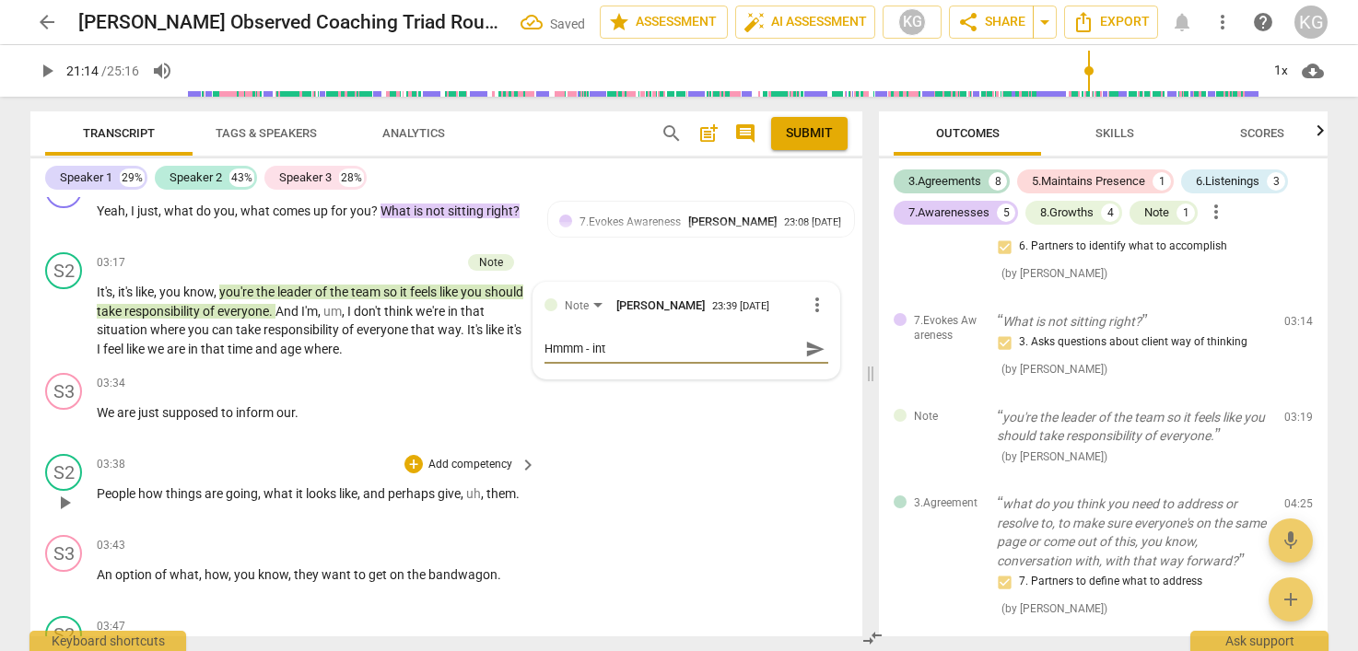
type textarea "Hmmm - inte"
type textarea "Hmmm - inter"
type textarea "Hmmm - inters"
type textarea "Hmmm - interse"
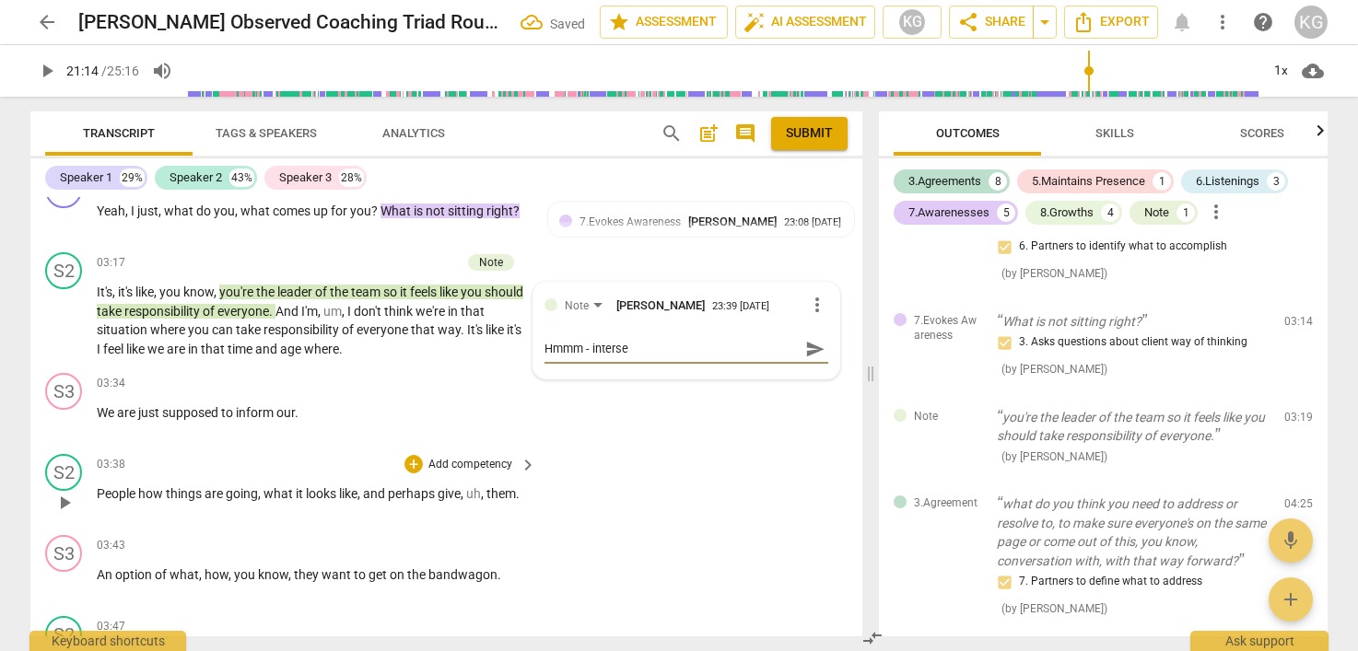
type textarea "Hmmm - inters"
type textarea "Hmmm - interss"
type textarea "Hmmm - intersst"
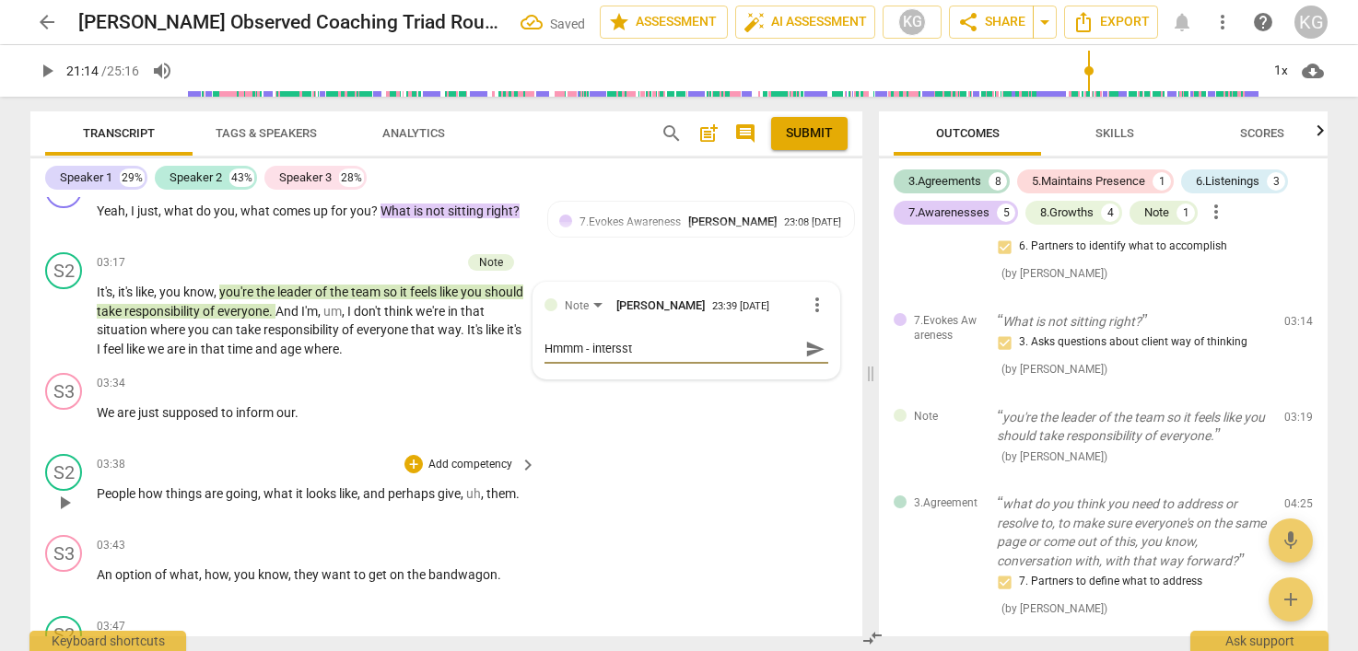
type textarea "Hmmm - intersst="
type textarea "Hmmm - intersst"
type textarea "Hmmm - interss"
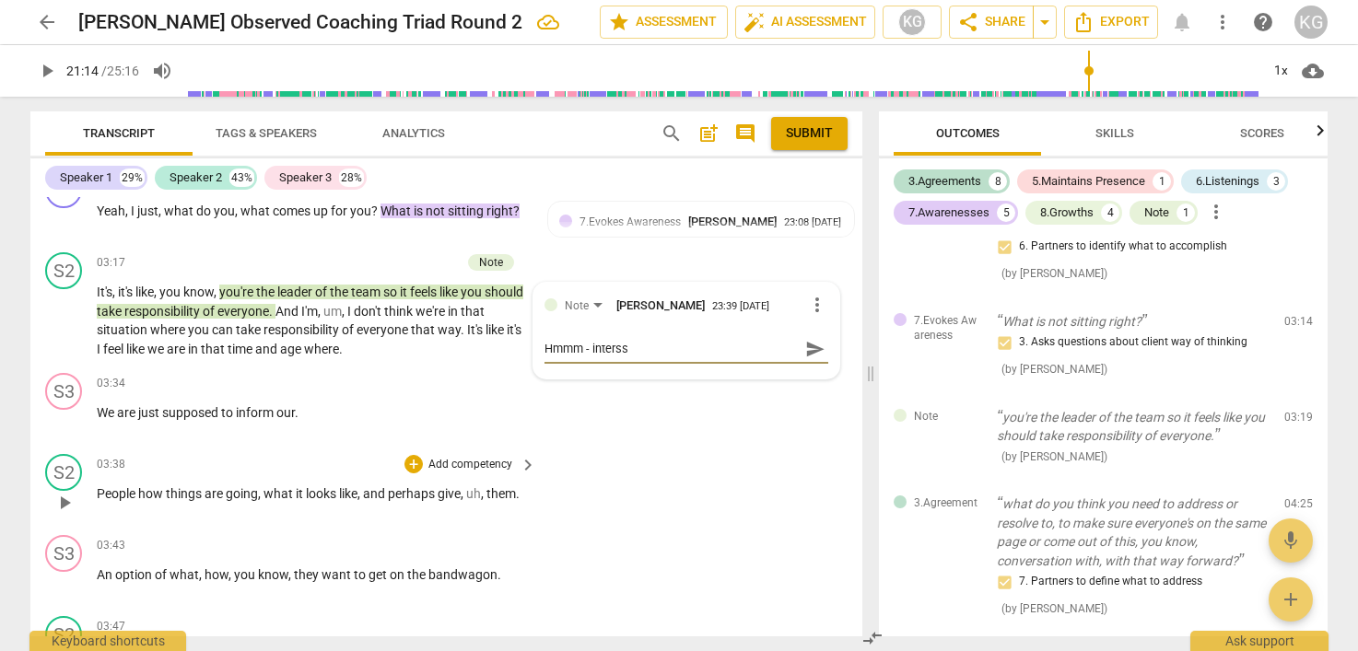
type textarea "Hmmm - inters"
type textarea "Hmmm - interse"
type textarea "Hmmm - inters"
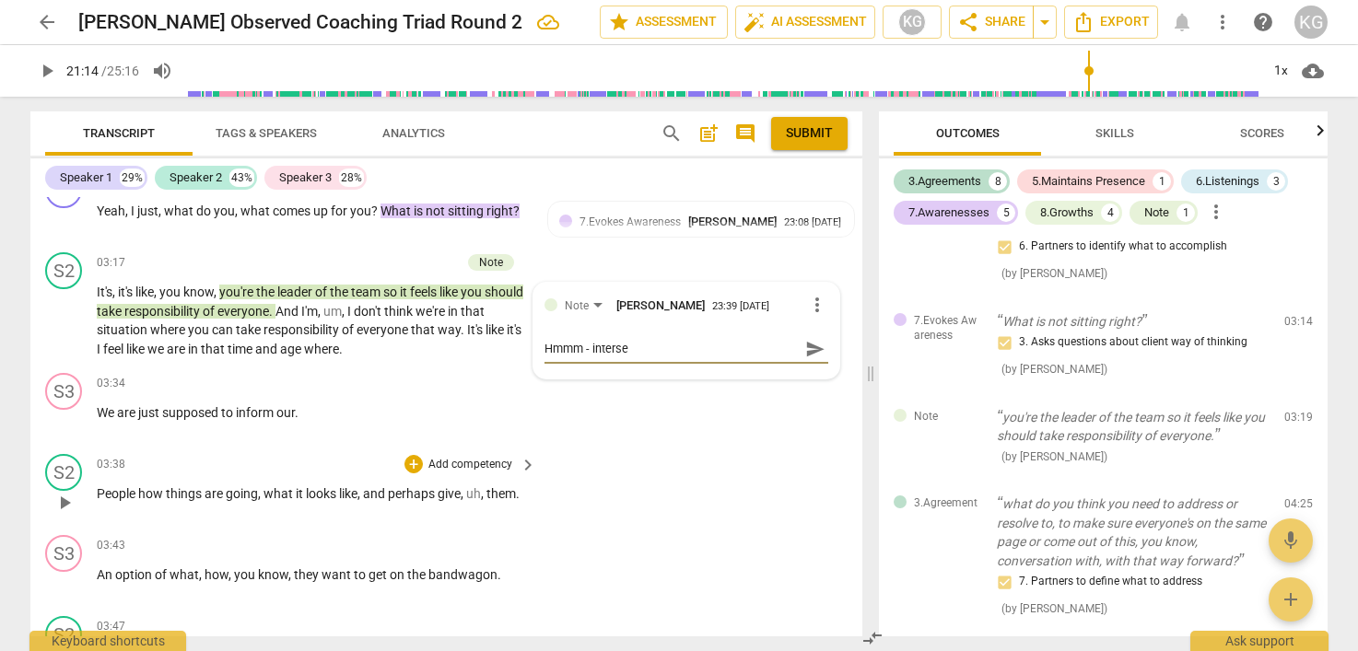
type textarea "Hmmm - inters"
type textarea "Hmmm - inter"
type textarea "Hmmm - intere"
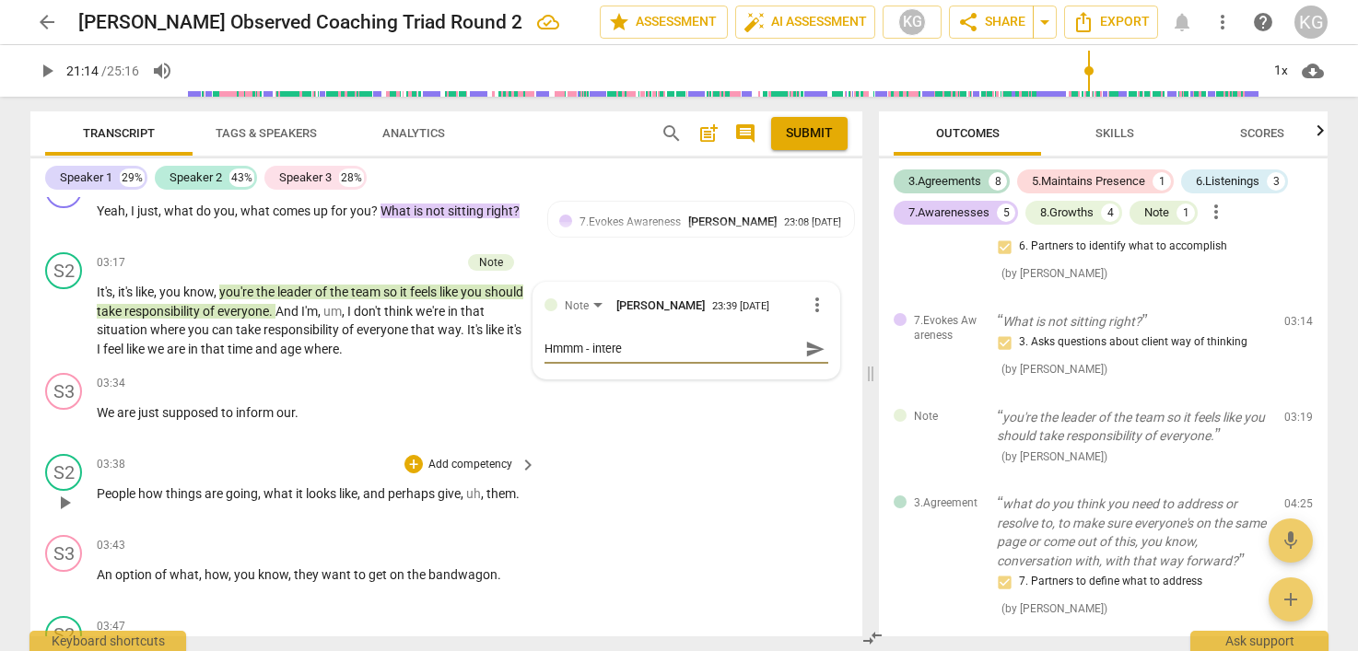
type textarea "Hmmm - interes"
type textarea "Hmmm - interest"
type textarea "Hmmm - interesti"
type textarea "Hmmm - interestin"
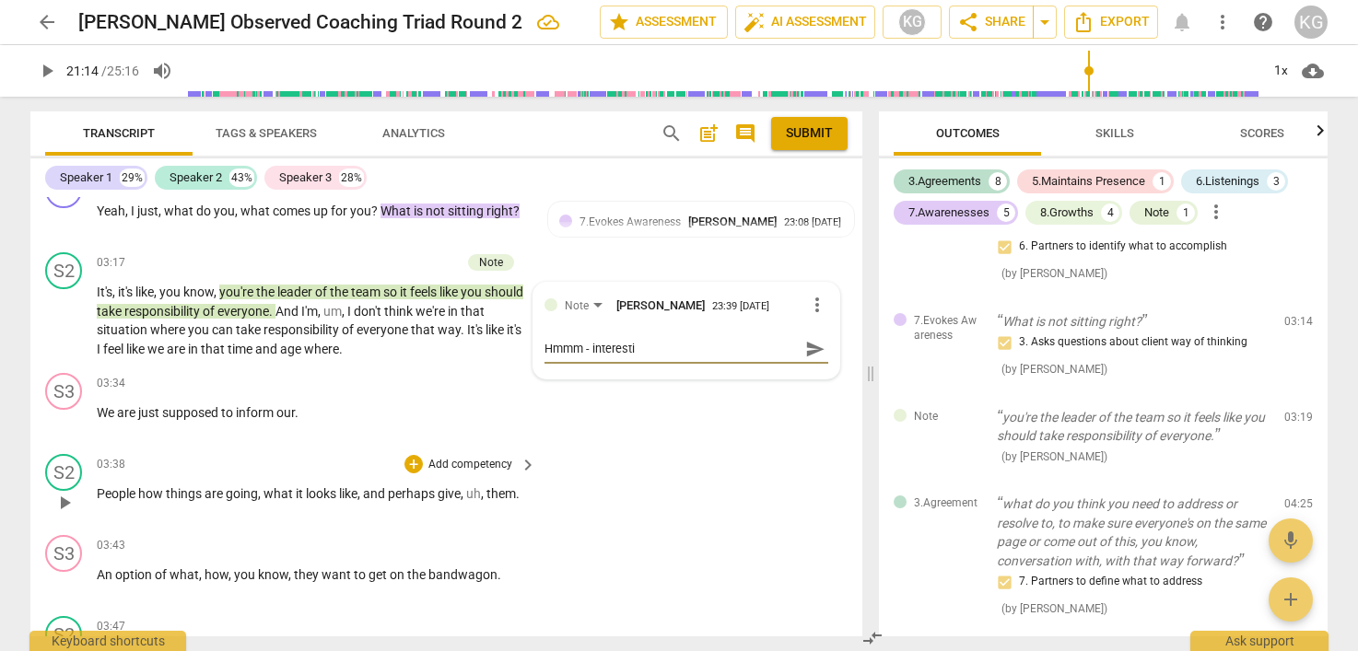
type textarea "Hmmm - interestin"
type textarea "Hmmm - interesting"
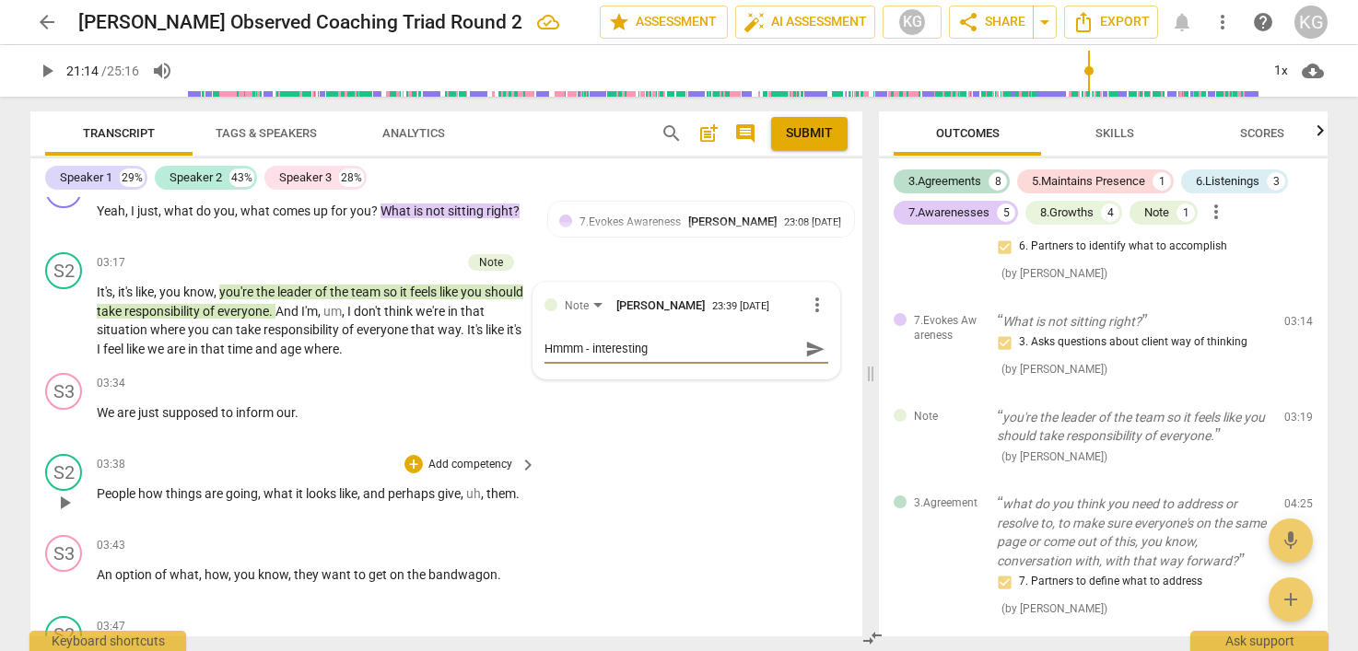
type textarea "Hmmm - interesting t"
type textarea "Hmmm - interesting th"
type textarea "Hmmm - interesting tho"
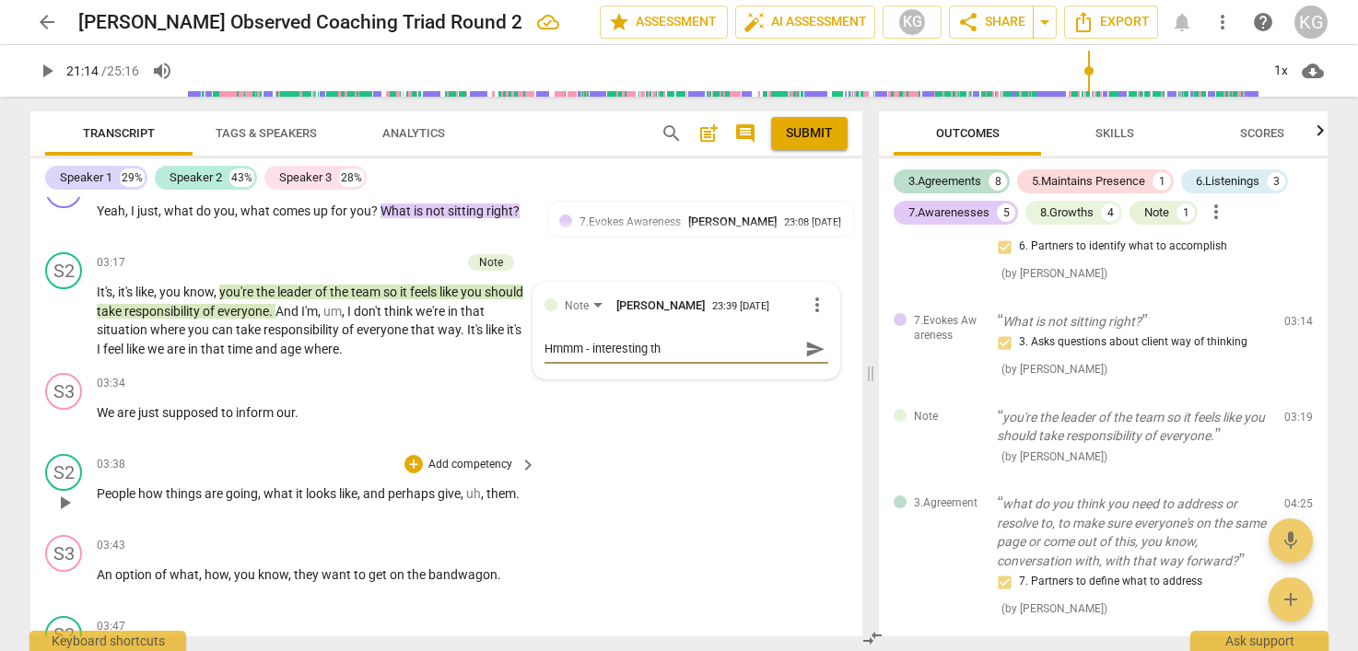
type textarea "Hmmm - interesting tho"
type textarea "Hmmm - interesting thou"
type textarea "Hmmm - interesting thoug"
type textarea "Hmmm - interesting though"
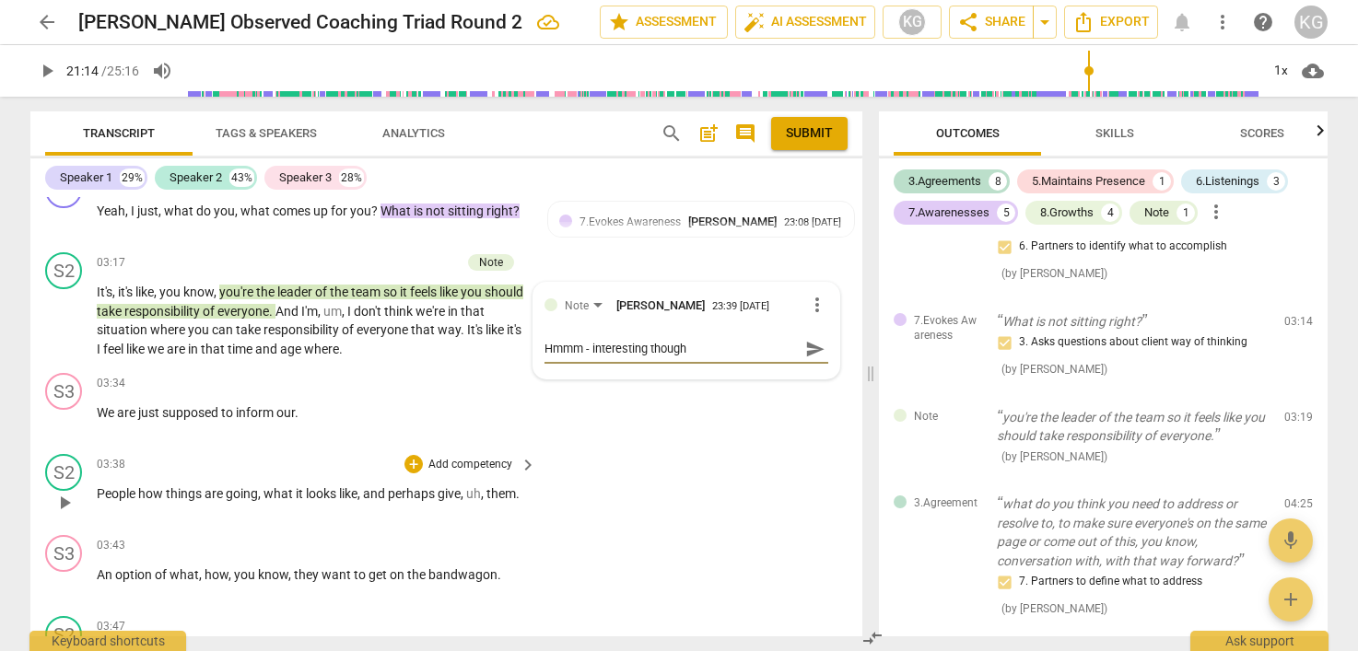
type textarea "Hmmm - interesting thought"
type textarea "Hmmm - interesting thought h"
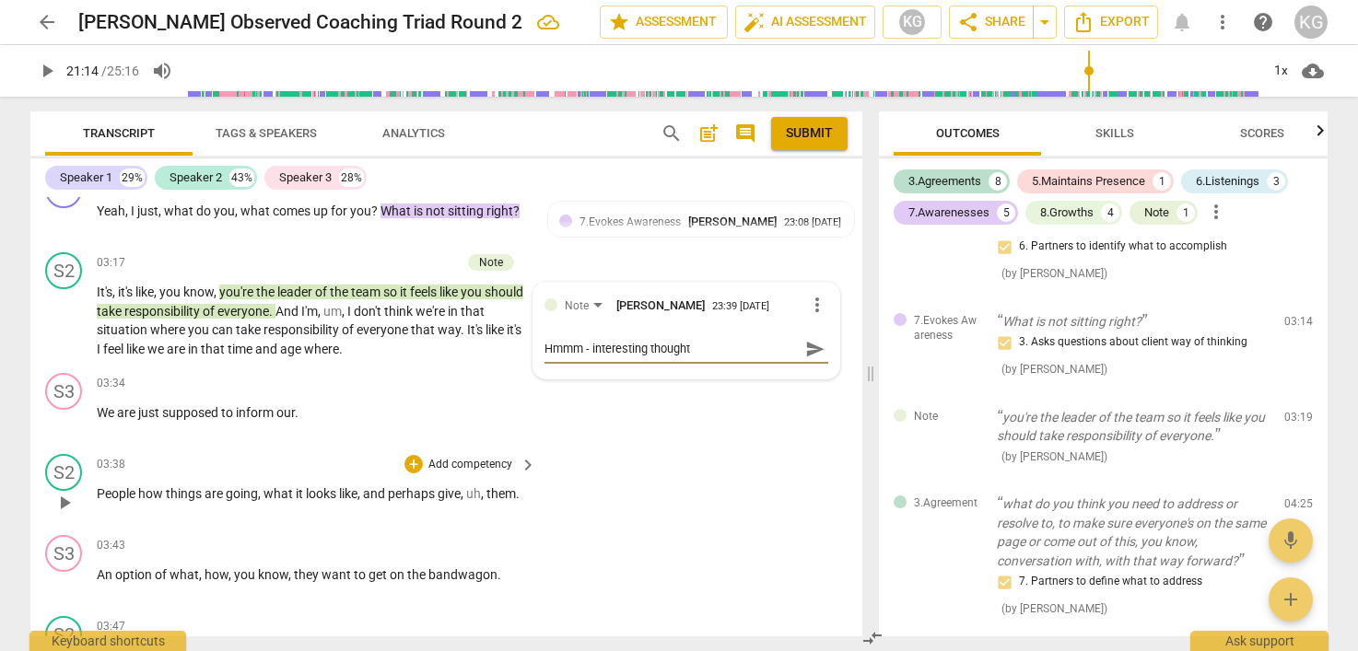
type textarea "Hmmm - interesting thought h"
type textarea "Hmmm - interesting thought he"
type textarea "Hmmm - interesting thought her"
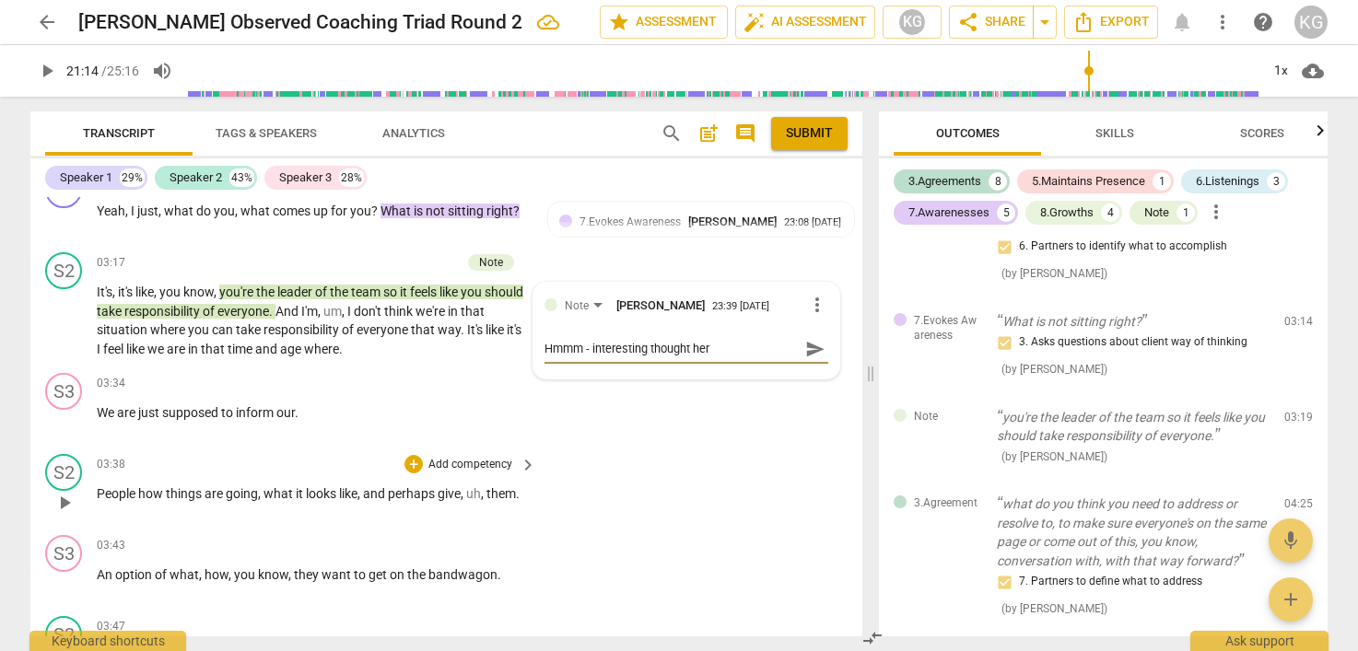
type textarea "Hmmm - interesting thought here"
type textarea "Hmmm - interesting thought here."
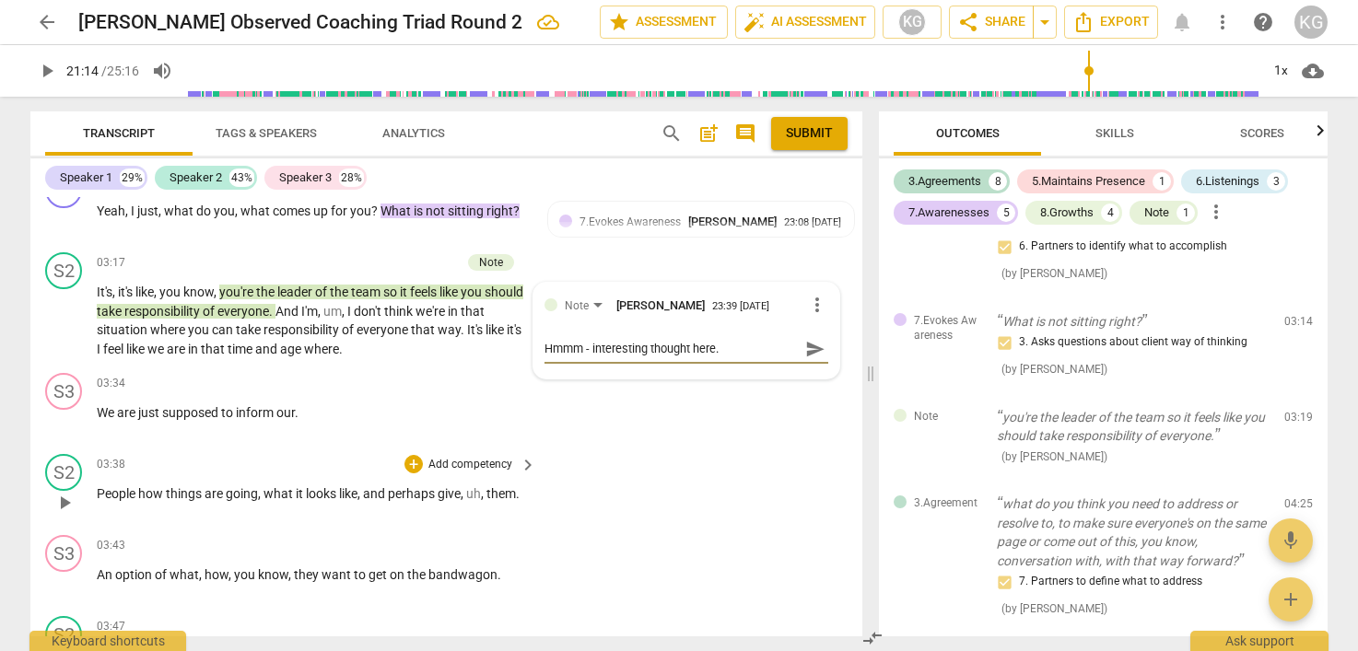
type textarea "Hmmm - interesting thought here."
type textarea "Hmmm - interesting thought here. M"
type textarea "Hmmm - interesting thought here. Ma"
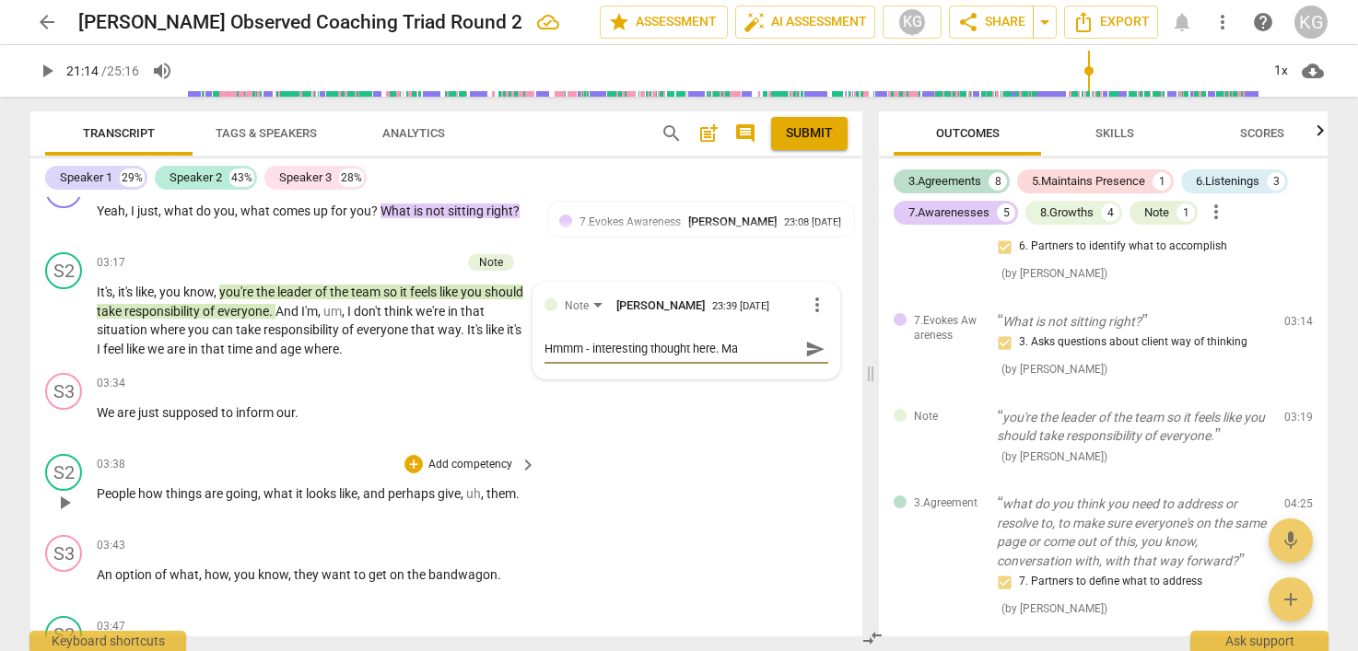
type textarea "Hmmm - interesting thought here. May"
type textarea "Hmmm - interesting thought here. Mayb"
type textarea "Hmmm - interesting thought here. Maybe"
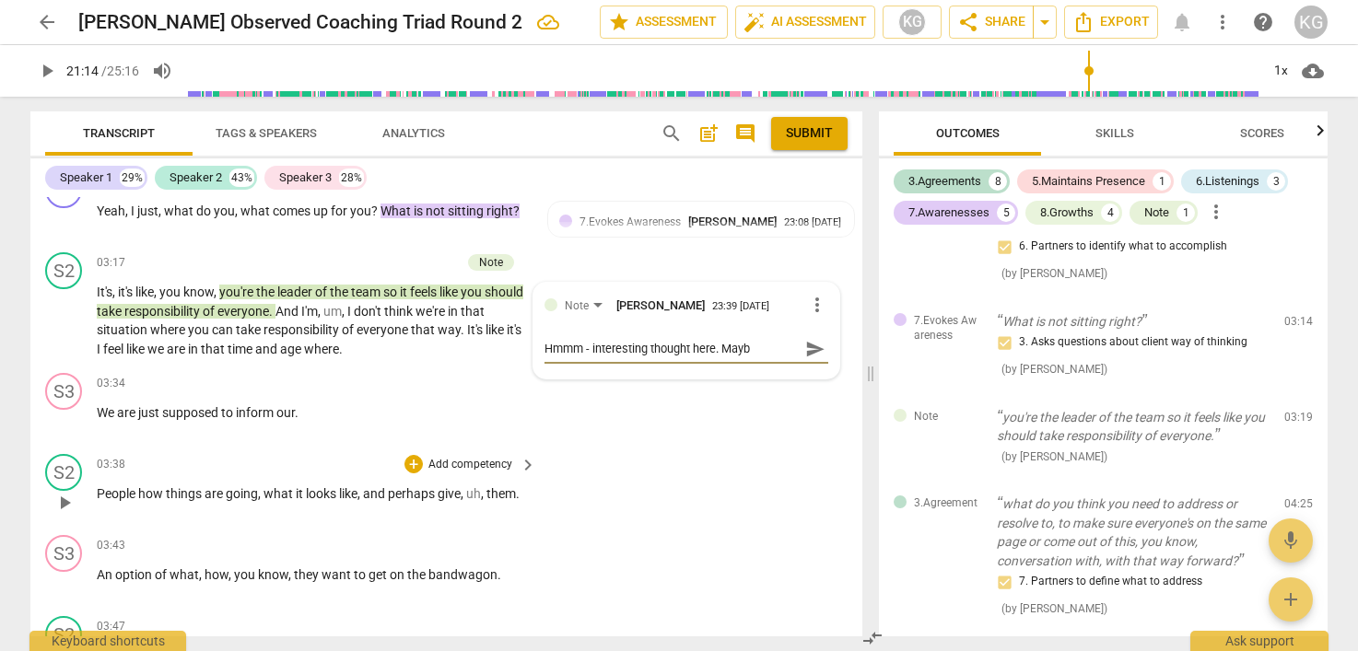
type textarea "Hmmm - interesting thought here. Maybe"
type textarea "Hmmm - interesting thought here. Maybe s"
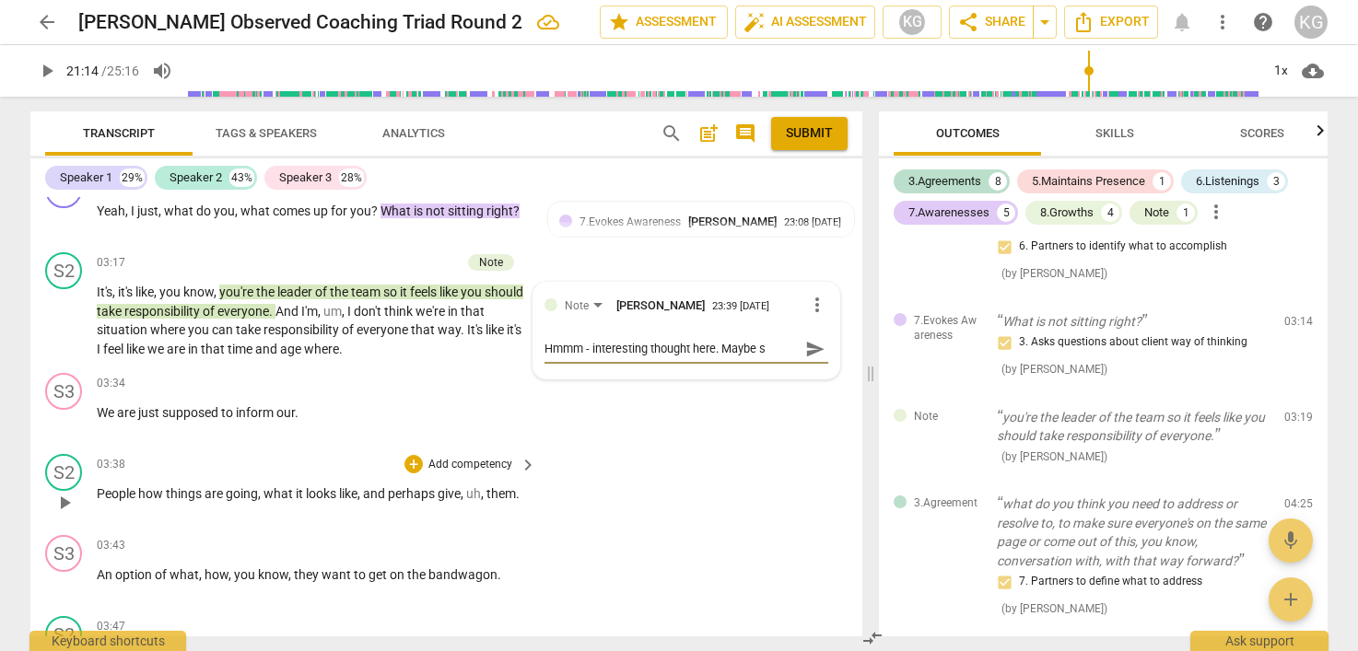
type textarea "Hmmm - interesting thought here. Maybe so"
type textarea "Hmmm - interesting thought here. Maybe som"
type textarea "Hmmm - interesting thought here. Maybe some"
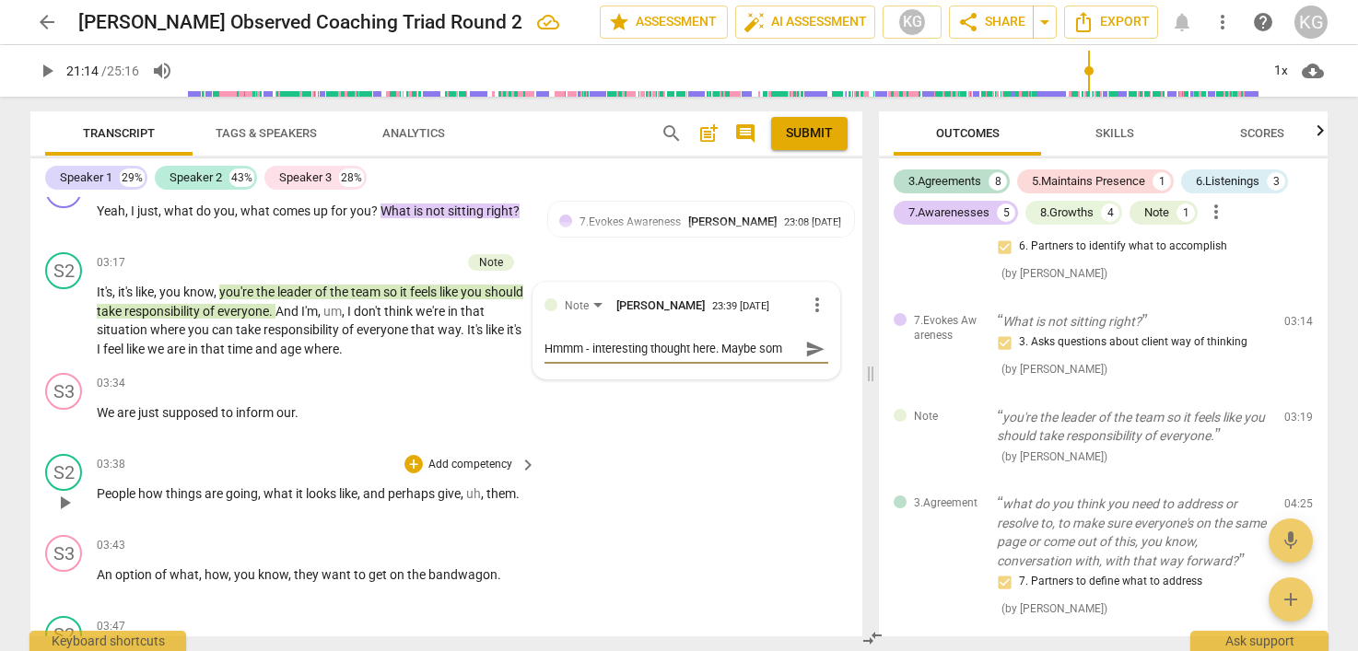
type textarea "Hmmm - interesting thought here. Maybe some"
type textarea "Hmmm - interesting thought here. Maybe somet"
type textarea "Hmmm - interesting thought here. Maybe someth"
type textarea "Hmmm - interesting thought here. Maybe somethi"
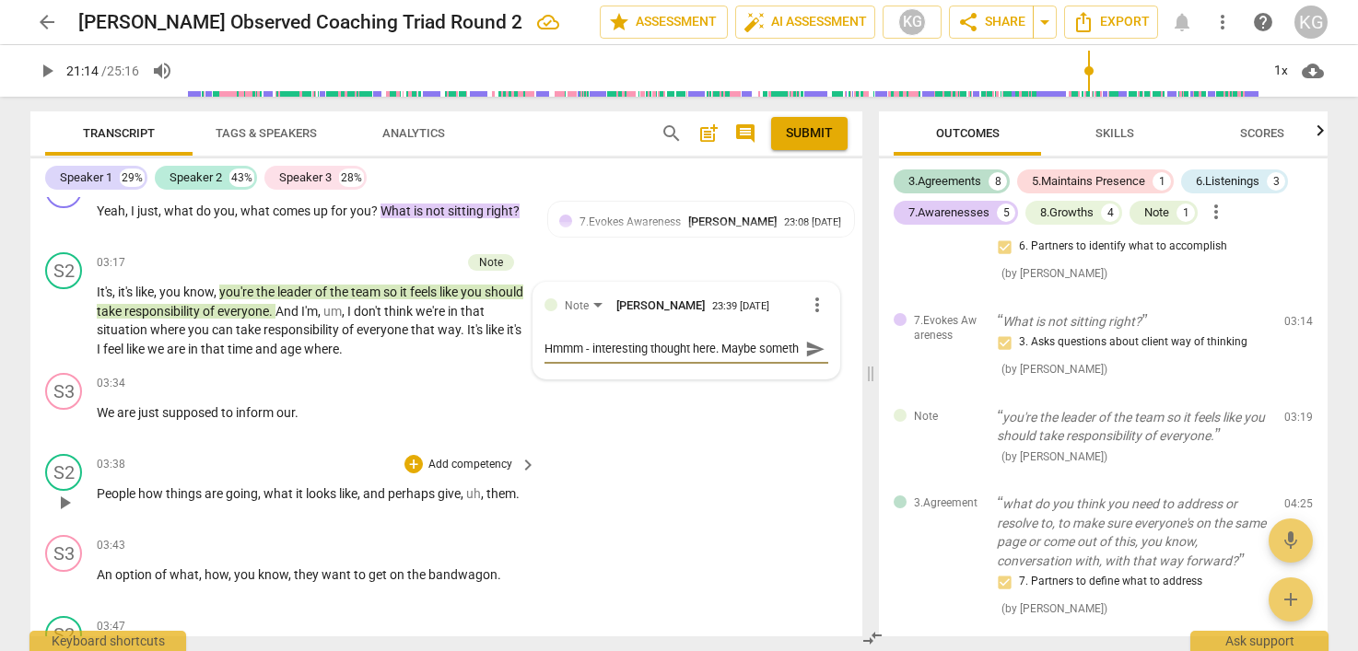
type textarea "Hmmm - interesting thought here. Maybe somethi"
type textarea "Hmmm - interesting thought here. Maybe somethin"
type textarea "Hmmm - interesting thought here. Maybe something"
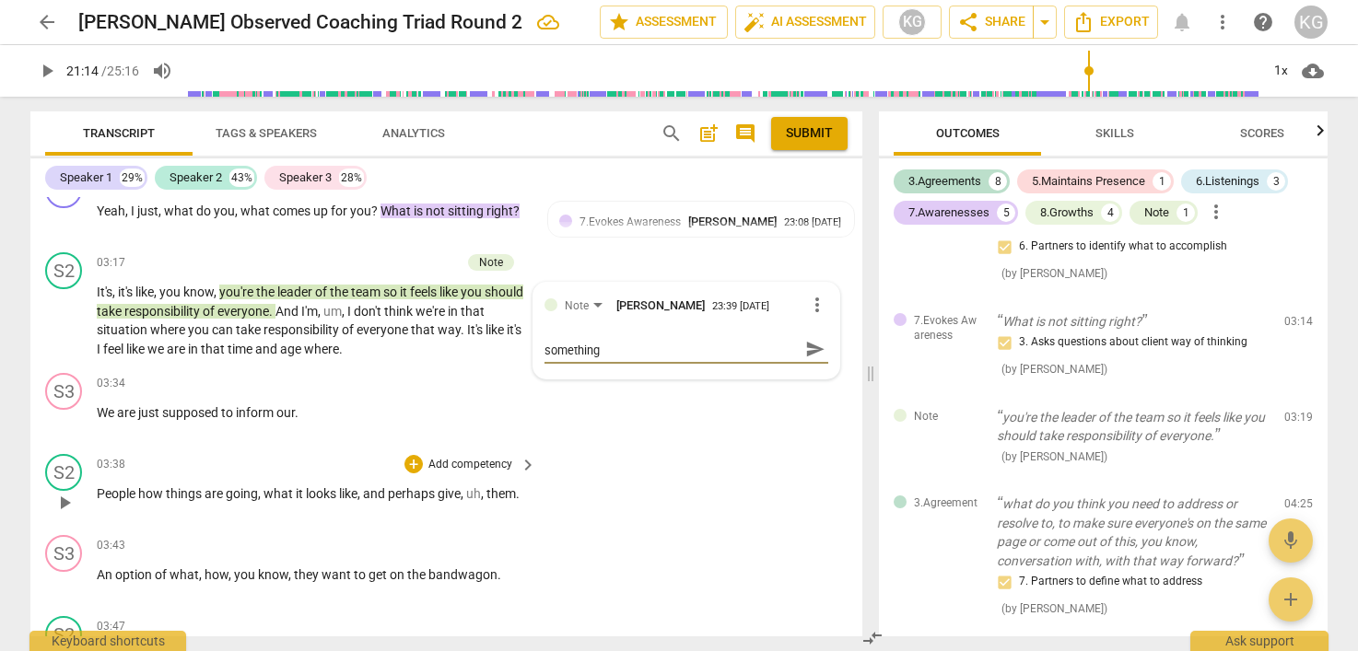
type textarea "Hmmm - interesting thought here. Maybe something"
type textarea "Hmmm - interesting thought here. Maybe something t"
type textarea "Hmmm - interesting thought here. Maybe something to"
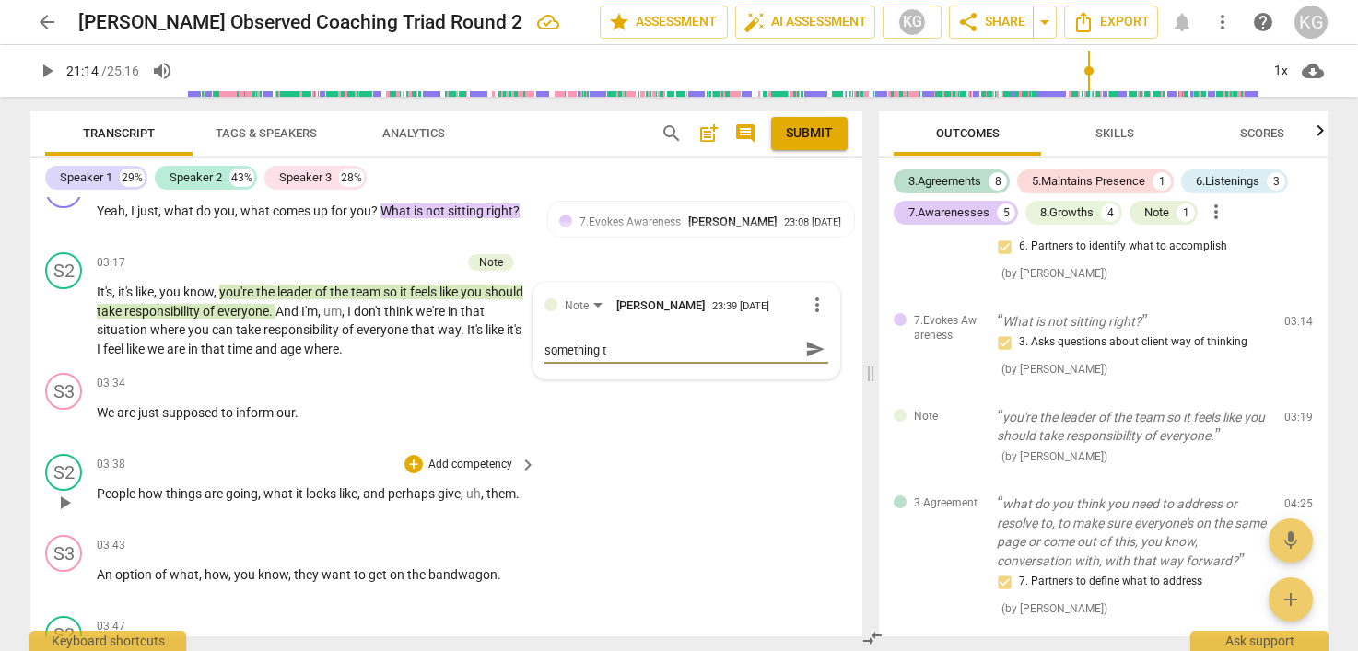
type textarea "Hmmm - interesting thought here. Maybe something to"
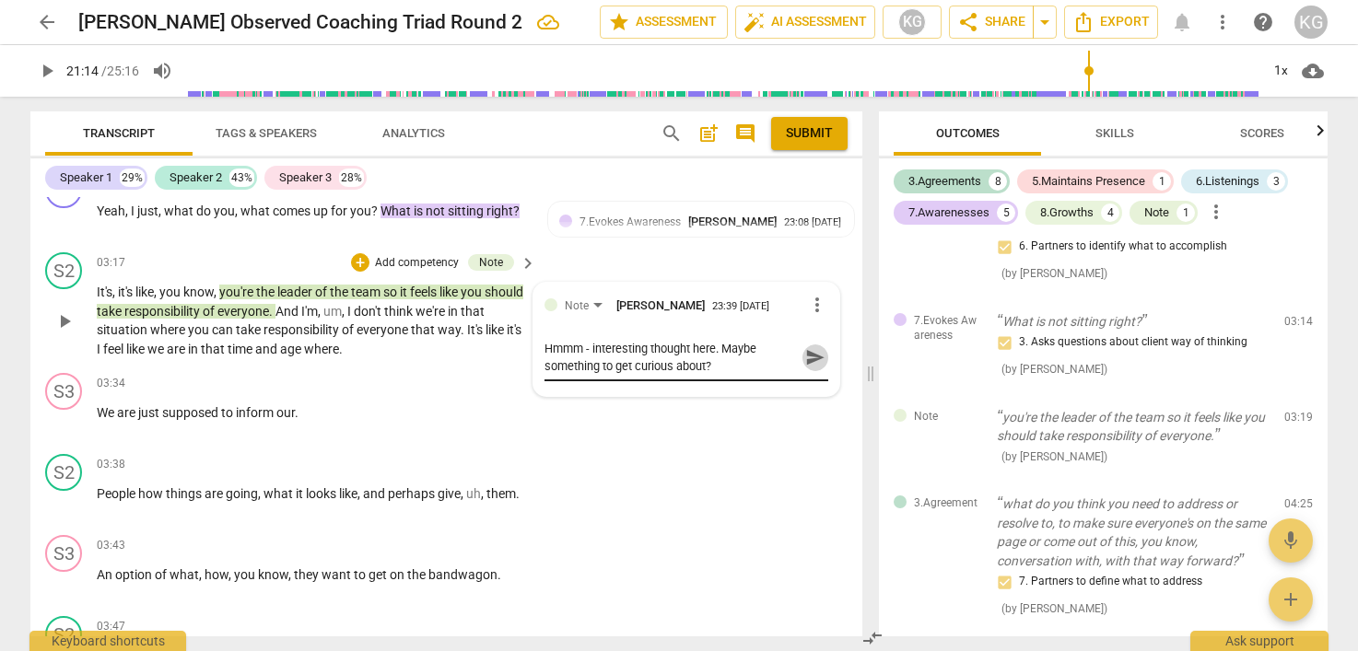
click at [805, 368] on span "send" at bounding box center [815, 357] width 20 height 20
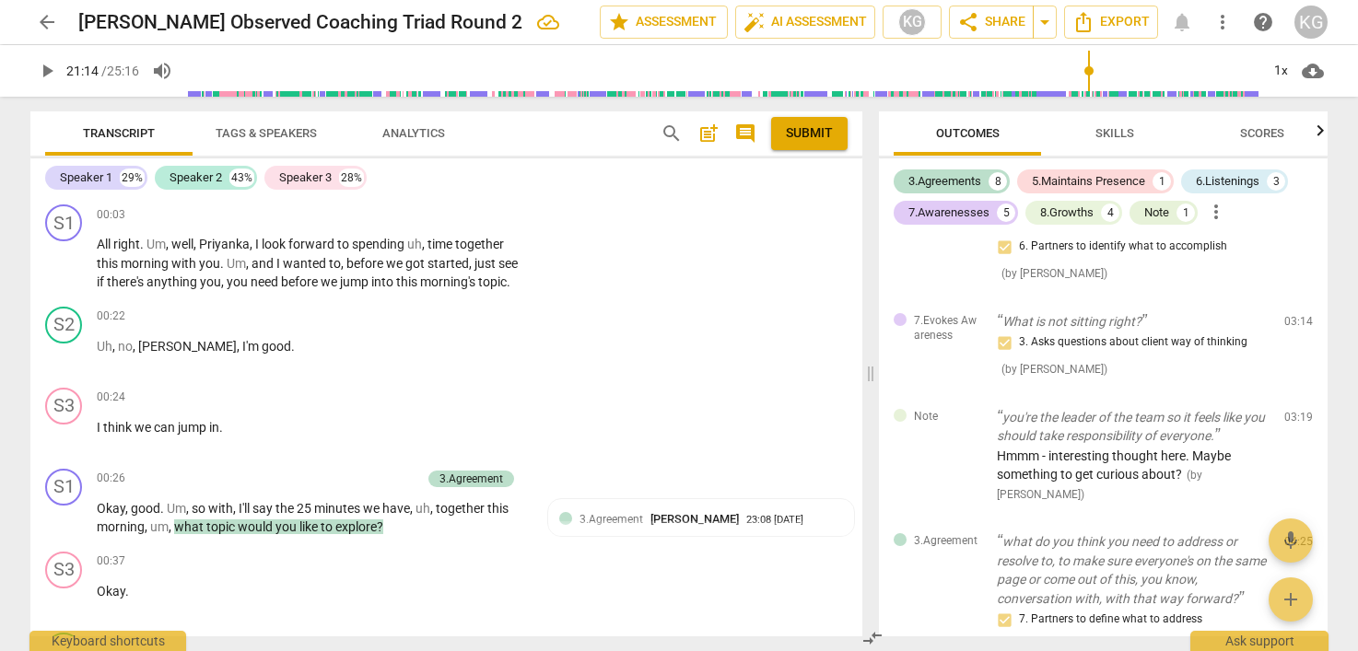
click at [702, 135] on span "post_add" at bounding box center [708, 134] width 22 height 22
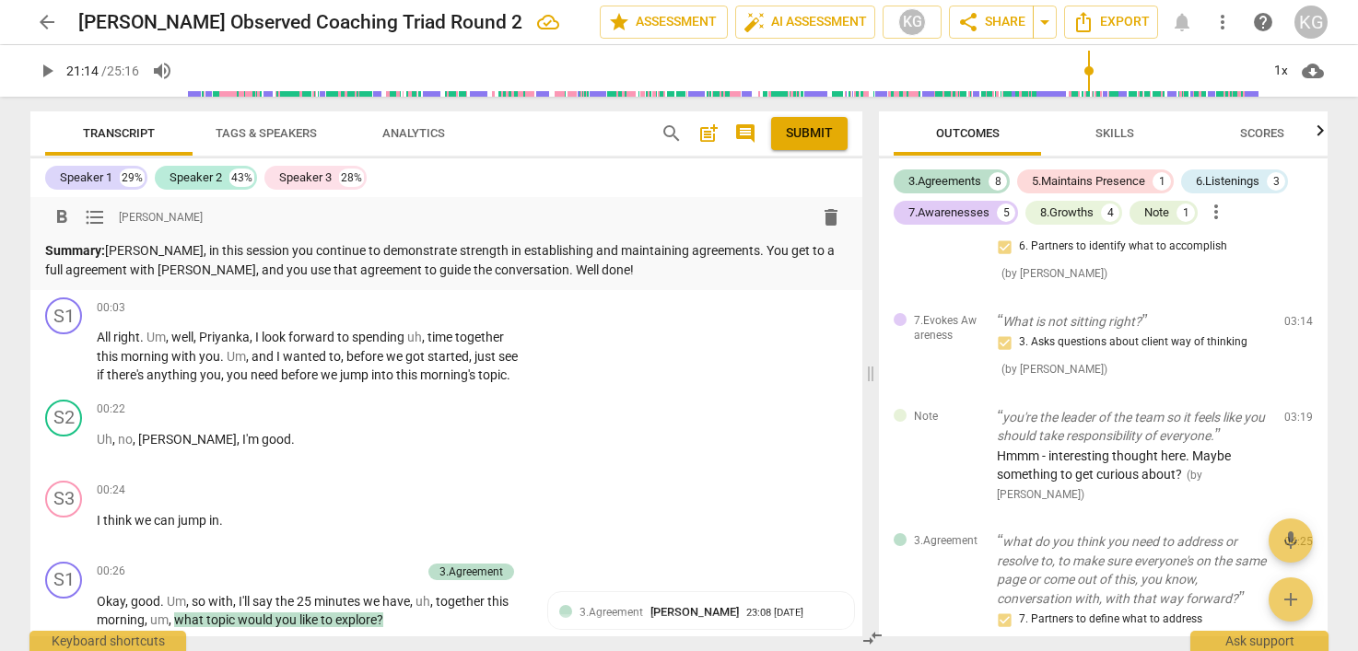
click at [701, 249] on p "Summary: [PERSON_NAME], in this session you continue to demonstrate strength in…" at bounding box center [446, 260] width 802 height 38
click at [524, 267] on p "Summary: [PERSON_NAME], in this session you continue to demonstrate strength in…" at bounding box center [446, 260] width 802 height 38
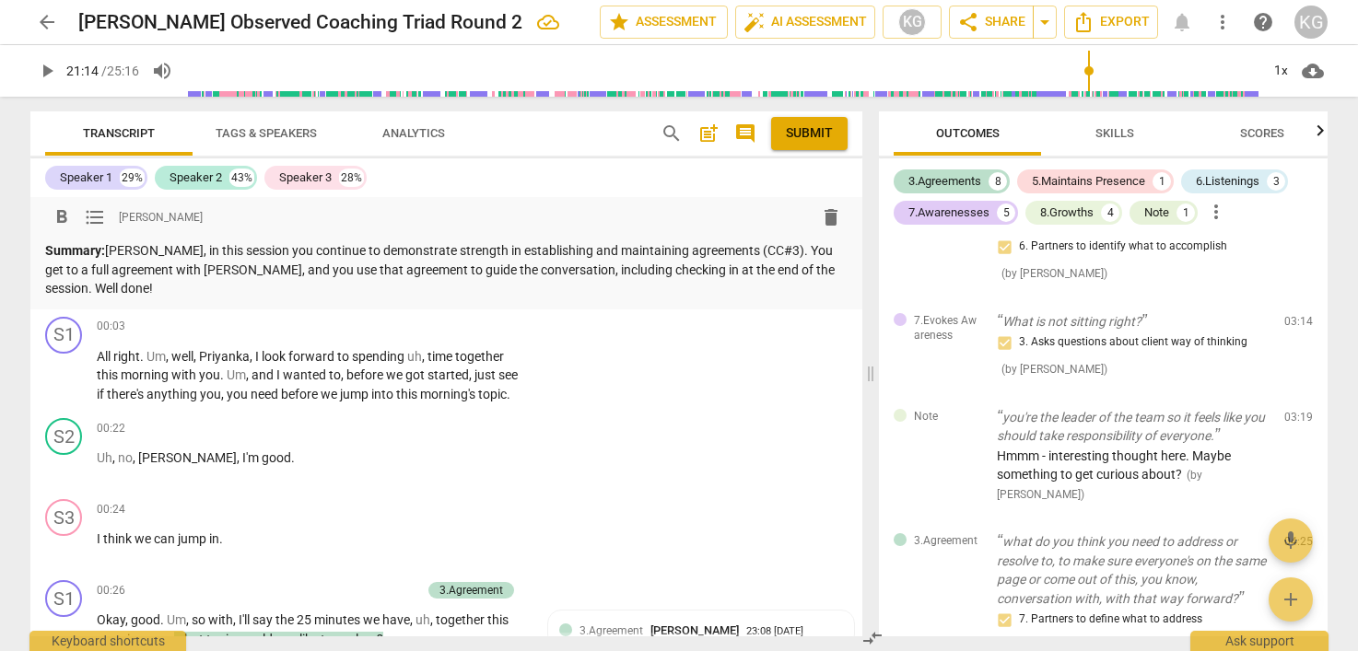
click at [195, 302] on div "format_bold format_list_bulleted [PERSON_NAME] delete Summary: [PERSON_NAME], i…" at bounding box center [446, 253] width 832 height 112
click at [194, 287] on p "Summary: [PERSON_NAME], in this session you continue to demonstrate strength in…" at bounding box center [446, 269] width 802 height 57
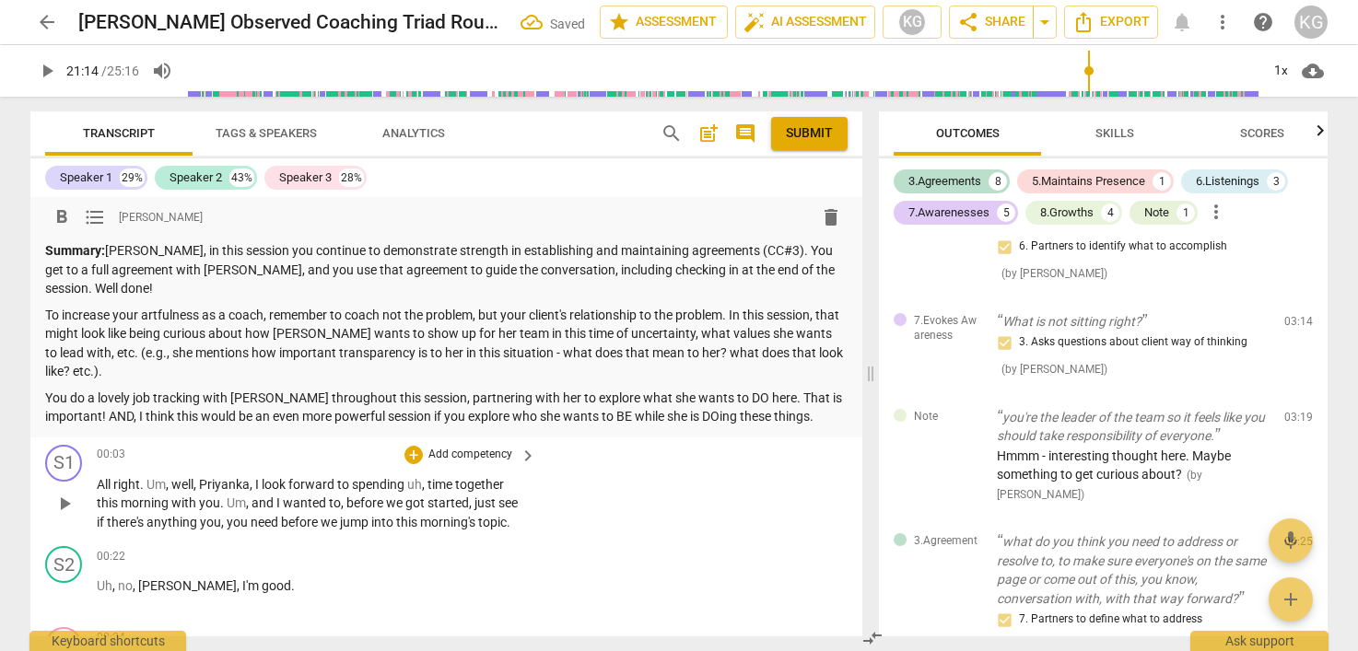
drag, startPoint x: 387, startPoint y: 416, endPoint x: 450, endPoint y: 473, distance: 84.2
click at [388, 416] on p "You do a lovely job tracking with [PERSON_NAME] throughout this session, partne…" at bounding box center [446, 408] width 802 height 38
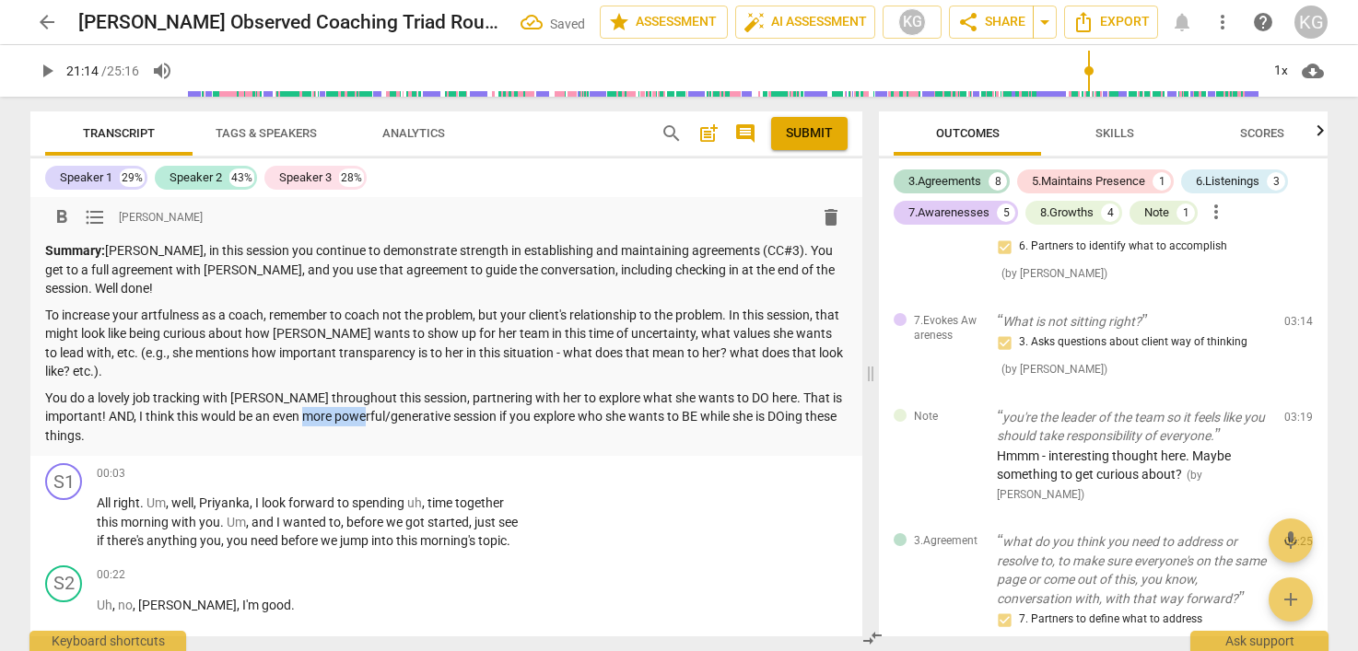
drag, startPoint x: 392, startPoint y: 422, endPoint x: 338, endPoint y: 418, distance: 53.6
click at [338, 418] on p "You do a lovely job tracking with [PERSON_NAME] throughout this session, partne…" at bounding box center [446, 417] width 802 height 57
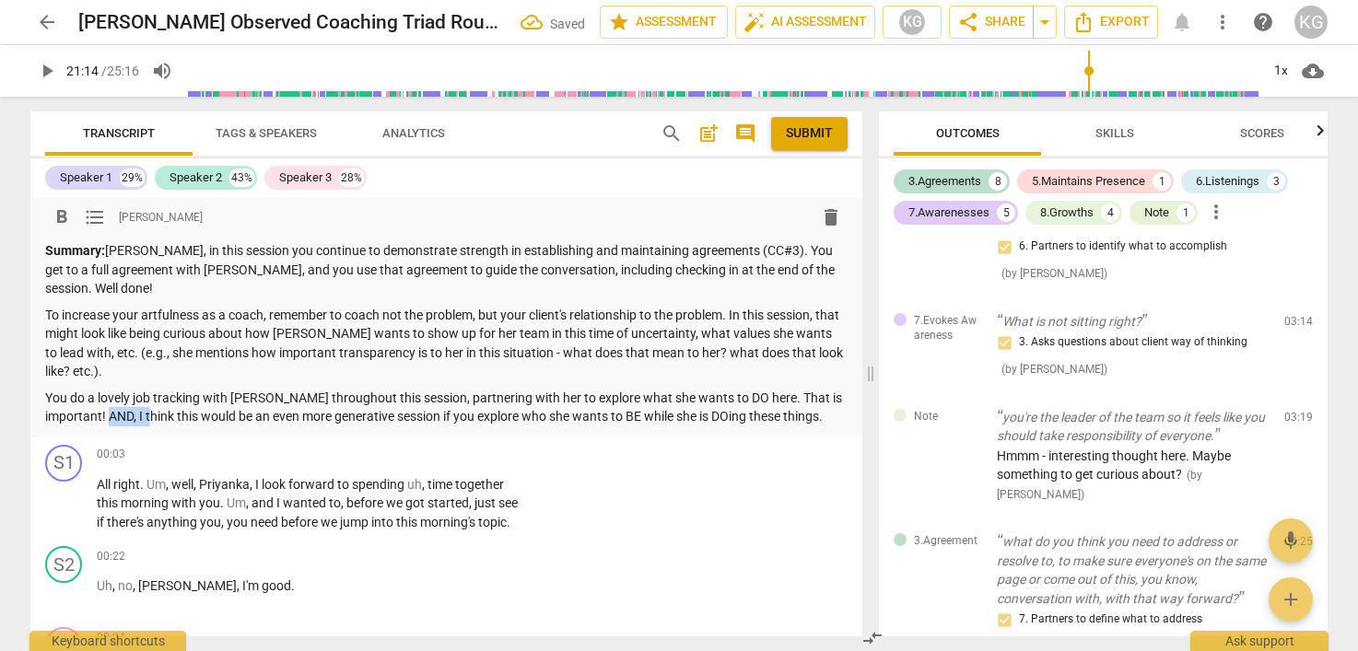
drag, startPoint x: 138, startPoint y: 414, endPoint x: 176, endPoint y: 414, distance: 37.8
click at [176, 414] on p "You do a lovely job tracking with [PERSON_NAME] throughout this session, partne…" at bounding box center [446, 408] width 802 height 38
click at [248, 275] on p "Summary: [PERSON_NAME], in this session you continue to demonstrate strength in…" at bounding box center [446, 269] width 802 height 57
click at [241, 291] on p "Summary: [PERSON_NAME], in this session you continue to demonstrate strength in…" at bounding box center [446, 269] width 802 height 57
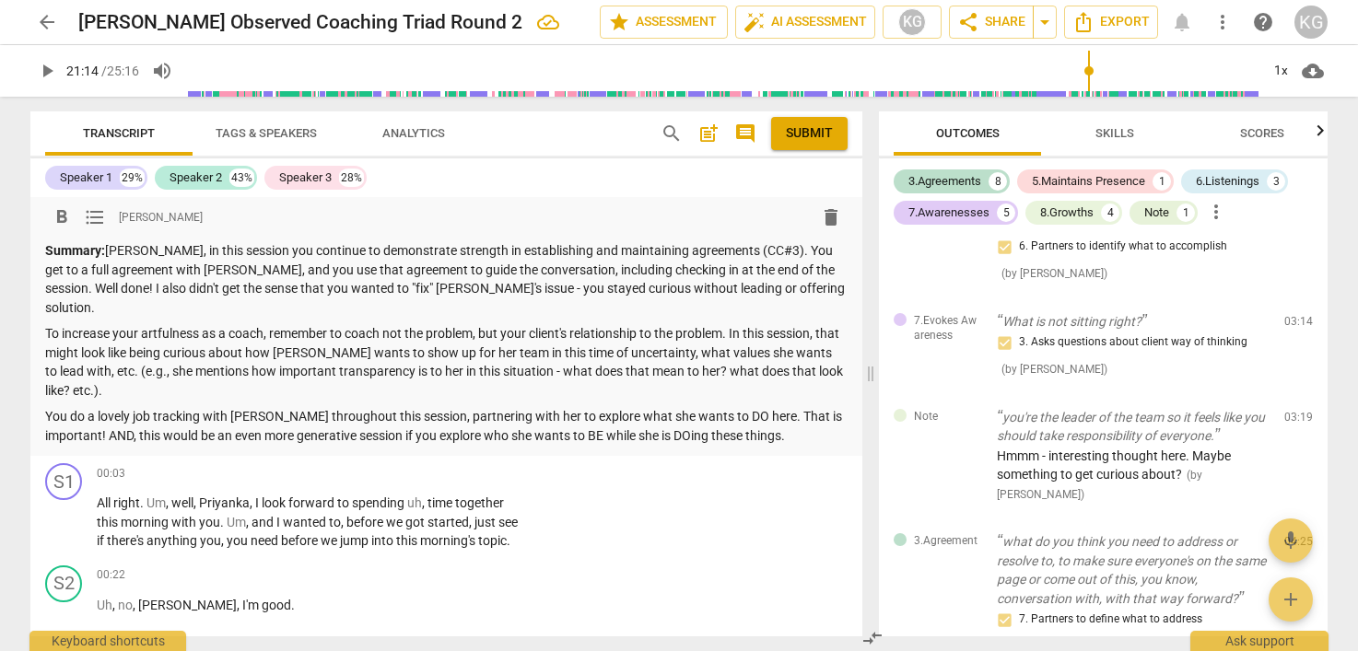
click at [812, 415] on p "You do a lovely job tracking with [PERSON_NAME] throughout this session, partne…" at bounding box center [446, 426] width 802 height 38
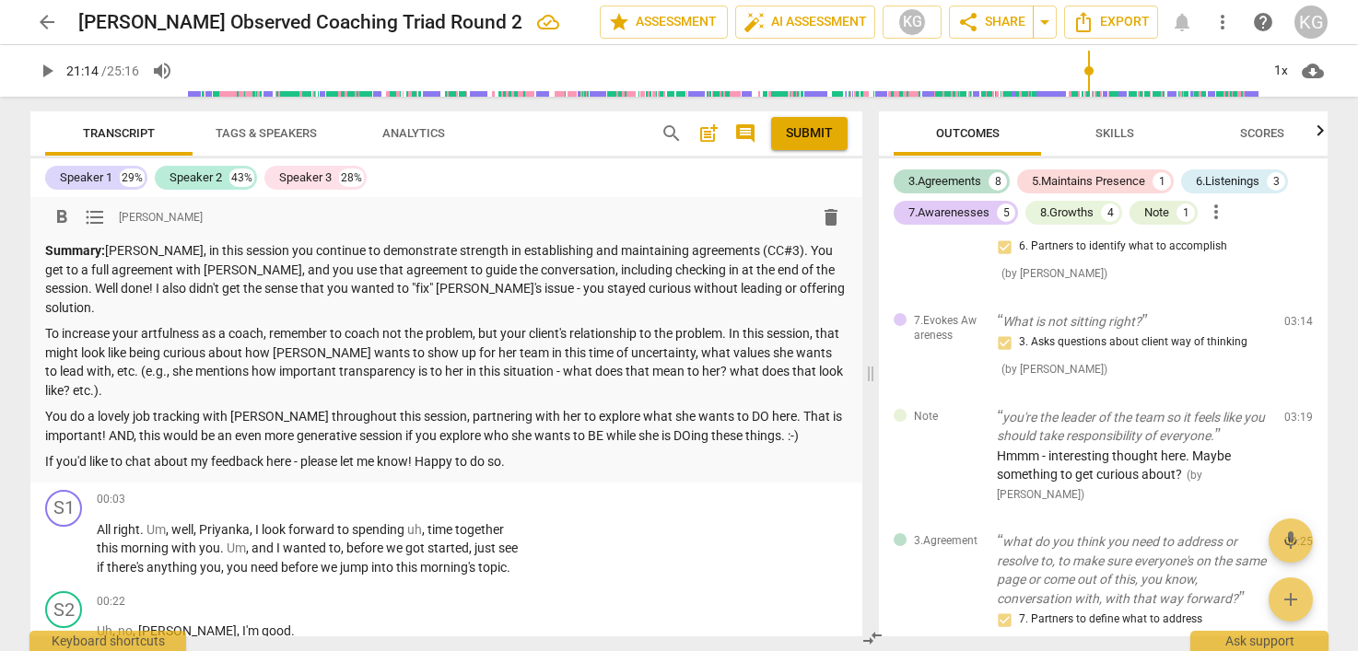
click at [747, 246] on p "Summary: [PERSON_NAME], in this session you continue to demonstrate strength in…" at bounding box center [446, 279] width 802 height 76
click at [151, 307] on p "Summary: [PERSON_NAME], in this session you continue to demonstrate strength in…" at bounding box center [446, 279] width 802 height 76
click at [264, 357] on p "To increase your artfulness as a coach, remember to coach not the problem, but …" at bounding box center [446, 362] width 802 height 76
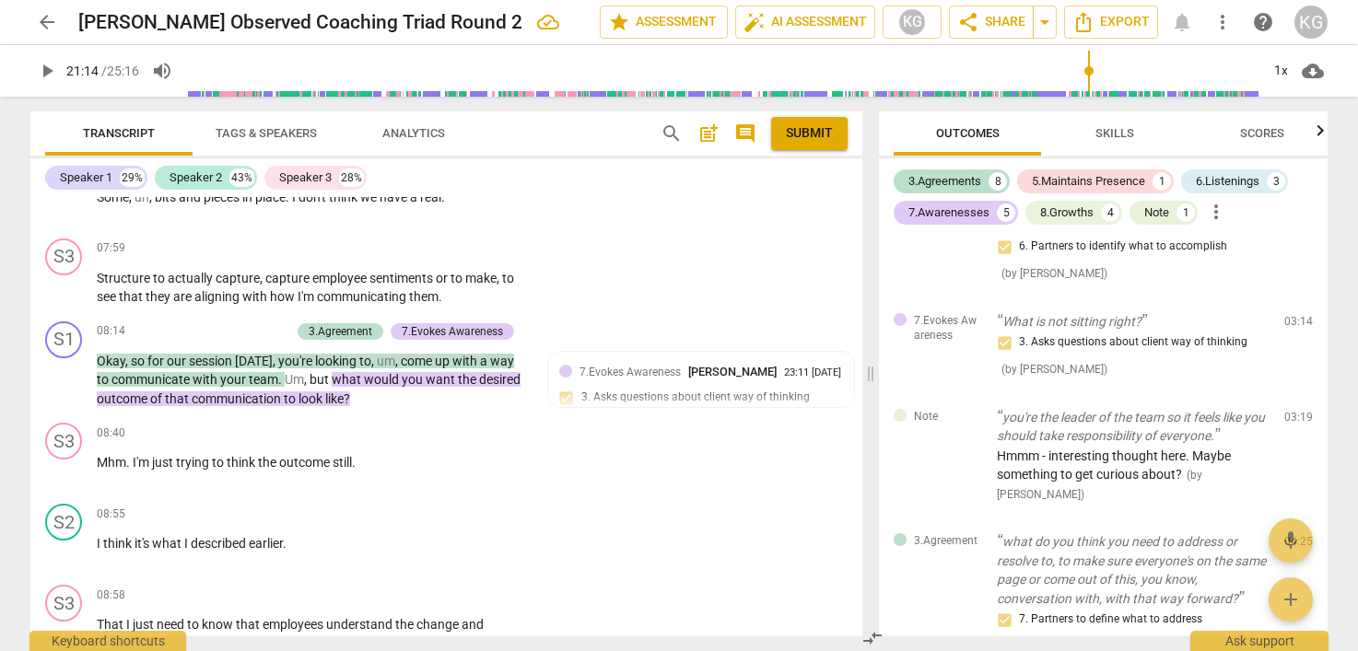
scroll to position [5995, 0]
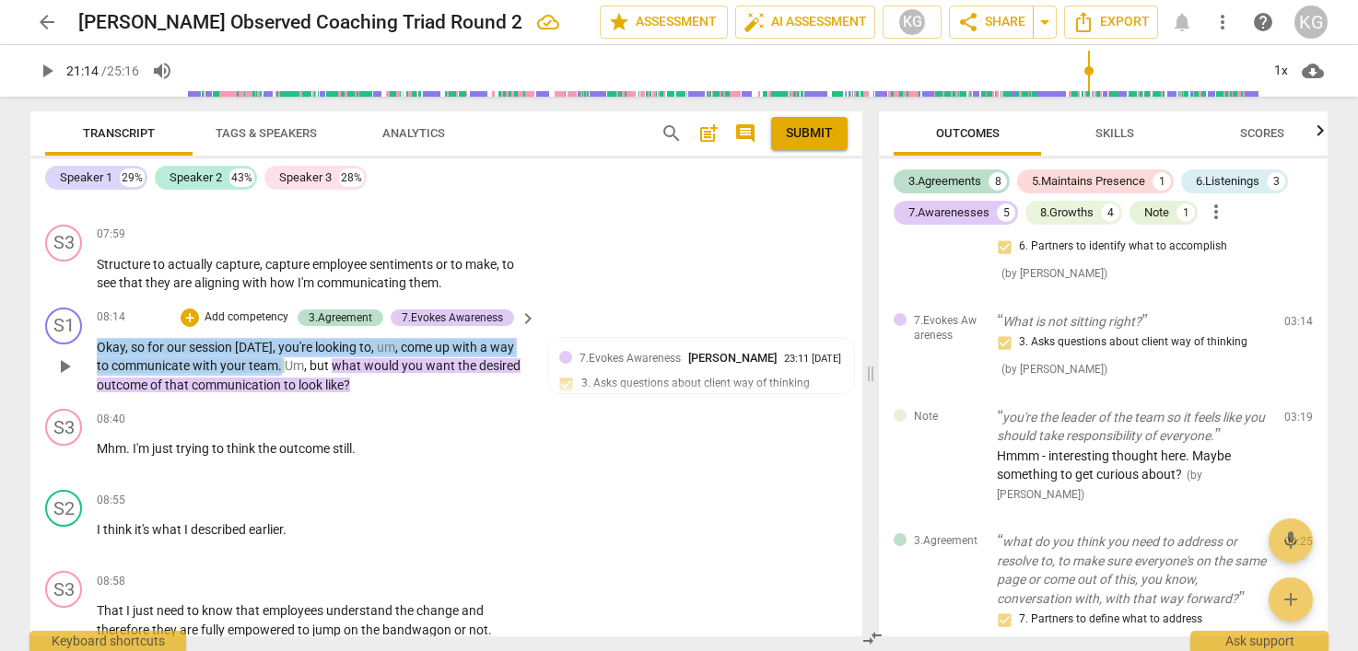
drag, startPoint x: 282, startPoint y: 381, endPoint x: 88, endPoint y: 354, distance: 196.4
click at [88, 354] on div "S1 play_arrow pause 08:14 + Add competency 3.Agreement 7.Evokes Awareness keybo…" at bounding box center [446, 351] width 832 height 102
click at [187, 327] on div "+" at bounding box center [190, 318] width 18 height 18
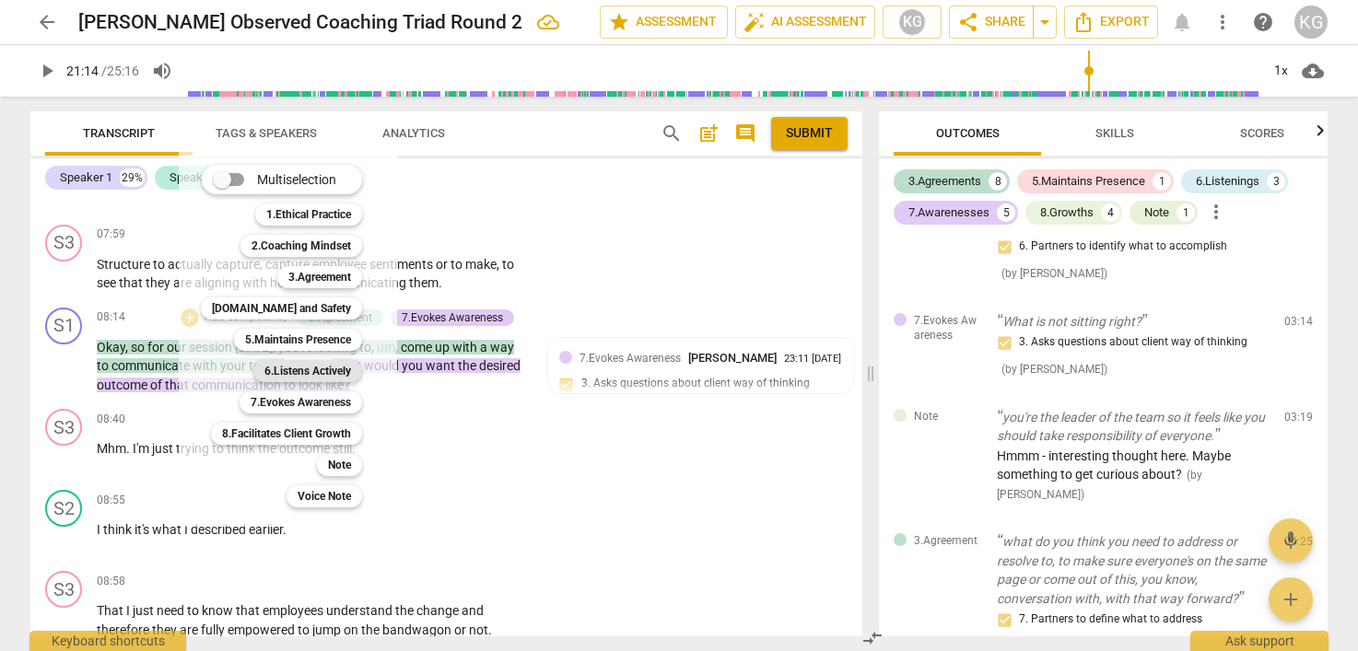
click at [313, 368] on b "6.Listens Actively" at bounding box center [307, 371] width 87 height 22
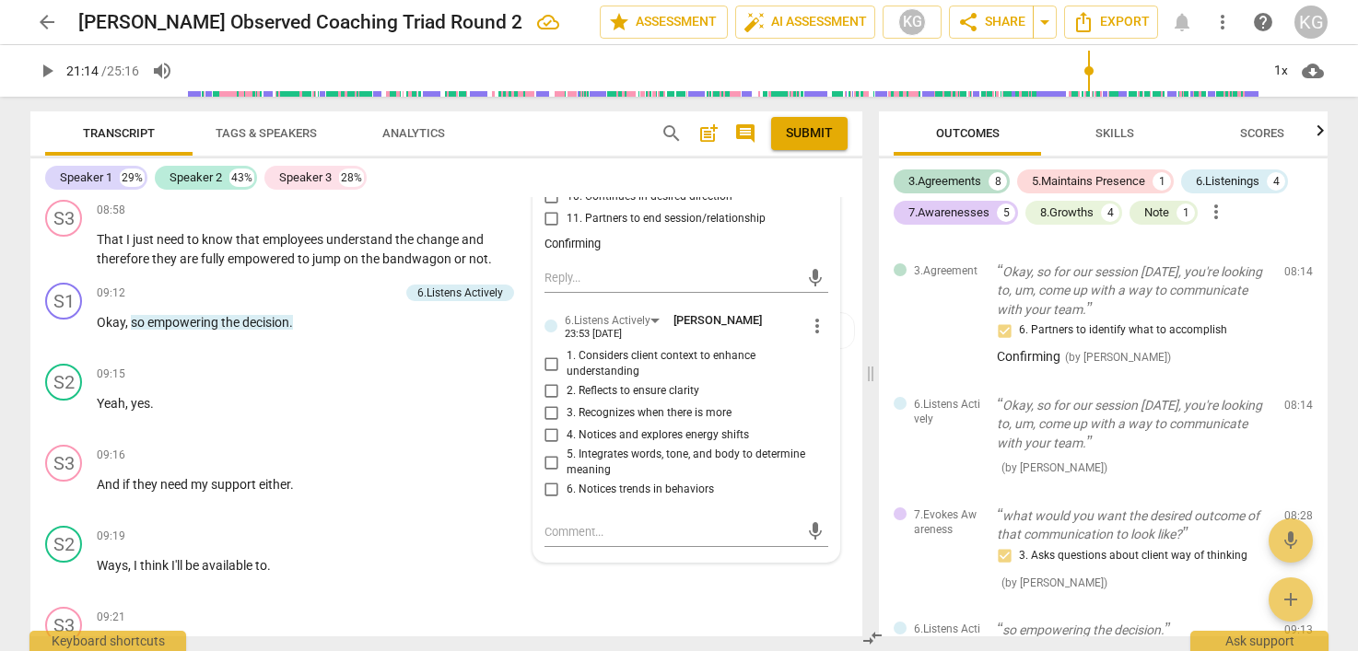
scroll to position [6409, 0]
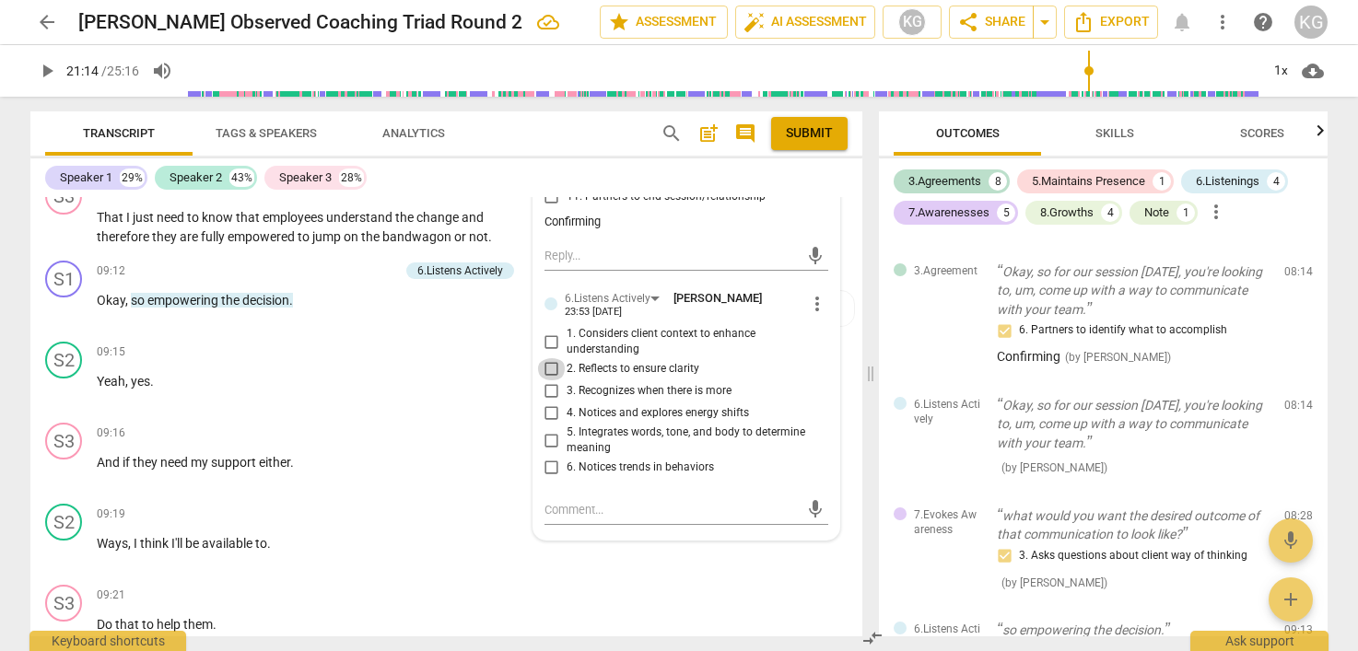
click at [548, 380] on input "2. Reflects to ensure clarity" at bounding box center [551, 369] width 29 height 22
click at [290, 244] on p "That I just need to know that employees understand the change and therefore the…" at bounding box center [312, 227] width 430 height 38
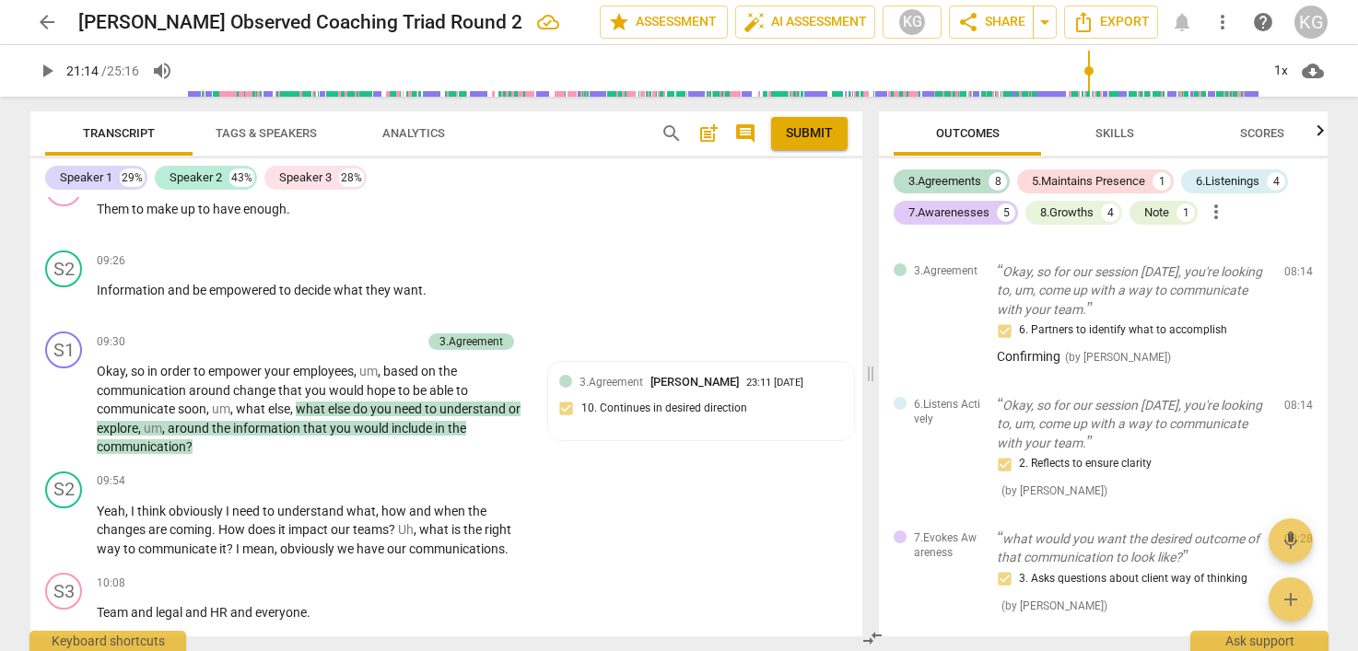
scroll to position [6988, 0]
